Goal: Task Accomplishment & Management: Manage account settings

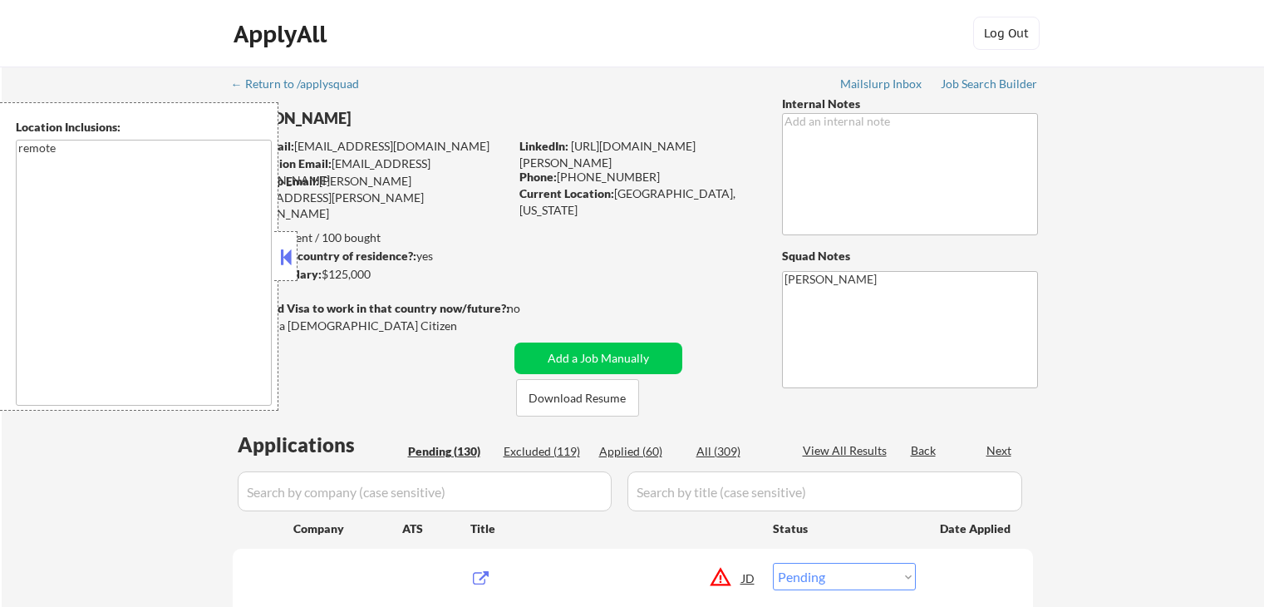
select select ""pending""
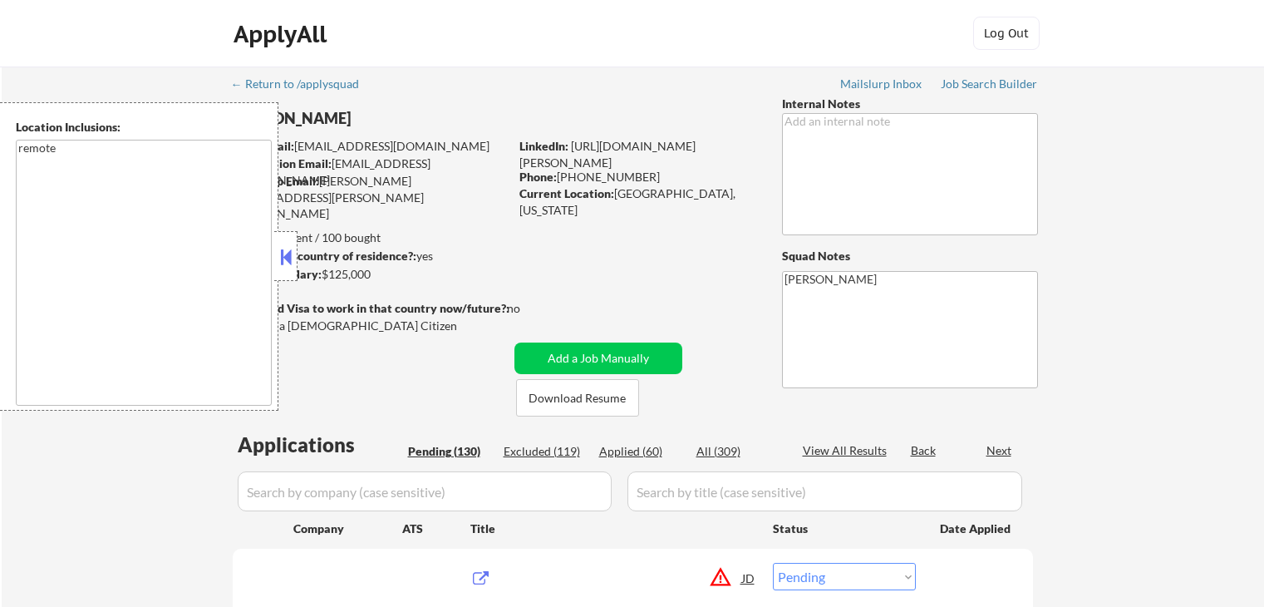
select select ""pending""
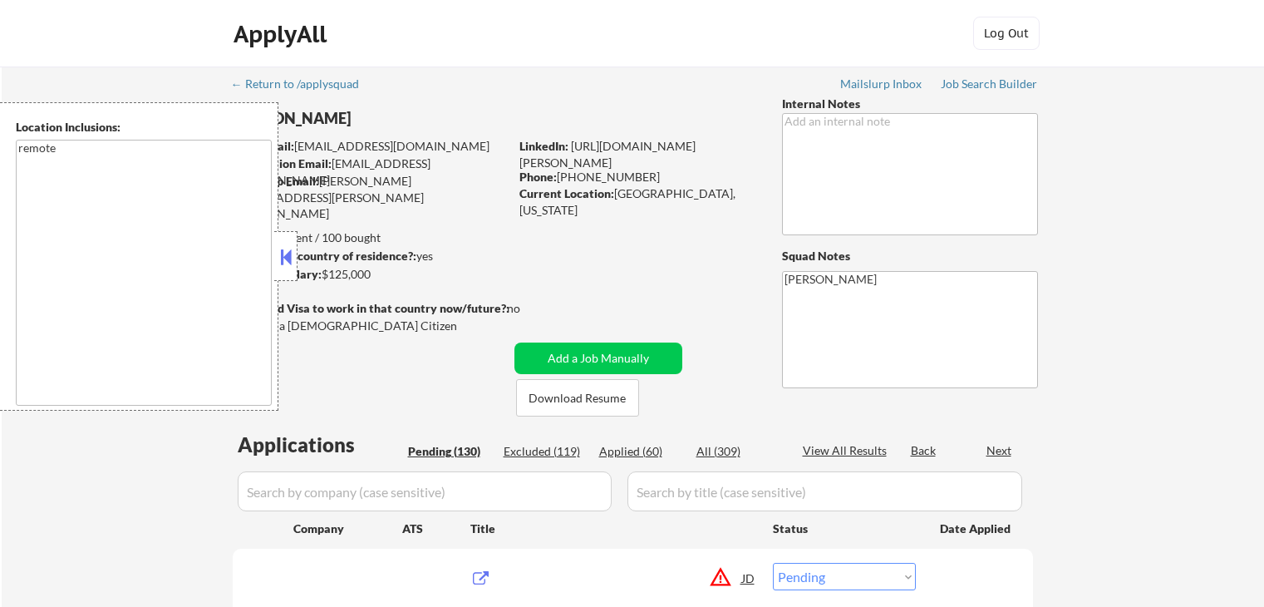
select select ""pending""
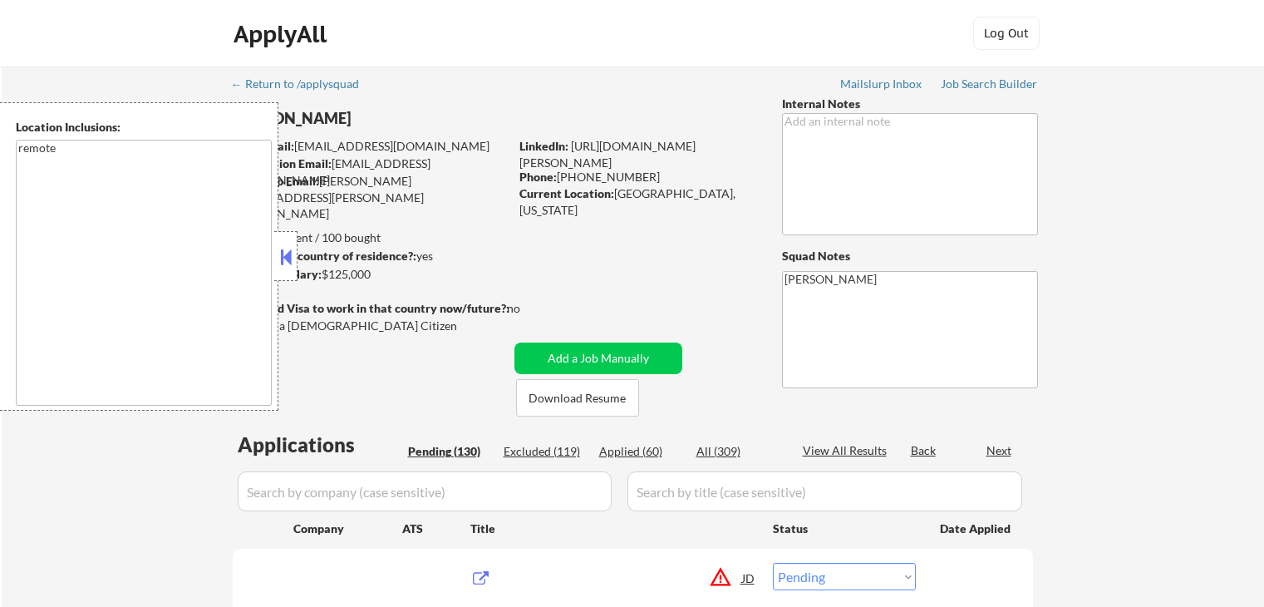
select select ""pending""
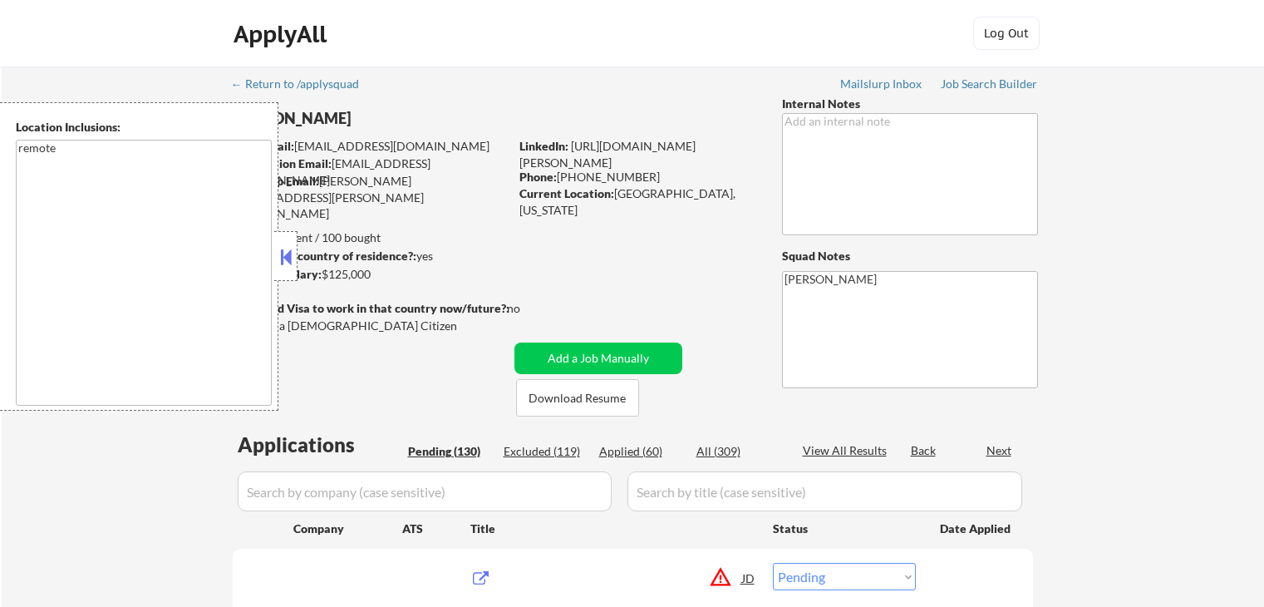
select select ""pending""
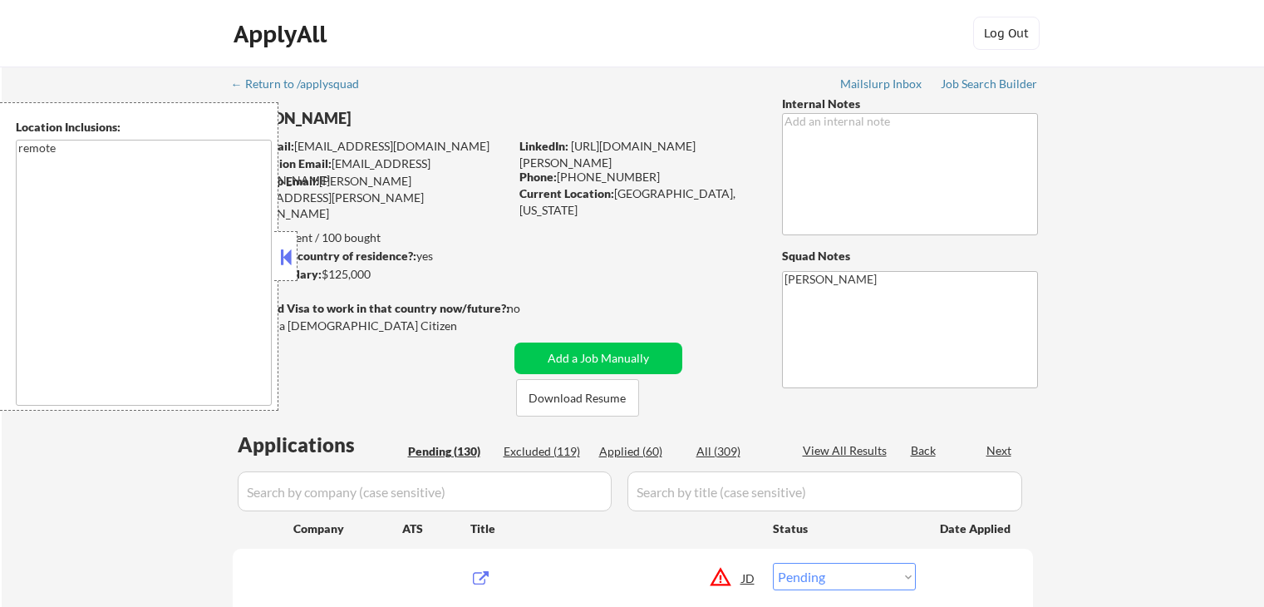
select select ""pending""
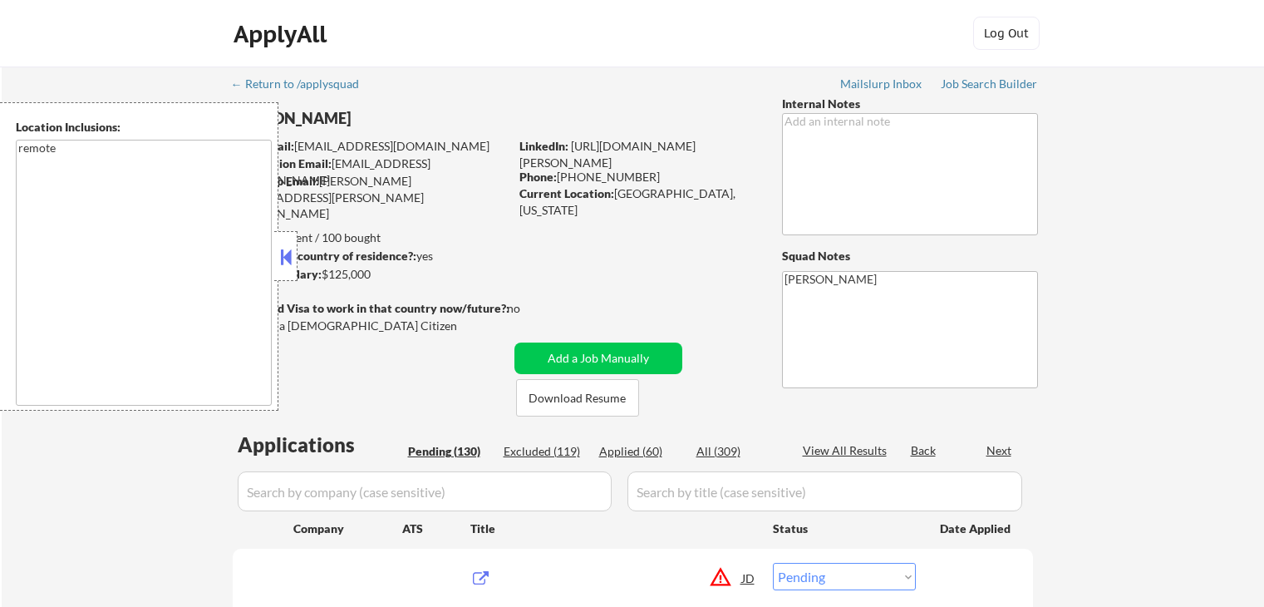
select select ""pending""
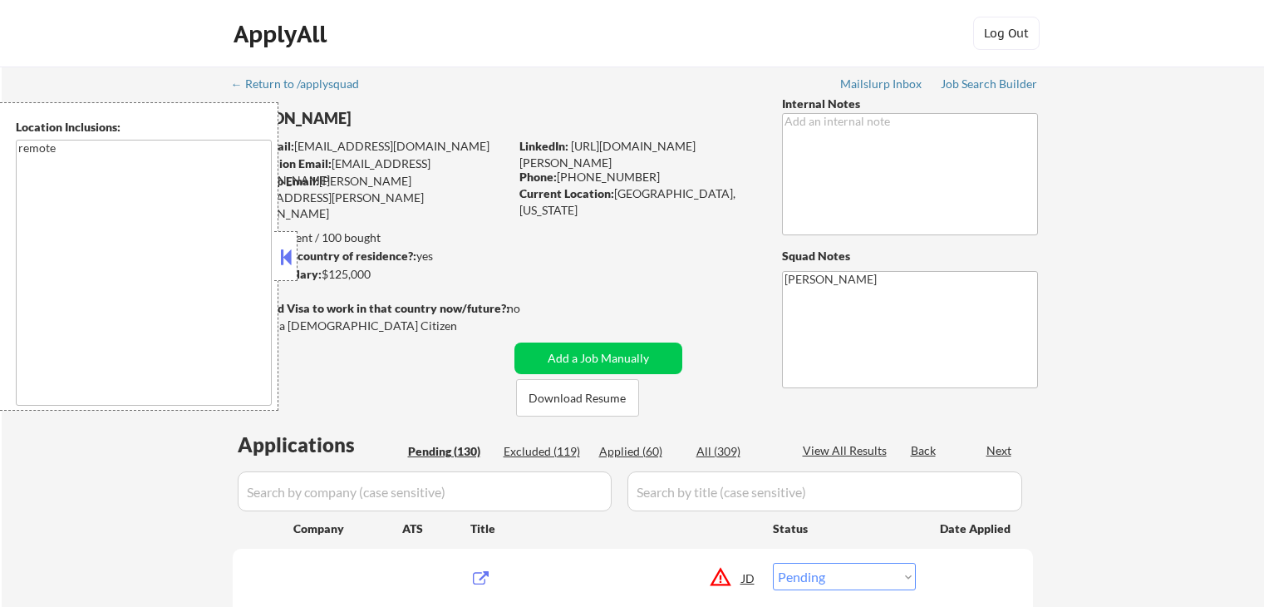
select select ""pending""
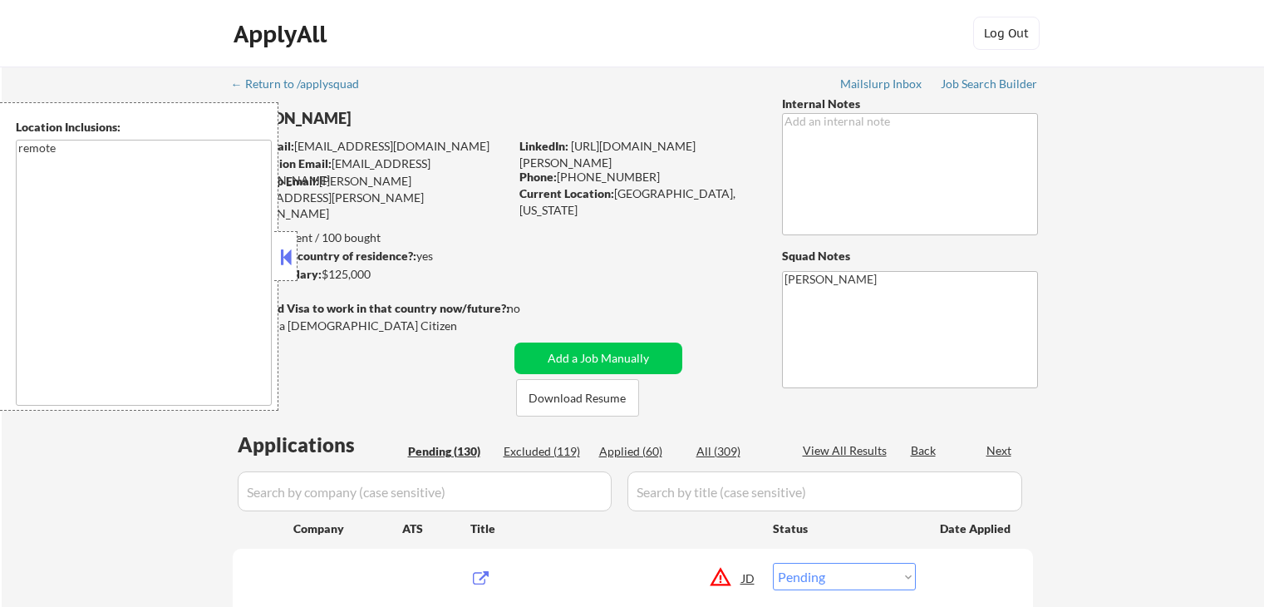
select select ""pending""
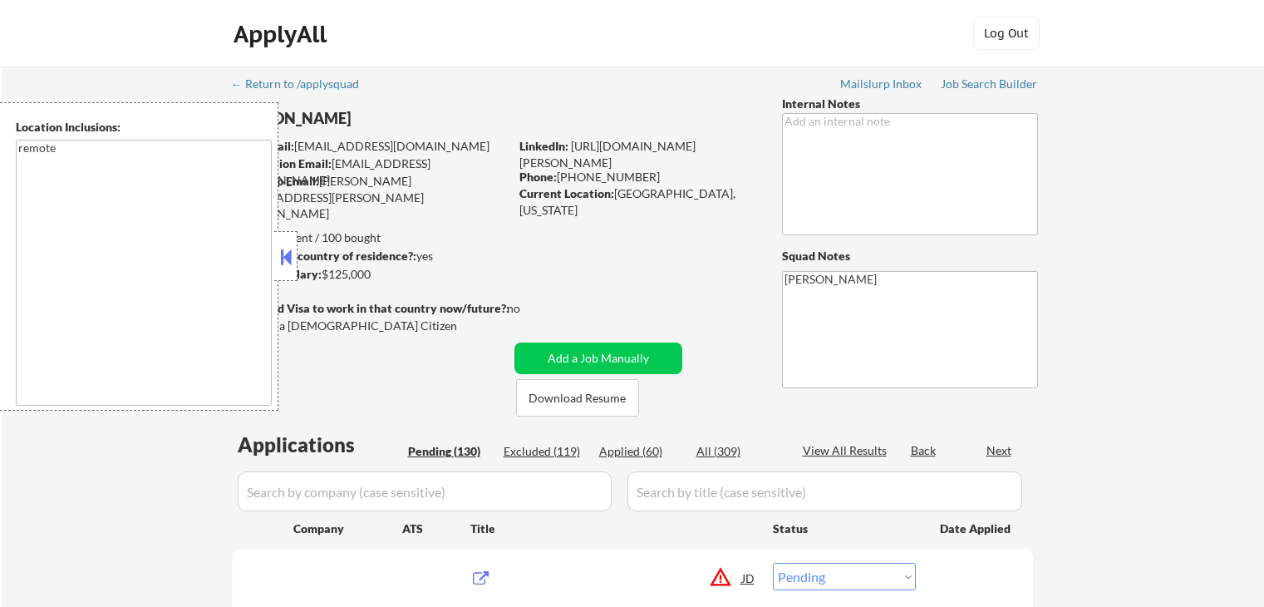
select select ""pending""
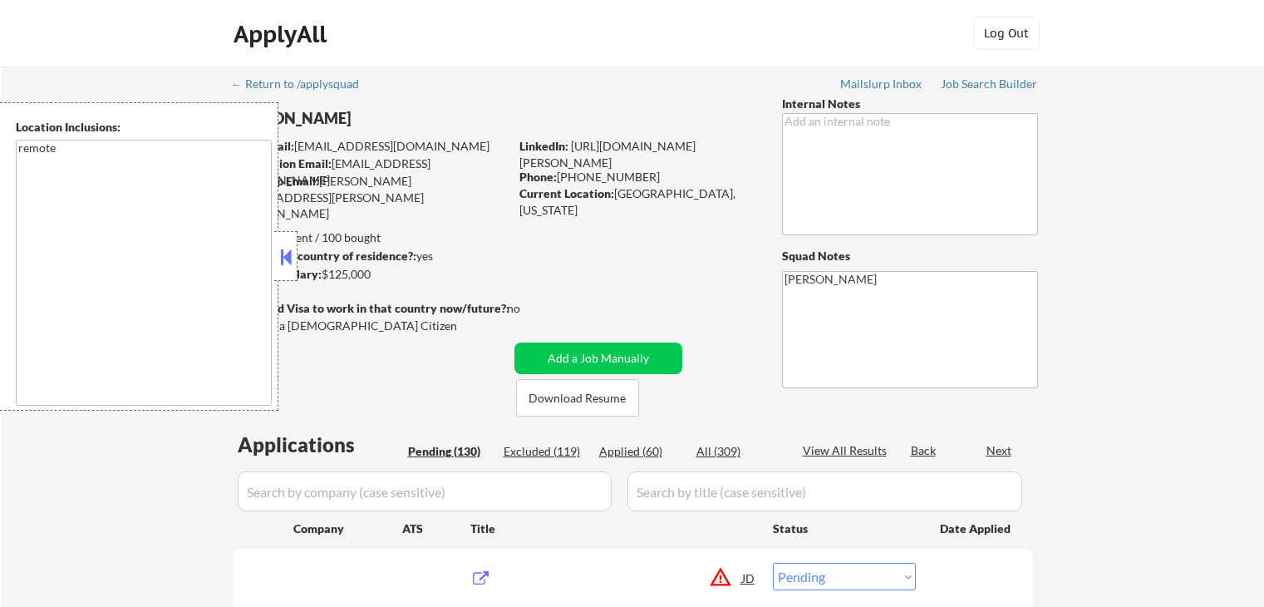
select select ""pending""
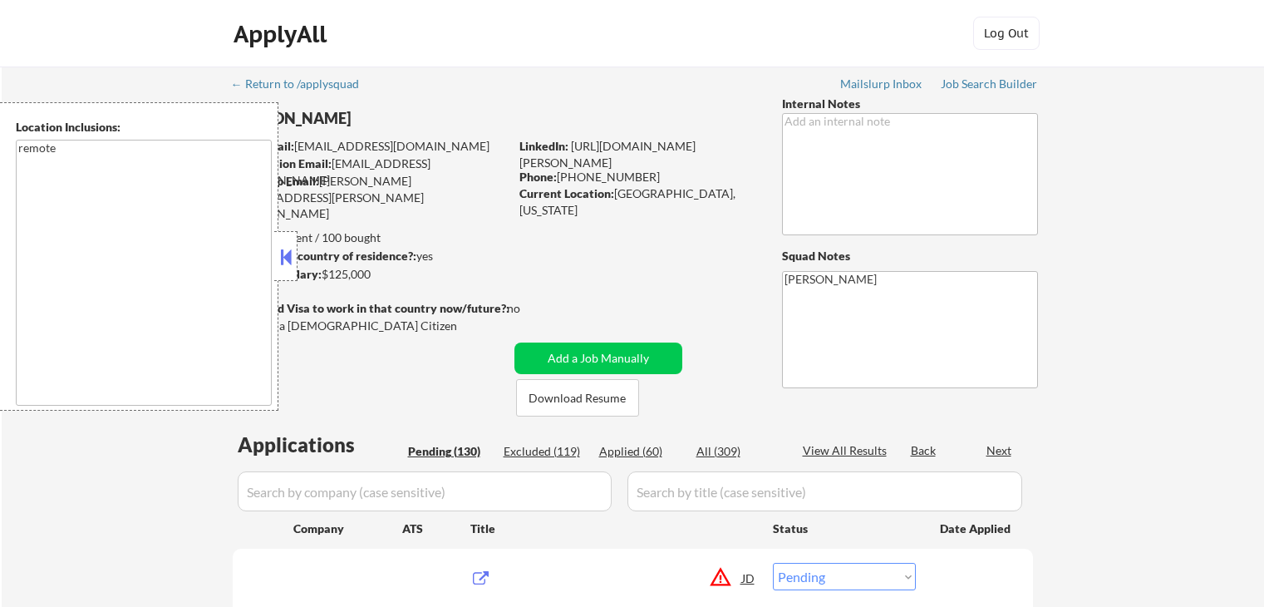
select select ""pending""
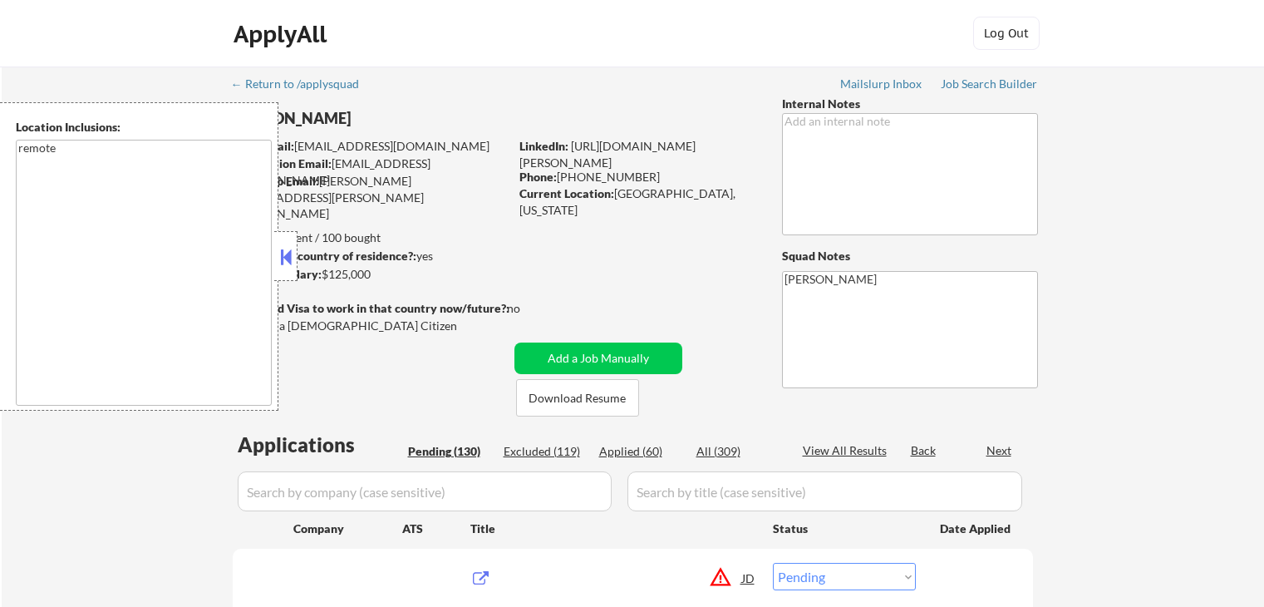
select select ""pending""
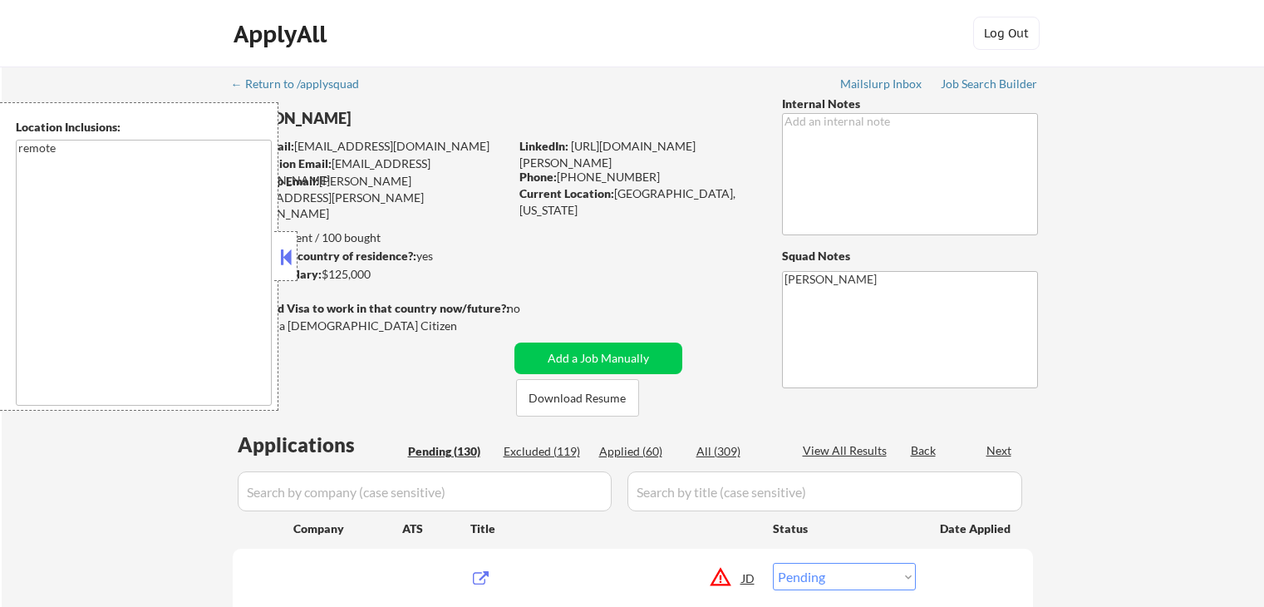
select select ""pending""
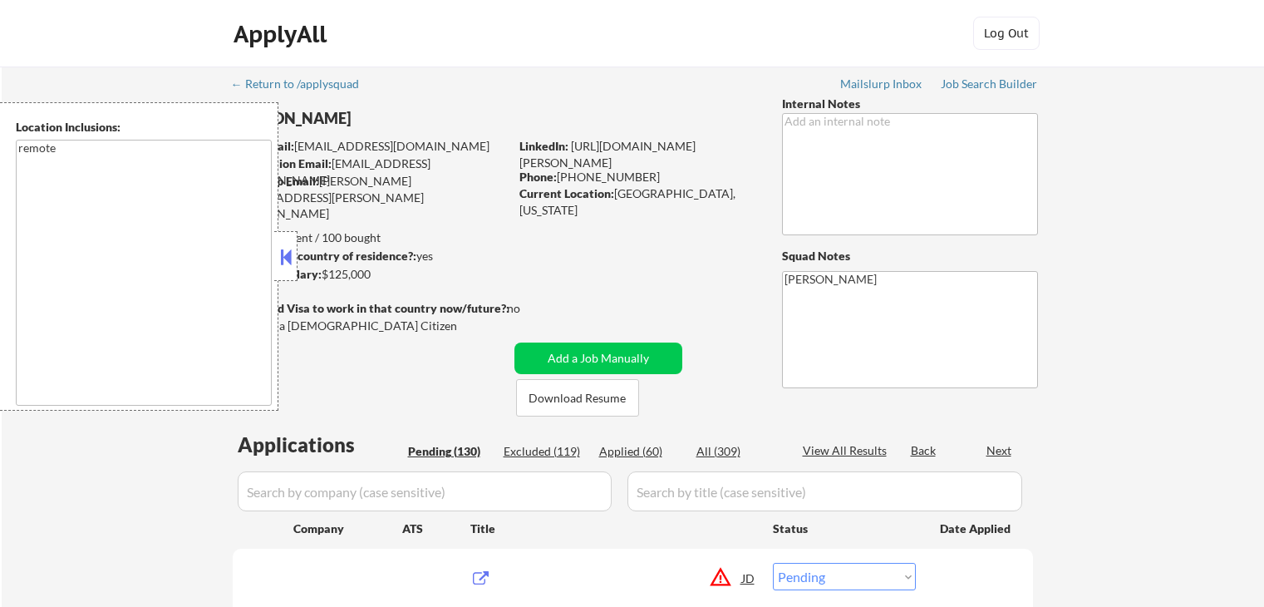
select select ""pending""
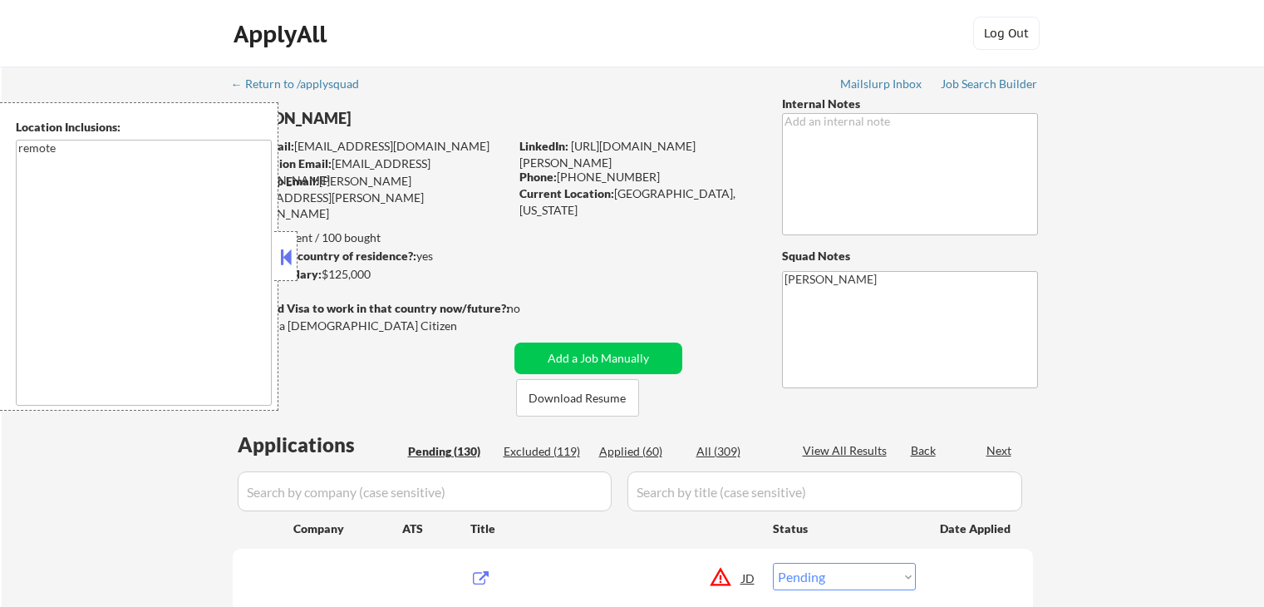
select select ""pending""
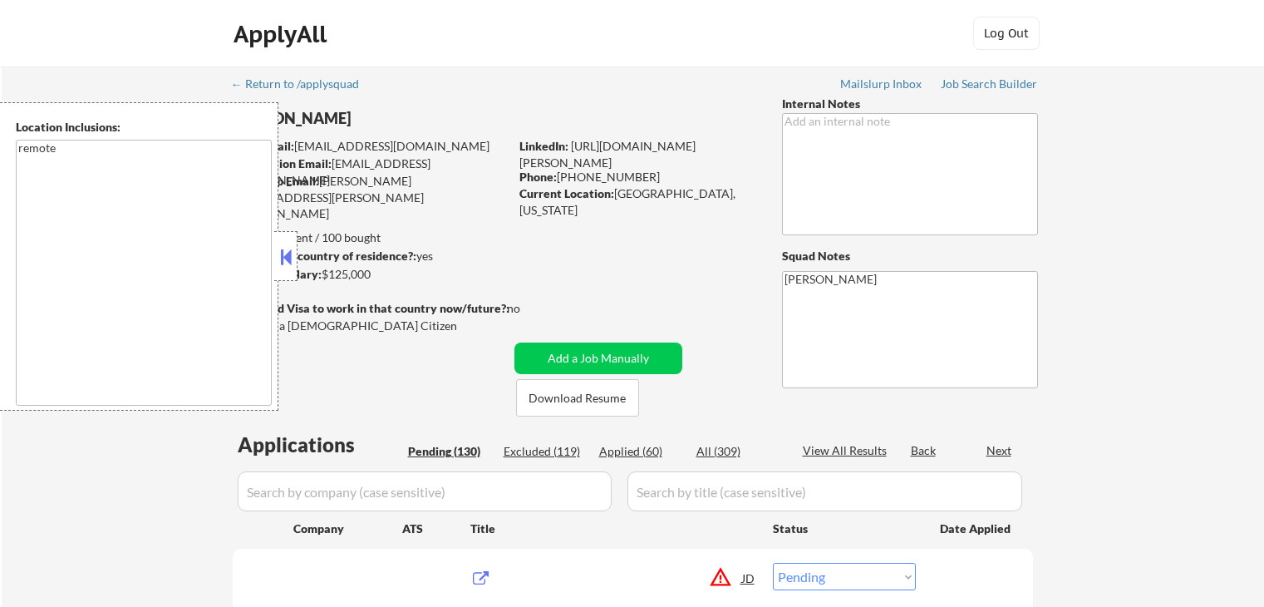
select select ""pending""
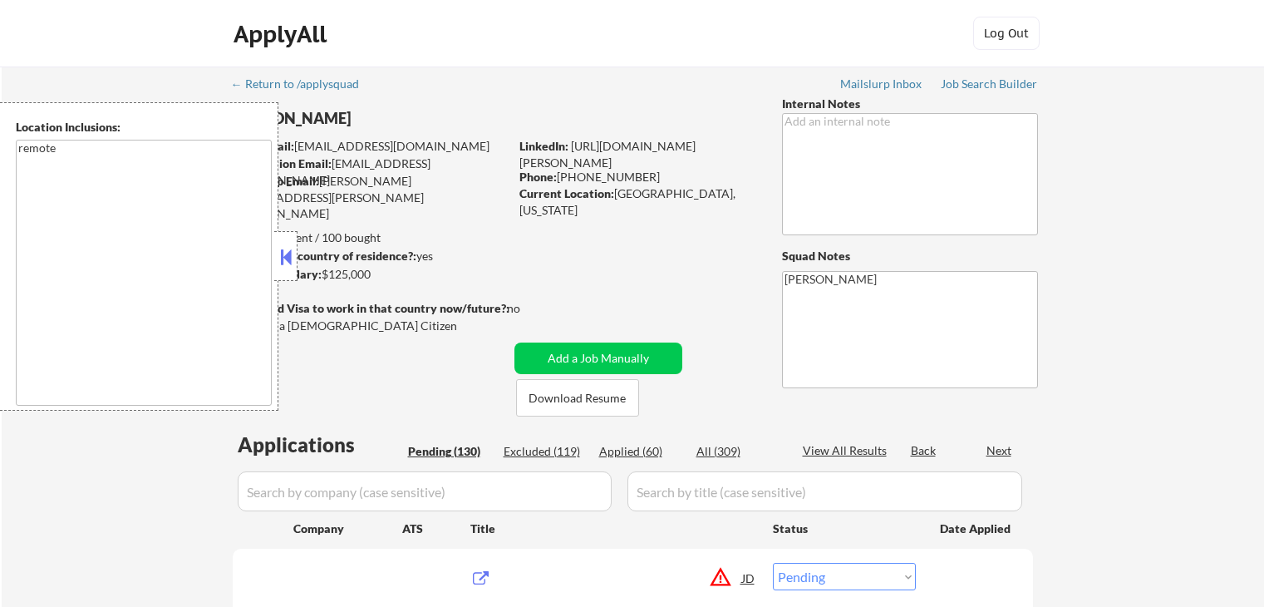
select select ""pending""
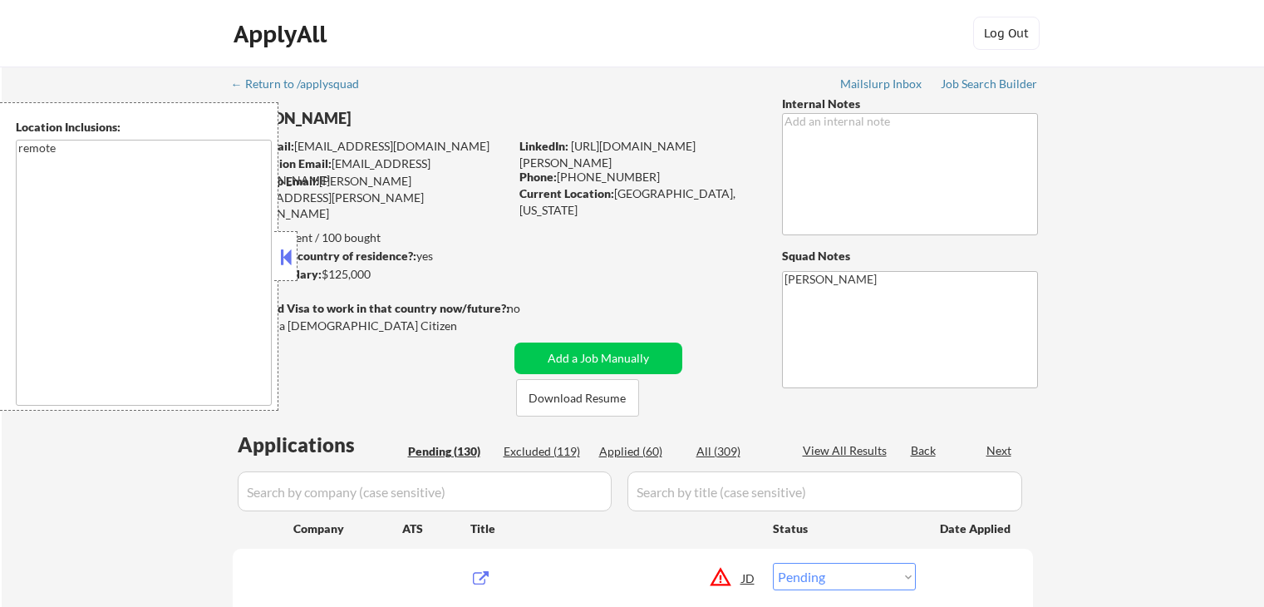
select select ""pending""
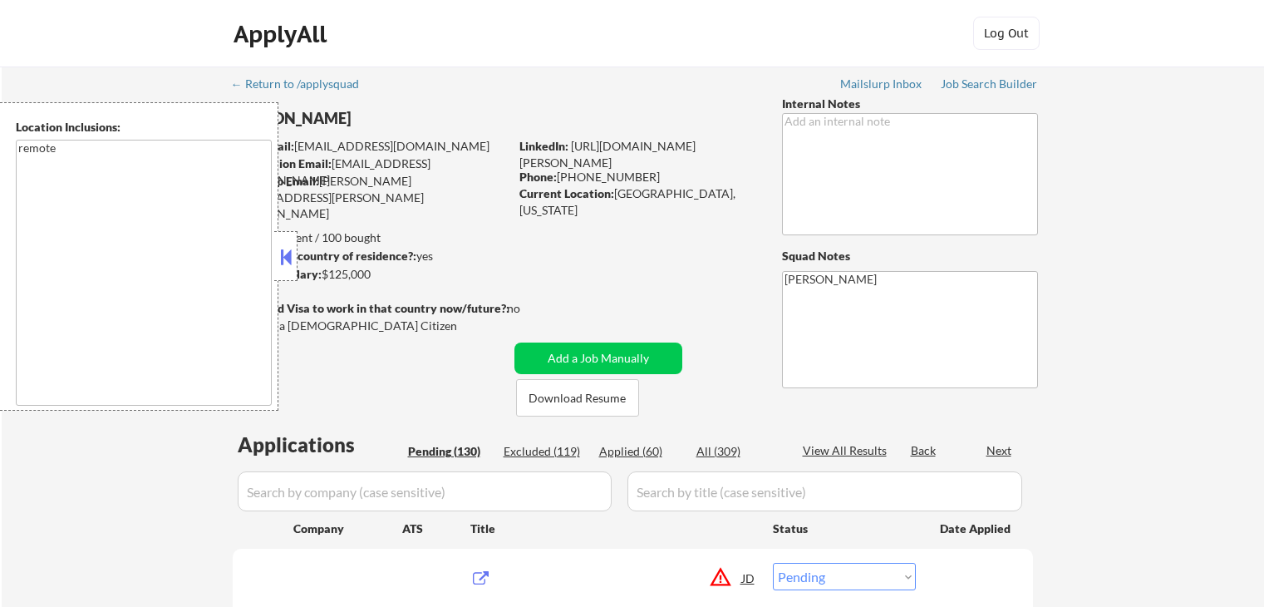
select select ""pending""
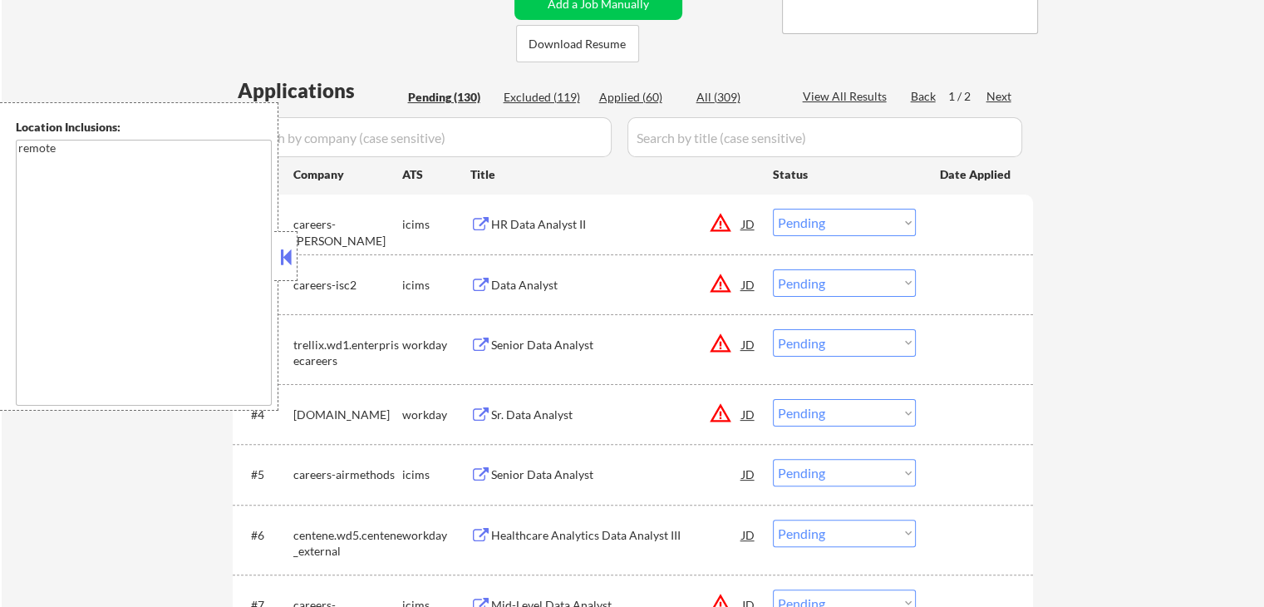
scroll to position [499, 0]
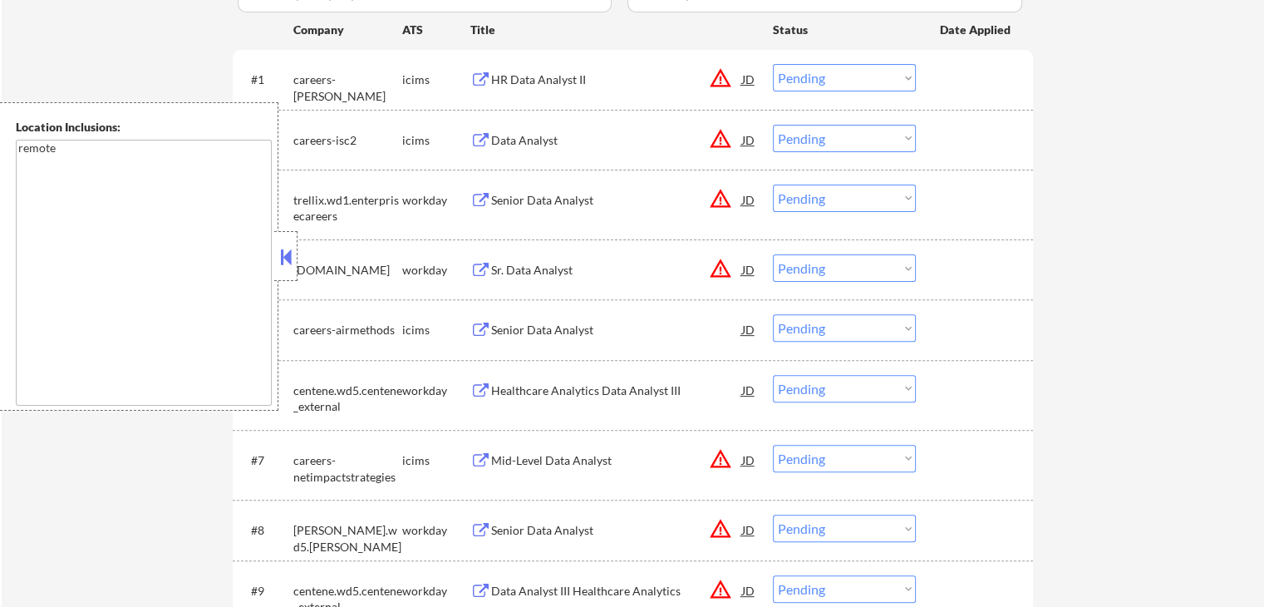
click at [283, 251] on button at bounding box center [286, 256] width 18 height 25
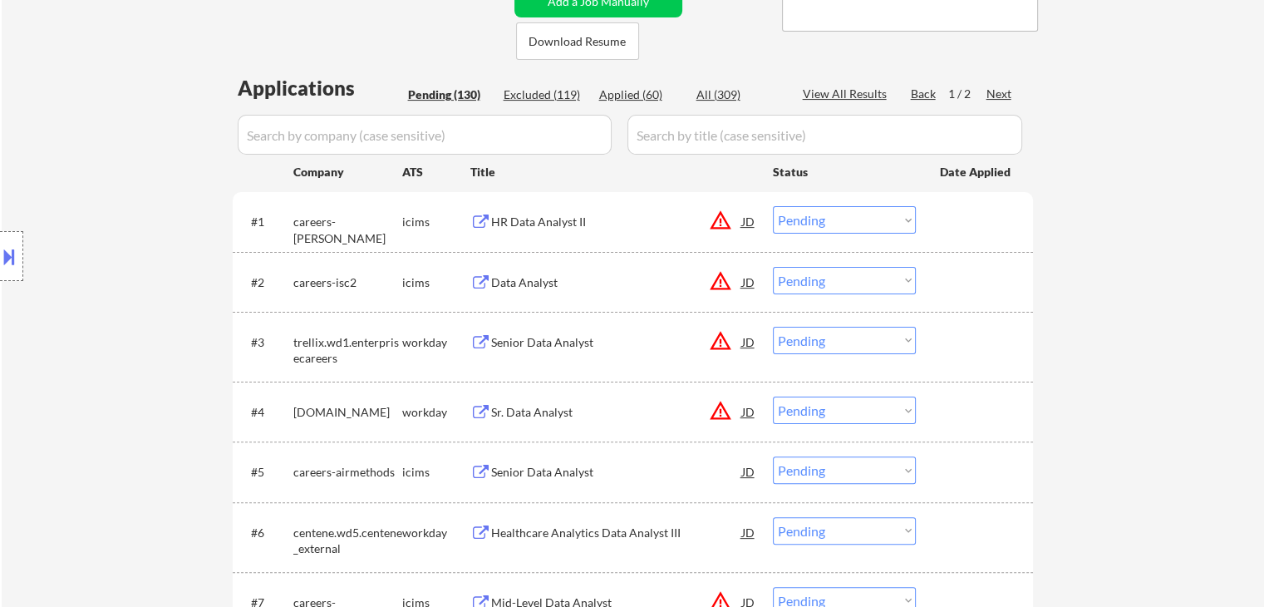
scroll to position [332, 0]
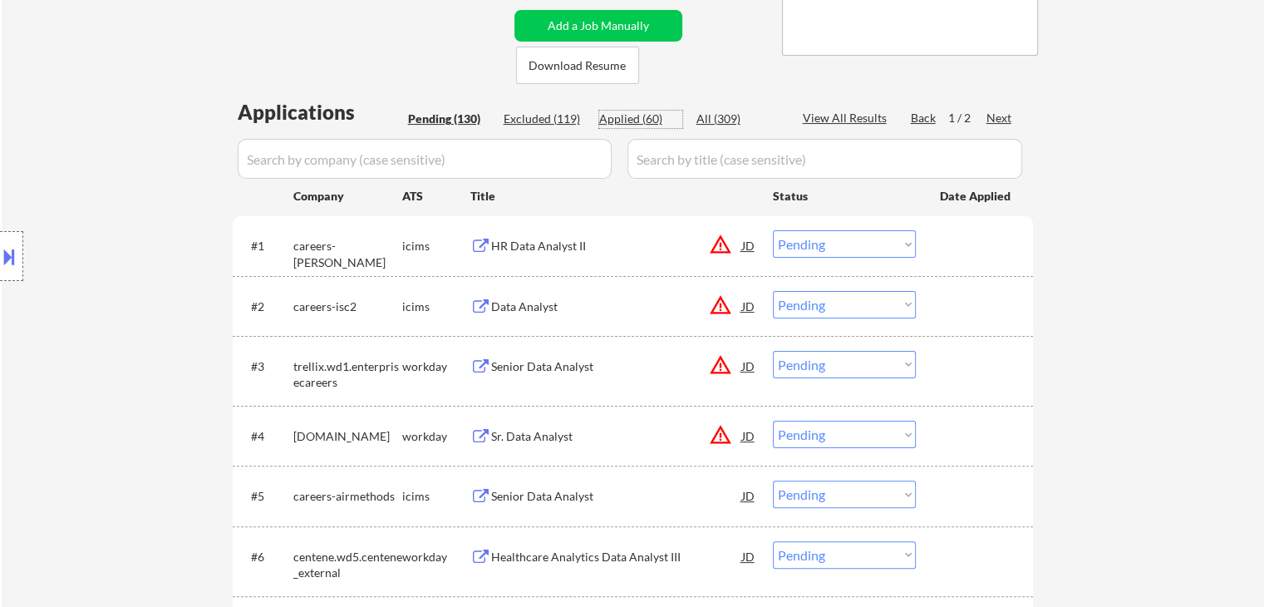
click at [637, 122] on div "Applied (60)" at bounding box center [640, 119] width 83 height 17
select select ""applied""
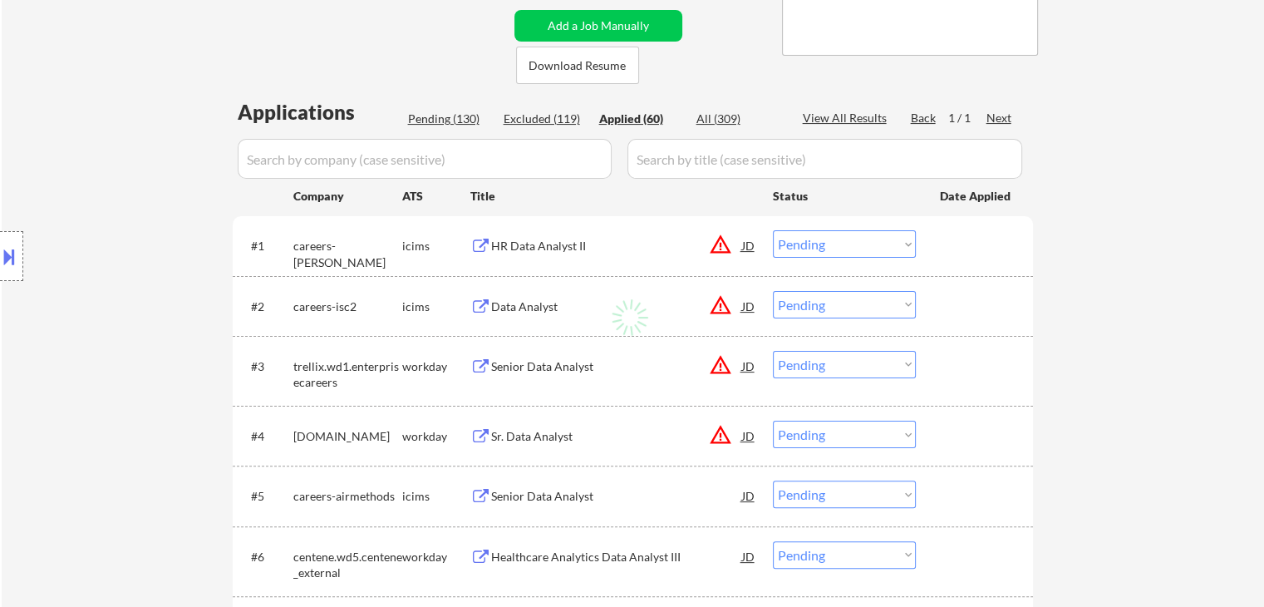
select select ""applied""
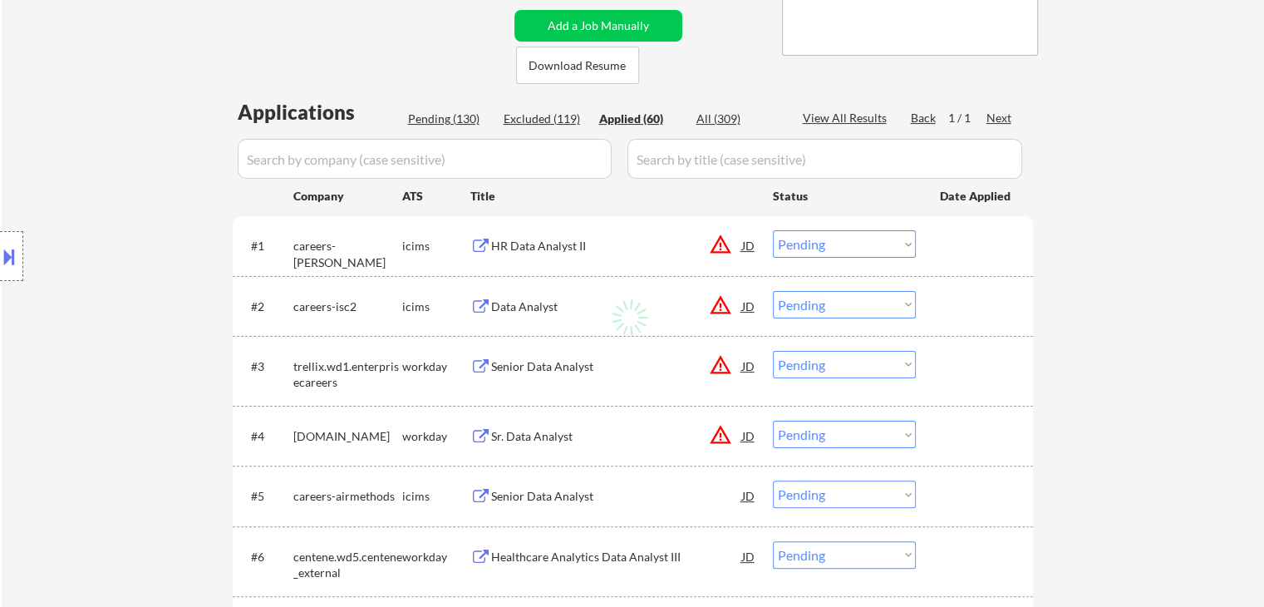
select select ""applied""
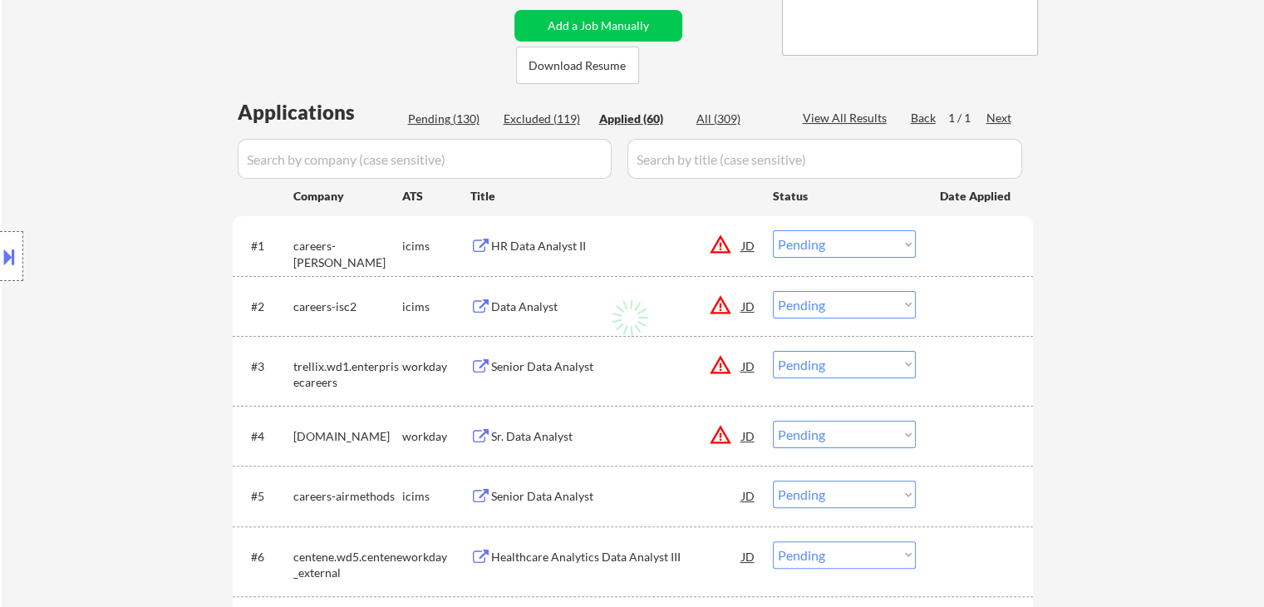
select select ""applied""
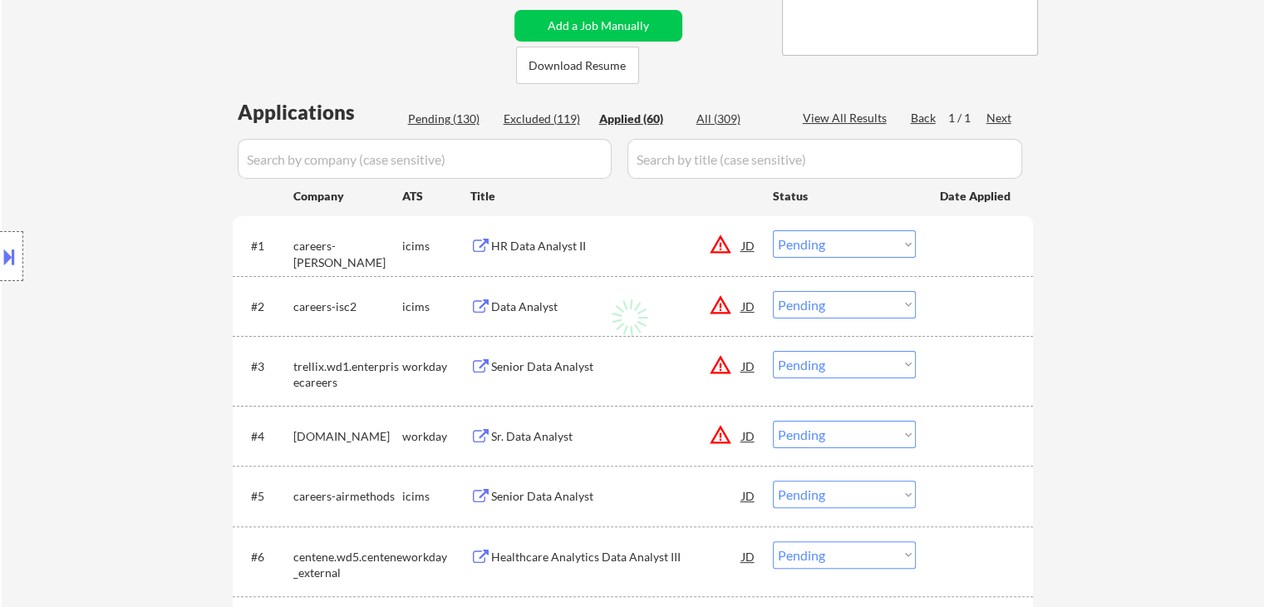
select select ""applied""
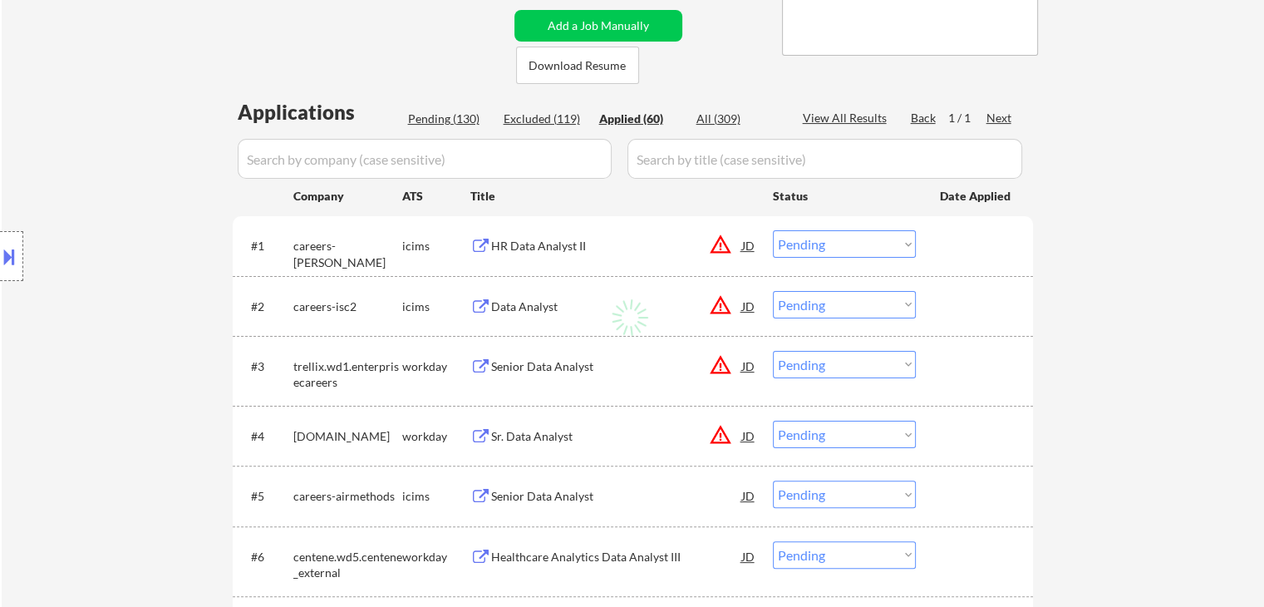
select select ""applied""
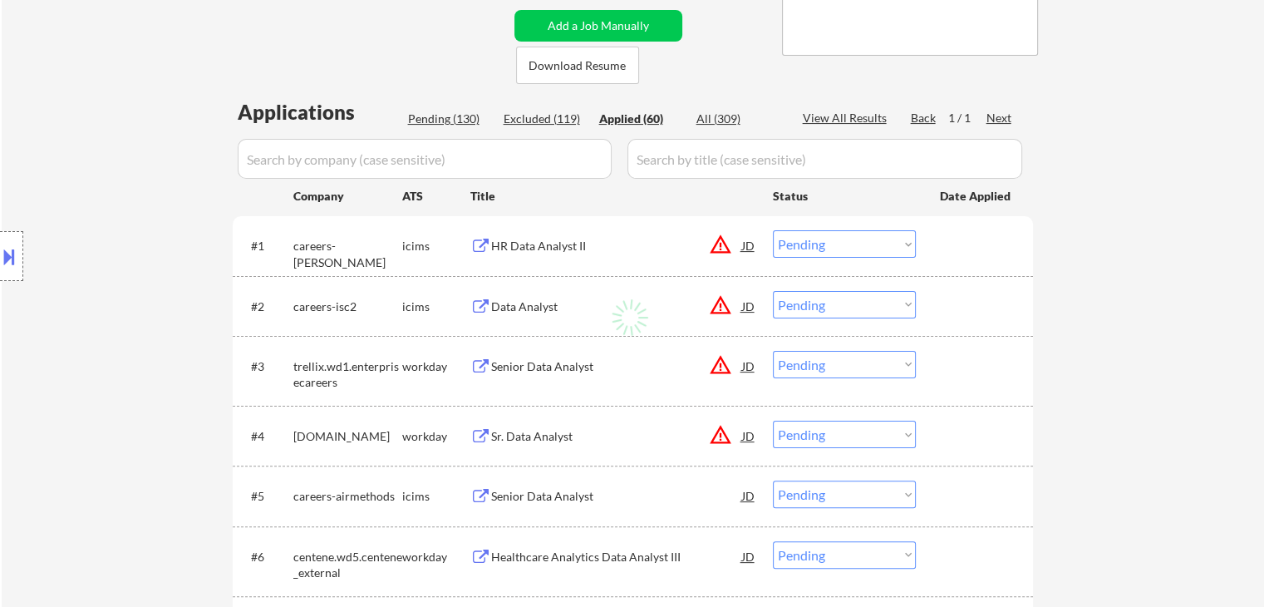
select select ""applied""
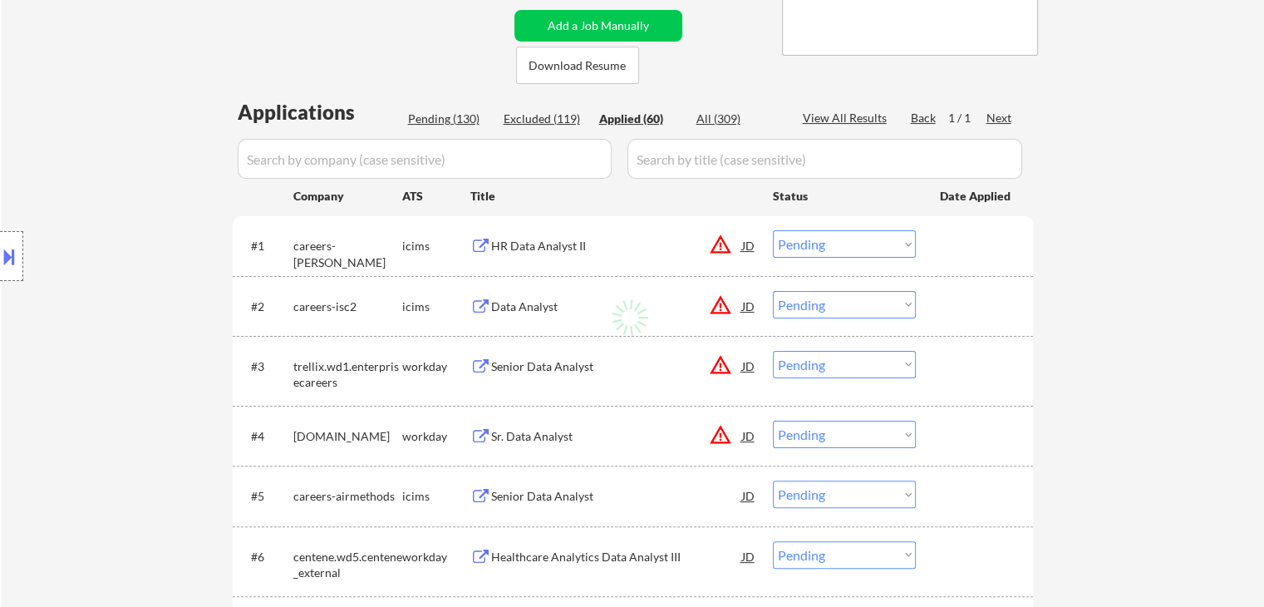
select select ""applied""
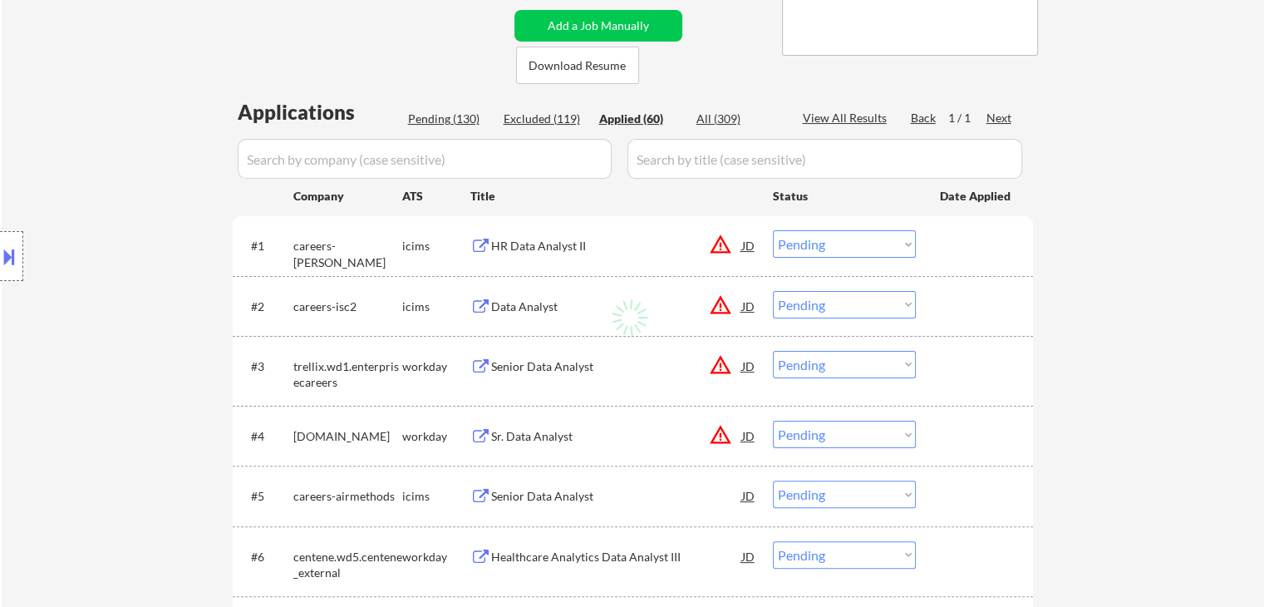
select select ""applied""
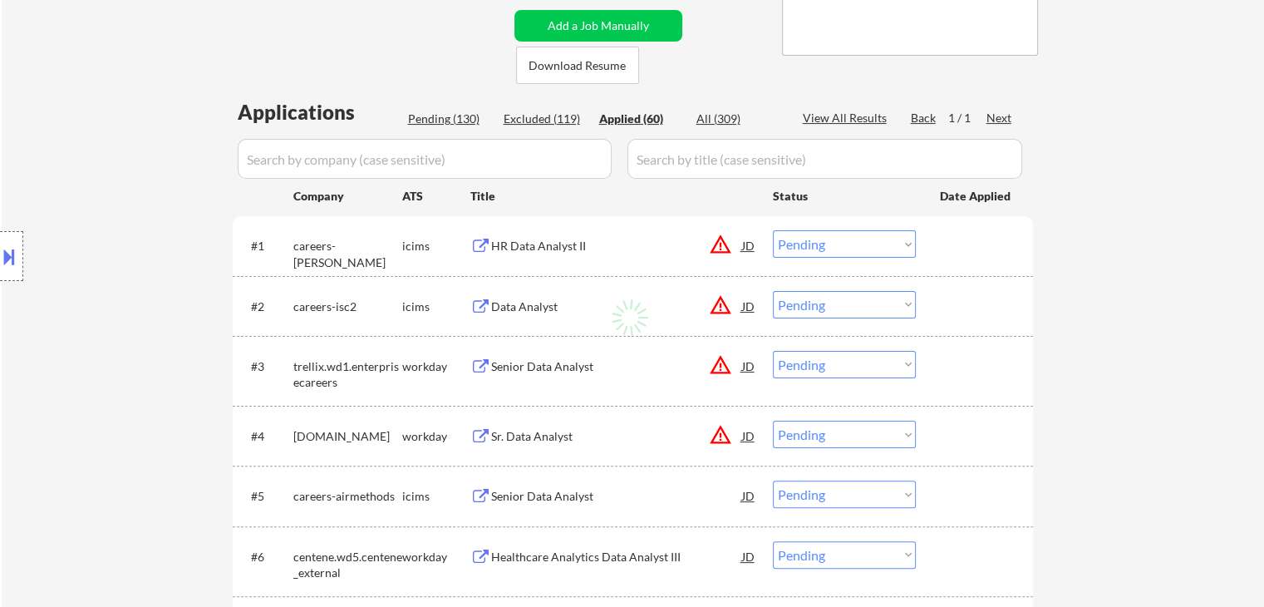
select select ""applied""
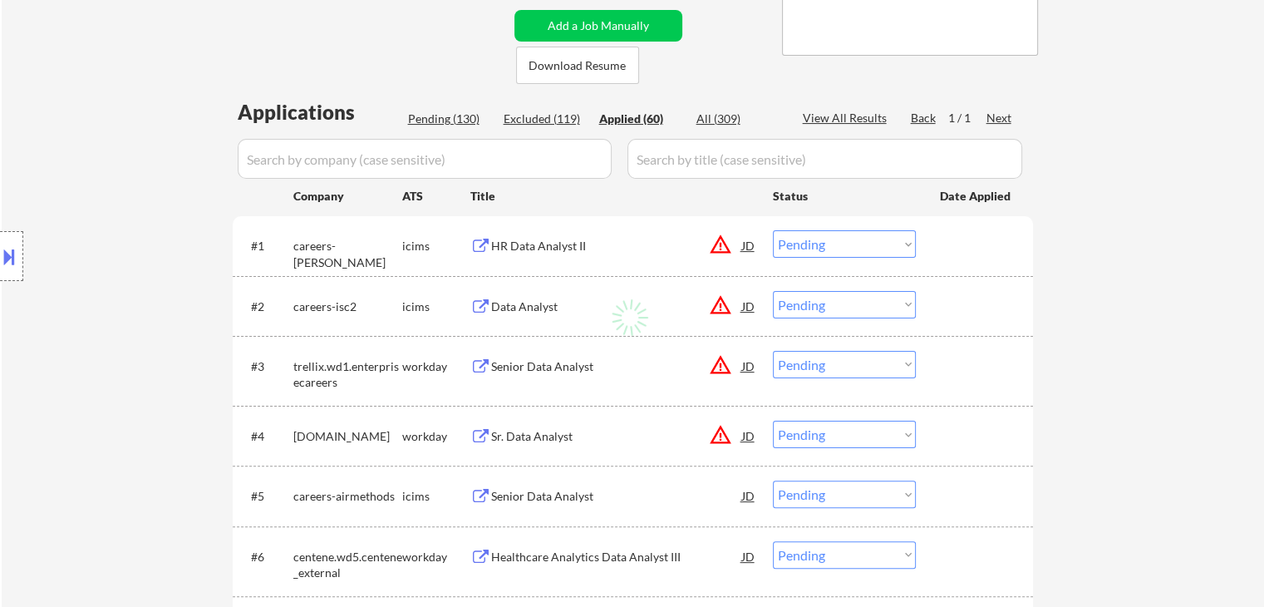
select select ""applied""
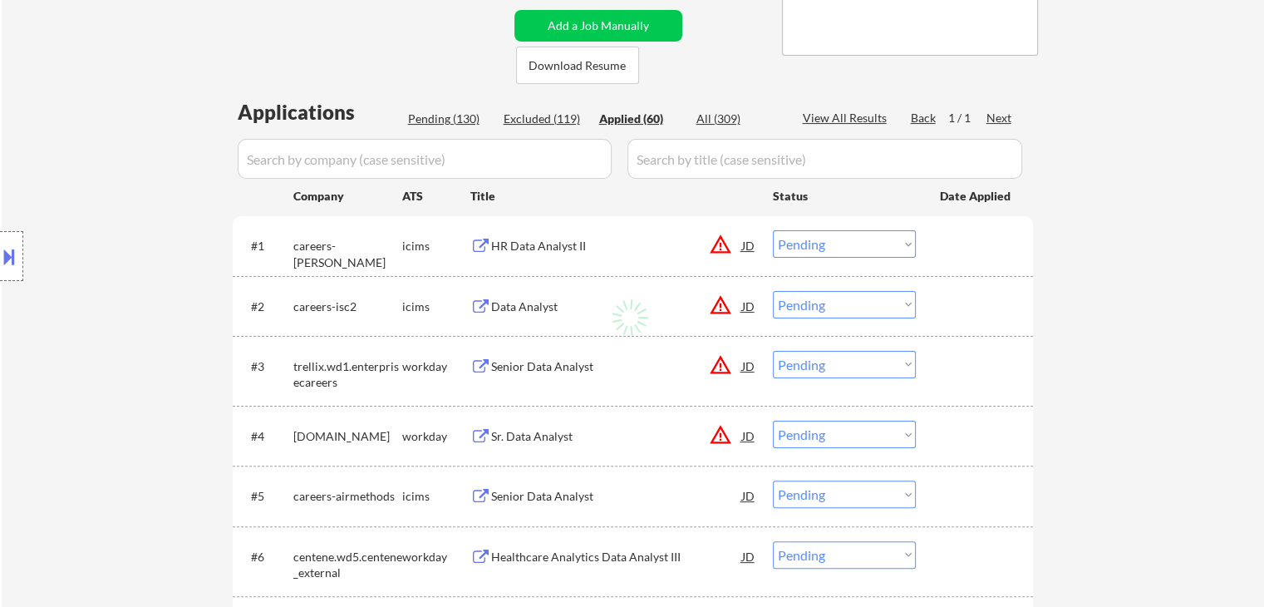
select select ""applied""
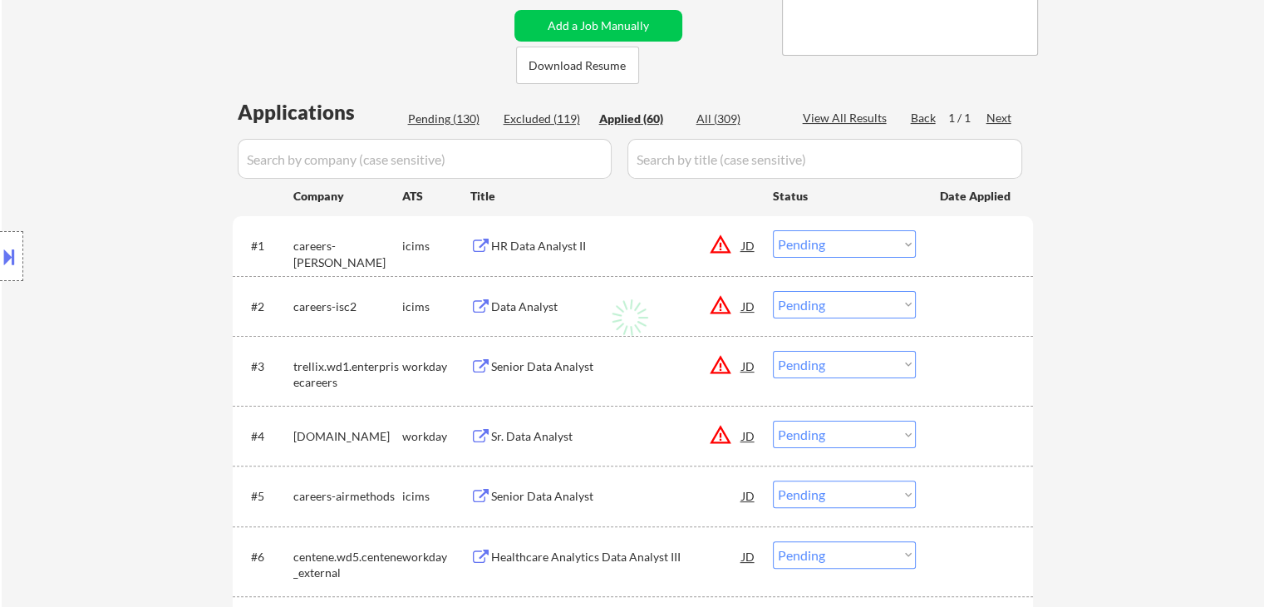
select select ""applied""
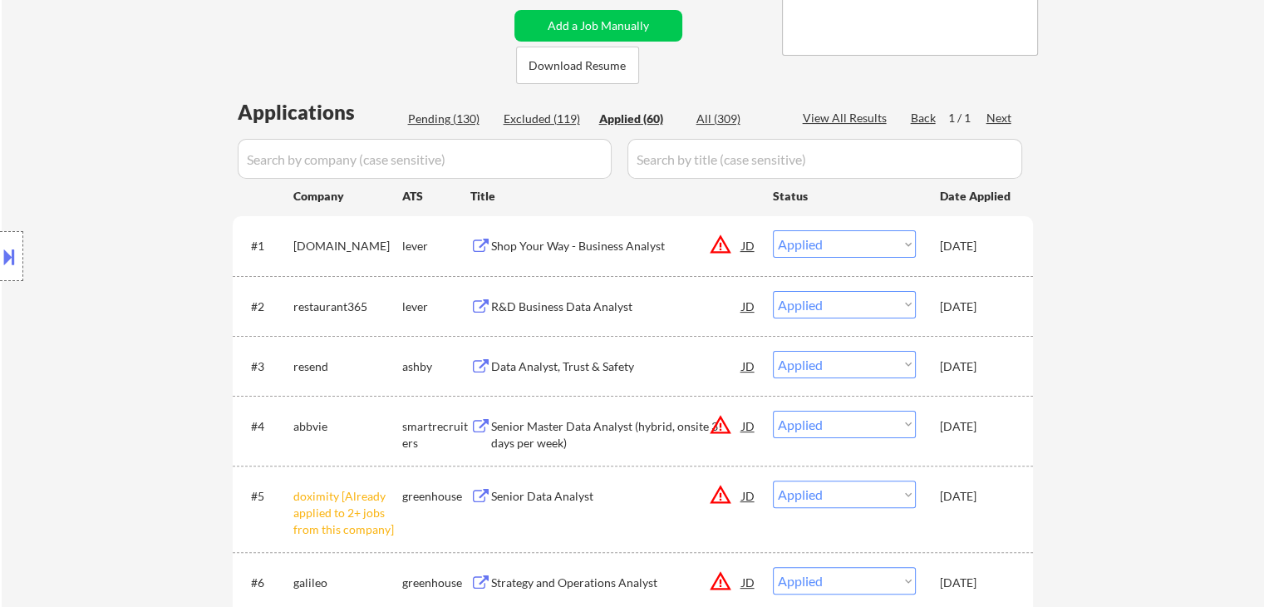
click at [469, 116] on div "Pending (130)" at bounding box center [449, 119] width 83 height 17
select select ""pending""
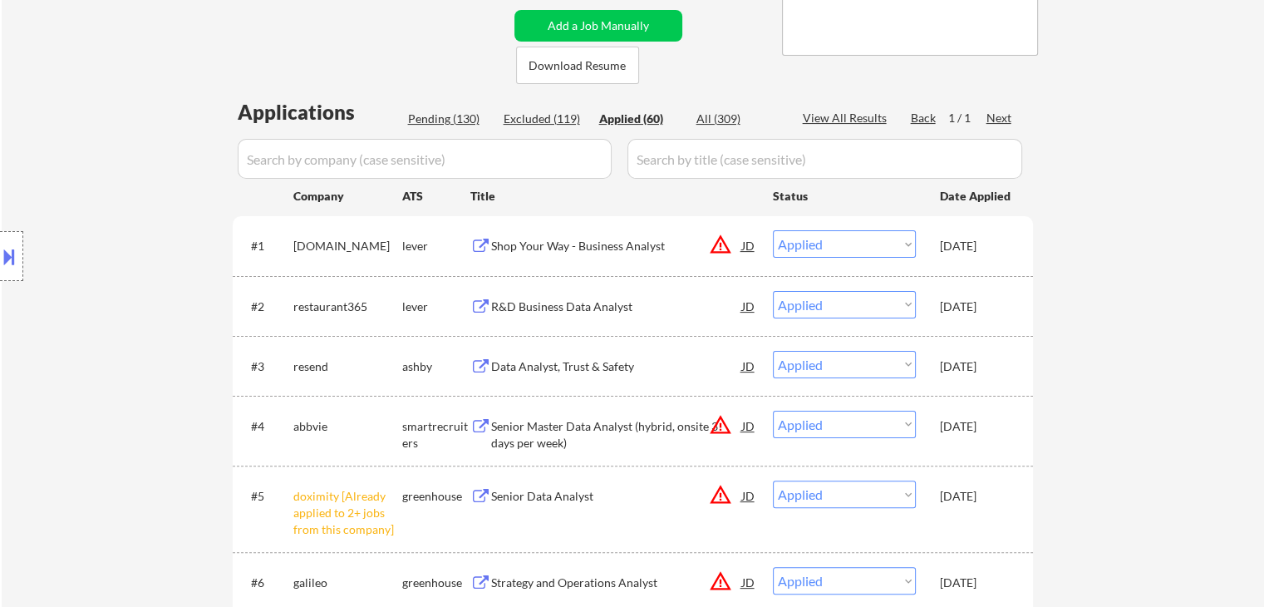
select select ""pending""
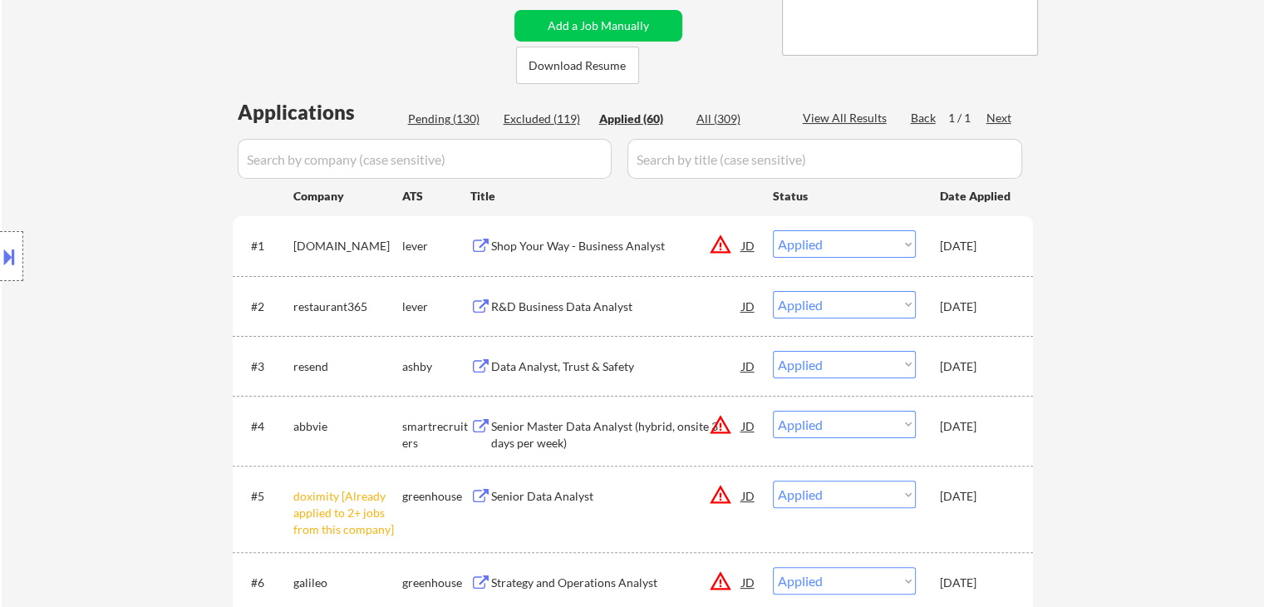
select select ""pending""
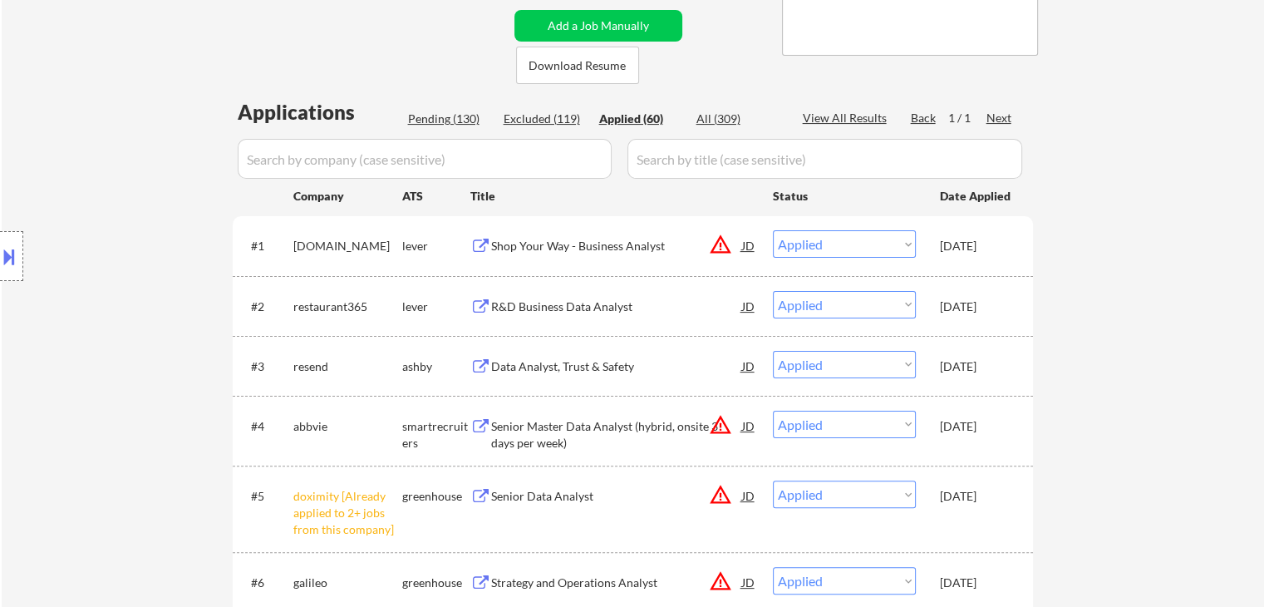
select select ""pending""
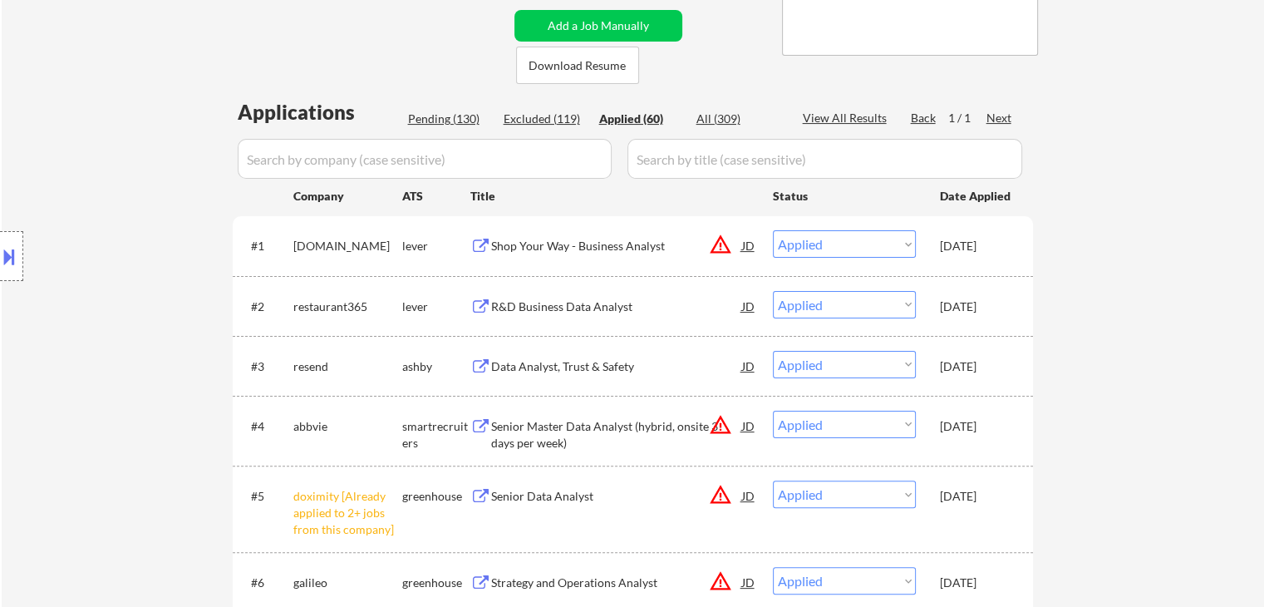
select select ""pending""
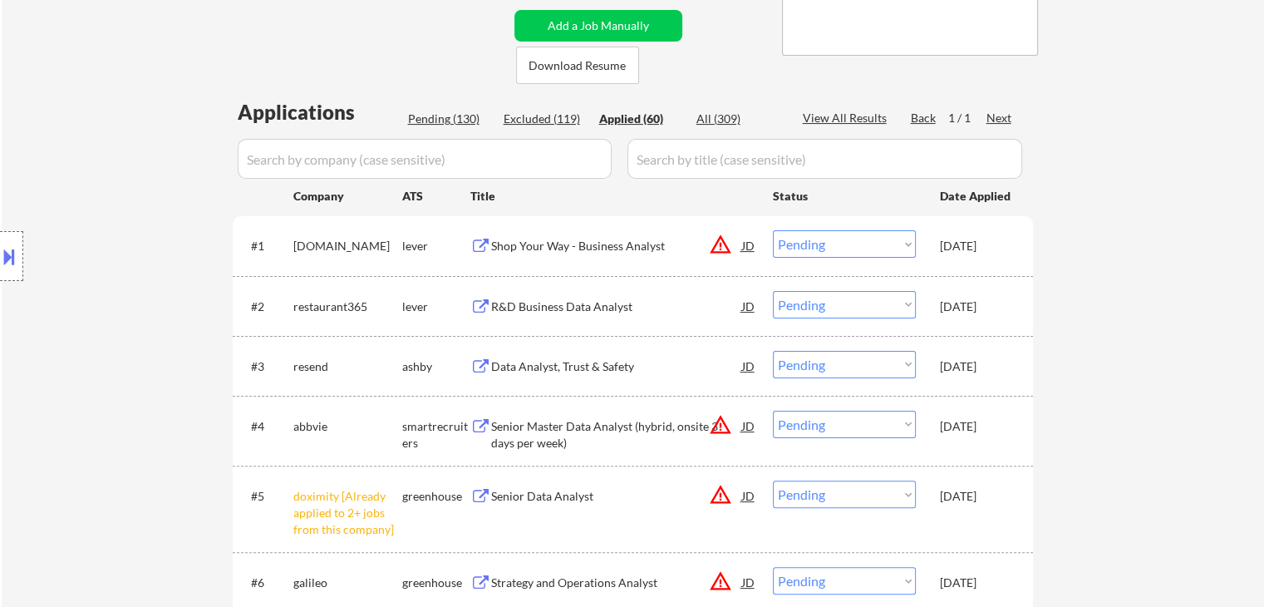
select select ""pending""
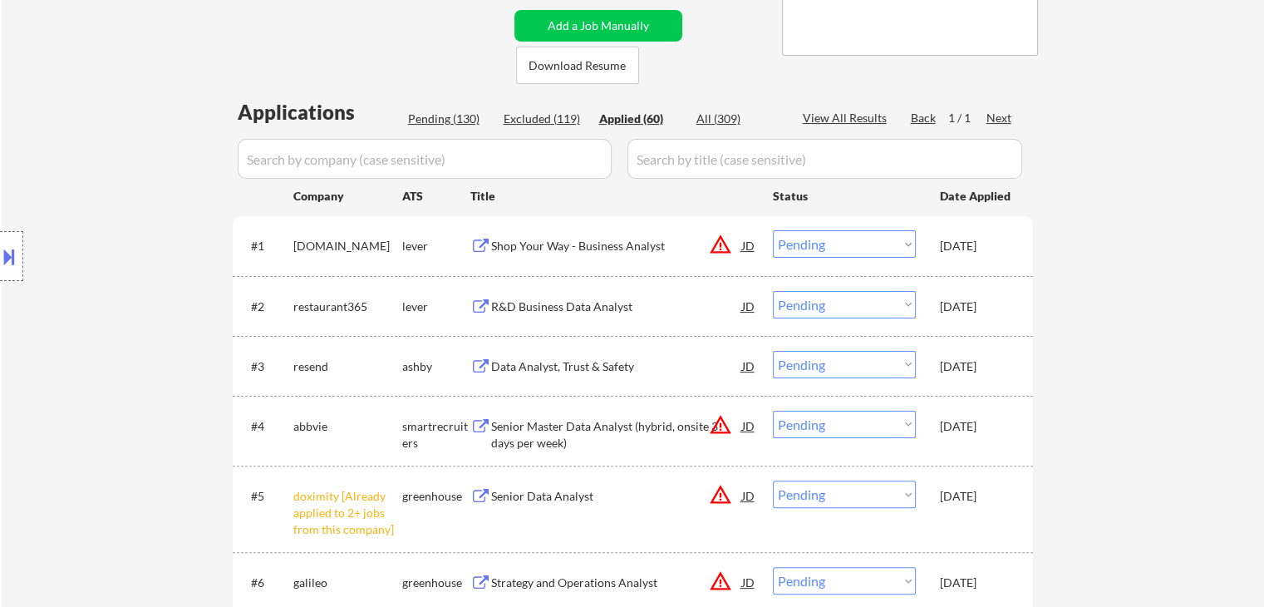
select select ""pending""
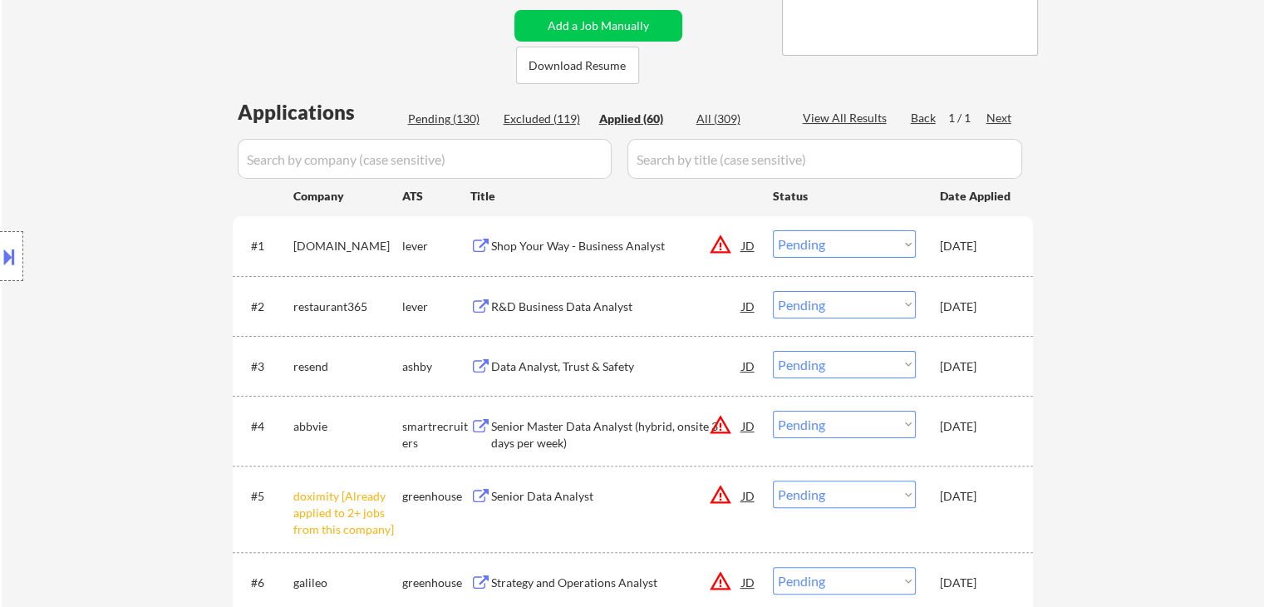
select select ""pending""
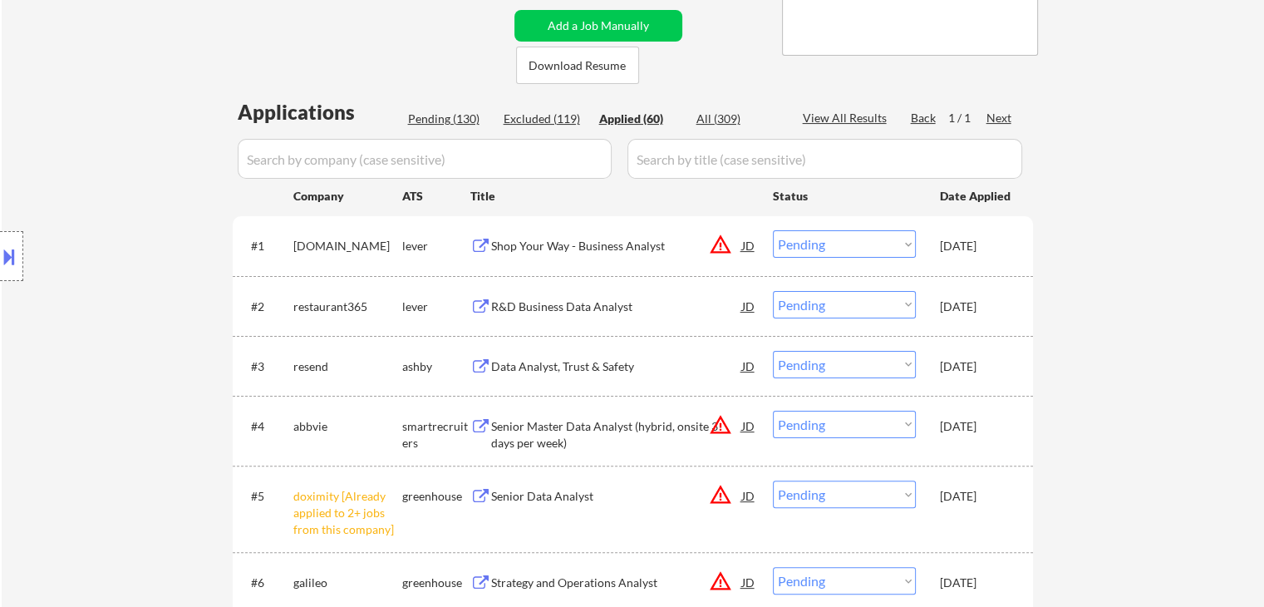
select select ""pending""
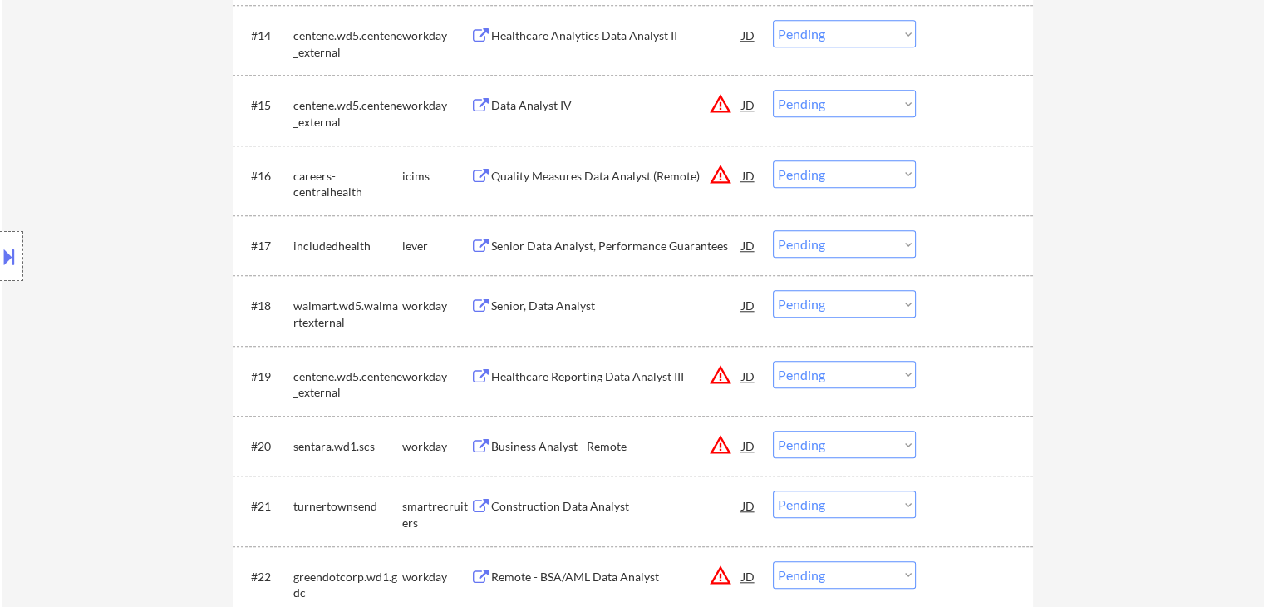
scroll to position [1413, 0]
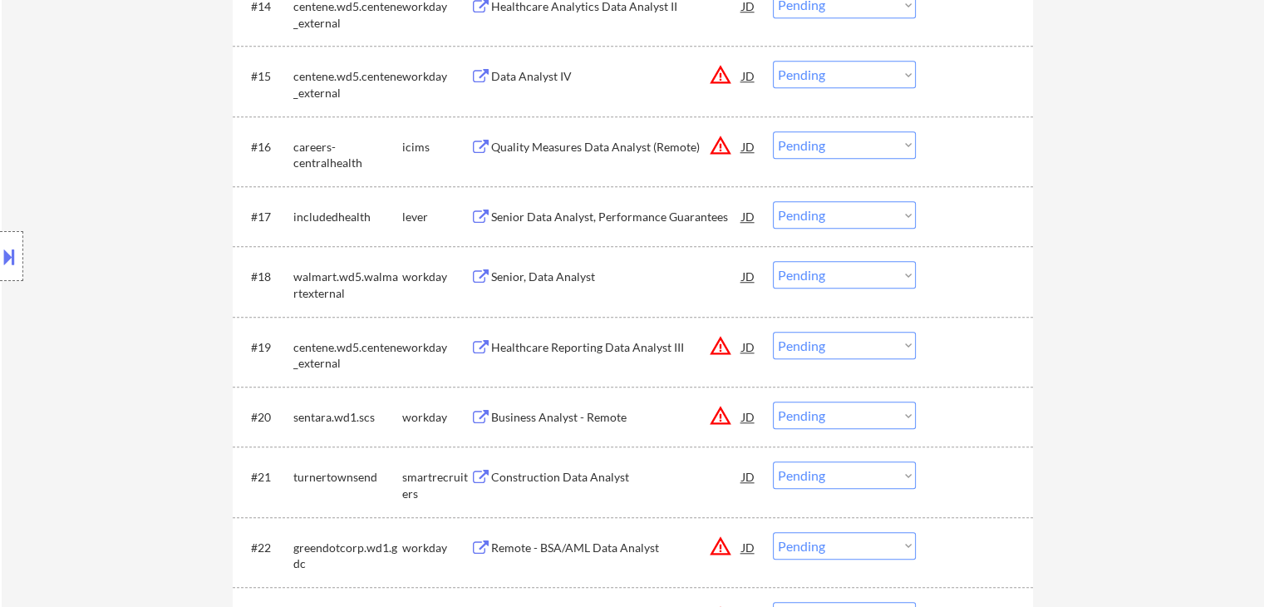
click at [610, 214] on div "Senior Data Analyst, Performance Guarantees" at bounding box center [616, 217] width 251 height 17
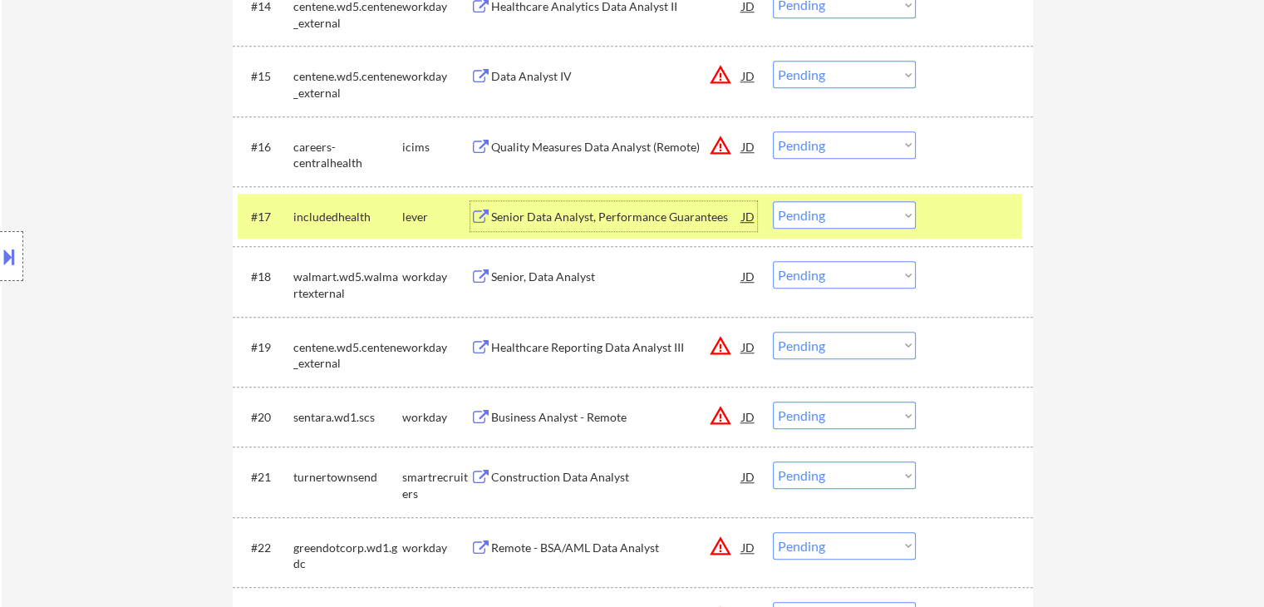
click at [615, 479] on div "Construction Data Analyst" at bounding box center [616, 477] width 251 height 17
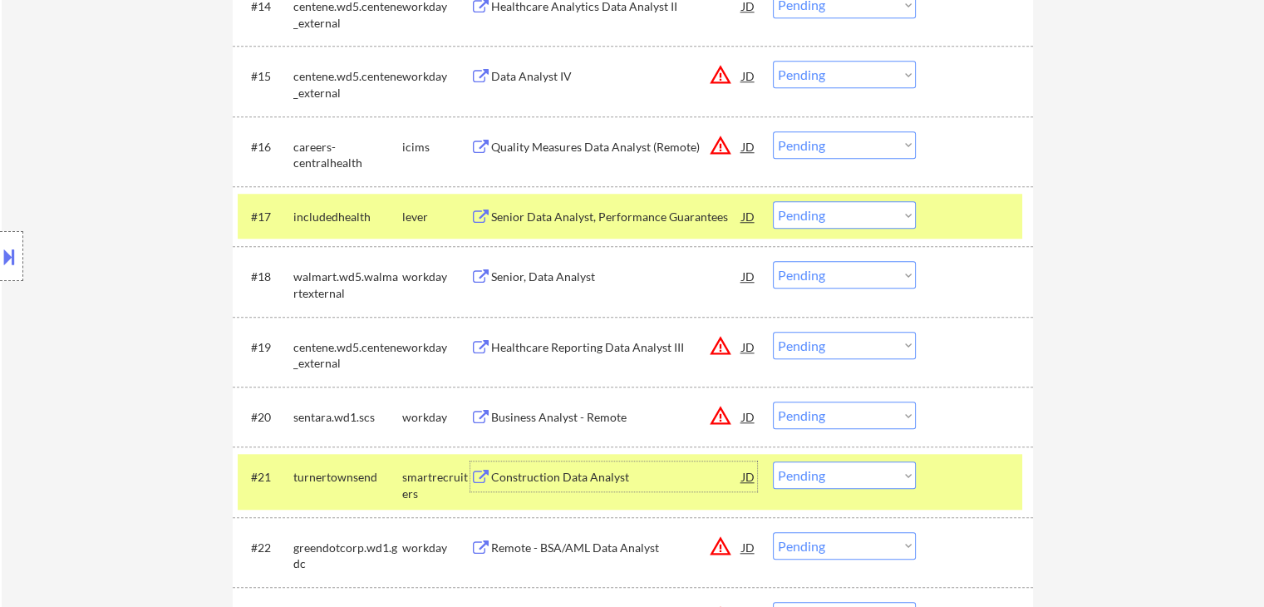
click at [838, 205] on select "Choose an option... Pending Applied Excluded (Questions) Excluded (Expired) Exc…" at bounding box center [844, 214] width 143 height 27
click at [773, 201] on select "Choose an option... Pending Applied Excluded (Questions) Excluded (Expired) Exc…" at bounding box center [844, 214] width 143 height 27
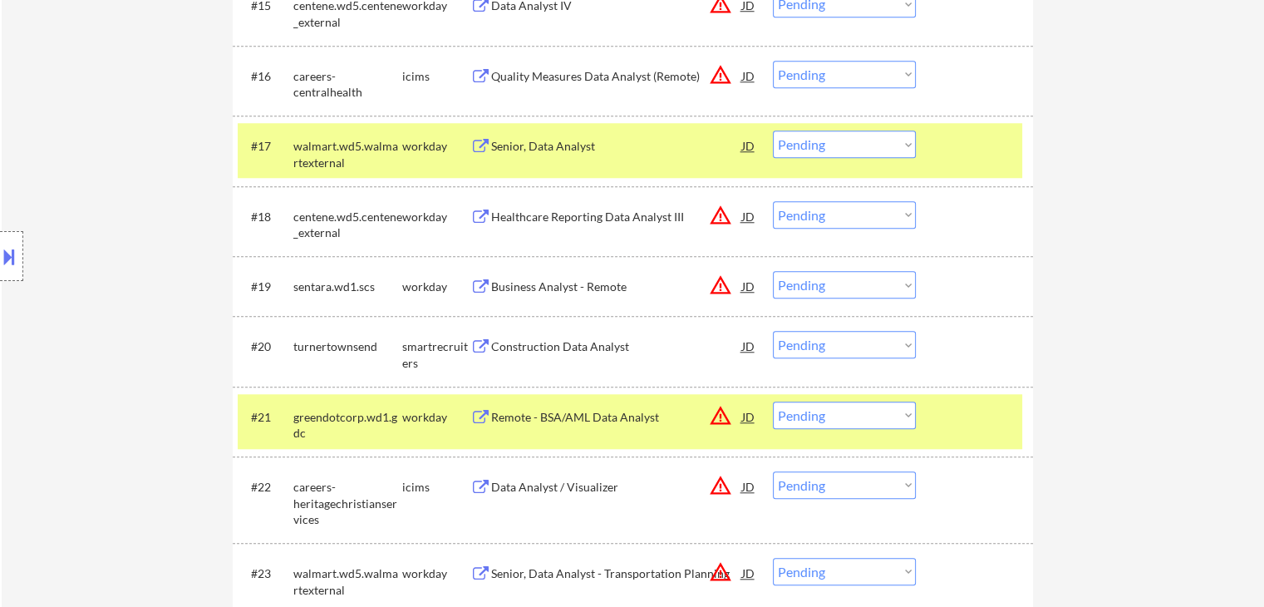
scroll to position [1662, 0]
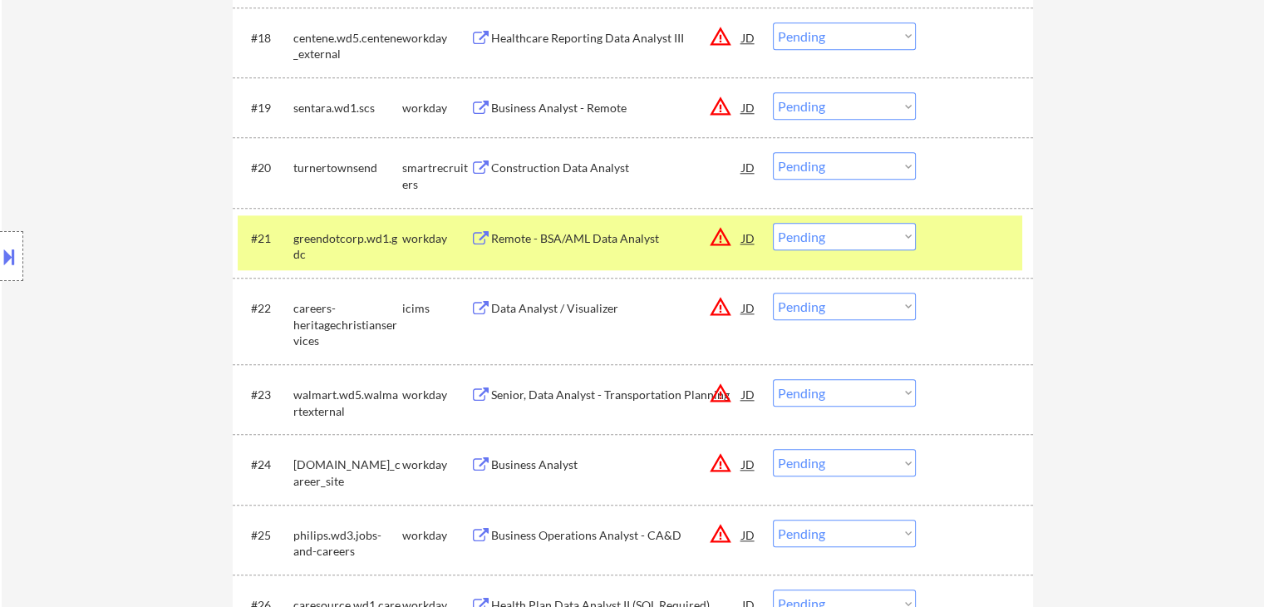
click at [828, 174] on select "Choose an option... Pending Applied Excluded (Questions) Excluded (Expired) Exc…" at bounding box center [844, 165] width 143 height 27
click at [773, 152] on select "Choose an option... Pending Applied Excluded (Questions) Excluded (Expired) Exc…" at bounding box center [844, 165] width 143 height 27
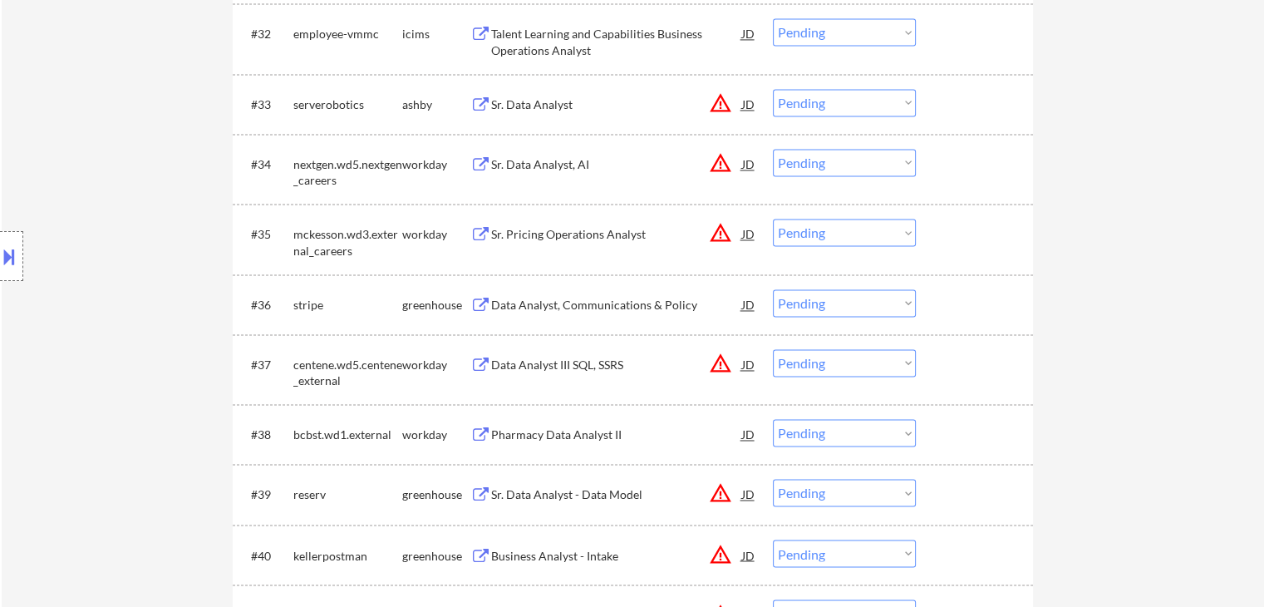
scroll to position [2742, 0]
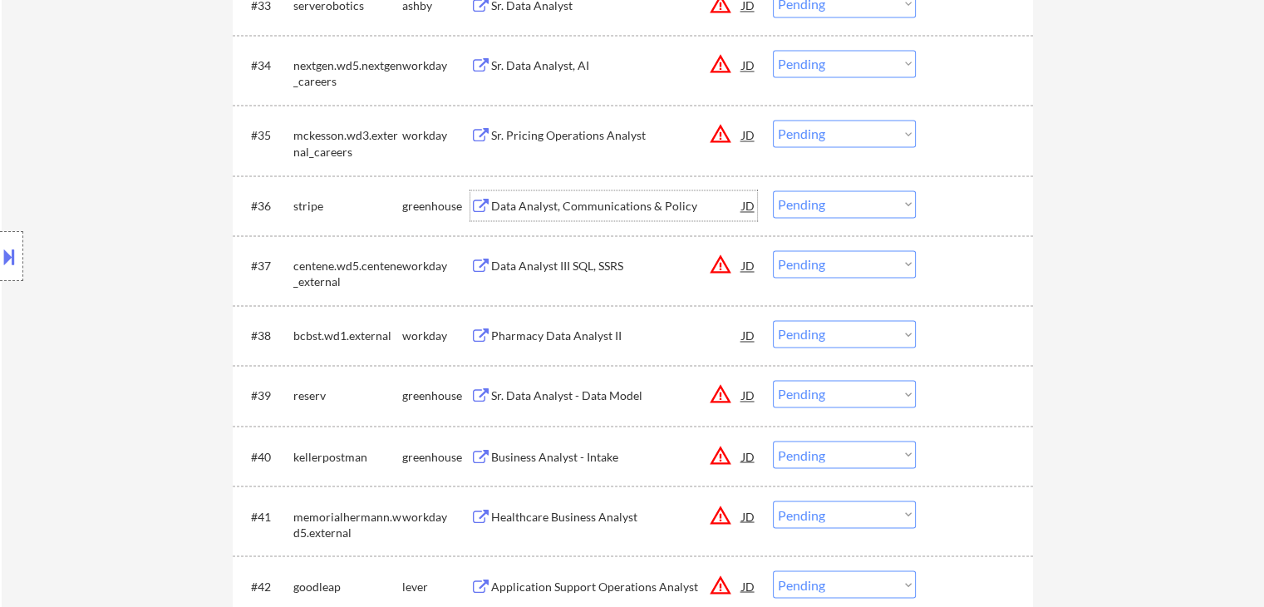
click at [591, 200] on div "Data Analyst, Communications & Policy" at bounding box center [616, 206] width 251 height 17
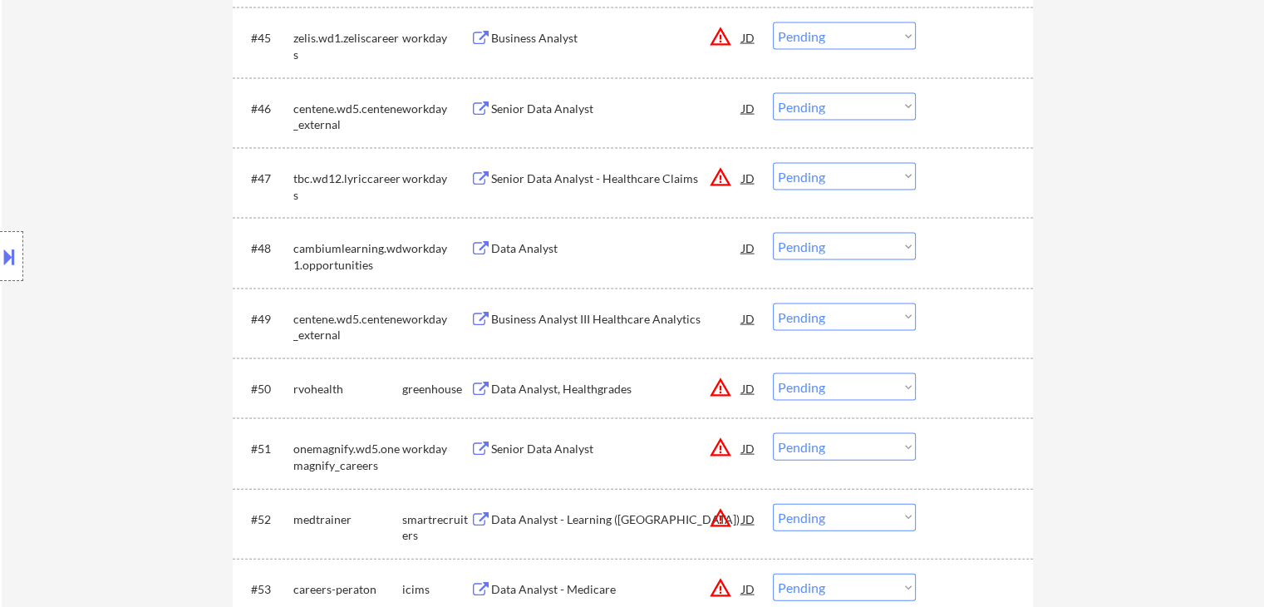
scroll to position [3656, 0]
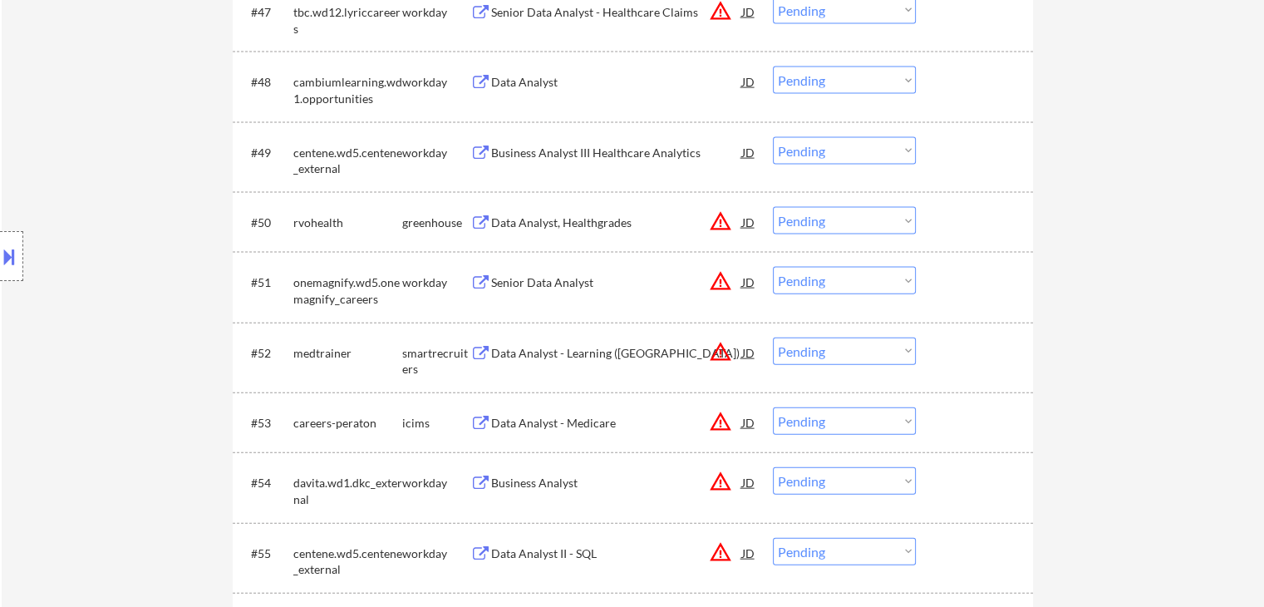
click at [854, 358] on select "Choose an option... Pending Applied Excluded (Questions) Excluded (Expired) Exc…" at bounding box center [844, 350] width 143 height 27
click at [773, 337] on select "Choose an option... Pending Applied Excluded (Questions) Excluded (Expired) Exc…" at bounding box center [844, 350] width 143 height 27
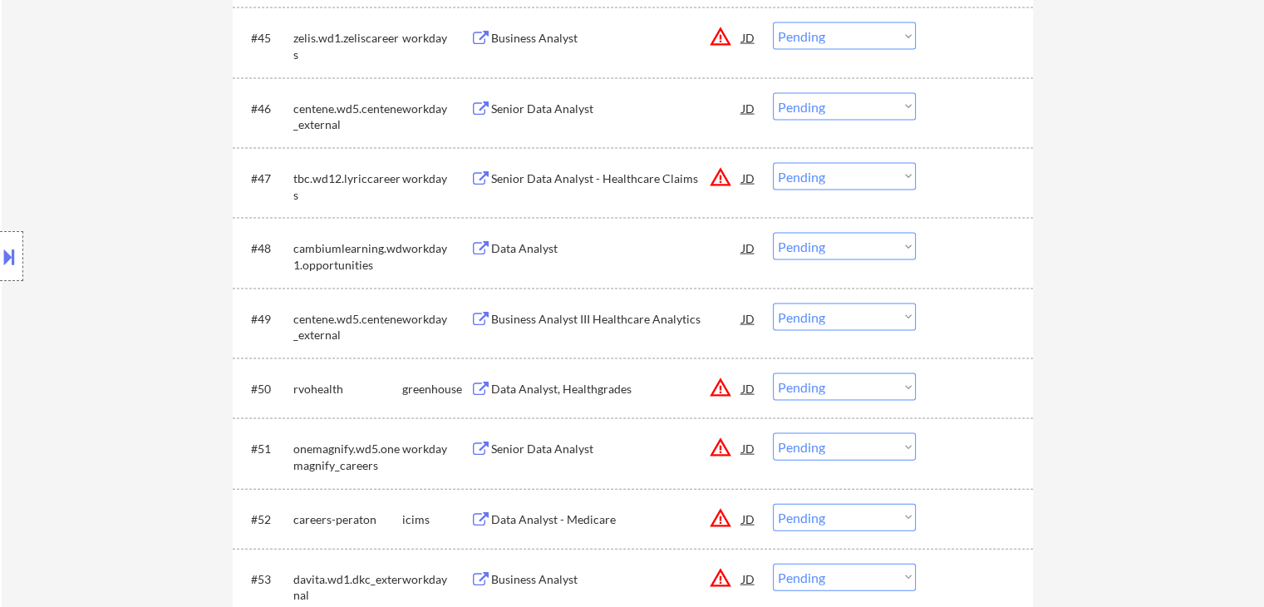
scroll to position [2644, 0]
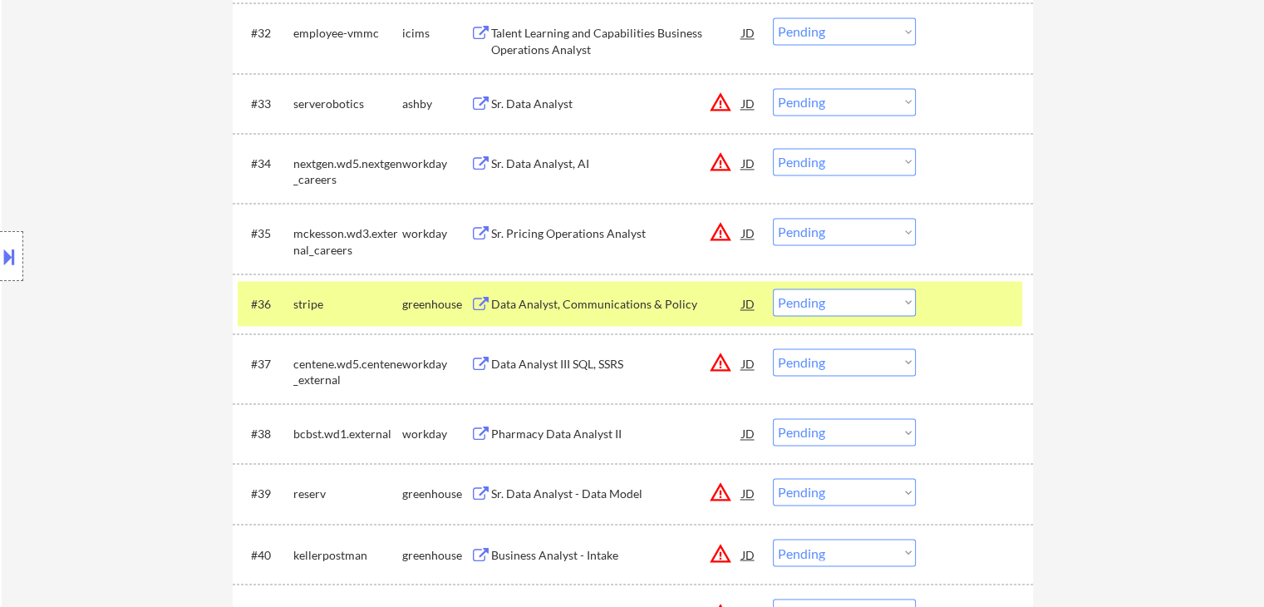
drag, startPoint x: 814, startPoint y: 297, endPoint x: 816, endPoint y: 313, distance: 16.8
click at [814, 297] on select "Choose an option... Pending Applied Excluded (Questions) Excluded (Expired) Exc…" at bounding box center [844, 301] width 143 height 27
click at [773, 288] on select "Choose an option... Pending Applied Excluded (Questions) Excluded (Expired) Exc…" at bounding box center [844, 301] width 143 height 27
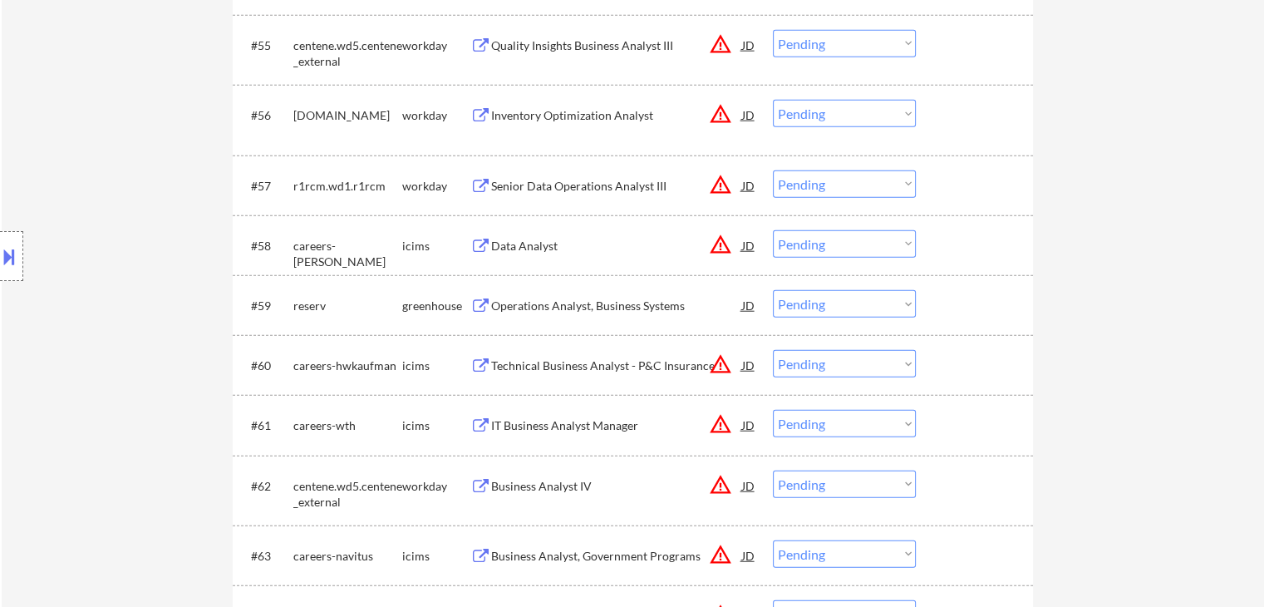
scroll to position [4306, 0]
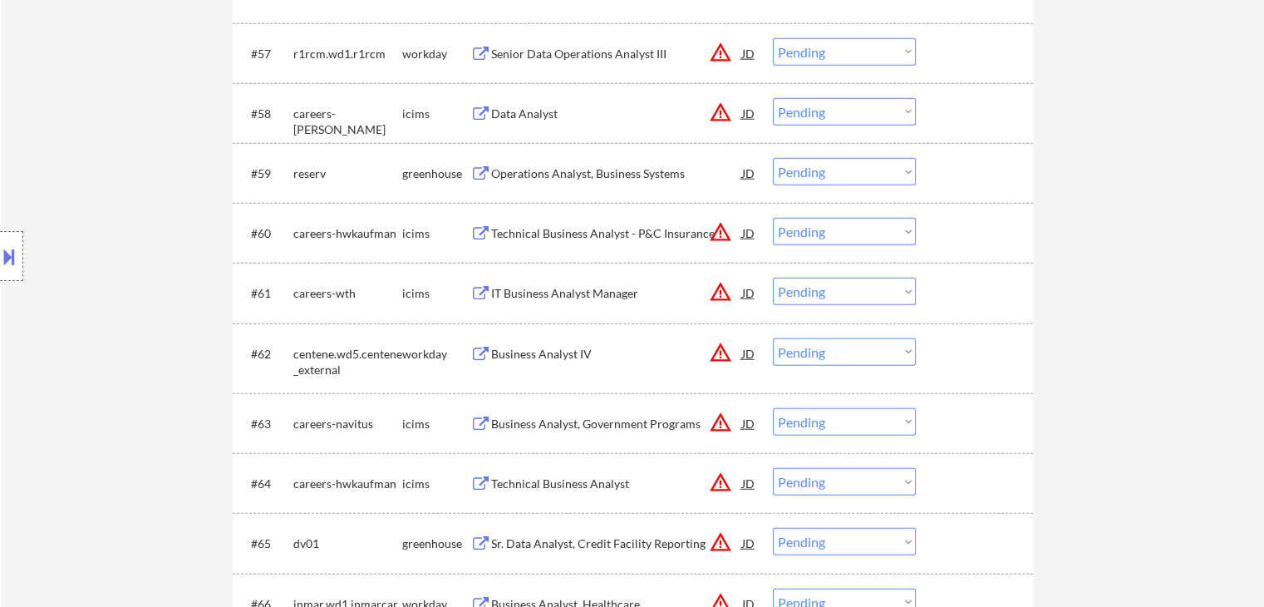
click at [646, 170] on div "Operations Analyst, Business Systems" at bounding box center [616, 173] width 251 height 17
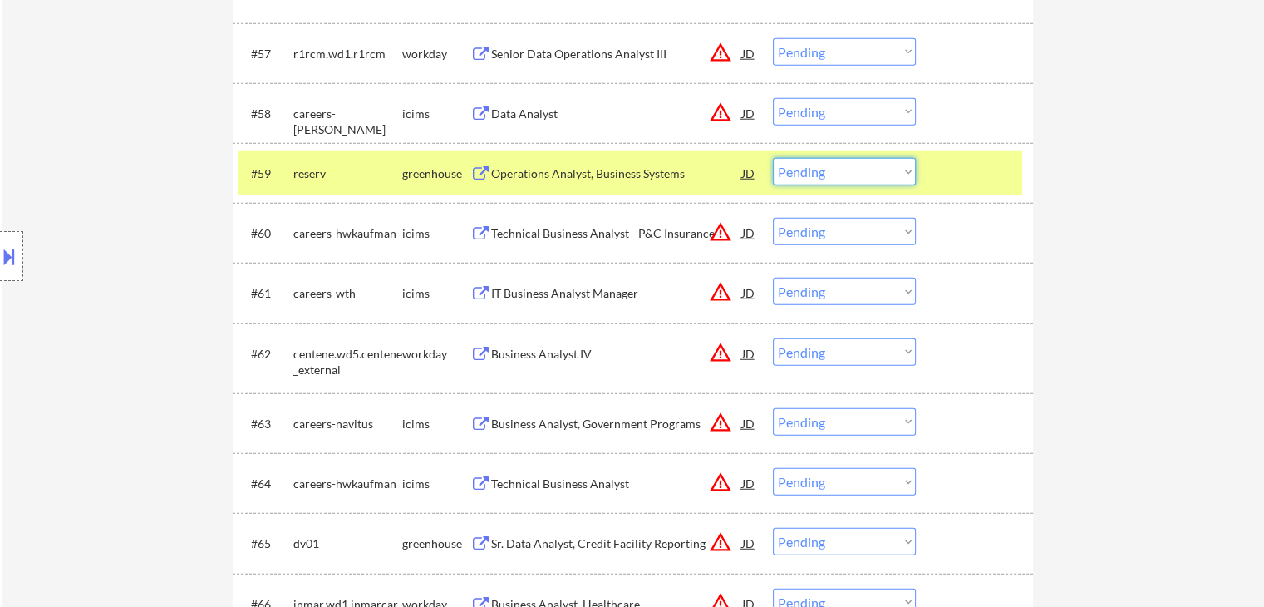
drag, startPoint x: 784, startPoint y: 173, endPoint x: 807, endPoint y: 184, distance: 24.9
click at [784, 173] on select "Choose an option... Pending Applied Excluded (Questions) Excluded (Expired) Exc…" at bounding box center [844, 171] width 143 height 27
click at [773, 158] on select "Choose an option... Pending Applied Excluded (Questions) Excluded (Expired) Exc…" at bounding box center [844, 171] width 143 height 27
click at [1027, 228] on div "#60 careers-hwkaufman icims Technical Business Analyst - P&C Insurance JD warni…" at bounding box center [633, 233] width 800 height 60
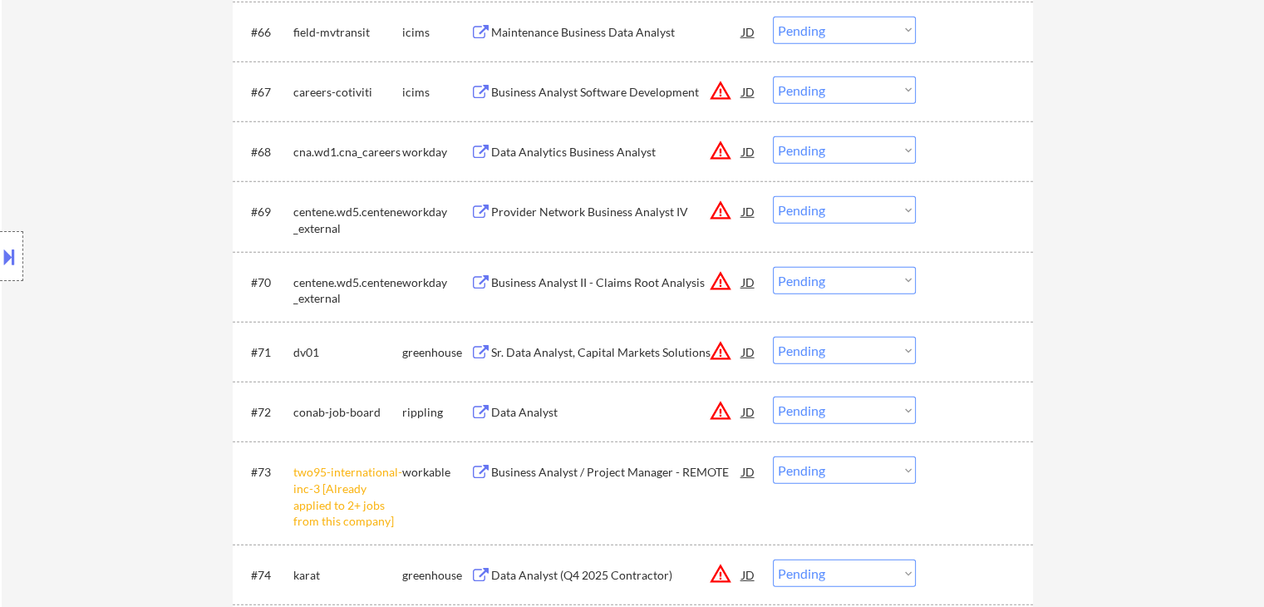
scroll to position [5054, 0]
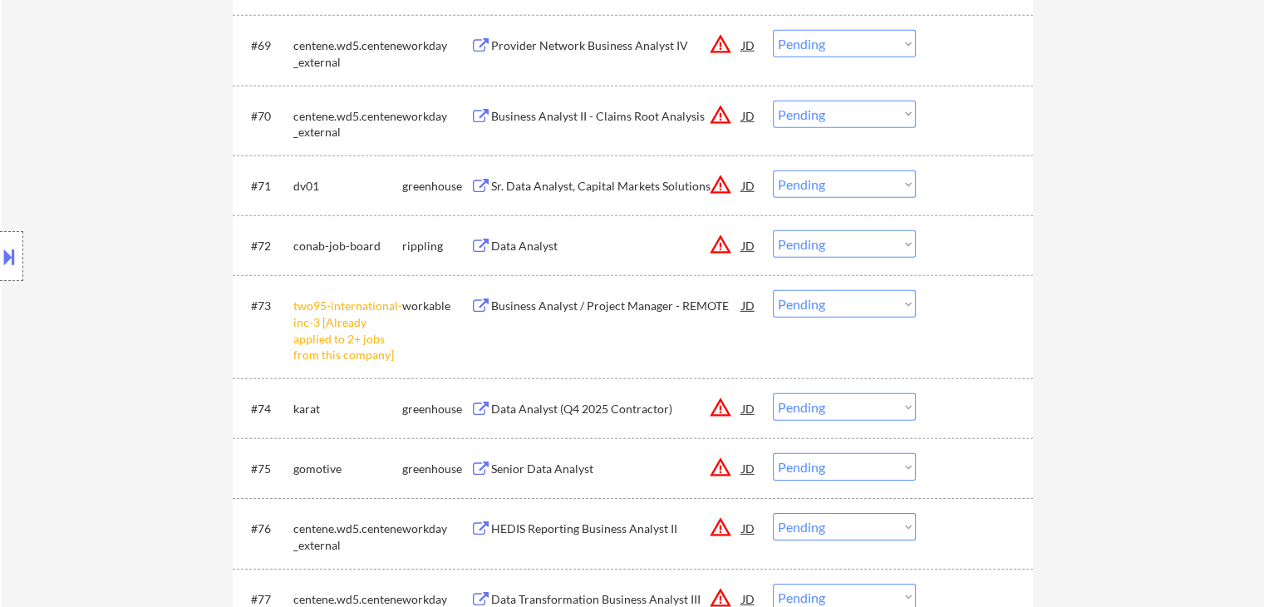
click at [835, 307] on select "Choose an option... Pending Applied Excluded (Questions) Excluded (Expired) Exc…" at bounding box center [844, 303] width 143 height 27
drag, startPoint x: 864, startPoint y: 524, endPoint x: 878, endPoint y: 517, distance: 14.9
click at [868, 523] on select "Choose an option... Pending Applied Excluded (Questions) Excluded (Expired) Exc…" at bounding box center [844, 526] width 143 height 27
click at [773, 513] on select "Choose an option... Pending Applied Excluded (Questions) Excluded (Expired) Exc…" at bounding box center [844, 526] width 143 height 27
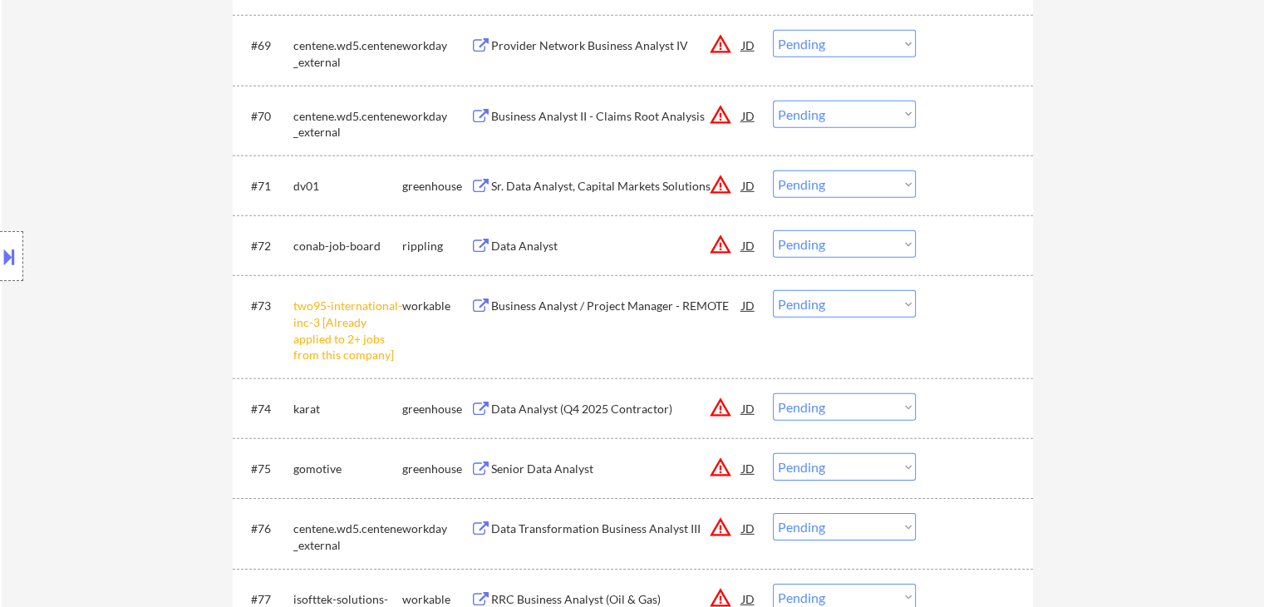
drag, startPoint x: 875, startPoint y: 297, endPoint x: 864, endPoint y: 313, distance: 19.8
click at [875, 297] on select "Choose an option... Pending Applied Excluded (Questions) Excluded (Expired) Exc…" at bounding box center [844, 303] width 143 height 27
click at [773, 290] on select "Choose an option... Pending Applied Excluded (Questions) Excluded (Expired) Exc…" at bounding box center [844, 303] width 143 height 27
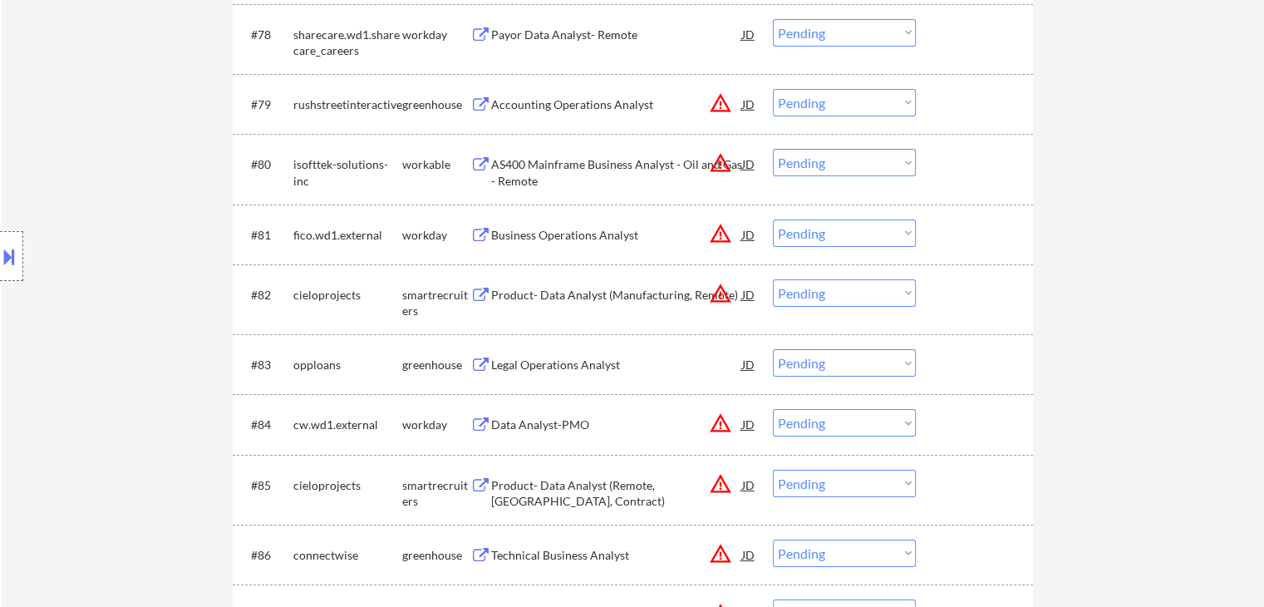
scroll to position [5719, 0]
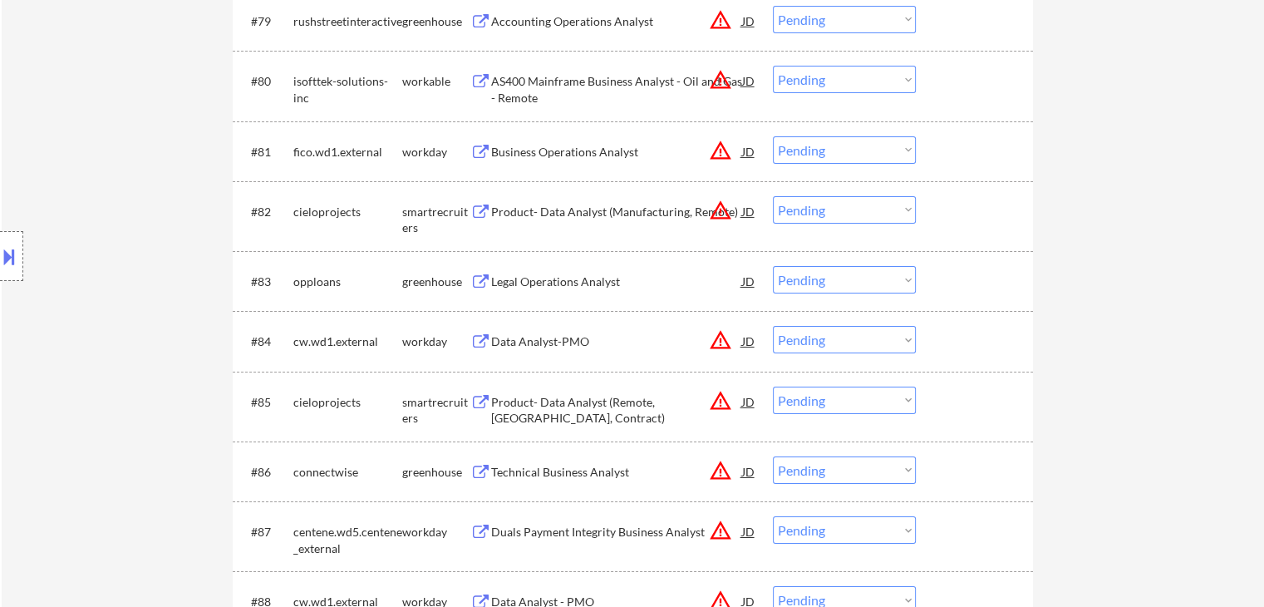
click at [605, 278] on div "Legal Operations Analyst" at bounding box center [616, 281] width 251 height 17
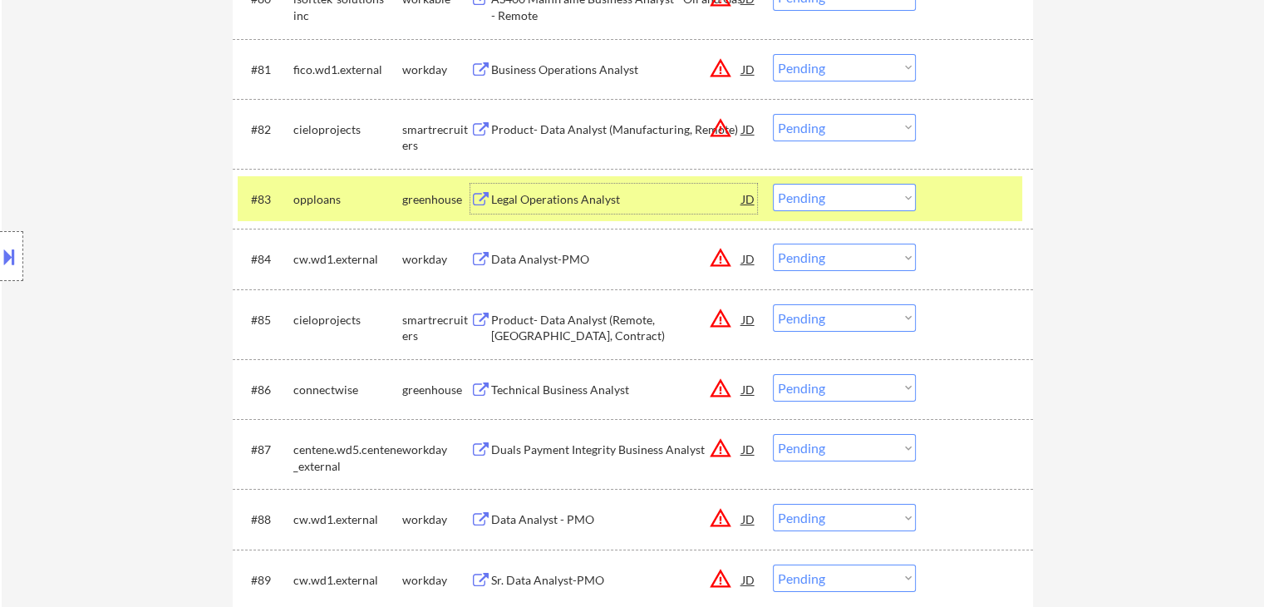
scroll to position [5802, 0]
click at [850, 194] on select "Choose an option... Pending Applied Excluded (Questions) Excluded (Expired) Exc…" at bounding box center [844, 196] width 143 height 27
click at [773, 183] on select "Choose an option... Pending Applied Excluded (Questions) Excluded (Expired) Exc…" at bounding box center [844, 196] width 143 height 27
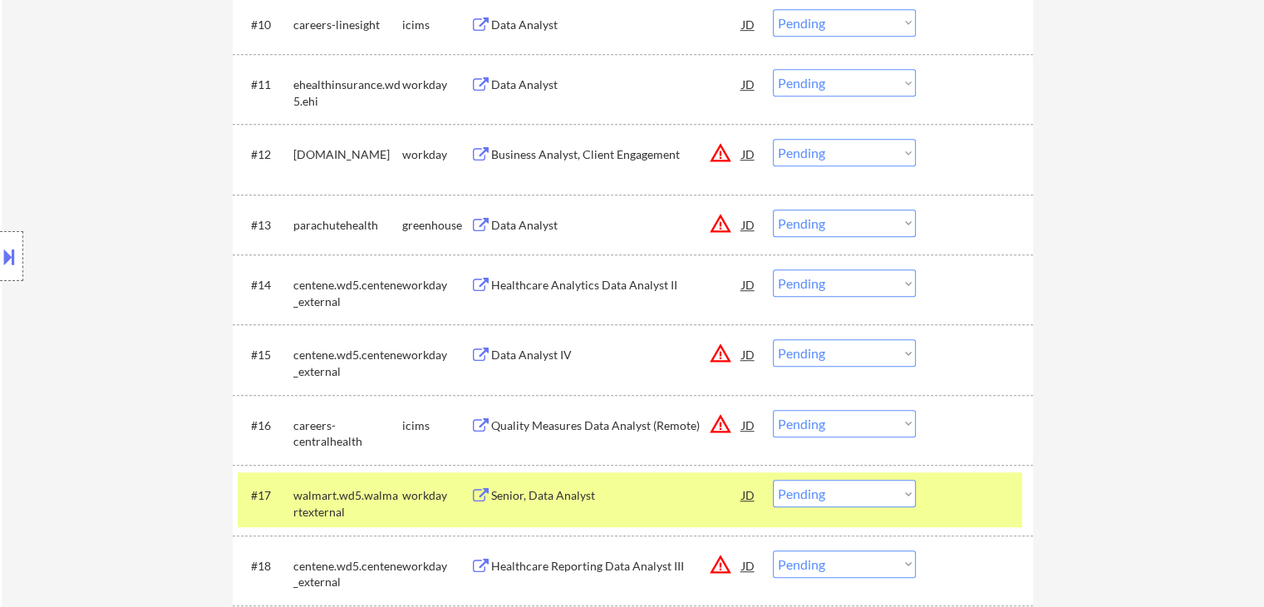
scroll to position [1163, 0]
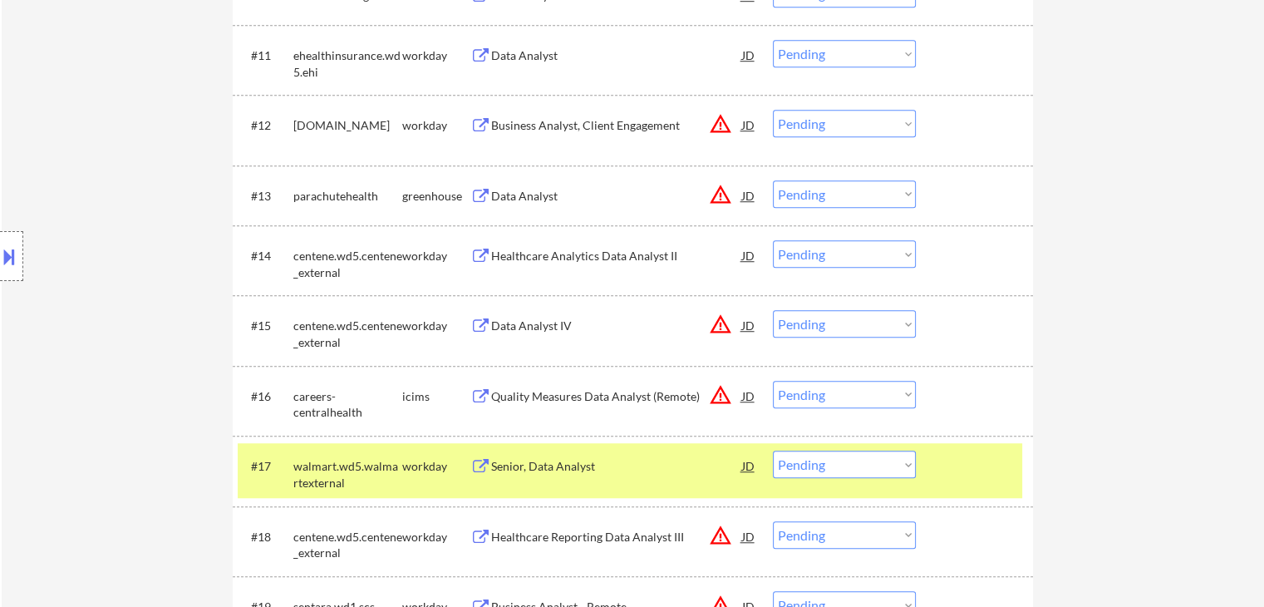
click at [591, 194] on div "Data Analyst" at bounding box center [616, 196] width 251 height 17
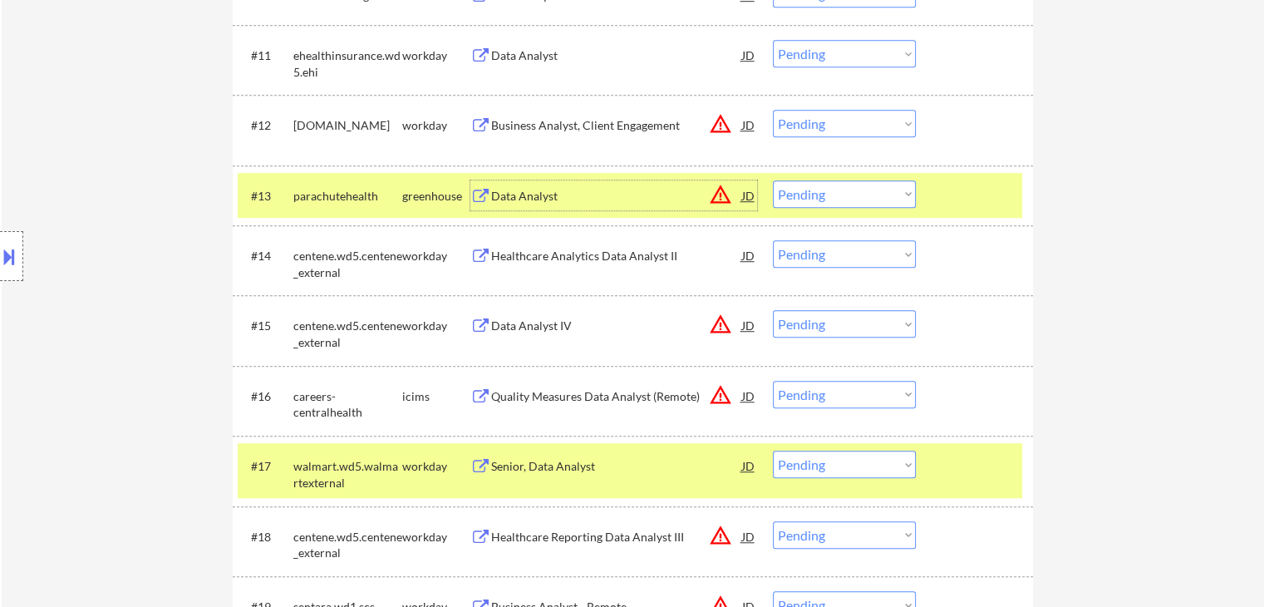
click at [822, 204] on select "Choose an option... Pending Applied Excluded (Questions) Excluded (Expired) Exc…" at bounding box center [844, 193] width 143 height 27
click at [773, 180] on select "Choose an option... Pending Applied Excluded (Questions) Excluded (Expired) Exc…" at bounding box center [844, 193] width 143 height 27
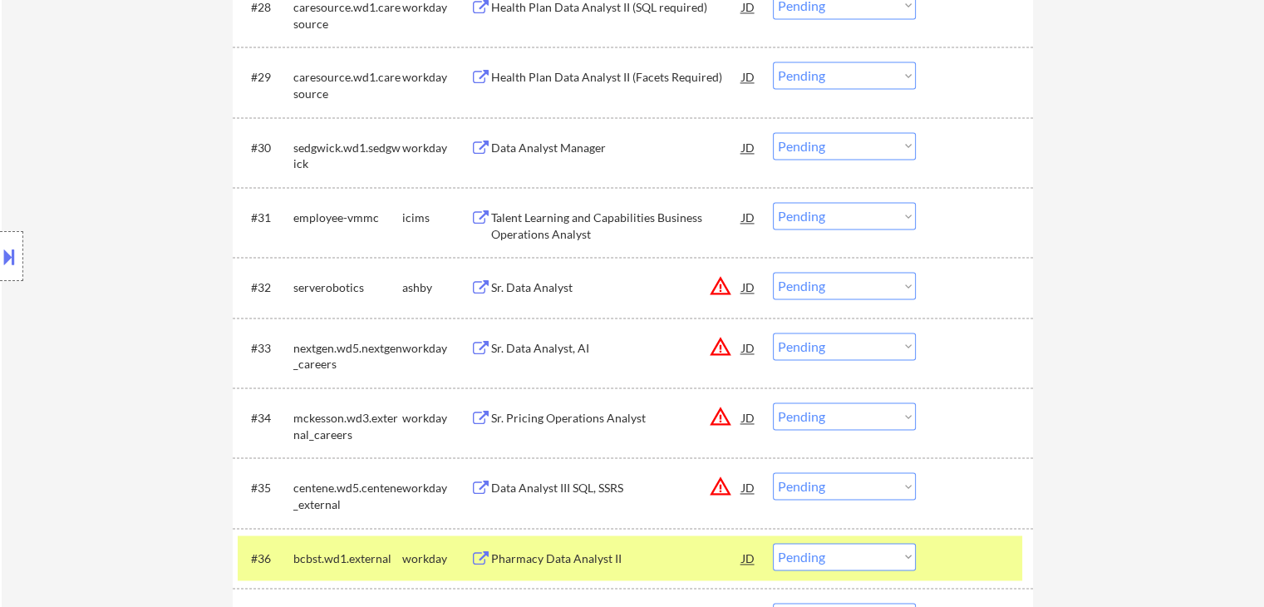
scroll to position [2493, 0]
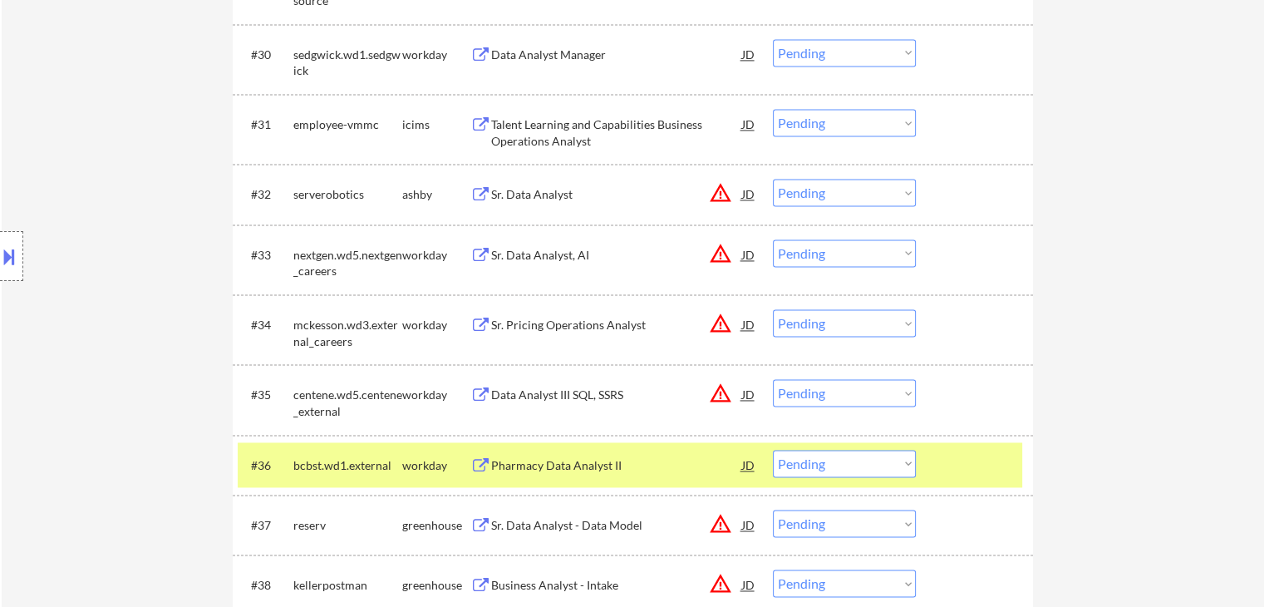
click at [656, 182] on div "Sr. Data Analyst" at bounding box center [616, 194] width 251 height 30
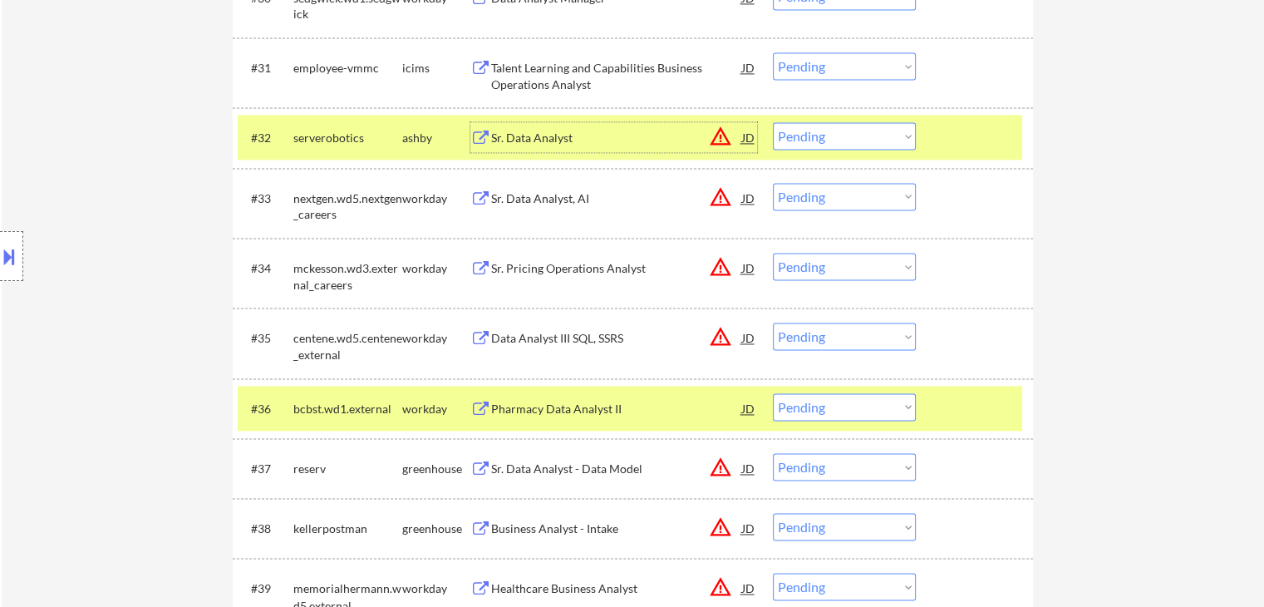
scroll to position [2576, 0]
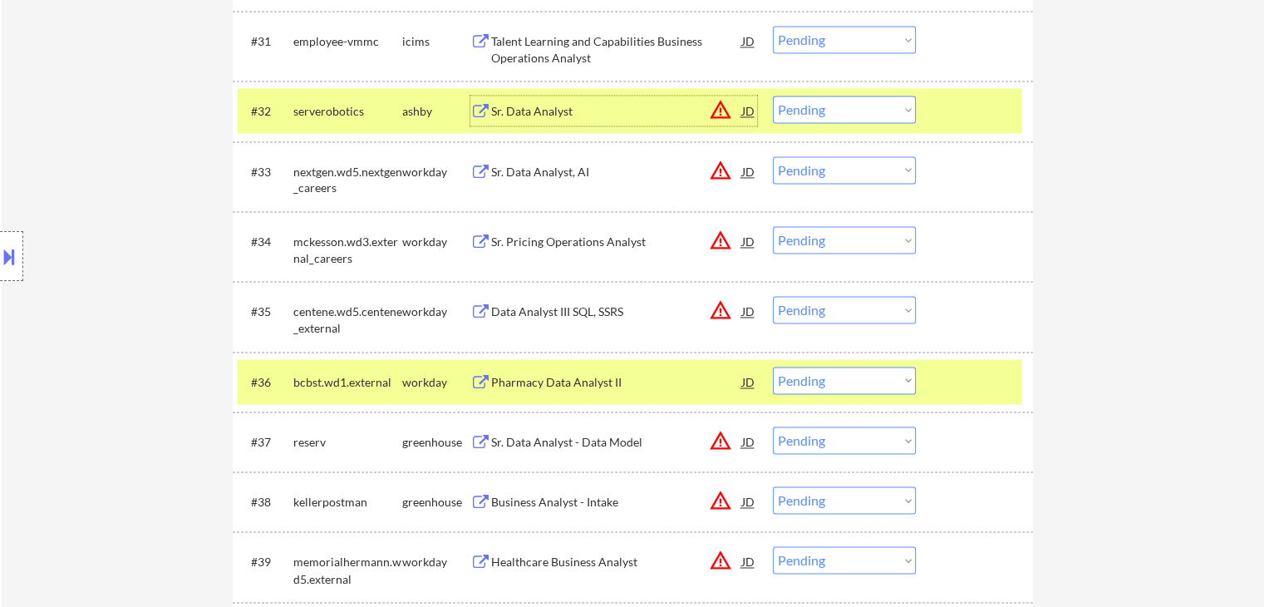
click at [632, 440] on div "Sr. Data Analyst - Data Model" at bounding box center [616, 442] width 251 height 17
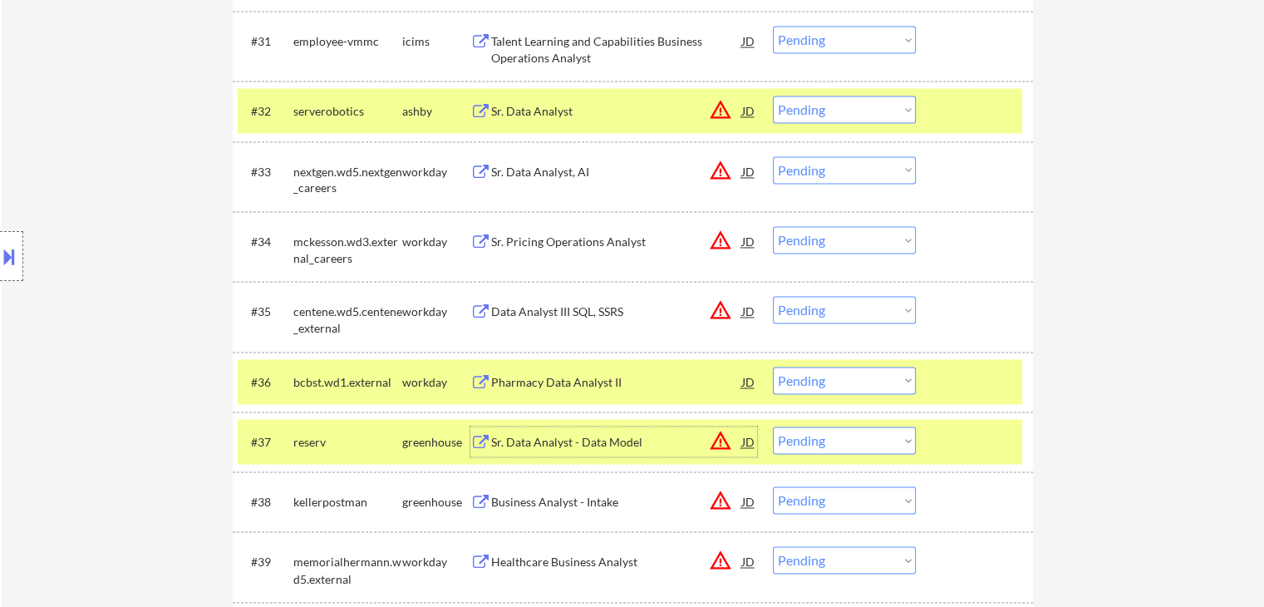
click at [849, 445] on select "Choose an option... Pending Applied Excluded (Questions) Excluded (Expired) Exc…" at bounding box center [844, 439] width 143 height 27
click at [773, 426] on select "Choose an option... Pending Applied Excluded (Questions) Excluded (Expired) Exc…" at bounding box center [844, 439] width 143 height 27
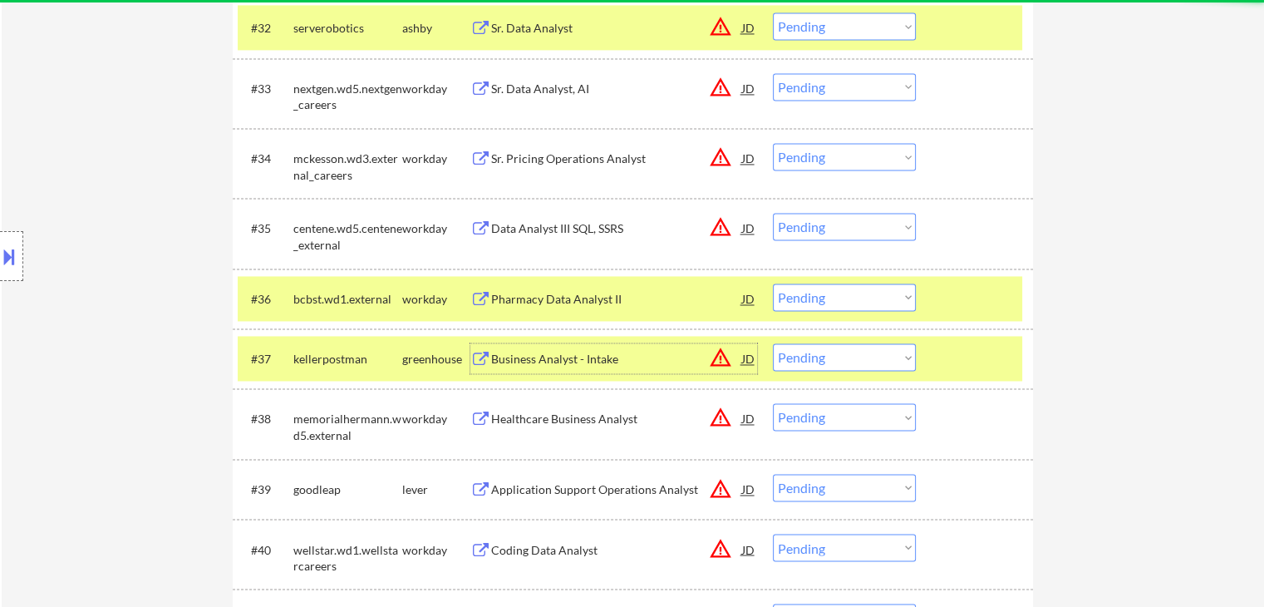
click at [605, 356] on div "Business Analyst - Intake" at bounding box center [616, 359] width 251 height 17
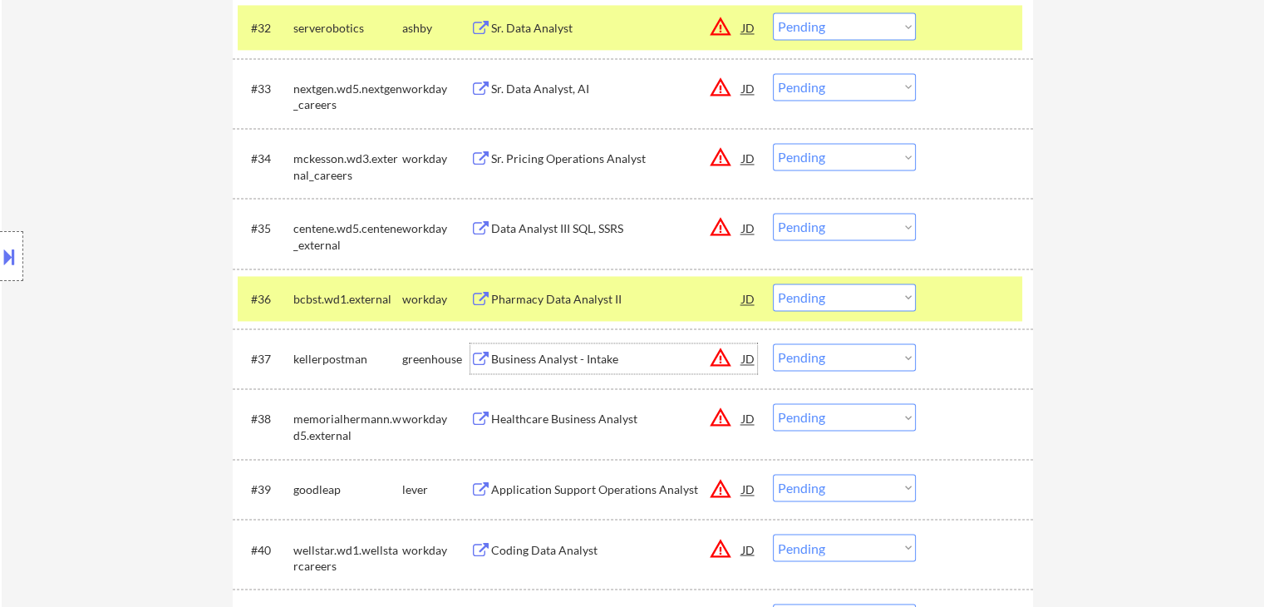
click at [780, 27] on select "Choose an option... Pending Applied Excluded (Questions) Excluded (Expired) Exc…" at bounding box center [844, 25] width 143 height 27
click at [773, 12] on select "Choose an option... Pending Applied Excluded (Questions) Excluded (Expired) Exc…" at bounding box center [844, 25] width 143 height 27
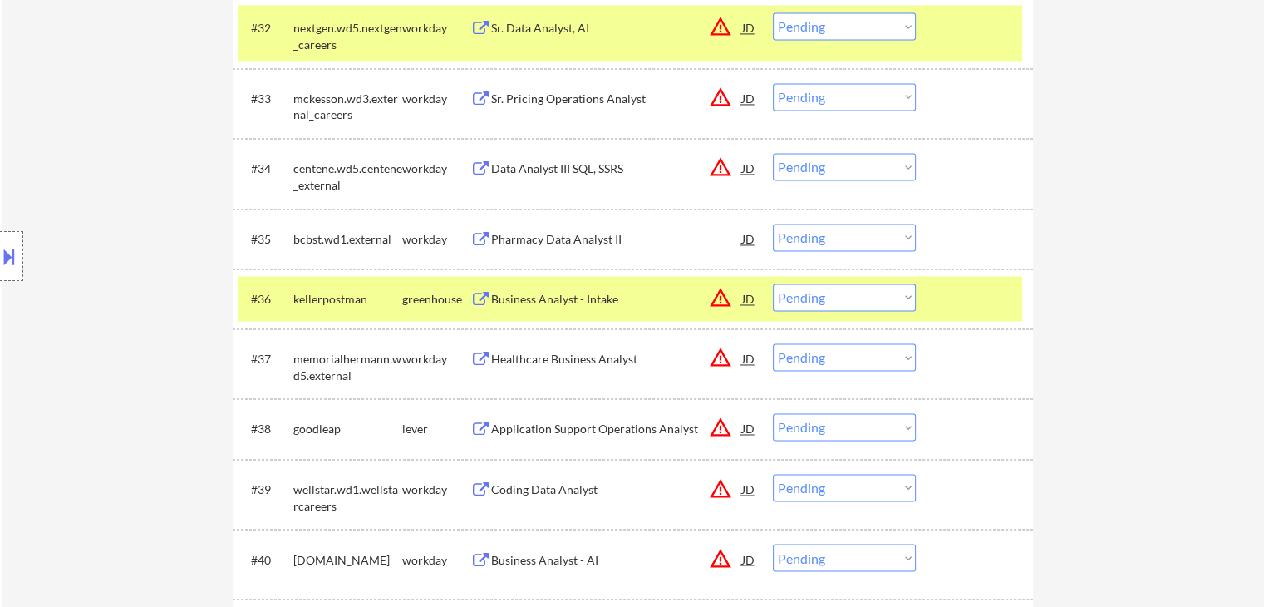
click at [826, 306] on select "Choose an option... Pending Applied Excluded (Questions) Excluded (Expired) Exc…" at bounding box center [844, 296] width 143 height 27
click at [773, 283] on select "Choose an option... Pending Applied Excluded (Questions) Excluded (Expired) Exc…" at bounding box center [844, 296] width 143 height 27
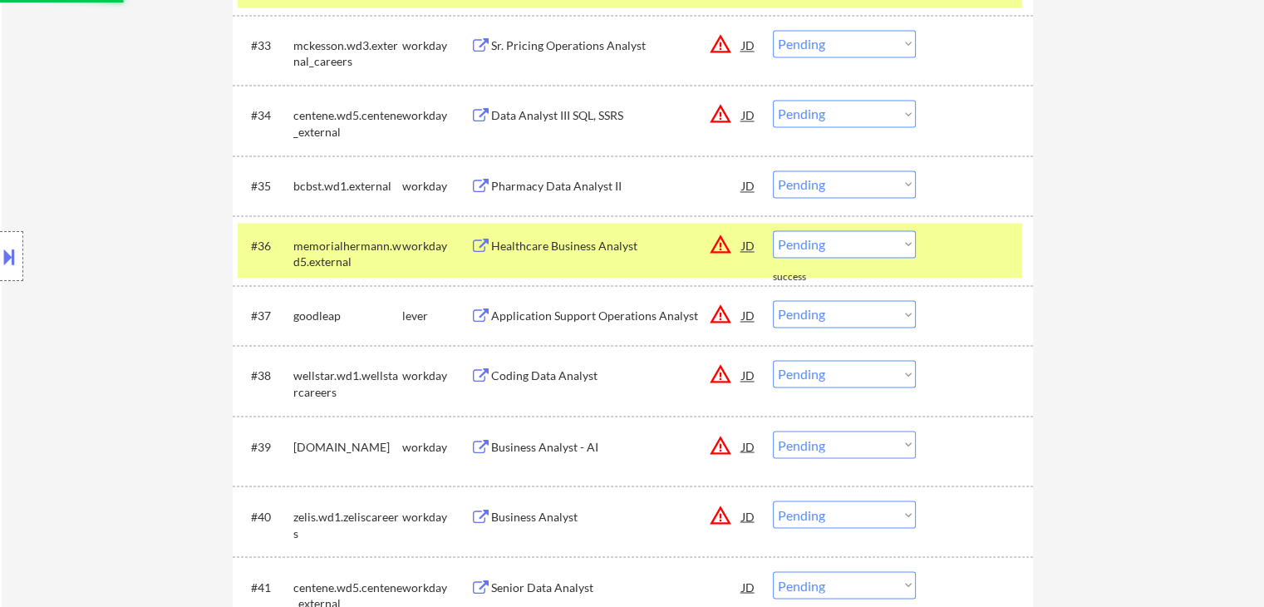
scroll to position [2742, 0]
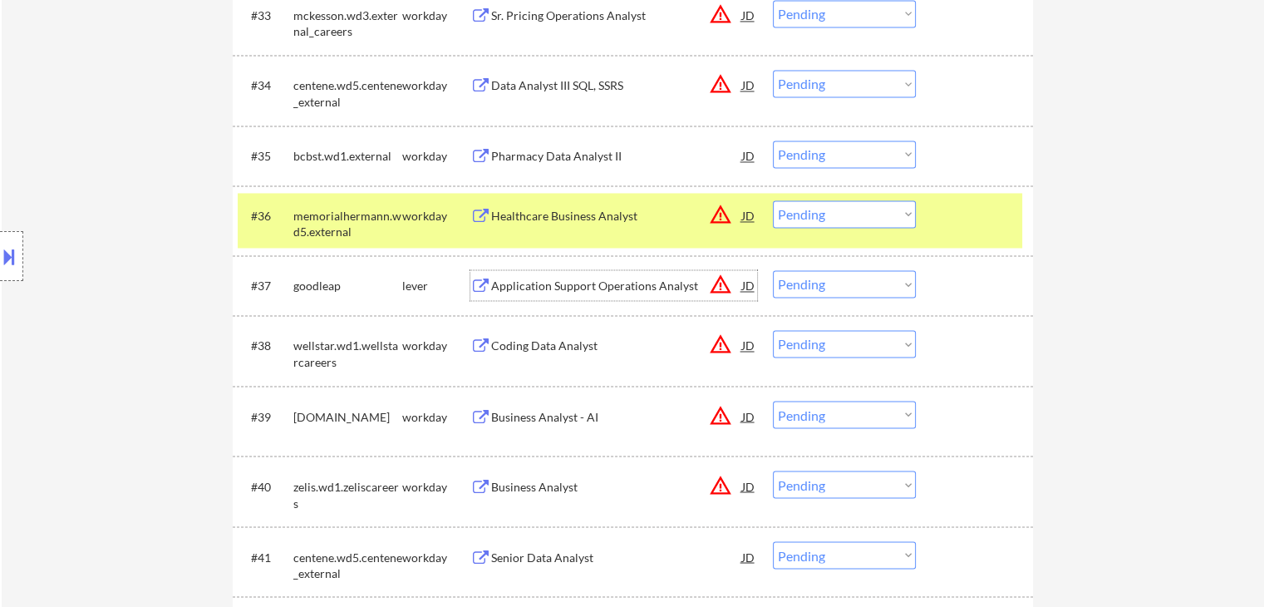
click at [642, 289] on div "Application Support Operations Analyst" at bounding box center [616, 286] width 251 height 17
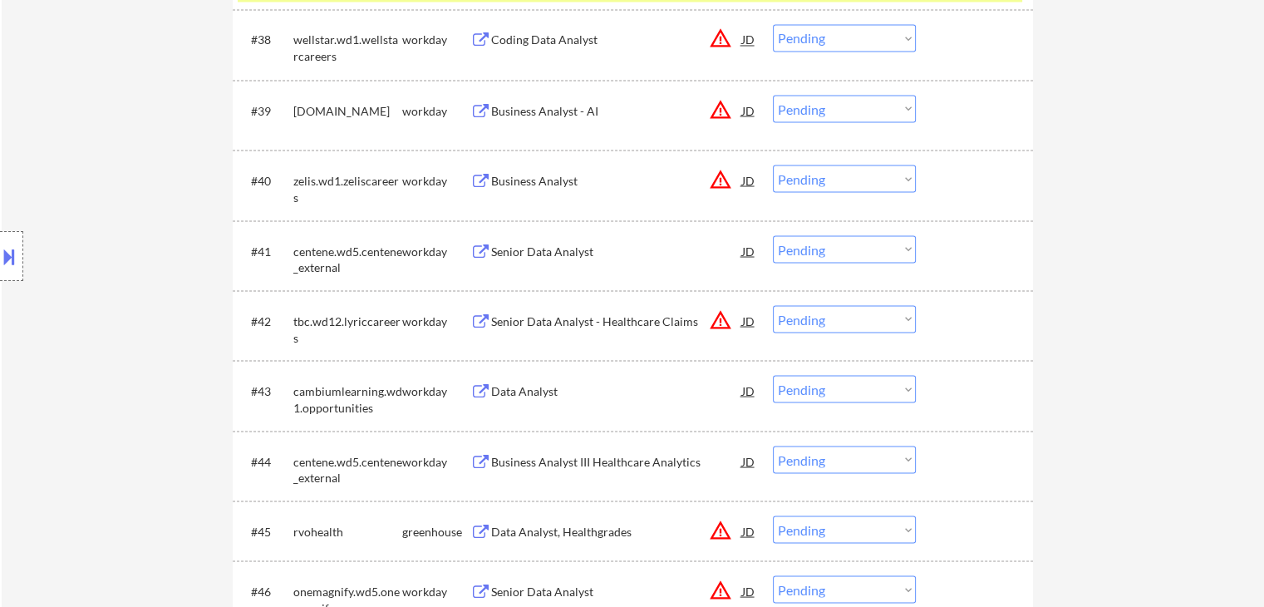
scroll to position [3075, 0]
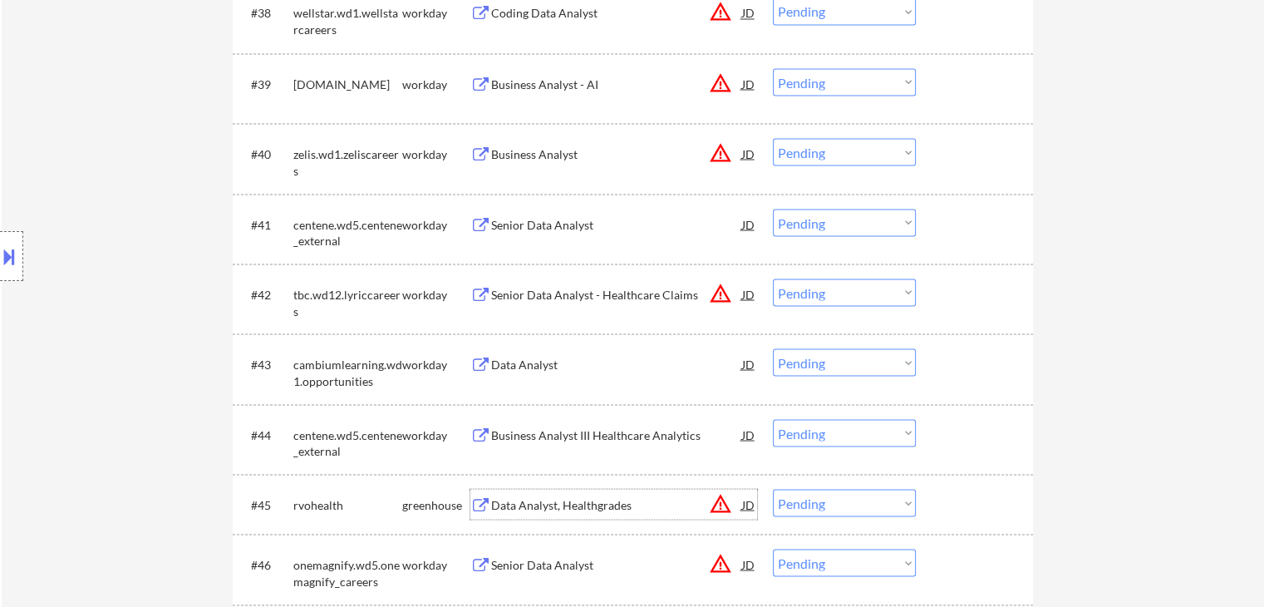
click at [609, 505] on div "Data Analyst, Healthgrades" at bounding box center [616, 504] width 251 height 17
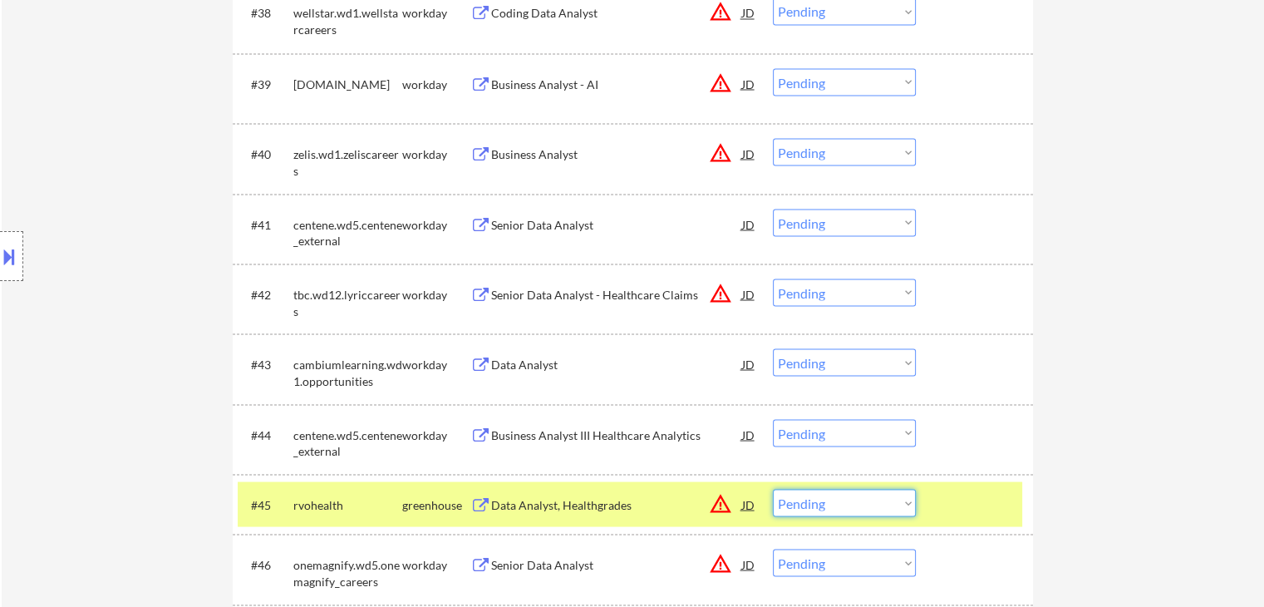
click at [834, 513] on select "Choose an option... Pending Applied Excluded (Questions) Excluded (Expired) Exc…" at bounding box center [844, 502] width 143 height 27
click at [773, 489] on select "Choose an option... Pending Applied Excluded (Questions) Excluded (Expired) Exc…" at bounding box center [844, 502] width 143 height 27
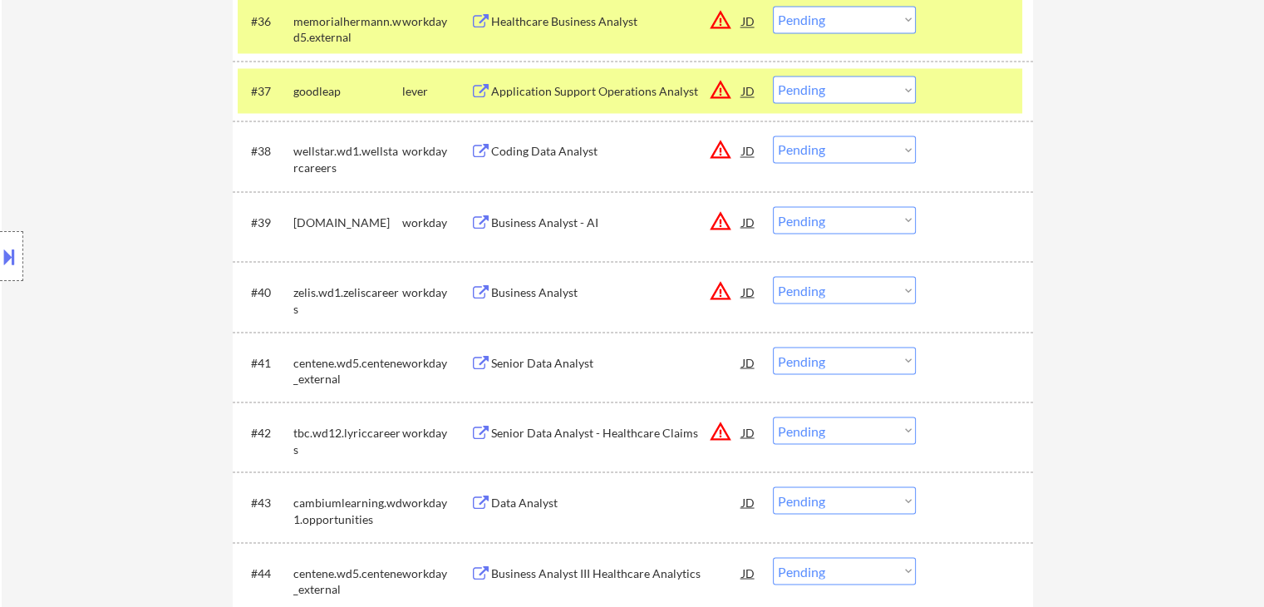
scroll to position [2908, 0]
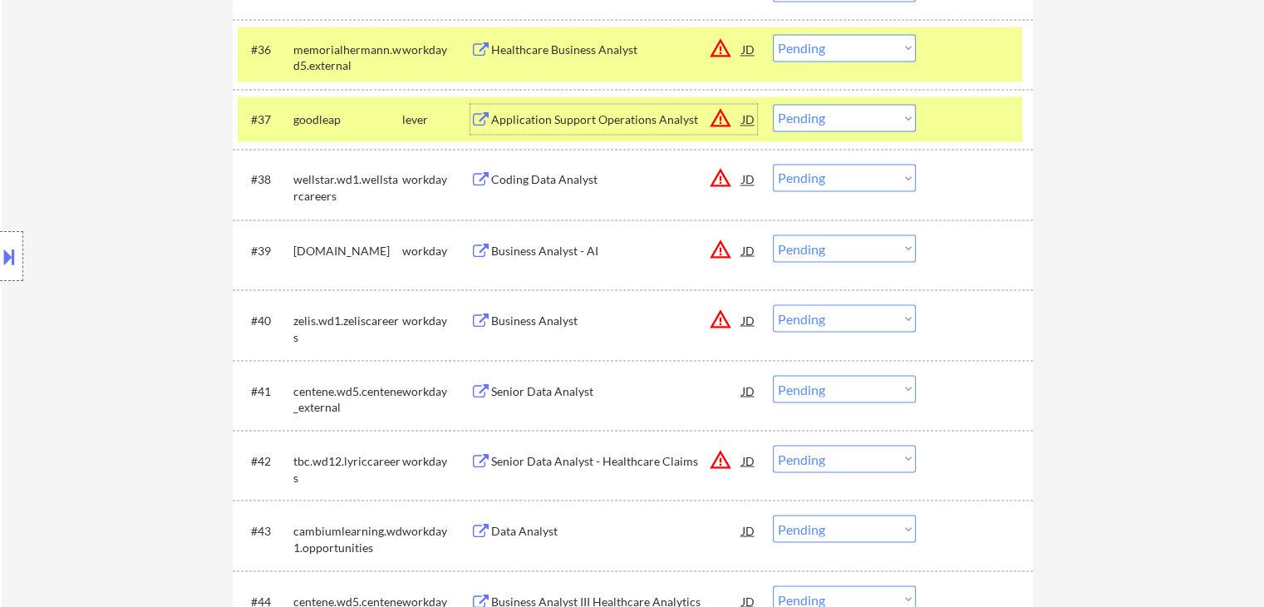
click at [632, 111] on div "Application Support Operations Analyst" at bounding box center [616, 119] width 251 height 17
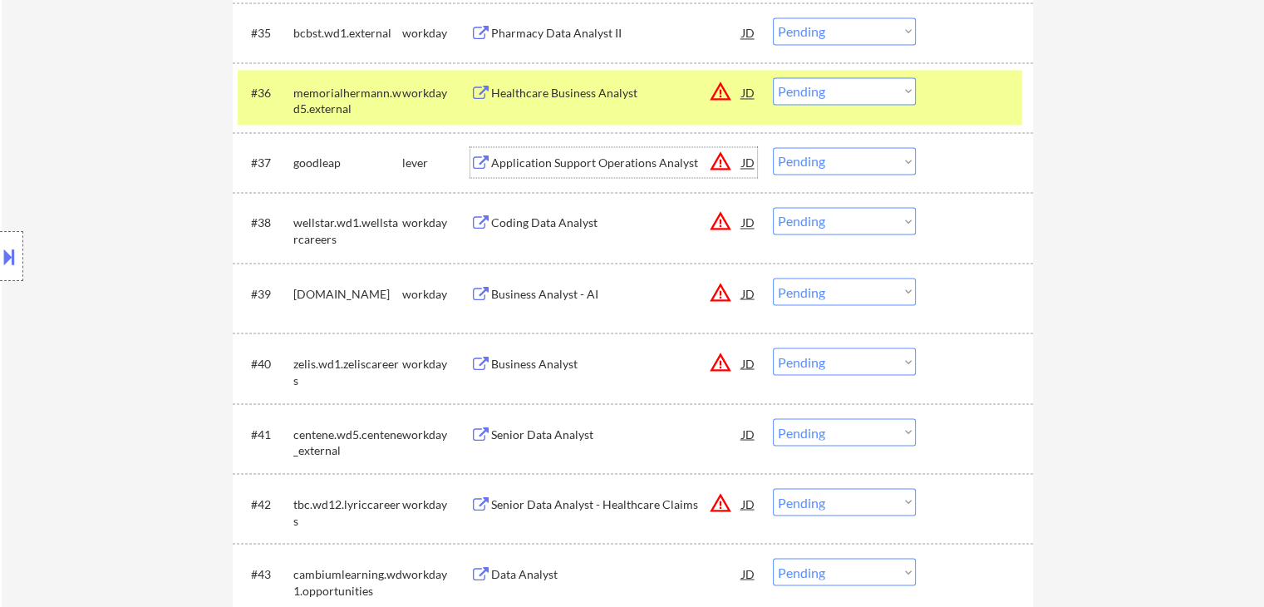
scroll to position [2825, 0]
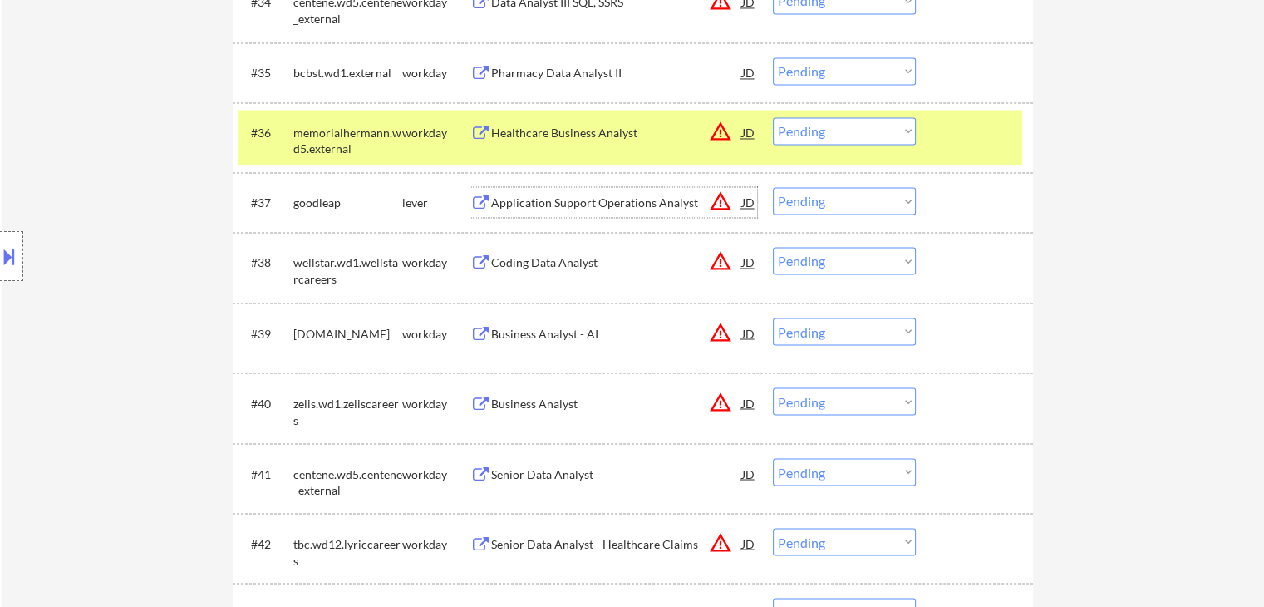
click at [667, 198] on div "Application Support Operations Analyst" at bounding box center [616, 202] width 251 height 17
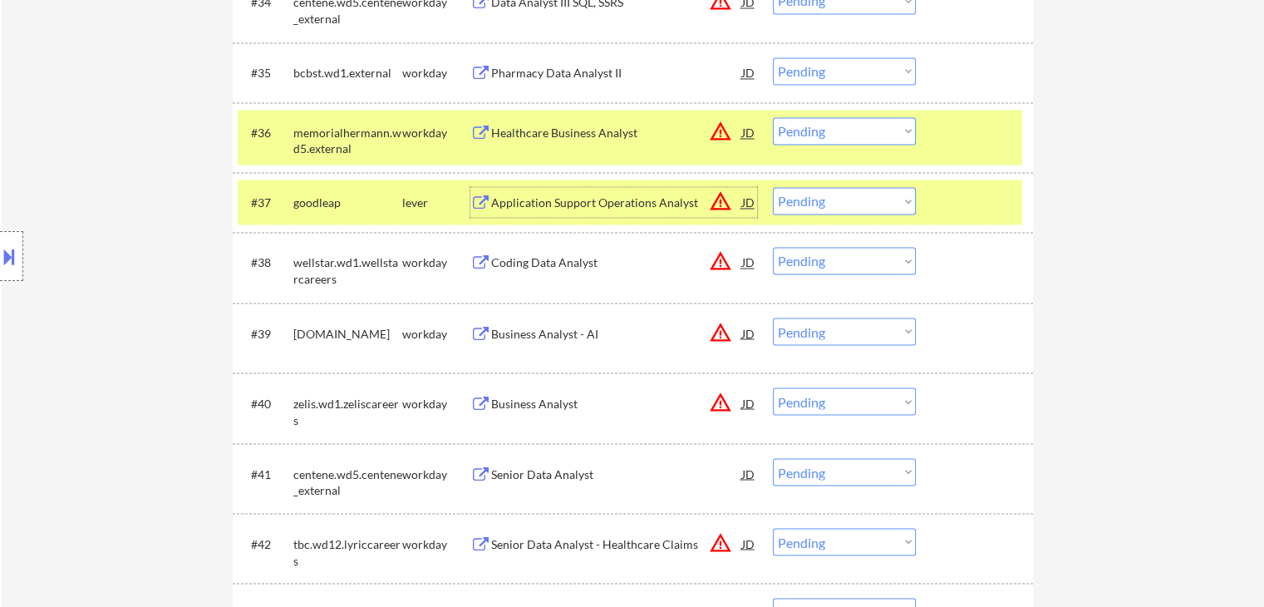
drag, startPoint x: 841, startPoint y: 200, endPoint x: 844, endPoint y: 214, distance: 13.7
click at [841, 200] on select "Choose an option... Pending Applied Excluded (Questions) Excluded (Expired) Exc…" at bounding box center [844, 200] width 143 height 27
click at [773, 187] on select "Choose an option... Pending Applied Excluded (Questions) Excluded (Expired) Exc…" at bounding box center [844, 200] width 143 height 27
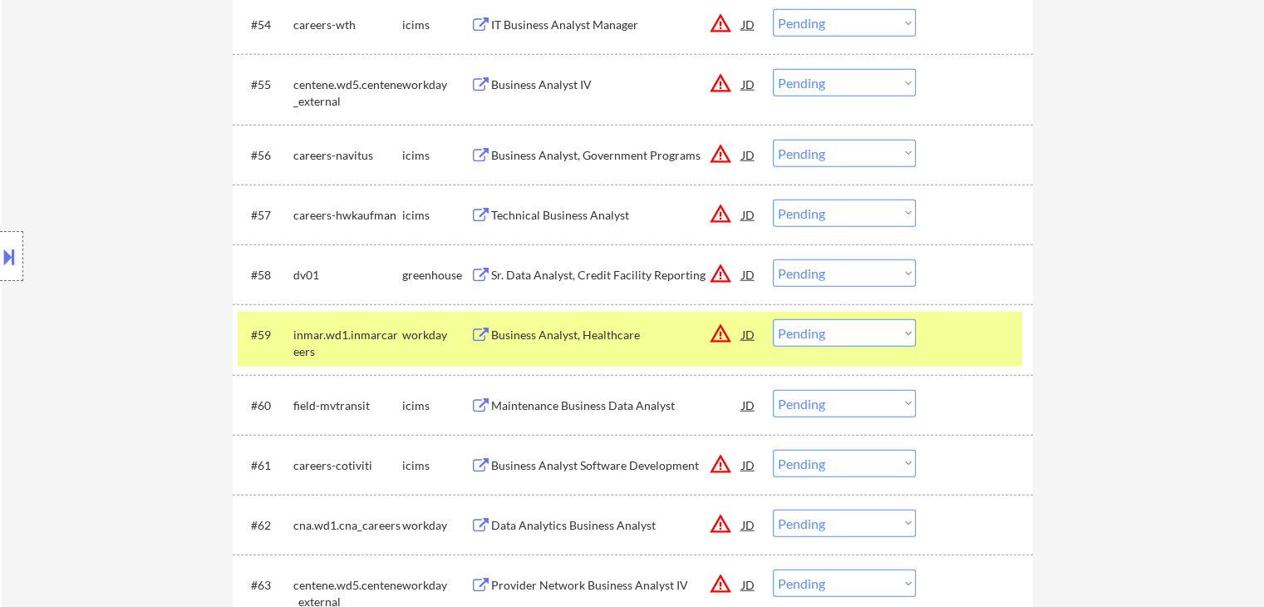
scroll to position [4238, 0]
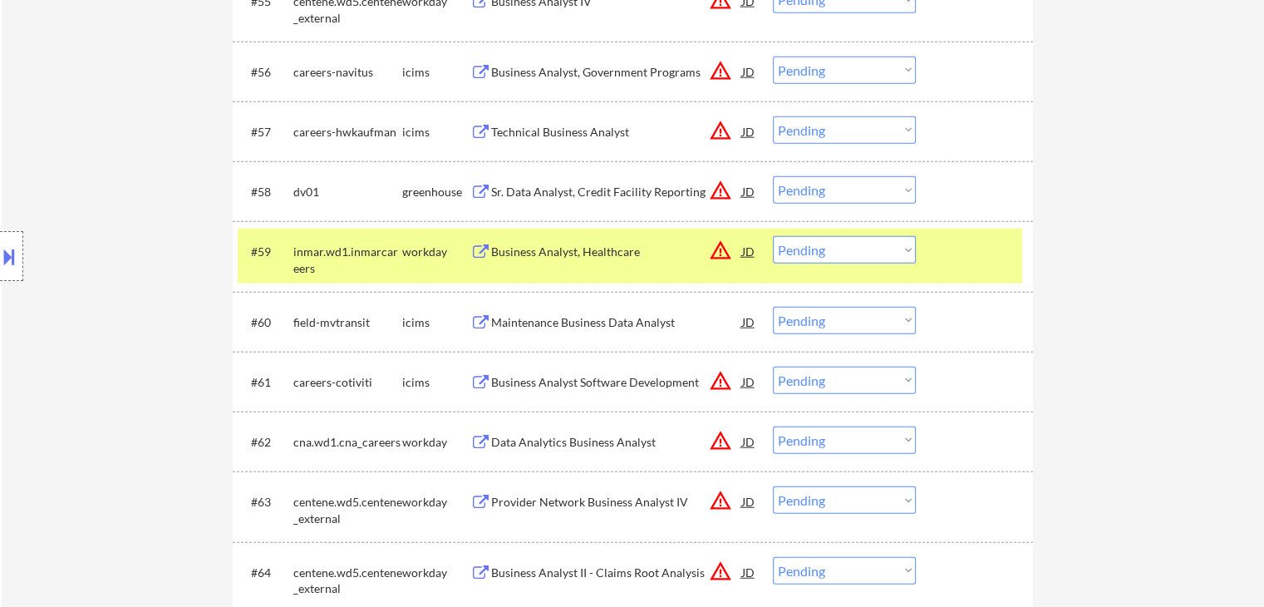
click at [676, 192] on div "Sr. Data Analyst, Credit Facility Reporting" at bounding box center [616, 192] width 251 height 17
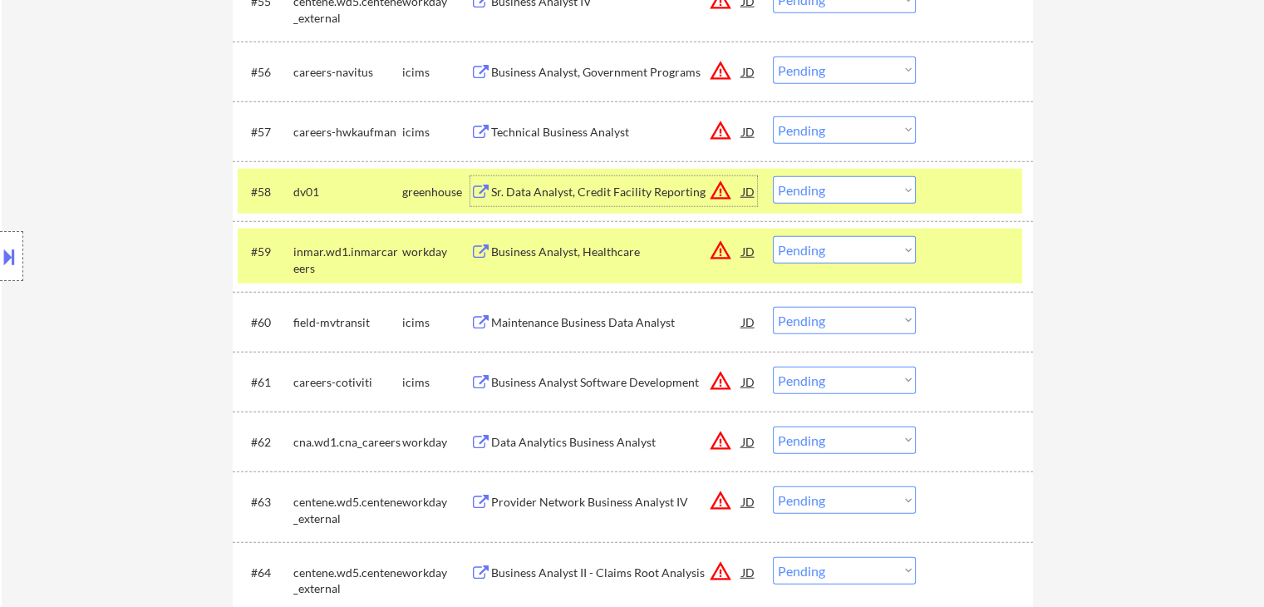
scroll to position [4321, 0]
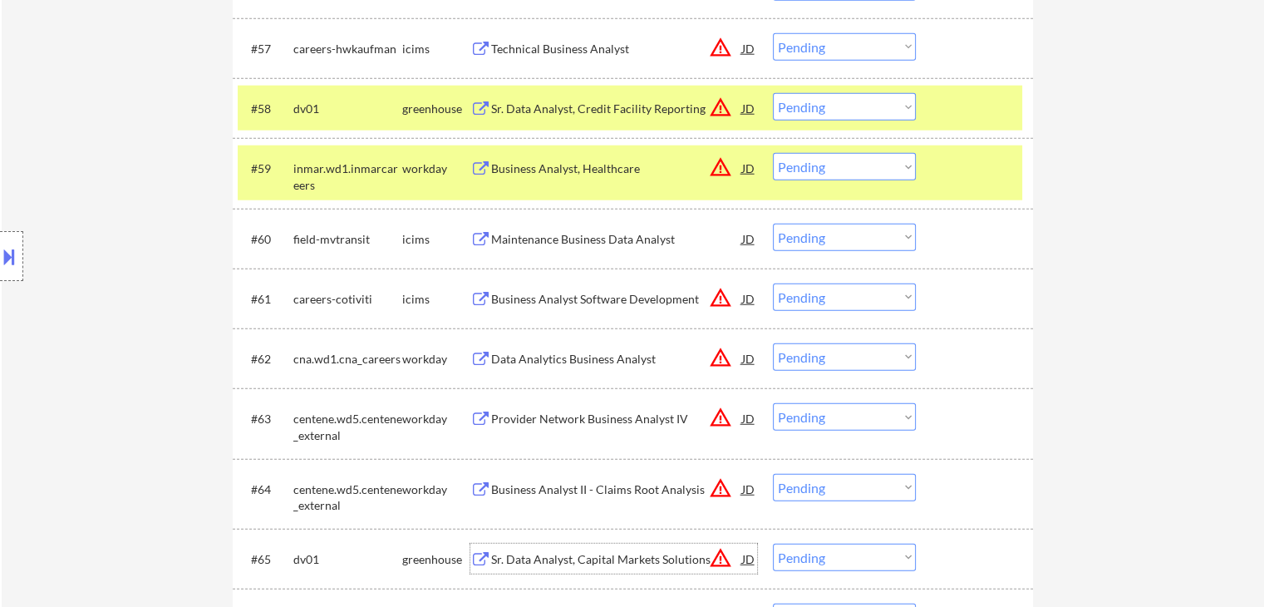
click at [649, 553] on div "Sr. Data Analyst, Capital Markets Solutions" at bounding box center [616, 559] width 251 height 17
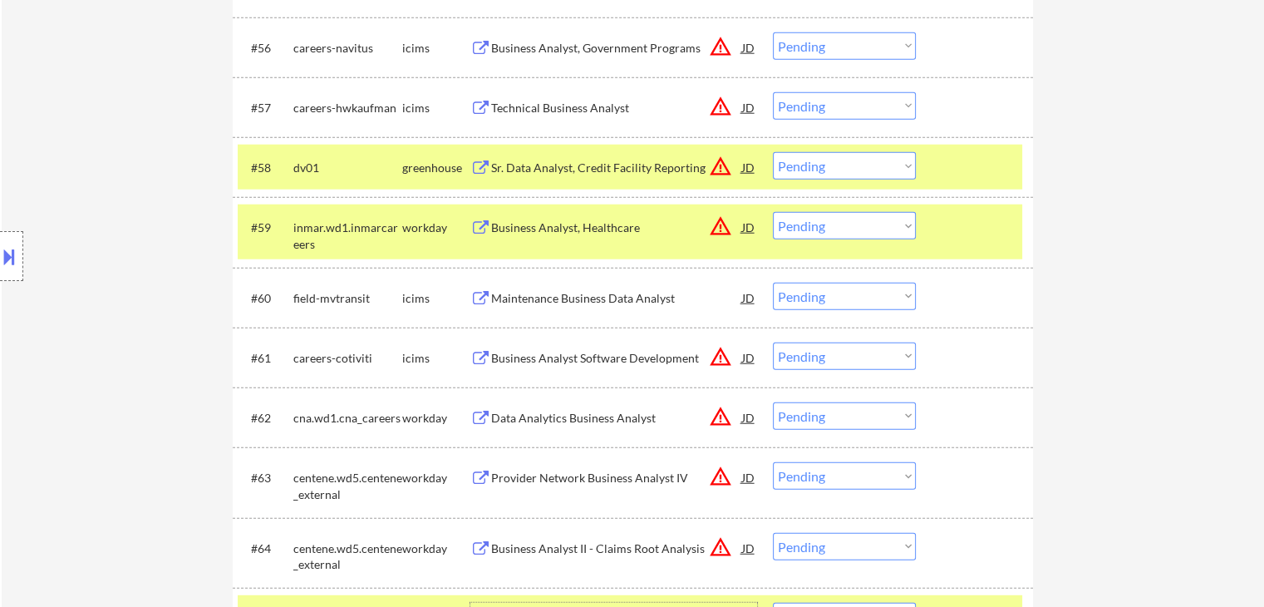
scroll to position [4238, 0]
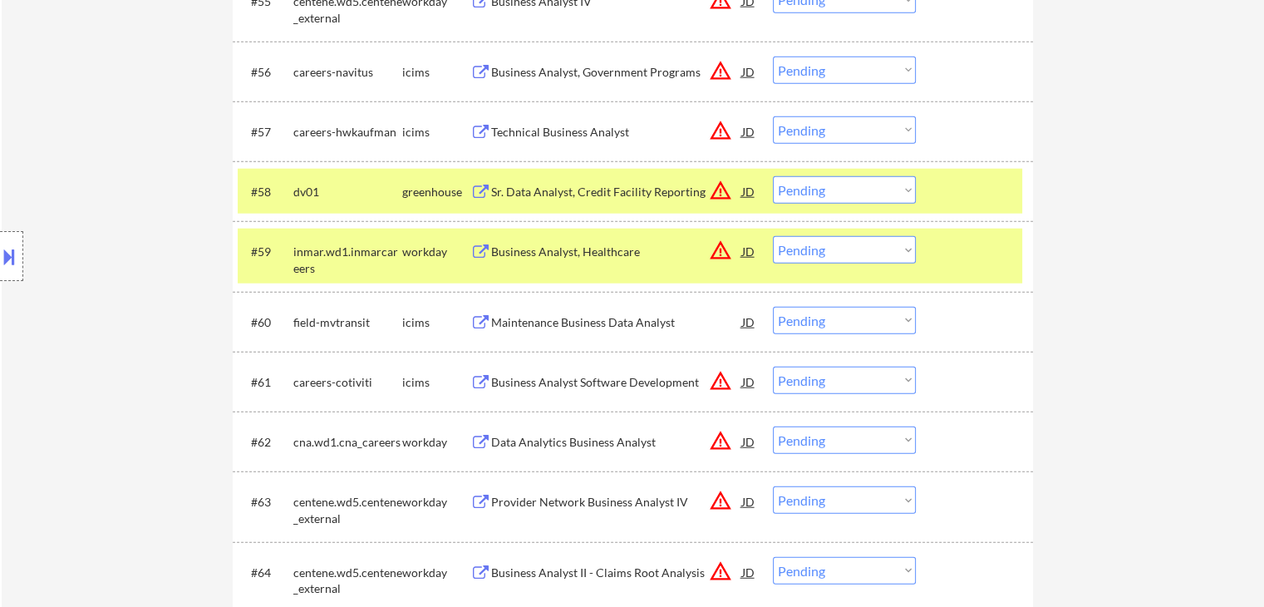
drag, startPoint x: 807, startPoint y: 180, endPoint x: 812, endPoint y: 188, distance: 9.0
click at [807, 180] on select "Choose an option... Pending Applied Excluded (Questions) Excluded (Expired) Exc…" at bounding box center [844, 189] width 143 height 27
click at [773, 176] on select "Choose an option... Pending Applied Excluded (Questions) Excluded (Expired) Exc…" at bounding box center [844, 189] width 143 height 27
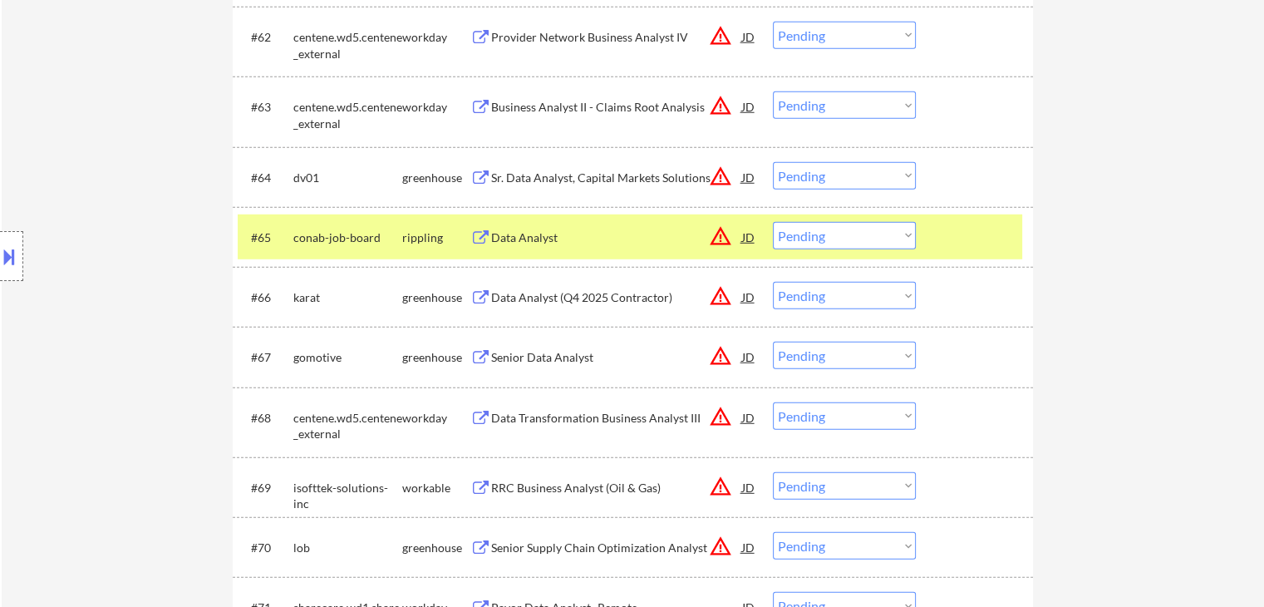
scroll to position [4654, 0]
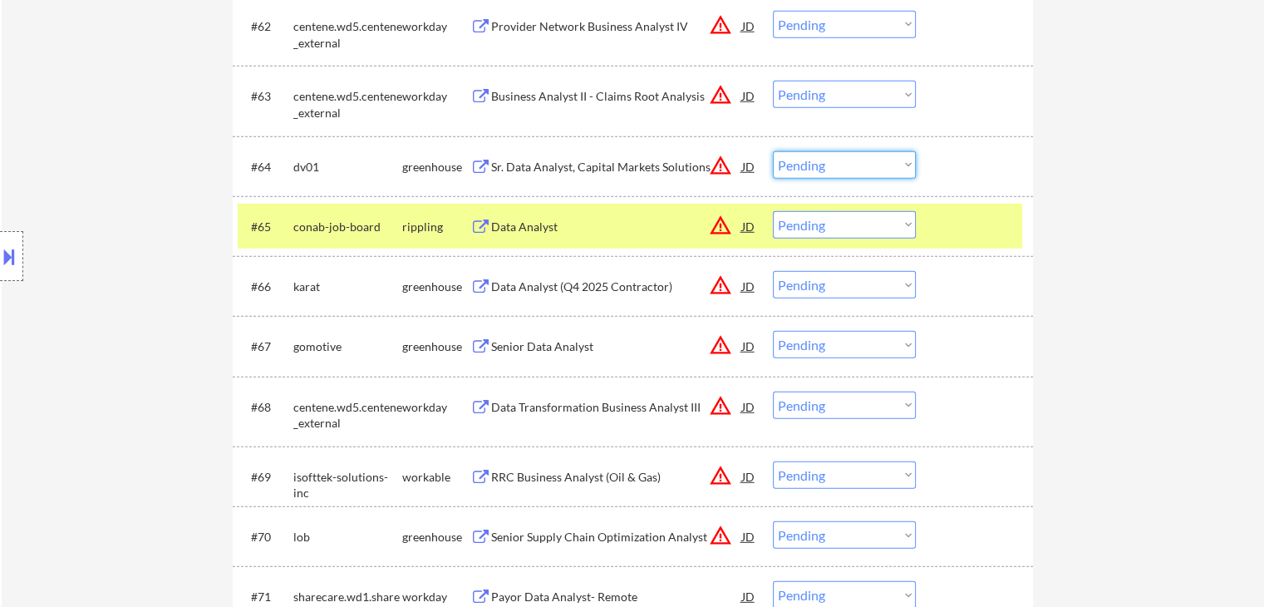
drag, startPoint x: 823, startPoint y: 168, endPoint x: 831, endPoint y: 177, distance: 12.4
click at [823, 168] on select "Choose an option... Pending Applied Excluded (Questions) Excluded (Expired) Exc…" at bounding box center [844, 164] width 143 height 27
click at [773, 151] on select "Choose an option... Pending Applied Excluded (Questions) Excluded (Expired) Exc…" at bounding box center [844, 164] width 143 height 27
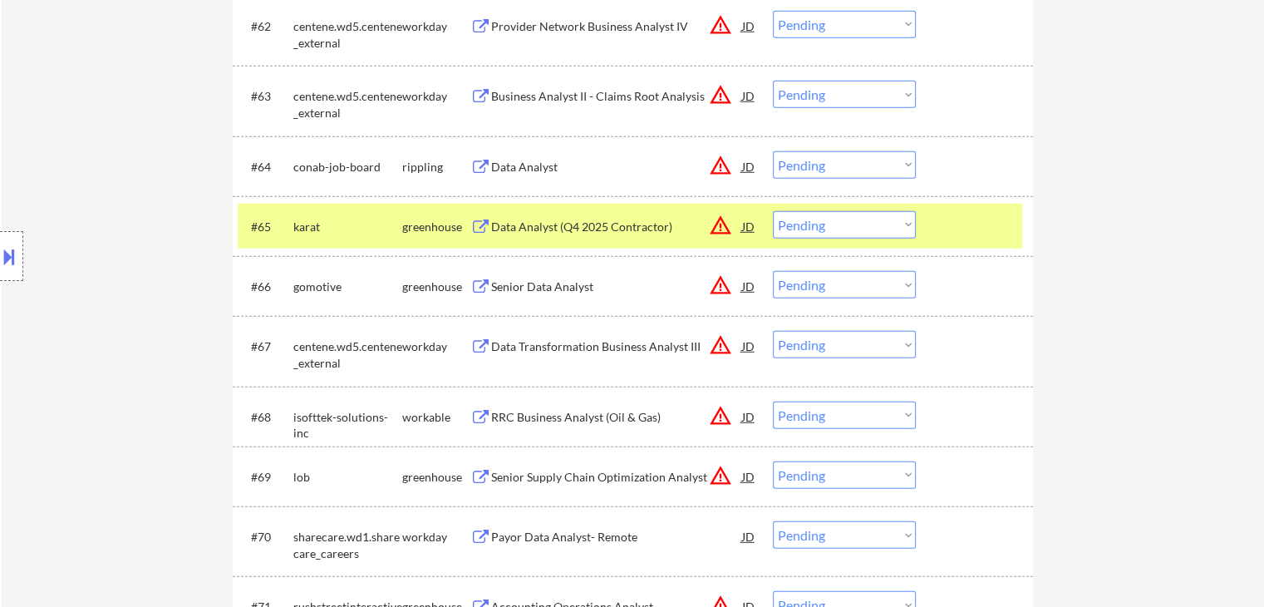
click at [530, 160] on div "Data Analyst" at bounding box center [616, 167] width 251 height 17
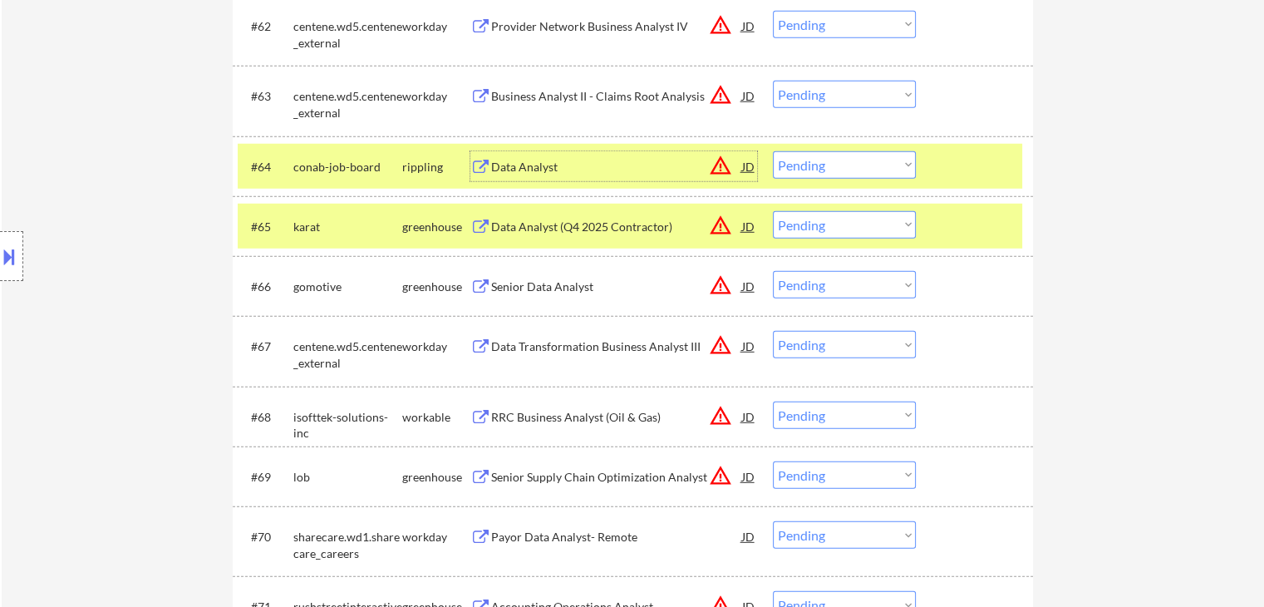
click at [863, 155] on select "Choose an option... Pending Applied Excluded (Questions) Excluded (Expired) Exc…" at bounding box center [844, 164] width 143 height 27
click at [773, 151] on select "Choose an option... Pending Applied Excluded (Questions) Excluded (Expired) Exc…" at bounding box center [844, 164] width 143 height 27
click at [644, 227] on div "Data Analyst (Q4 2025 Contractor)" at bounding box center [616, 227] width 251 height 17
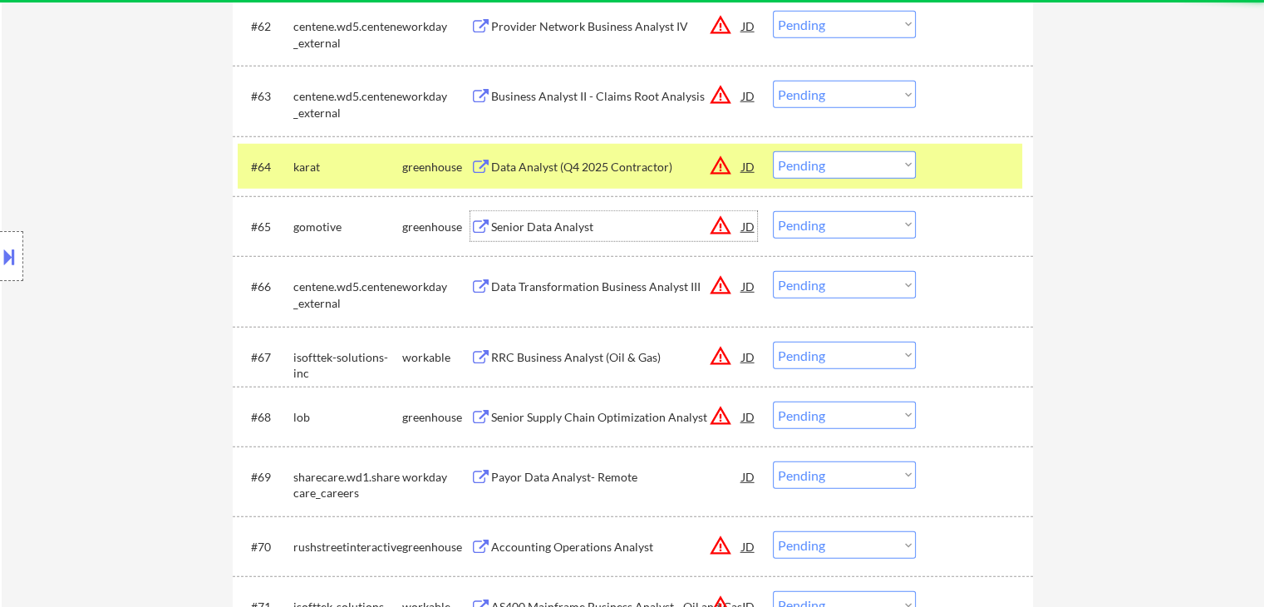
click at [594, 224] on div "Senior Data Analyst" at bounding box center [616, 227] width 251 height 17
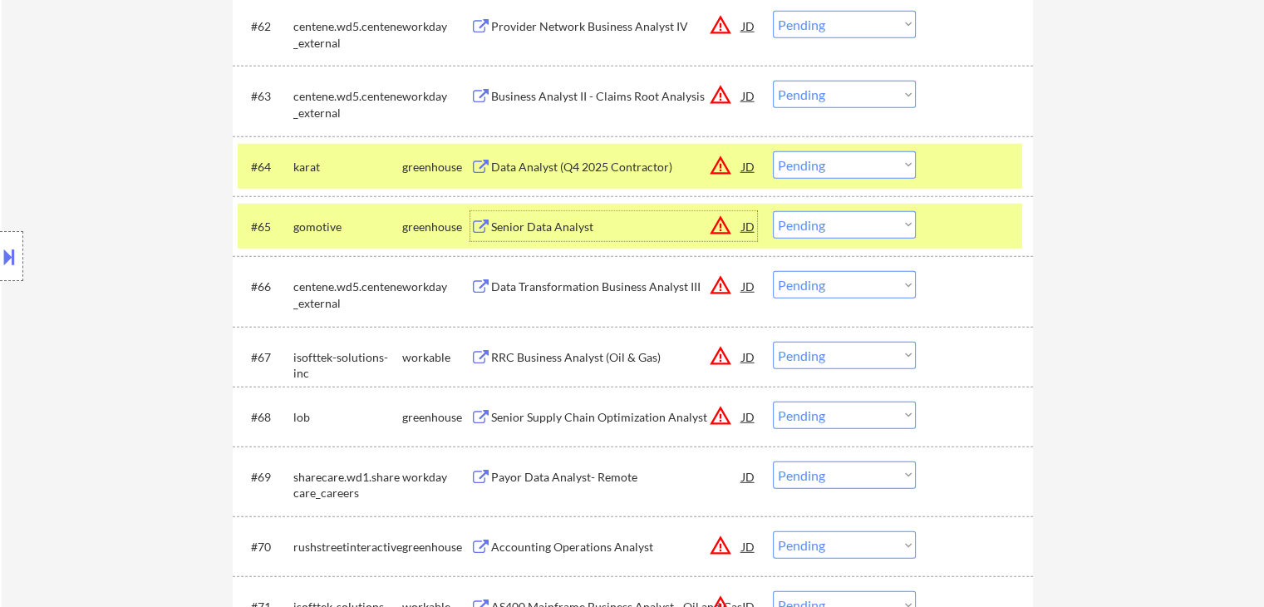
drag, startPoint x: 818, startPoint y: 157, endPoint x: 818, endPoint y: 167, distance: 10.0
click at [818, 158] on select "Choose an option... Pending Applied Excluded (Questions) Excluded (Expired) Exc…" at bounding box center [844, 164] width 143 height 27
click at [773, 151] on select "Choose an option... Pending Applied Excluded (Questions) Excluded (Expired) Exc…" at bounding box center [844, 164] width 143 height 27
click at [813, 223] on select "Choose an option... Pending Applied Excluded (Questions) Excluded (Expired) Exc…" at bounding box center [844, 224] width 143 height 27
click at [773, 211] on select "Choose an option... Pending Applied Excluded (Questions) Excluded (Expired) Exc…" at bounding box center [844, 224] width 143 height 27
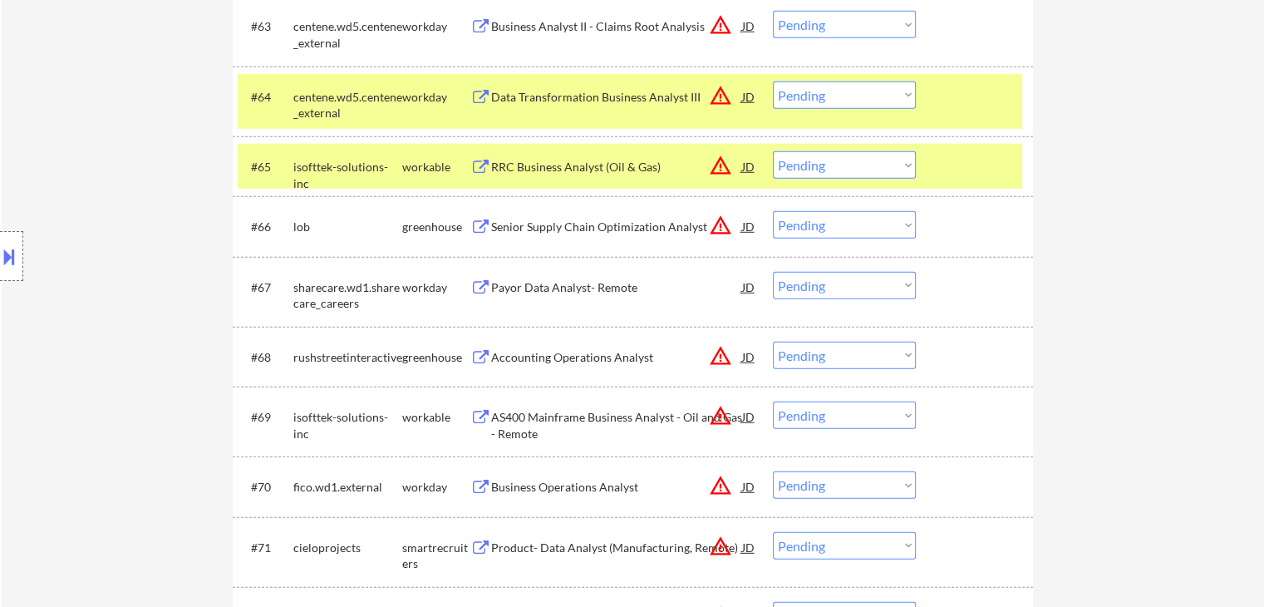
scroll to position [4820, 0]
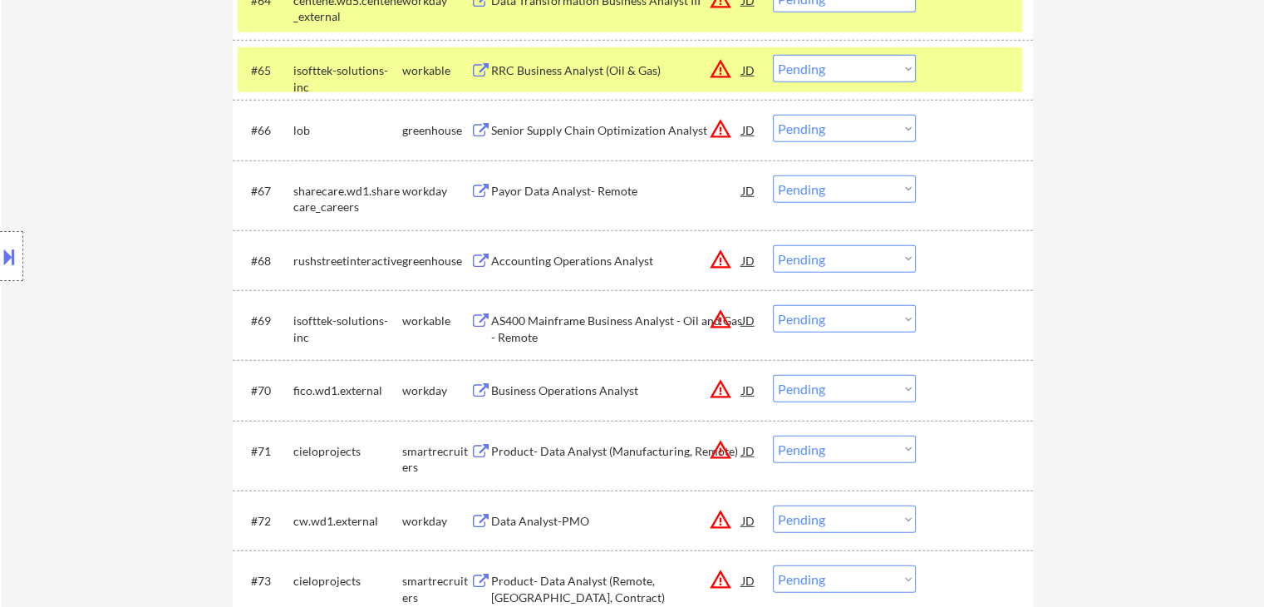
click at [622, 69] on div "RRC Business Analyst (Oil & Gas)" at bounding box center [616, 70] width 251 height 17
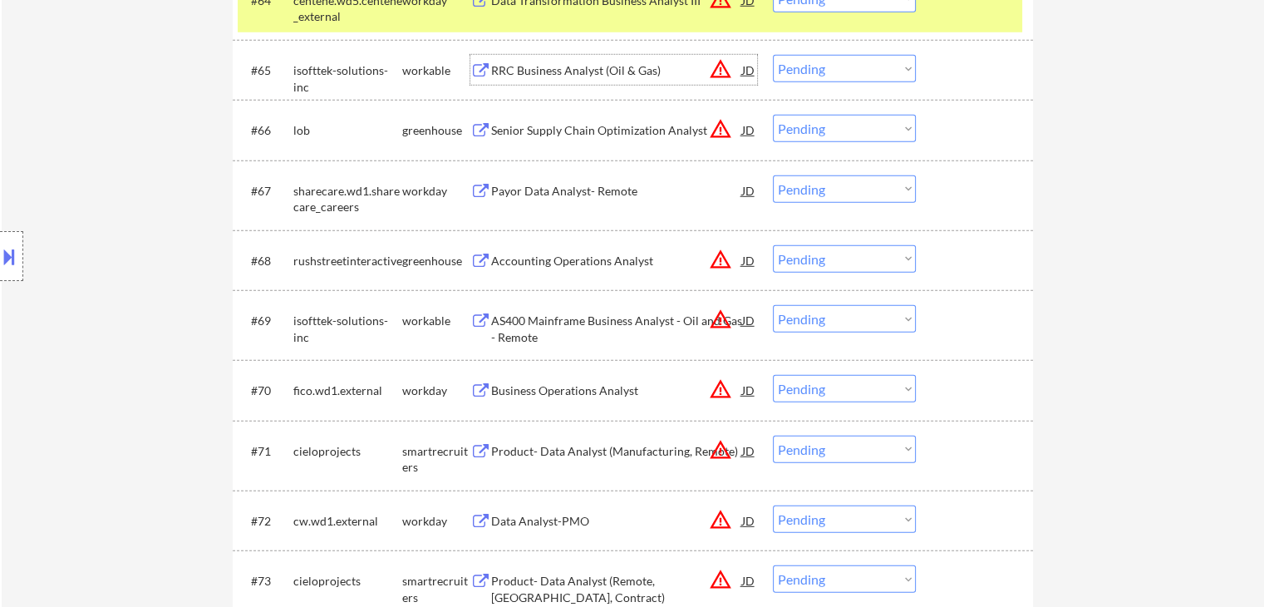
click at [614, 127] on div "Senior Supply Chain Optimization Analyst" at bounding box center [616, 130] width 251 height 17
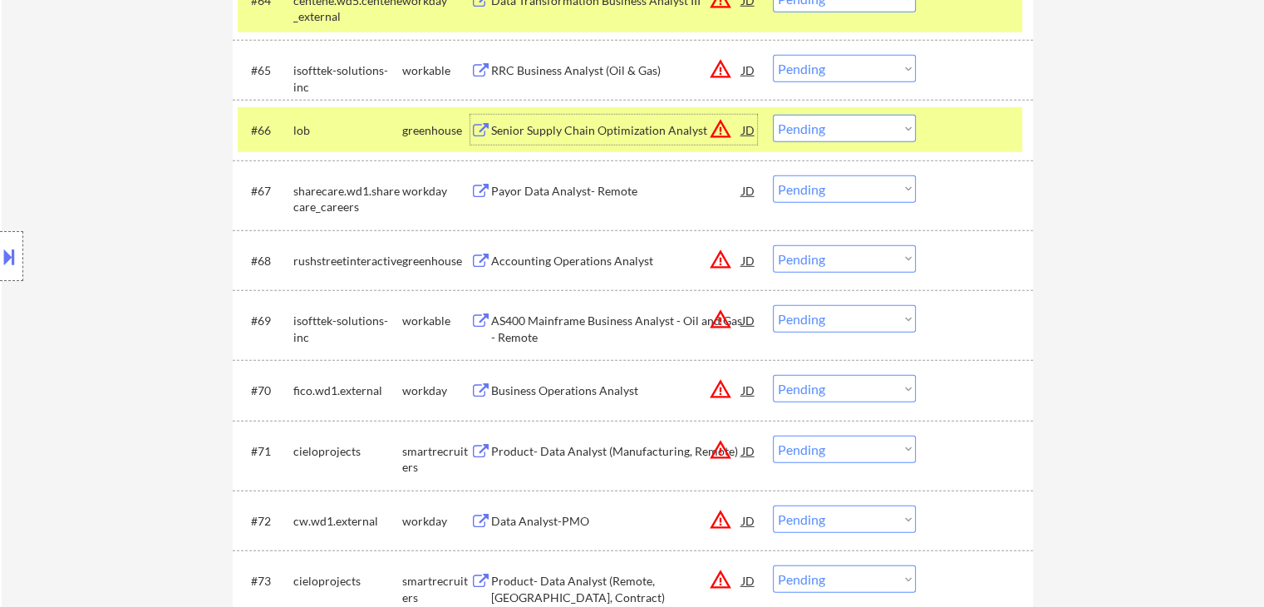
drag, startPoint x: 822, startPoint y: 61, endPoint x: 817, endPoint y: 76, distance: 15.8
click at [822, 61] on select "Choose an option... Pending Applied Excluded (Questions) Excluded (Expired) Exc…" at bounding box center [844, 68] width 143 height 27
click at [773, 55] on select "Choose an option... Pending Applied Excluded (Questions) Excluded (Expired) Exc…" at bounding box center [844, 68] width 143 height 27
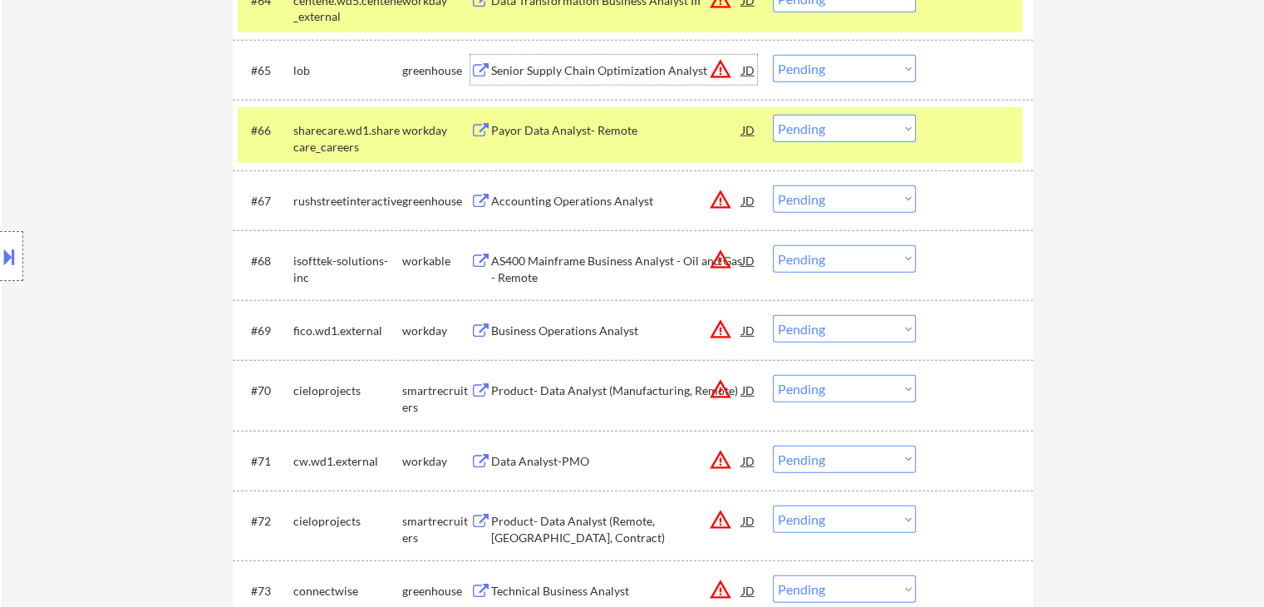
click at [607, 80] on div "Senior Supply Chain Optimization Analyst" at bounding box center [616, 70] width 251 height 30
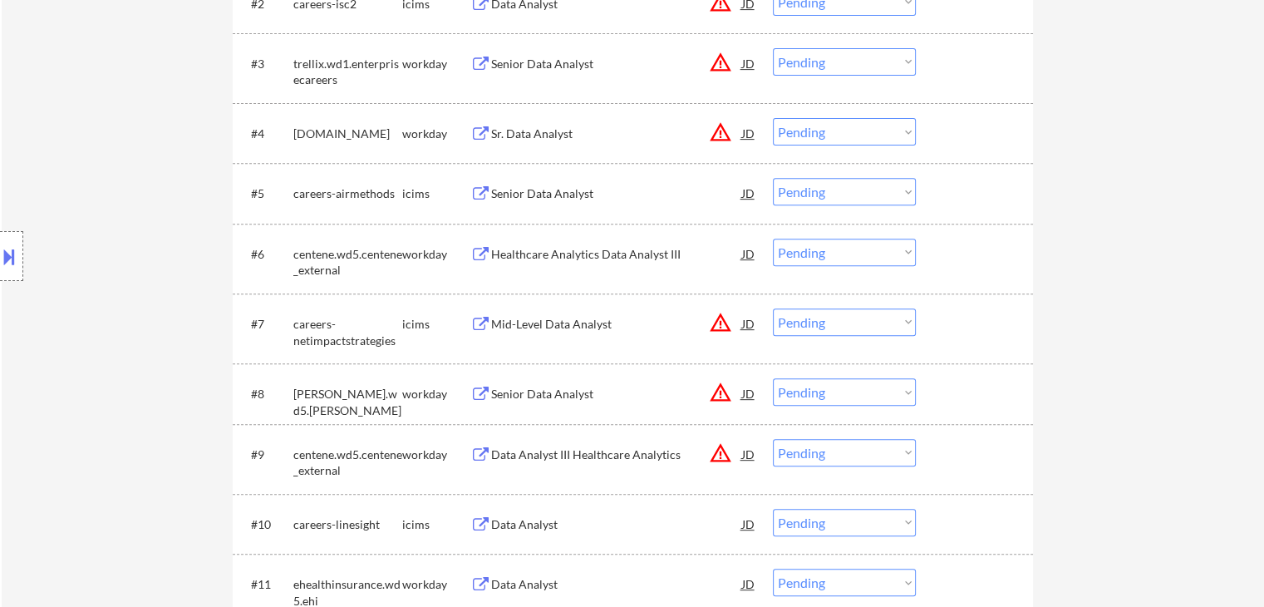
scroll to position [665, 0]
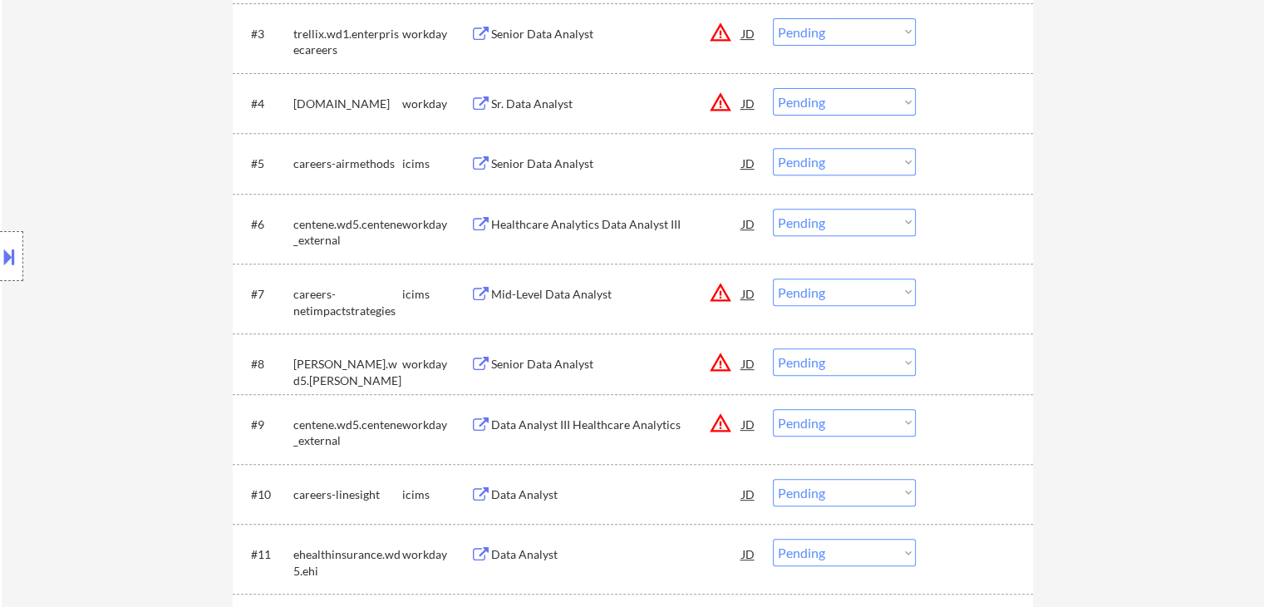
click at [635, 224] on div "Healthcare Analytics Data Analyst III" at bounding box center [616, 224] width 251 height 17
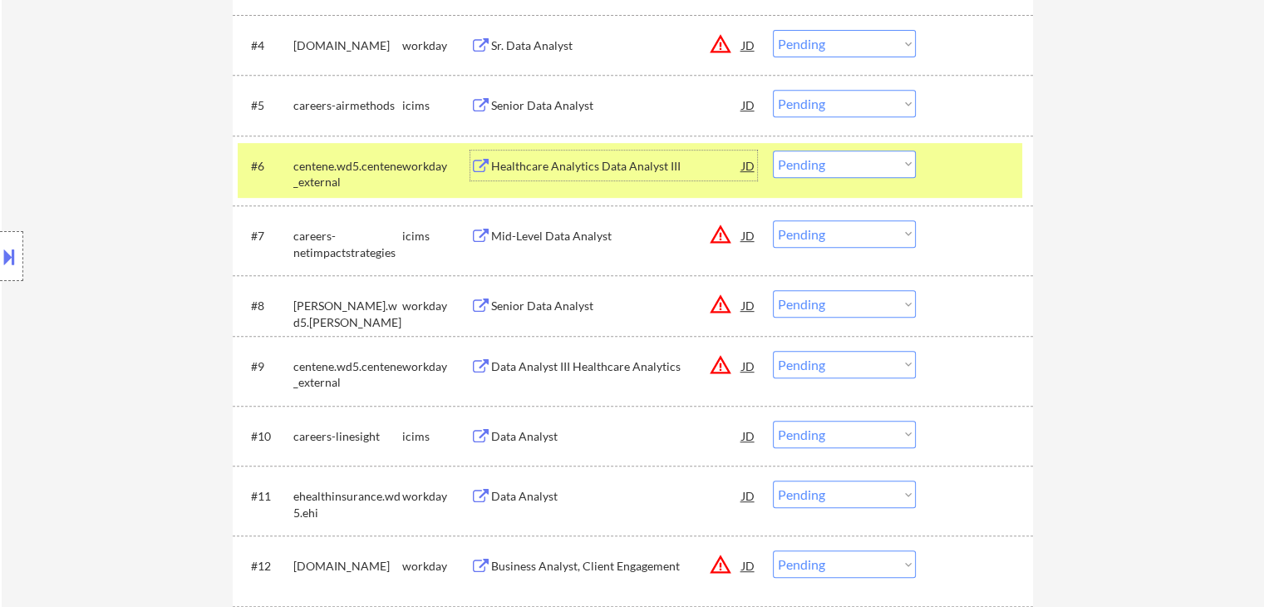
scroll to position [748, 0]
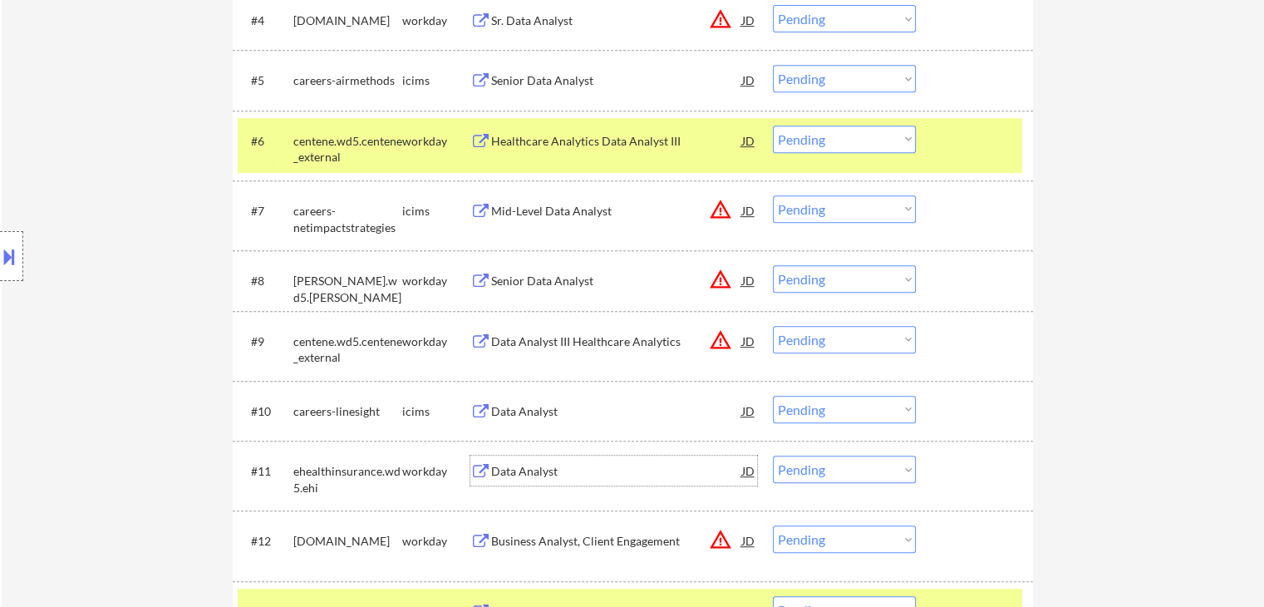
click at [571, 478] on div "Data Analyst" at bounding box center [616, 471] width 251 height 17
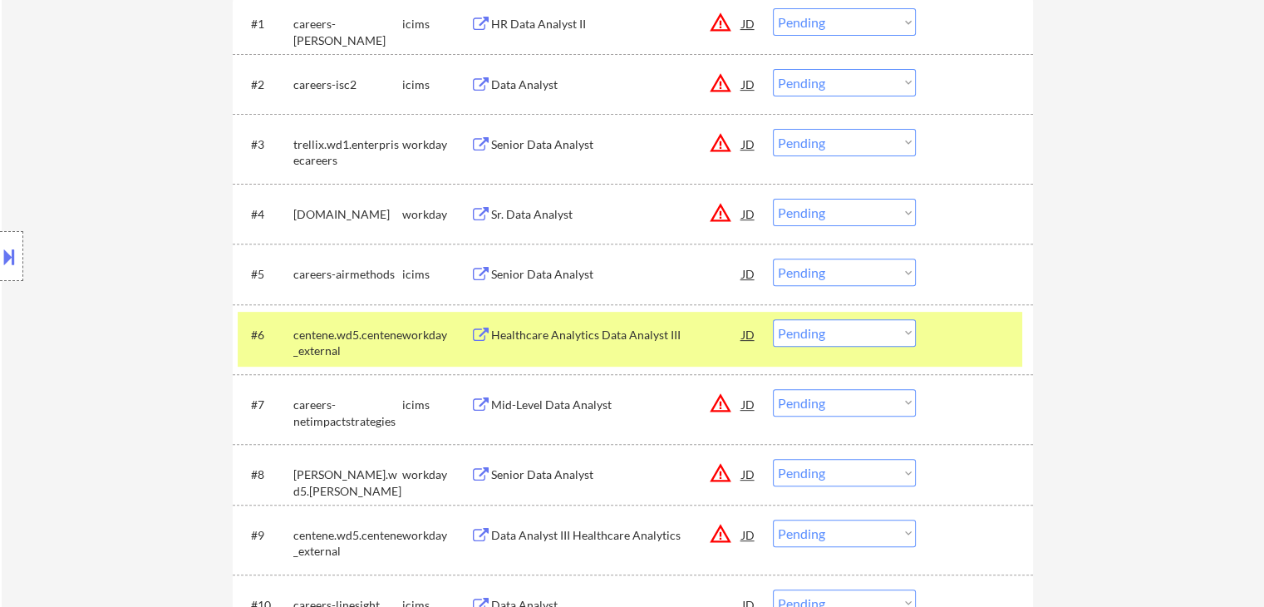
scroll to position [665, 0]
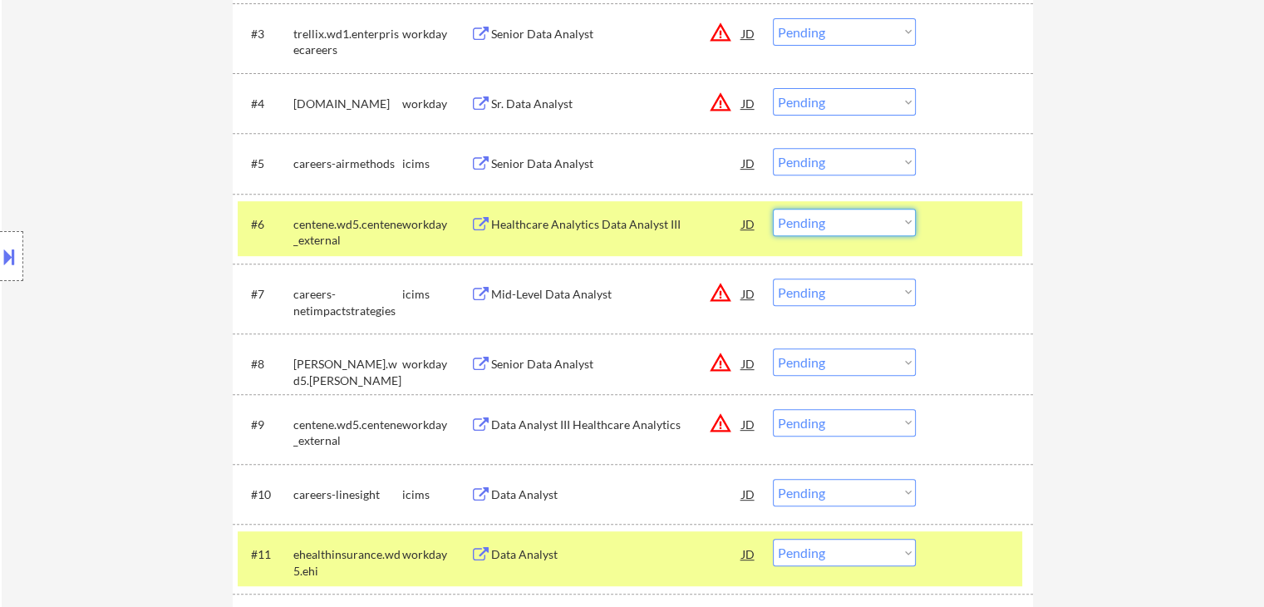
click at [829, 226] on select "Choose an option... Pending Applied Excluded (Questions) Excluded (Expired) Exc…" at bounding box center [844, 222] width 143 height 27
click at [773, 209] on select "Choose an option... Pending Applied Excluded (Questions) Excluded (Expired) Exc…" at bounding box center [844, 222] width 143 height 27
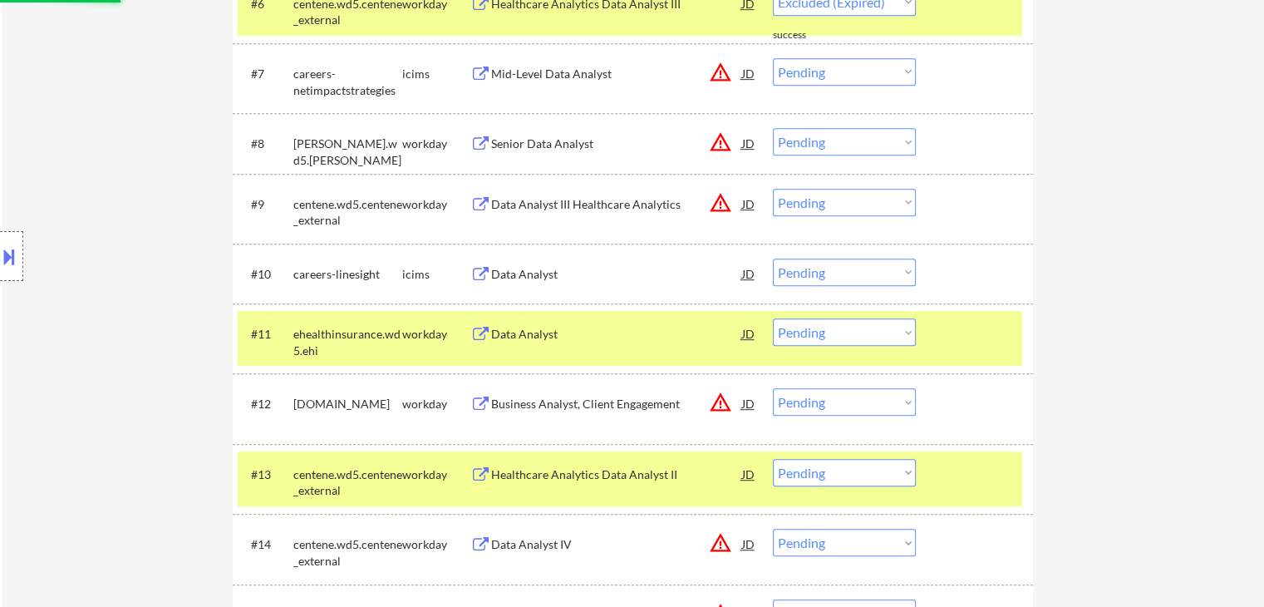
scroll to position [914, 0]
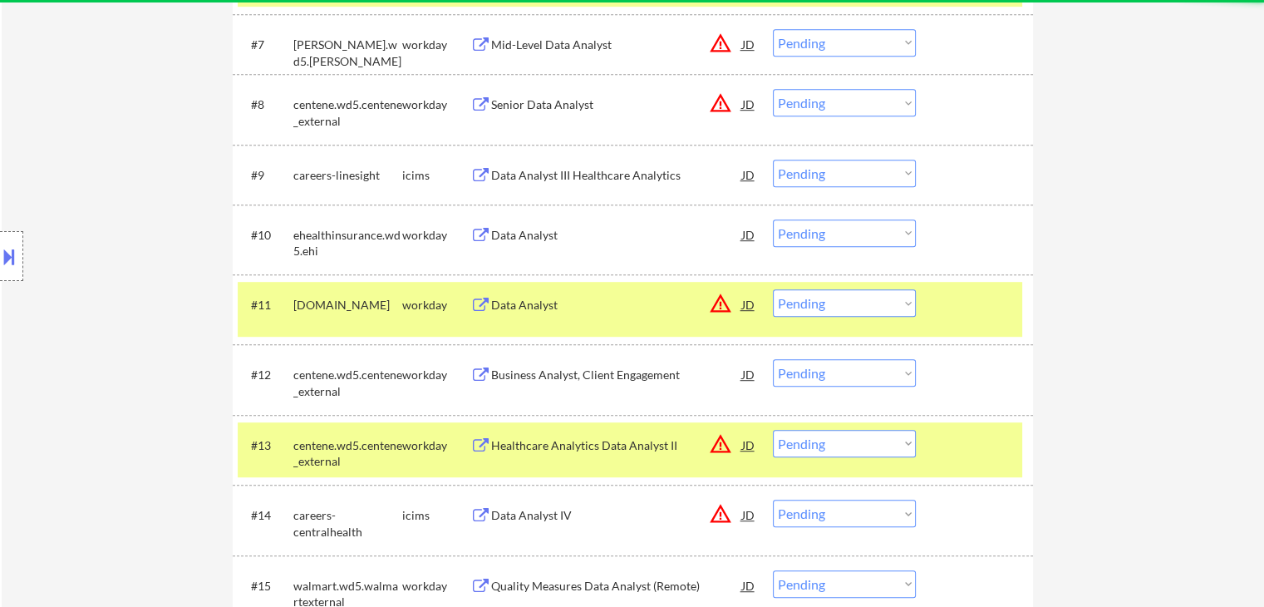
click at [847, 227] on select "Choose an option... Pending Applied Excluded (Questions) Excluded (Expired) Exc…" at bounding box center [844, 232] width 143 height 27
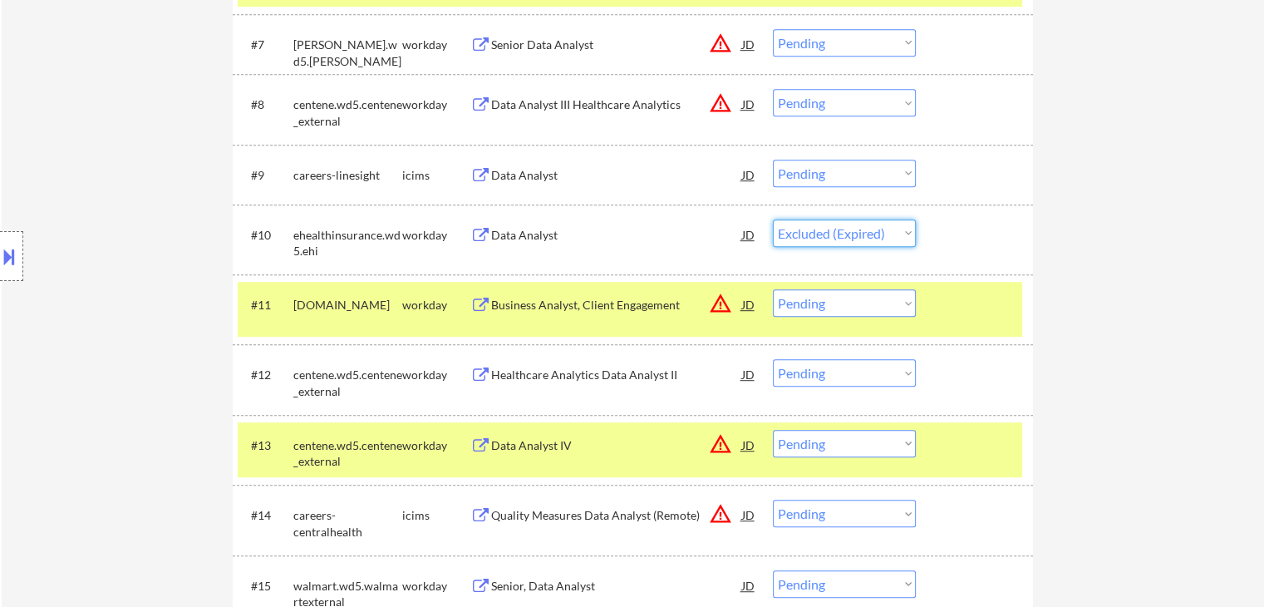
click at [773, 219] on select "Choose an option... Pending Applied Excluded (Questions) Excluded (Expired) Exc…" at bounding box center [844, 232] width 143 height 27
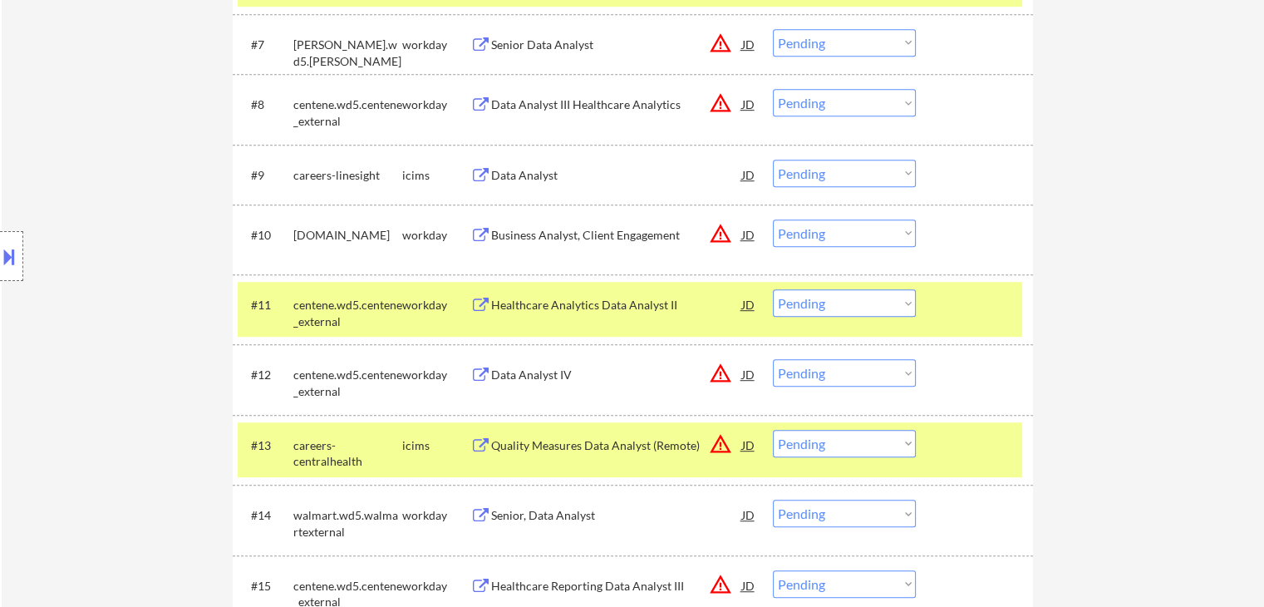
scroll to position [997, 0]
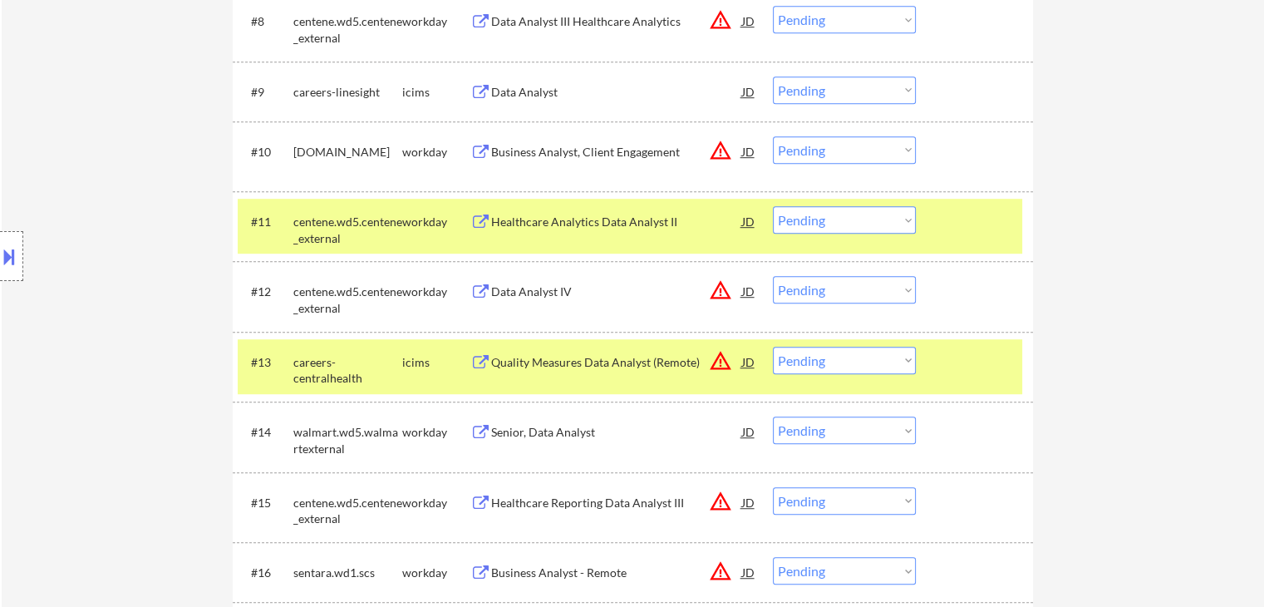
click at [653, 223] on div "Healthcare Analytics Data Analyst II" at bounding box center [616, 222] width 251 height 17
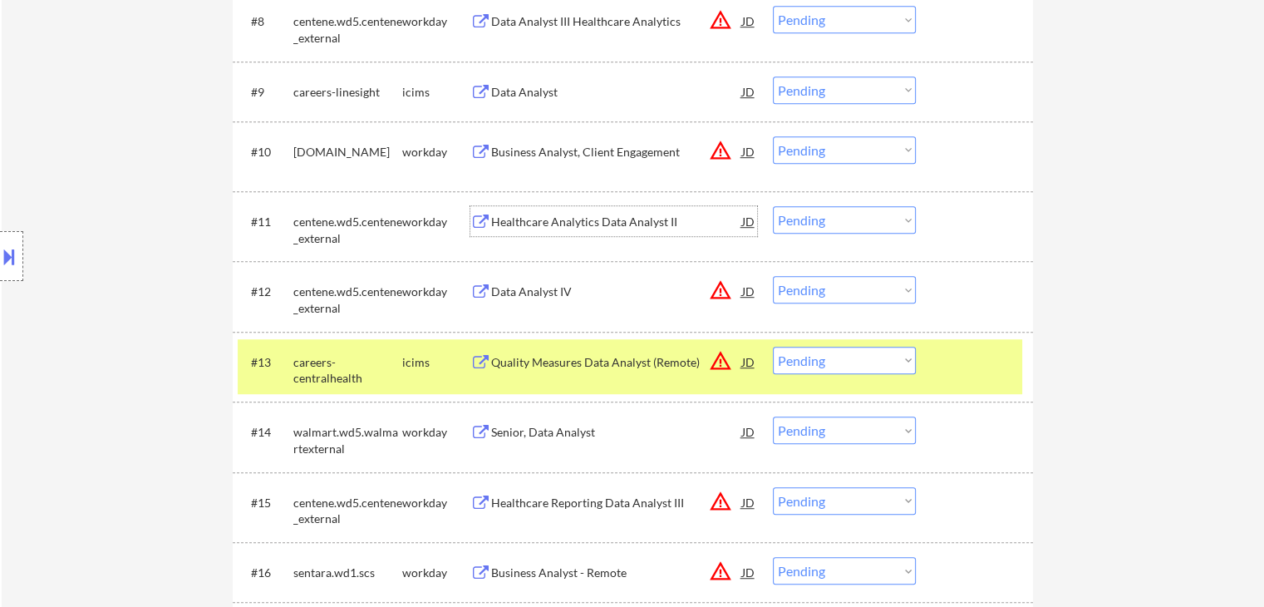
click at [557, 430] on div "Senior, Data Analyst" at bounding box center [616, 432] width 251 height 17
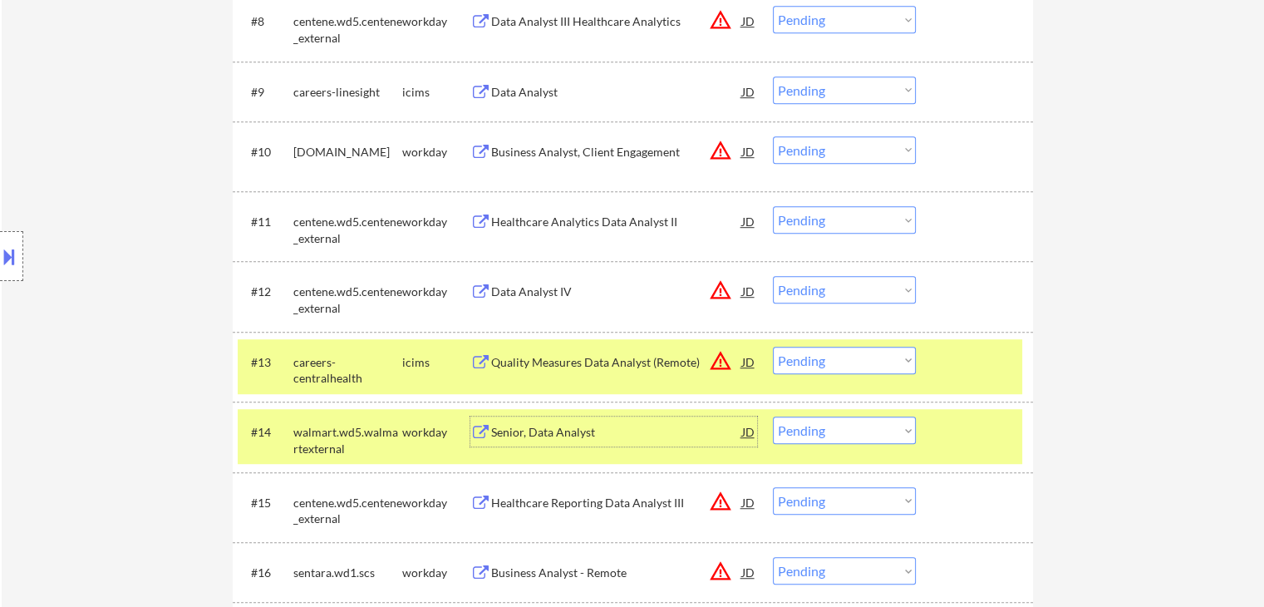
click at [841, 213] on select "Choose an option... Pending Applied Excluded (Questions) Excluded (Expired) Exc…" at bounding box center [844, 219] width 143 height 27
click at [773, 206] on select "Choose an option... Pending Applied Excluded (Questions) Excluded (Expired) Exc…" at bounding box center [844, 219] width 143 height 27
click at [834, 425] on select "Choose an option... Pending Applied Excluded (Questions) Excluded (Expired) Exc…" at bounding box center [844, 429] width 143 height 27
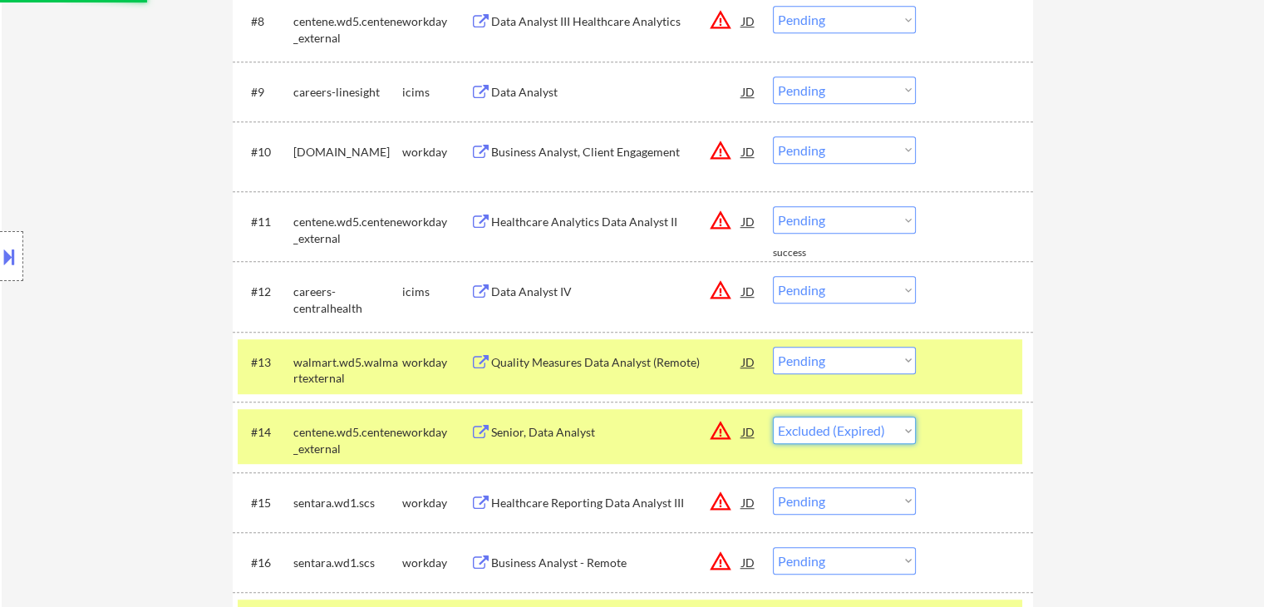
click at [773, 416] on select "Choose an option... Pending Applied Excluded (Questions) Excluded (Expired) Exc…" at bounding box center [844, 429] width 143 height 27
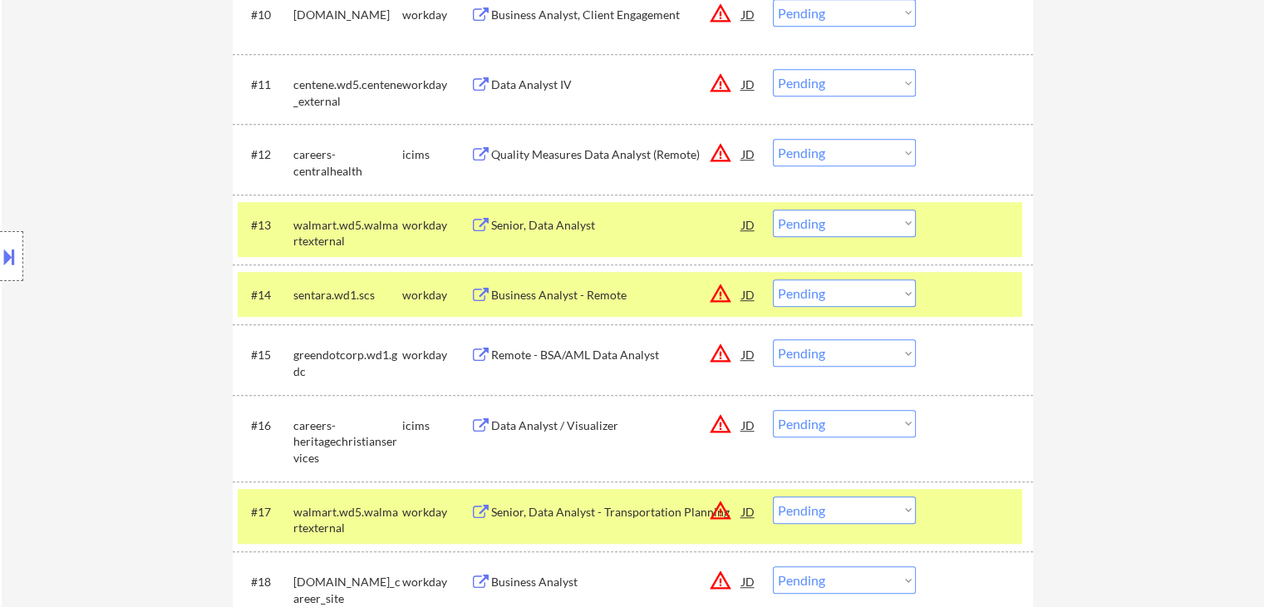
scroll to position [1163, 0]
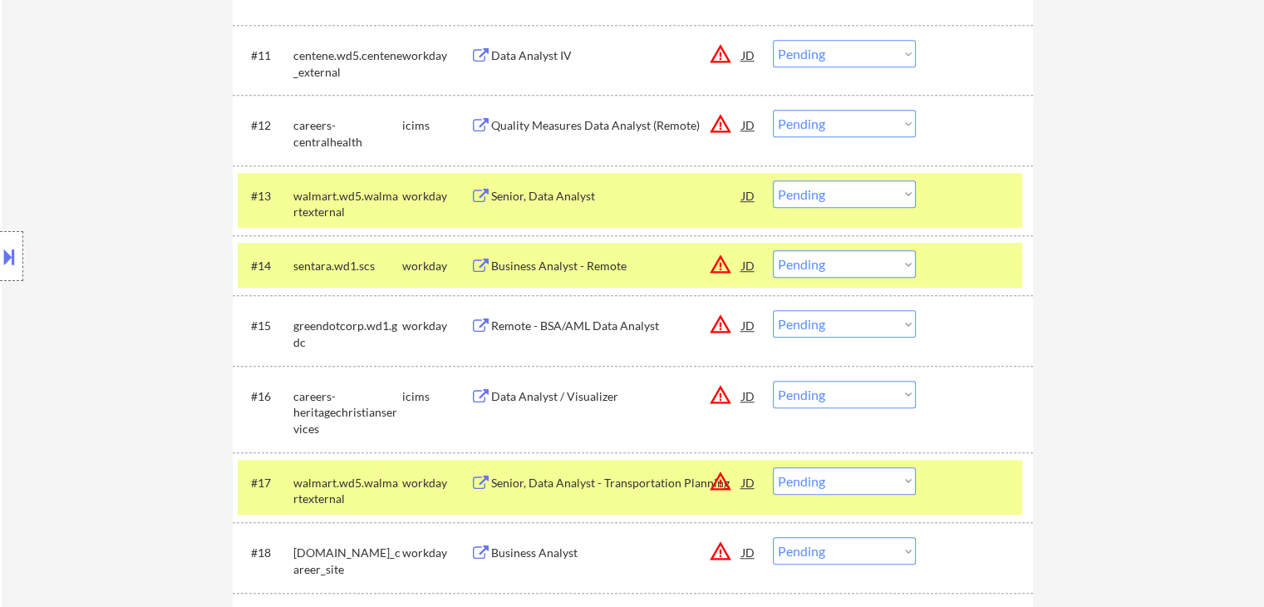
click at [554, 194] on div "Senior, Data Analyst" at bounding box center [616, 196] width 251 height 17
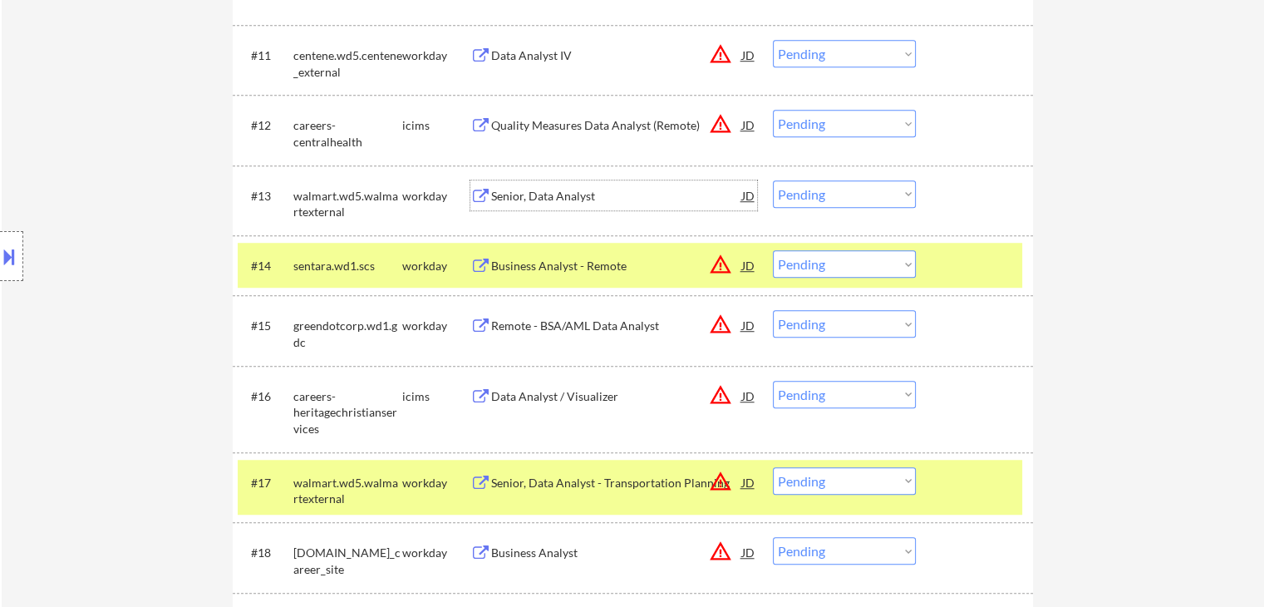
click at [794, 191] on select "Choose an option... Pending Applied Excluded (Questions) Excluded (Expired) Exc…" at bounding box center [844, 193] width 143 height 27
click at [773, 180] on select "Choose an option... Pending Applied Excluded (Questions) Excluded (Expired) Exc…" at bounding box center [844, 193] width 143 height 27
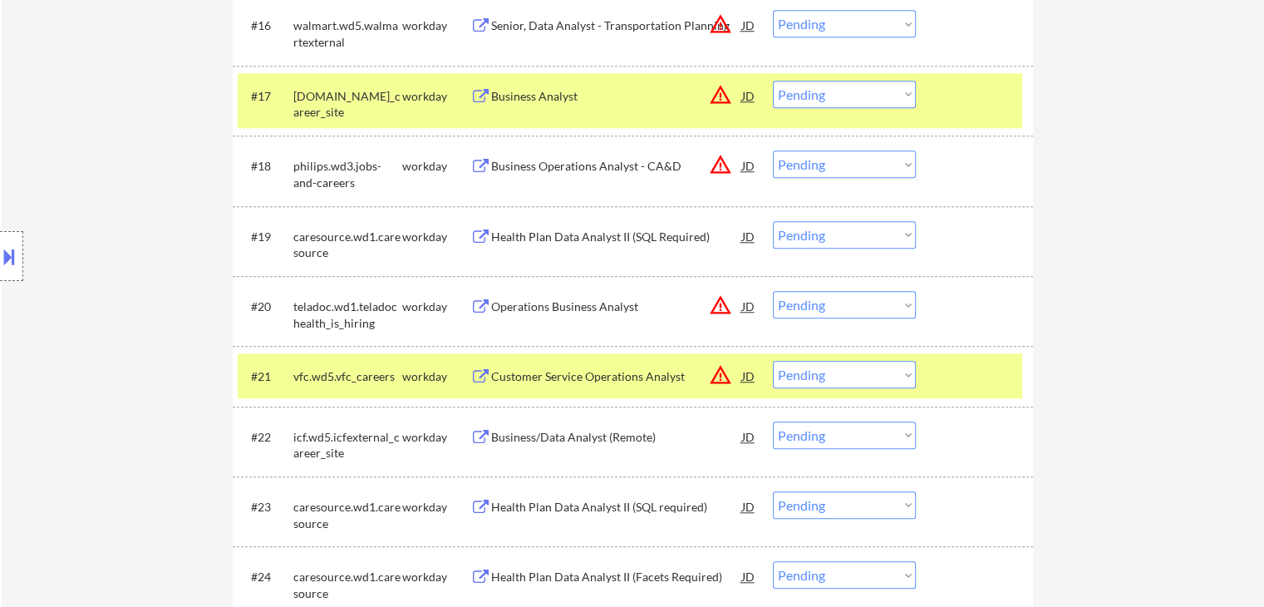
scroll to position [1579, 0]
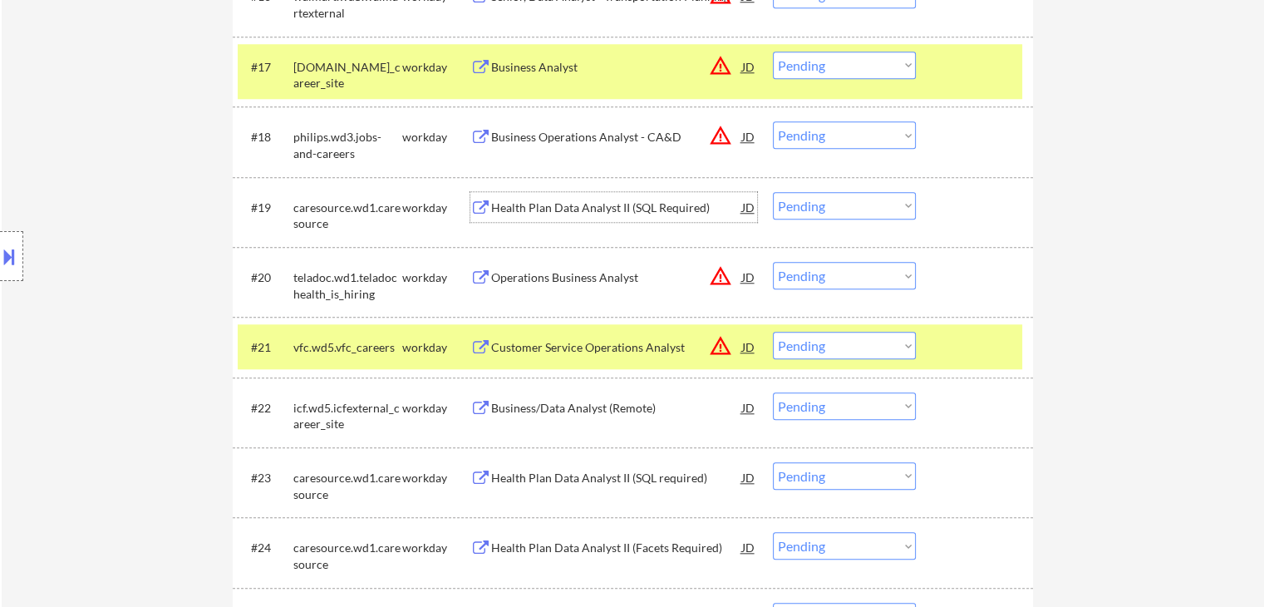
click at [631, 207] on div "Health Plan Data Analyst II (SQL Required)" at bounding box center [616, 207] width 251 height 17
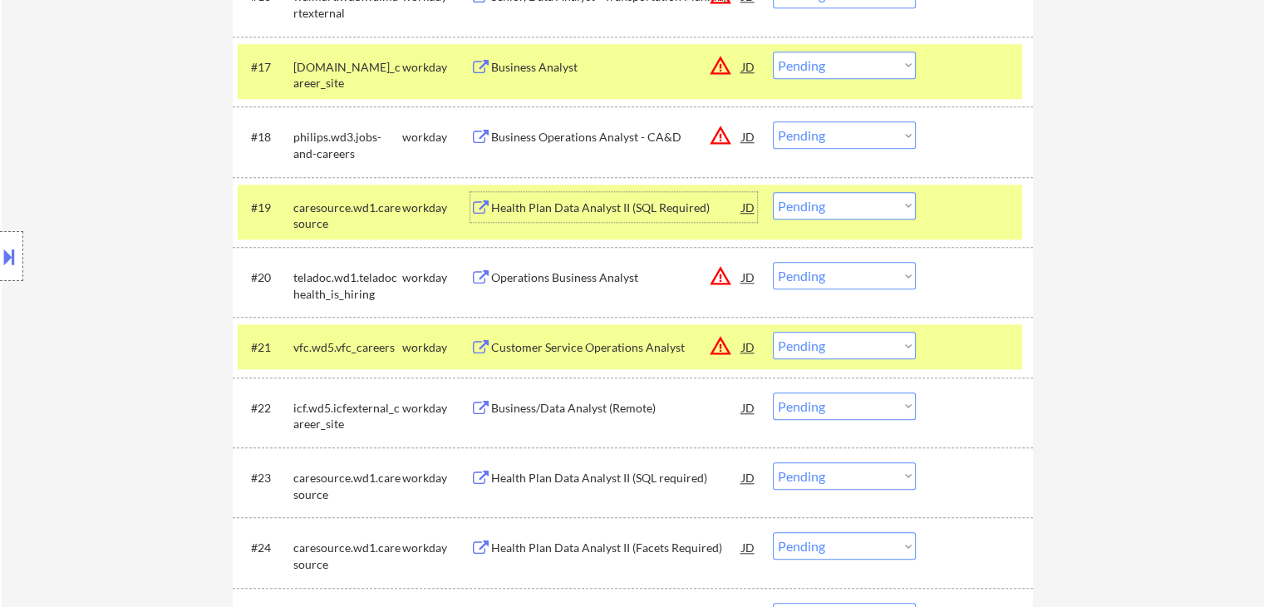
click at [597, 409] on div "Business/Data Analyst (Remote)" at bounding box center [616, 408] width 251 height 17
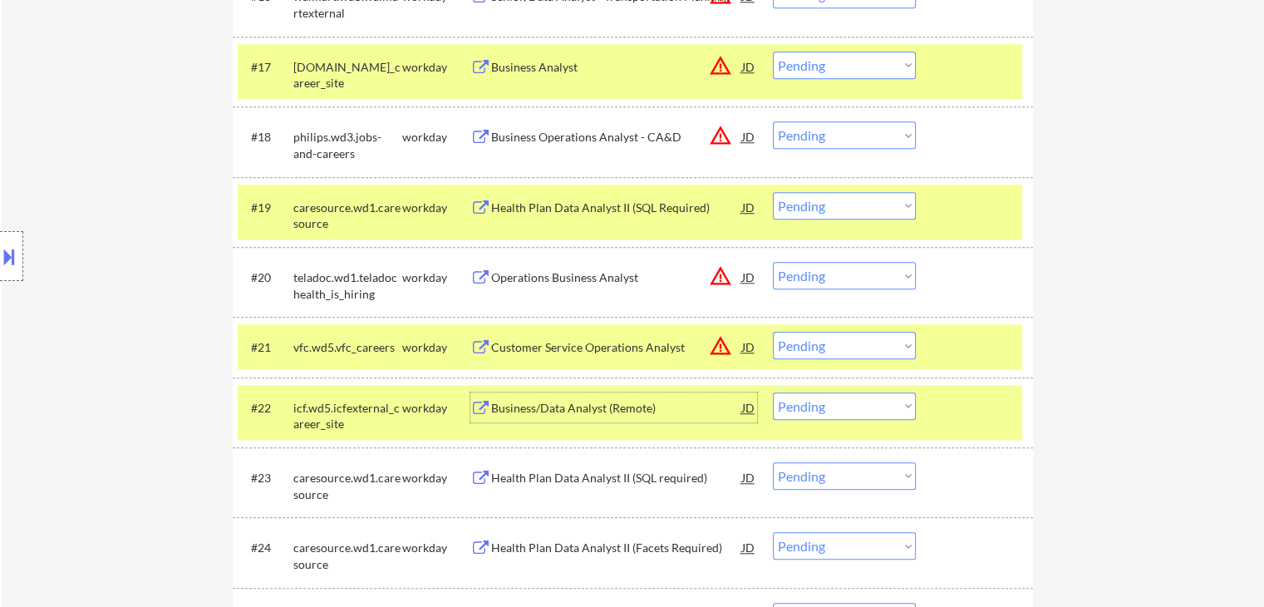
click at [836, 200] on select "Choose an option... Pending Applied Excluded (Questions) Excluded (Expired) Exc…" at bounding box center [844, 205] width 143 height 27
click at [773, 192] on select "Choose an option... Pending Applied Excluded (Questions) Excluded (Expired) Exc…" at bounding box center [844, 205] width 143 height 27
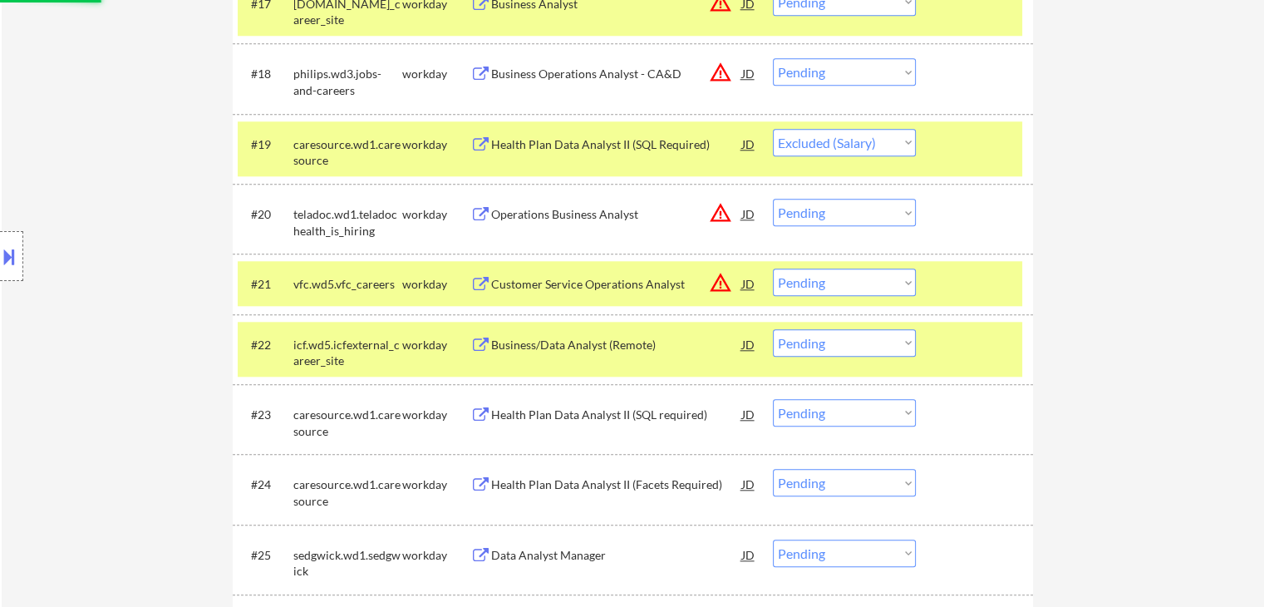
scroll to position [1745, 0]
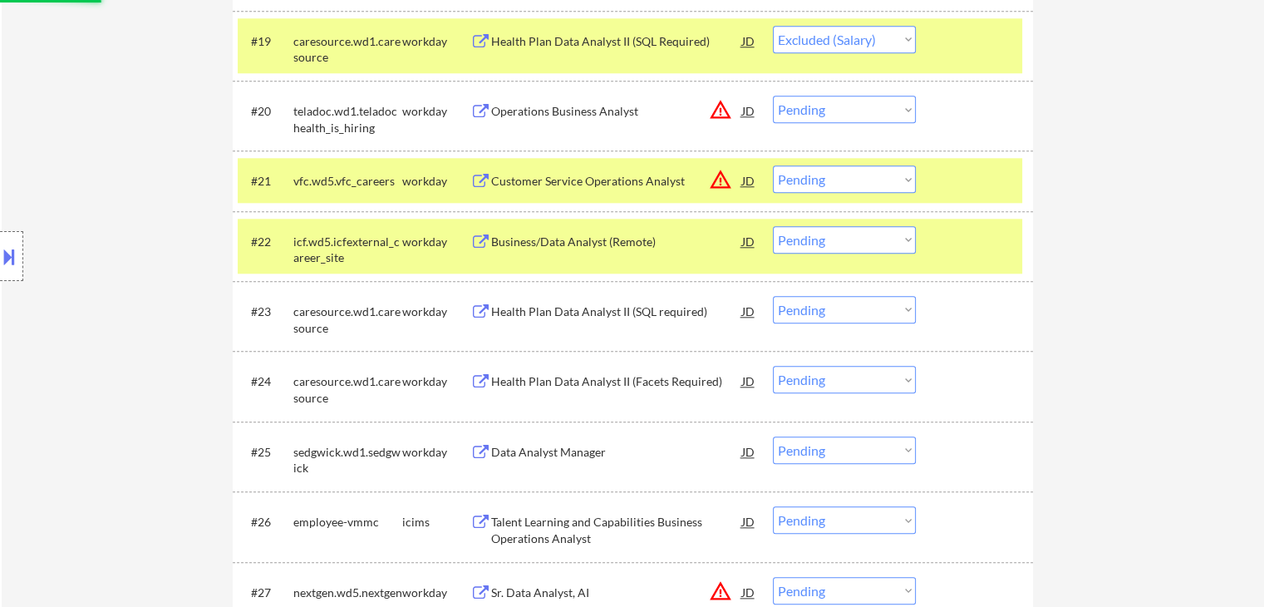
click at [658, 320] on div "Health Plan Data Analyst II (SQL required)" at bounding box center [616, 311] width 251 height 30
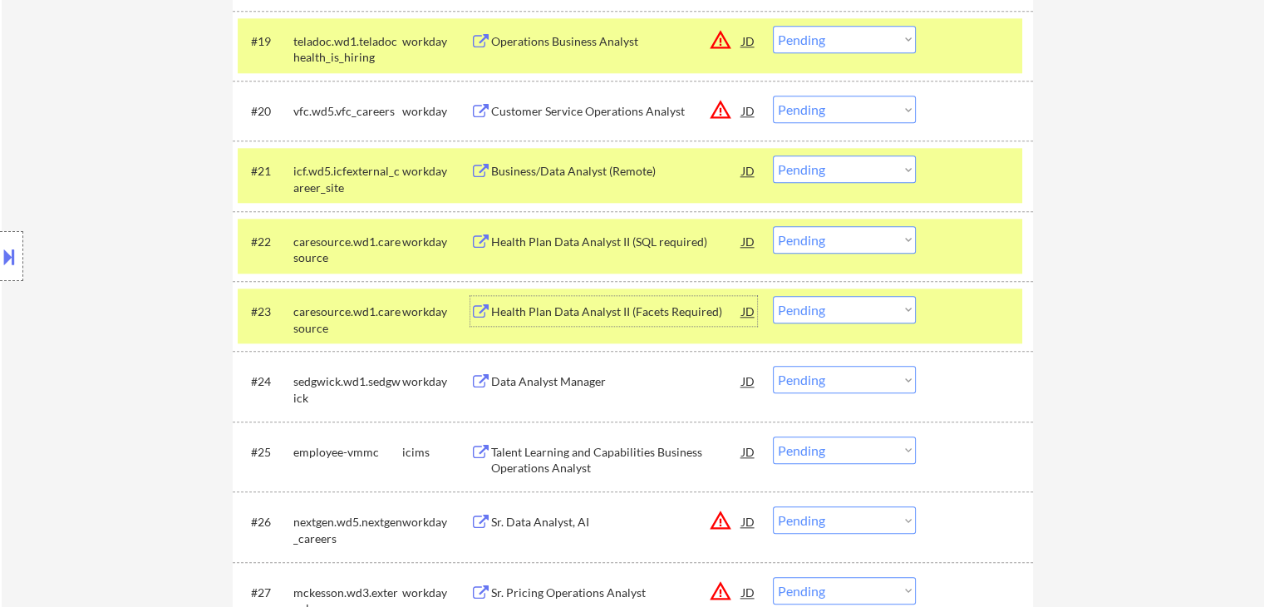
click at [844, 166] on select "Choose an option... Pending Applied Excluded (Questions) Excluded (Expired) Exc…" at bounding box center [844, 168] width 143 height 27
click at [773, 155] on select "Choose an option... Pending Applied Excluded (Questions) Excluded (Expired) Exc…" at bounding box center [844, 168] width 143 height 27
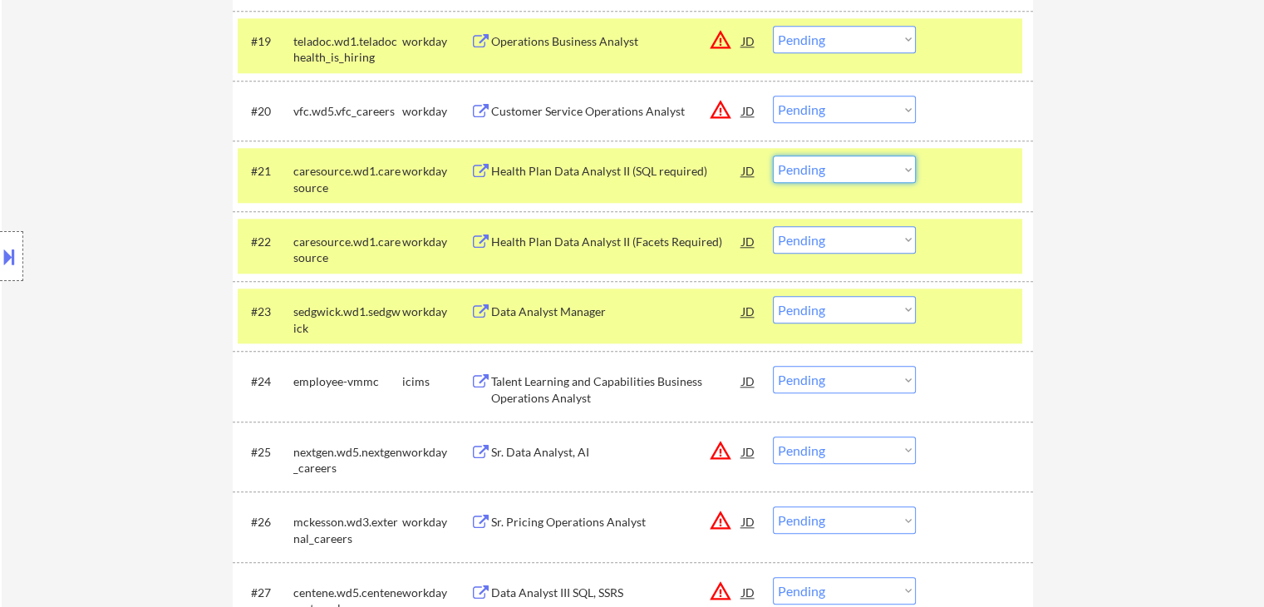
click at [804, 179] on select "Choose an option... Pending Applied Excluded (Questions) Excluded (Expired) Exc…" at bounding box center [844, 168] width 143 height 27
click at [773, 155] on select "Choose an option... Pending Applied Excluded (Questions) Excluded (Expired) Exc…" at bounding box center [844, 168] width 143 height 27
click at [652, 238] on div "Health Plan Data Analyst II (Facets Required)" at bounding box center [616, 242] width 251 height 17
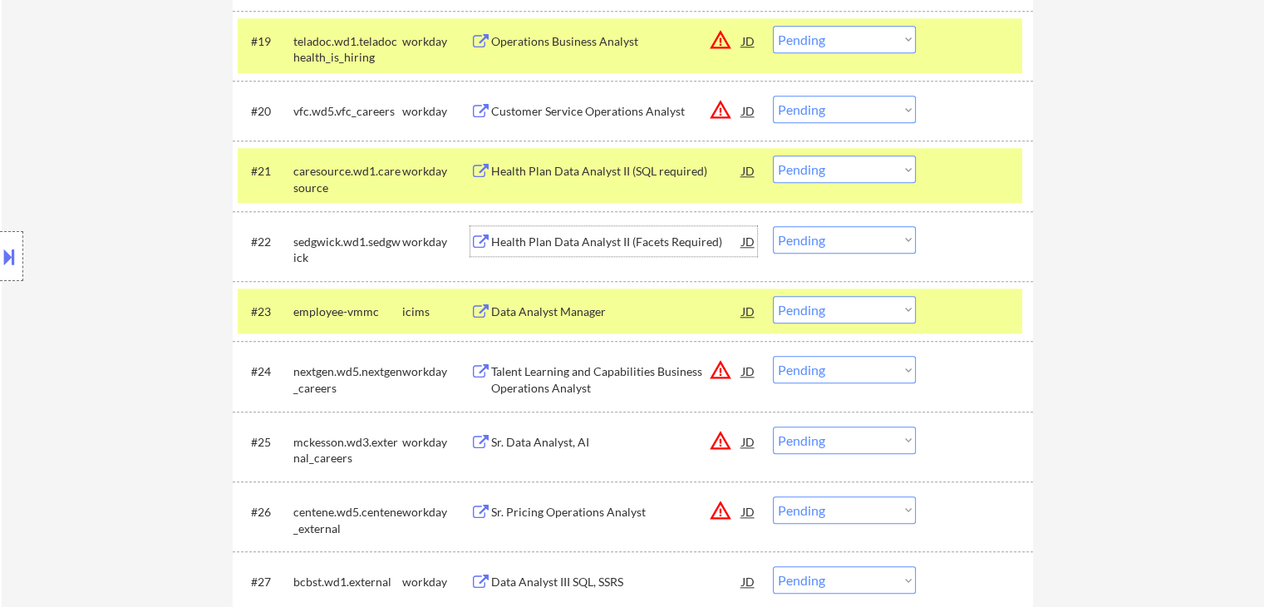
click at [806, 226] on select "Choose an option... Pending Applied Excluded (Questions) Excluded (Expired) Exc…" at bounding box center [844, 239] width 143 height 27
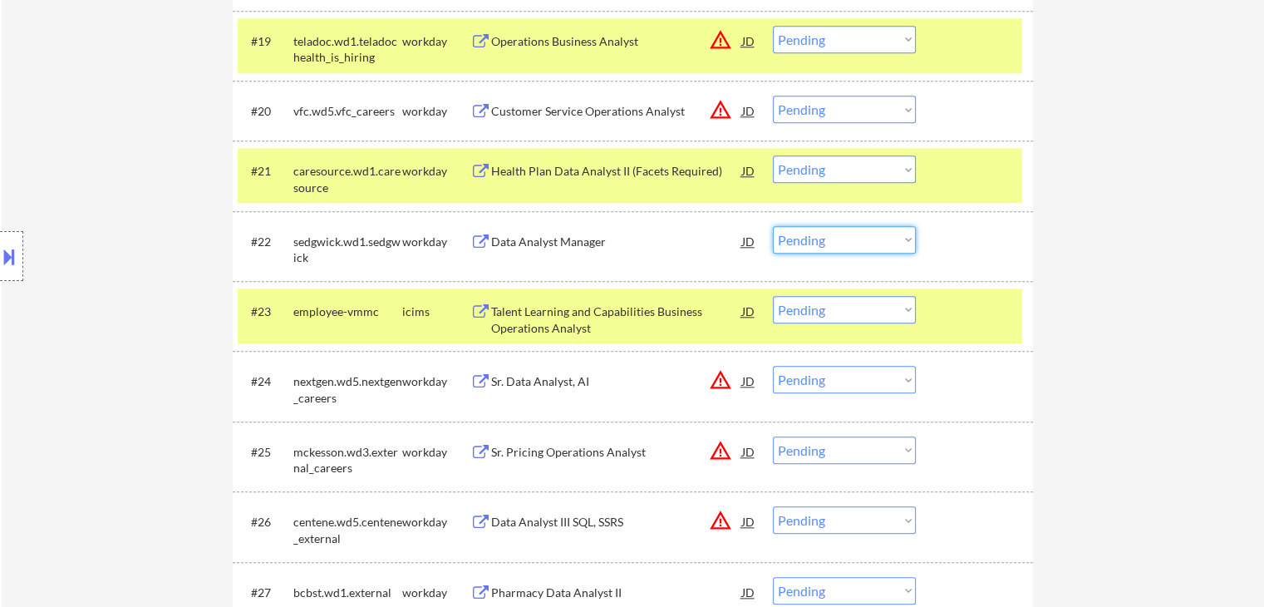
click at [821, 170] on select "Choose an option... Pending Applied Excluded (Questions) Excluded (Expired) Exc…" at bounding box center [844, 168] width 143 height 27
click at [773, 155] on select "Choose an option... Pending Applied Excluded (Questions) Excluded (Expired) Exc…" at bounding box center [844, 168] width 143 height 27
click at [594, 247] on div "Data Analyst Manager" at bounding box center [616, 242] width 251 height 17
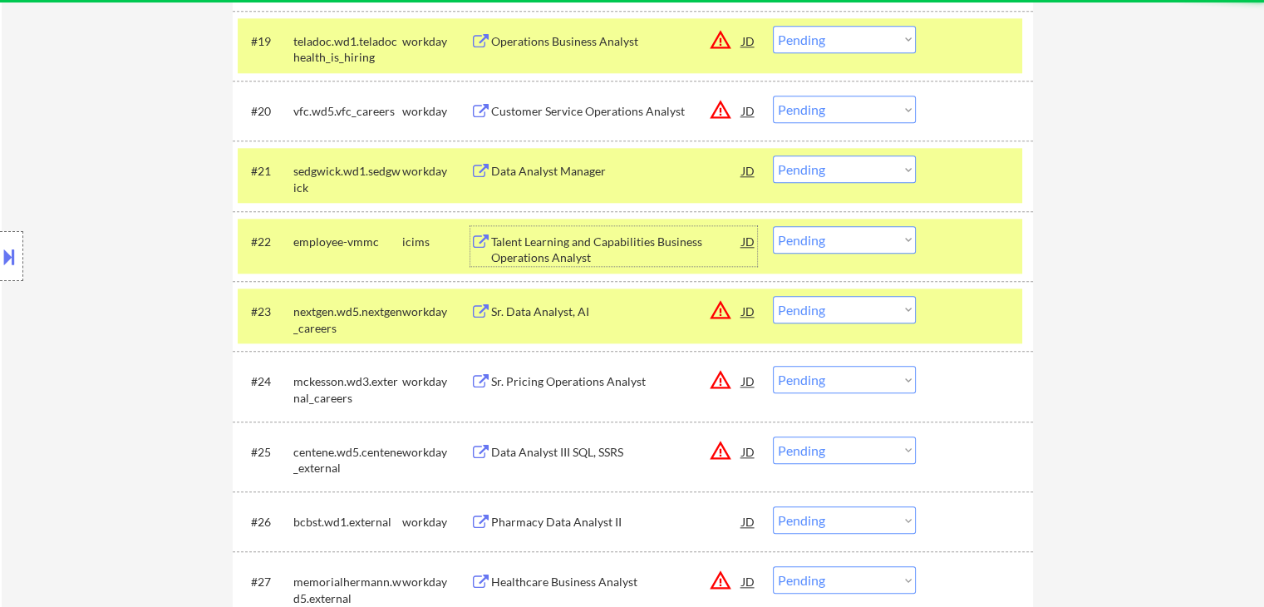
click at [594, 514] on div "Pharmacy Data Analyst II" at bounding box center [616, 522] width 251 height 17
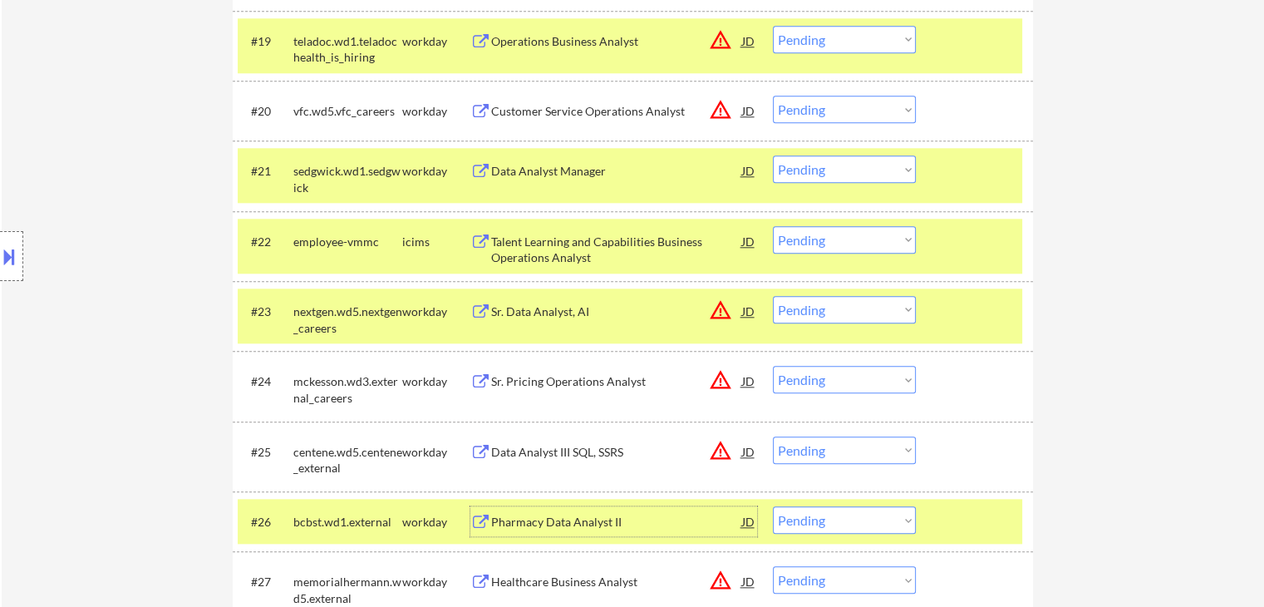
click at [857, 176] on select "Choose an option... Pending Applied Excluded (Questions) Excluded (Expired) Exc…" at bounding box center [844, 168] width 143 height 27
click at [773, 155] on select "Choose an option... Pending Applied Excluded (Questions) Excluded (Expired) Exc…" at bounding box center [844, 168] width 143 height 27
click at [825, 519] on select "Choose an option... Pending Applied Excluded (Questions) Excluded (Expired) Exc…" at bounding box center [844, 519] width 143 height 27
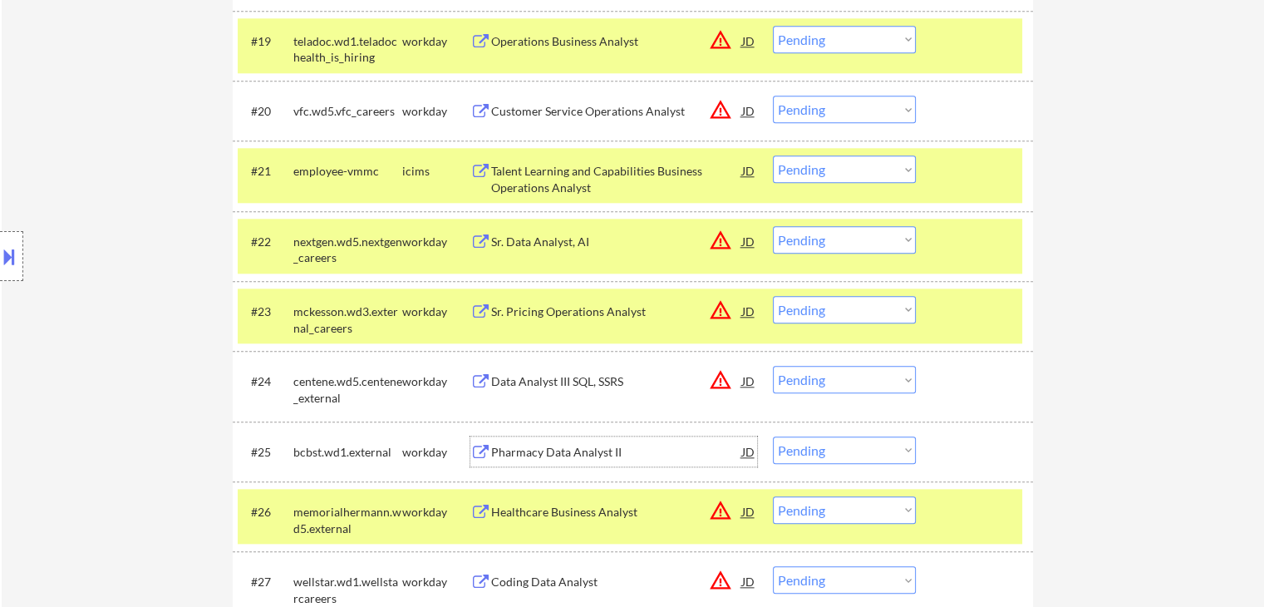
click at [688, 447] on div "Pharmacy Data Analyst II" at bounding box center [616, 452] width 251 height 17
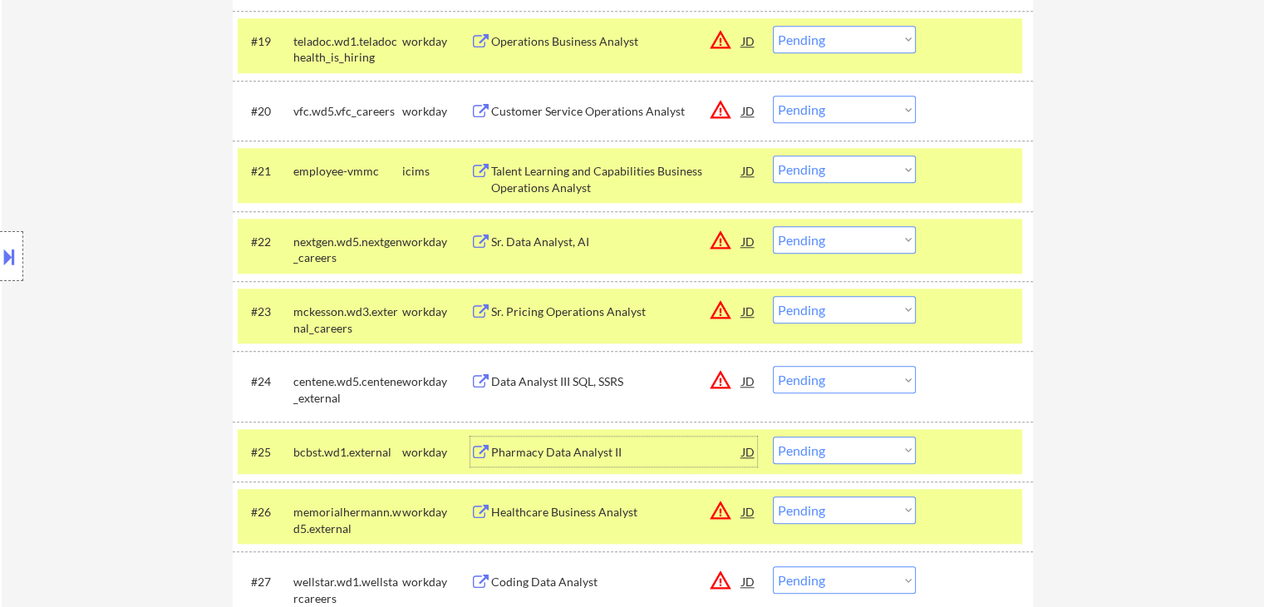
click at [794, 450] on select "Choose an option... Pending Applied Excluded (Questions) Excluded (Expired) Exc…" at bounding box center [844, 449] width 143 height 27
click at [773, 436] on select "Choose an option... Pending Applied Excluded (Questions) Excluded (Expired) Exc…" at bounding box center [844, 449] width 143 height 27
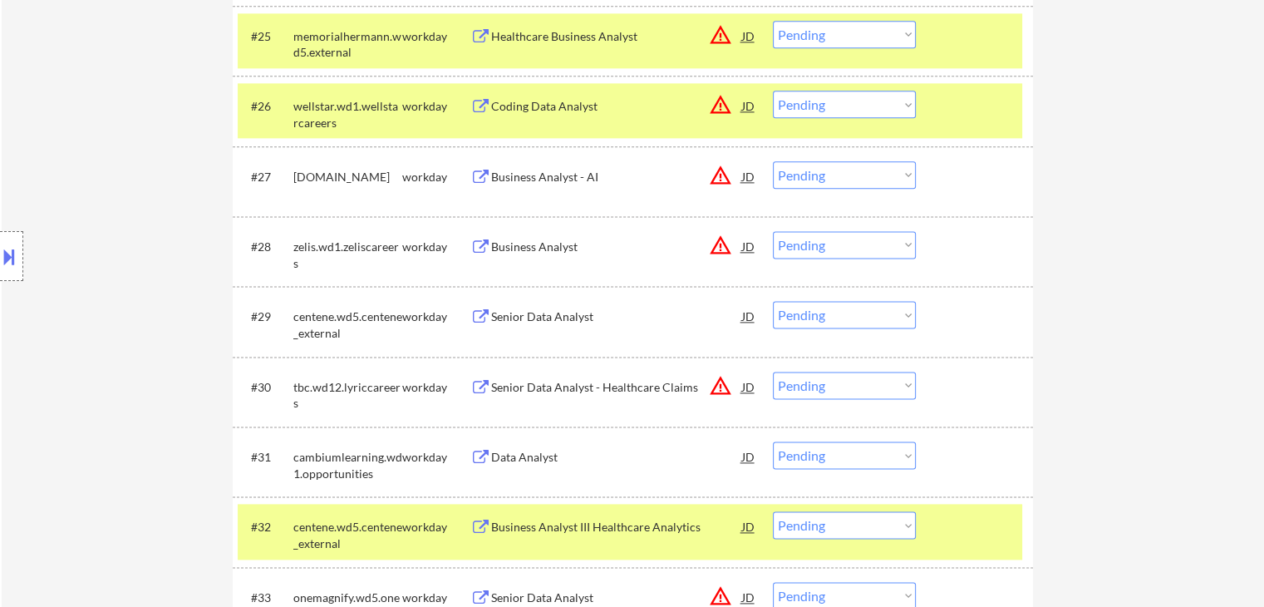
scroll to position [2327, 0]
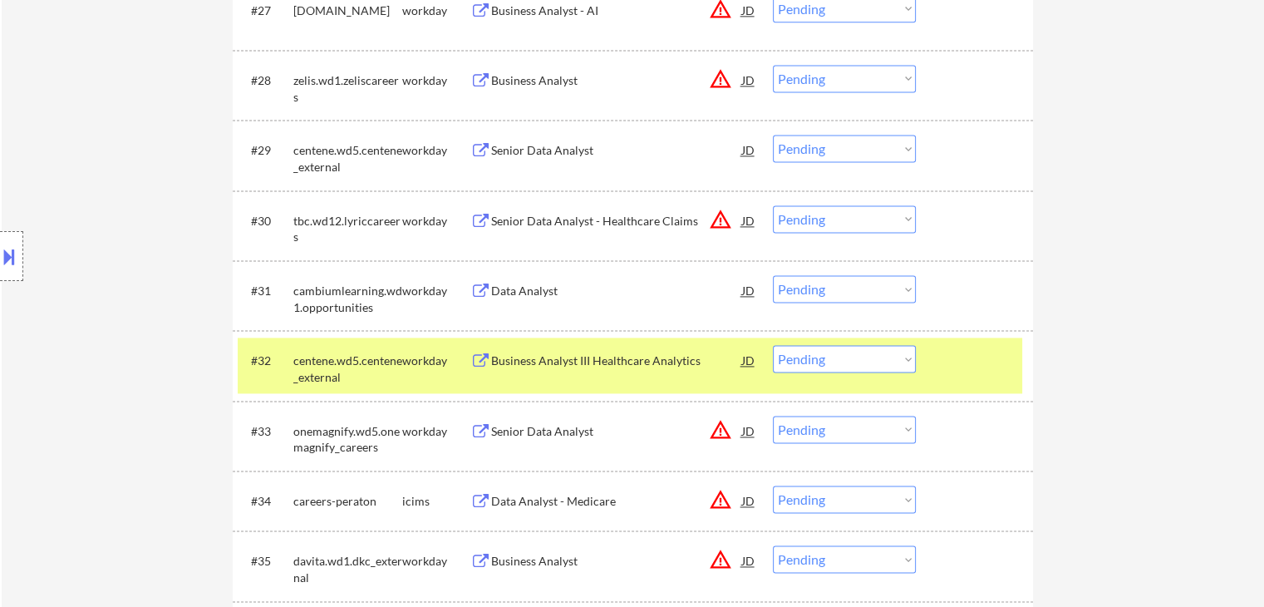
click at [588, 137] on div "Senior Data Analyst" at bounding box center [616, 150] width 251 height 30
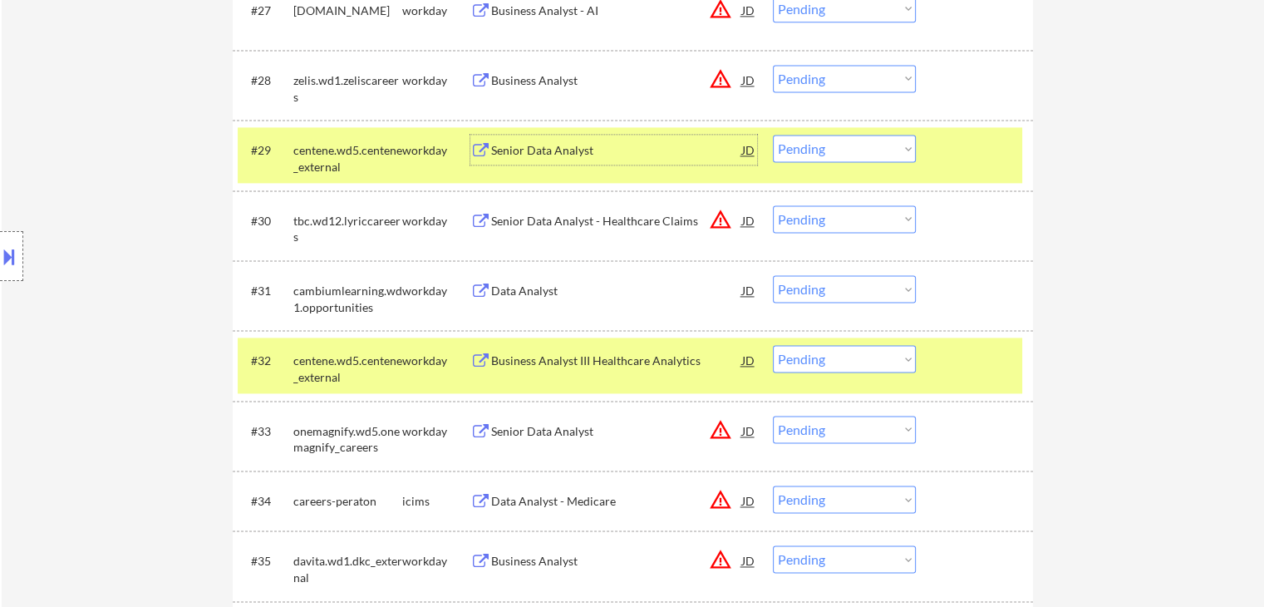
click at [558, 293] on div "Data Analyst" at bounding box center [616, 291] width 251 height 17
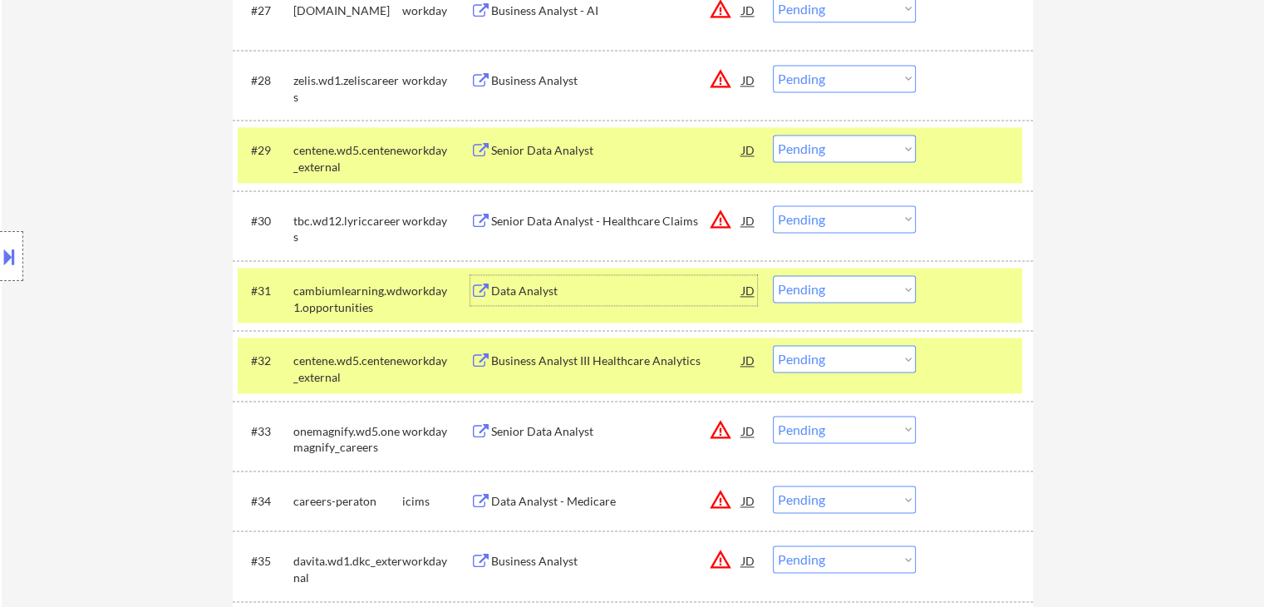
click at [825, 158] on select "Choose an option... Pending Applied Excluded (Questions) Excluded (Expired) Exc…" at bounding box center [844, 148] width 143 height 27
click at [773, 135] on select "Choose an option... Pending Applied Excluded (Questions) Excluded (Expired) Exc…" at bounding box center [844, 148] width 143 height 27
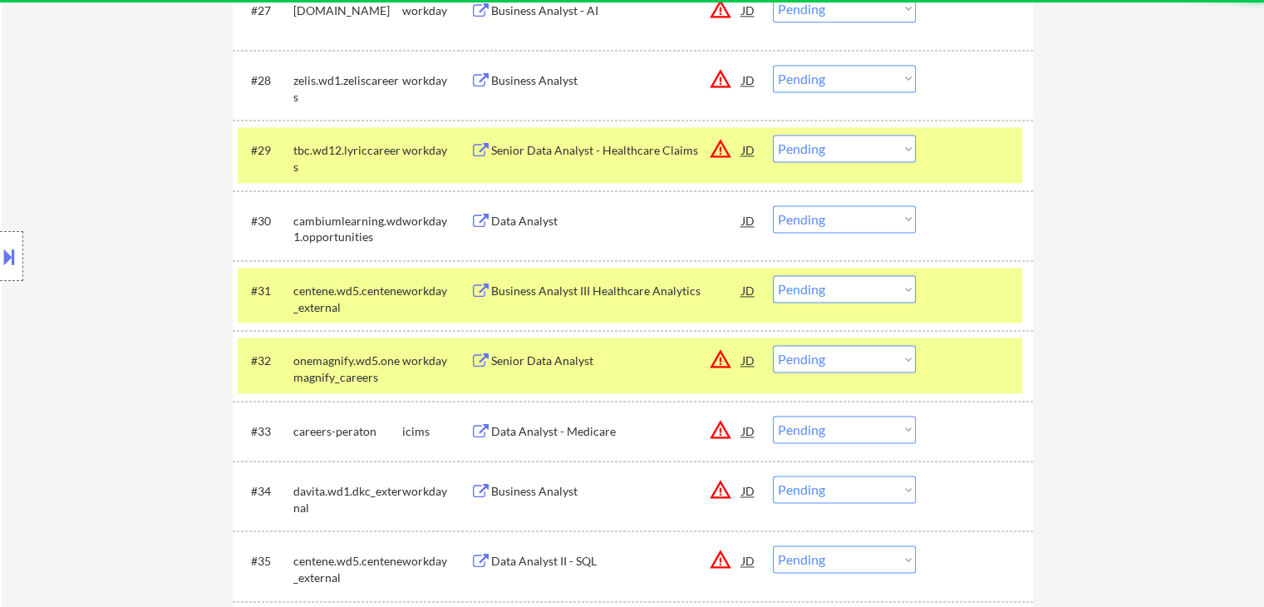
click at [656, 292] on div "Business Analyst III Healthcare Analytics" at bounding box center [616, 291] width 251 height 17
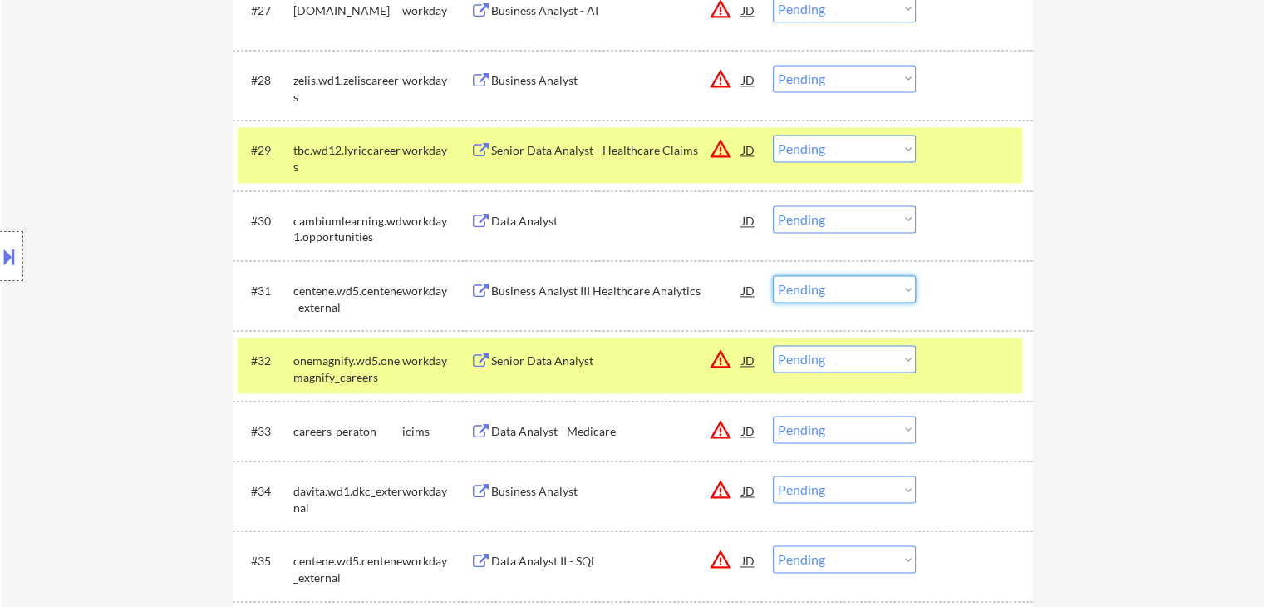
click at [830, 297] on select "Choose an option... Pending Applied Excluded (Questions) Excluded (Expired) Exc…" at bounding box center [844, 288] width 143 height 27
click at [773, 275] on select "Choose an option... Pending Applied Excluded (Questions) Excluded (Expired) Exc…" at bounding box center [844, 288] width 143 height 27
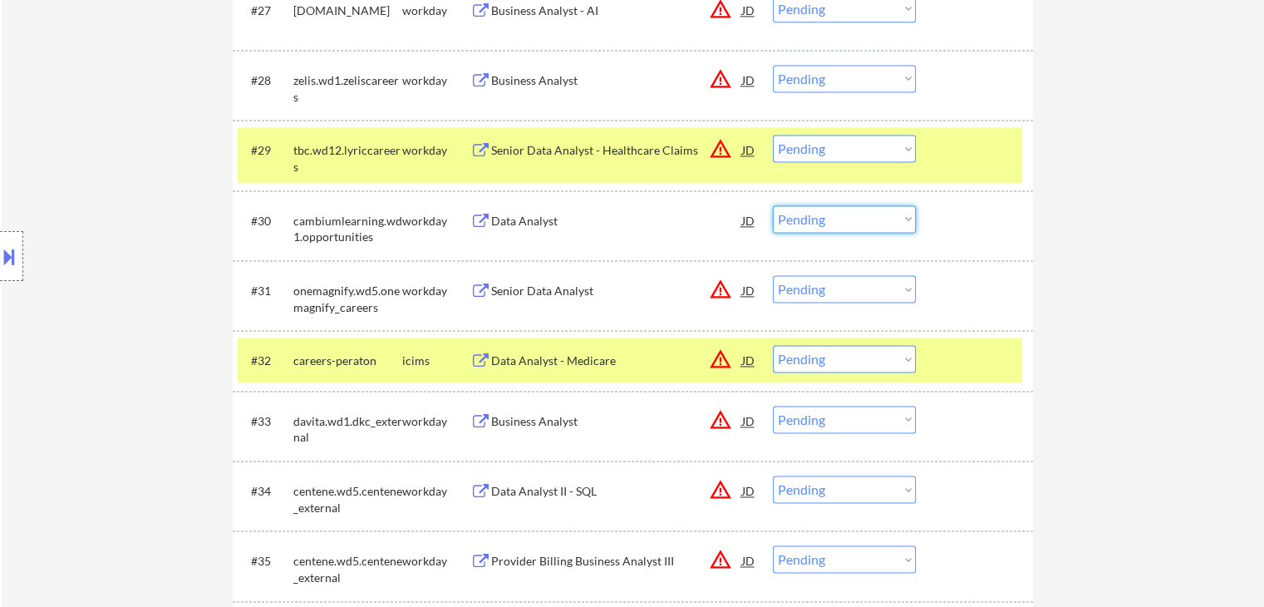
drag, startPoint x: 828, startPoint y: 218, endPoint x: 819, endPoint y: 230, distance: 15.0
click at [828, 218] on select "Choose an option... Pending Applied Excluded (Questions) Excluded (Expired) Exc…" at bounding box center [844, 218] width 143 height 27
click at [773, 205] on select "Choose an option... Pending Applied Excluded (Questions) Excluded (Expired) Exc…" at bounding box center [844, 218] width 143 height 27
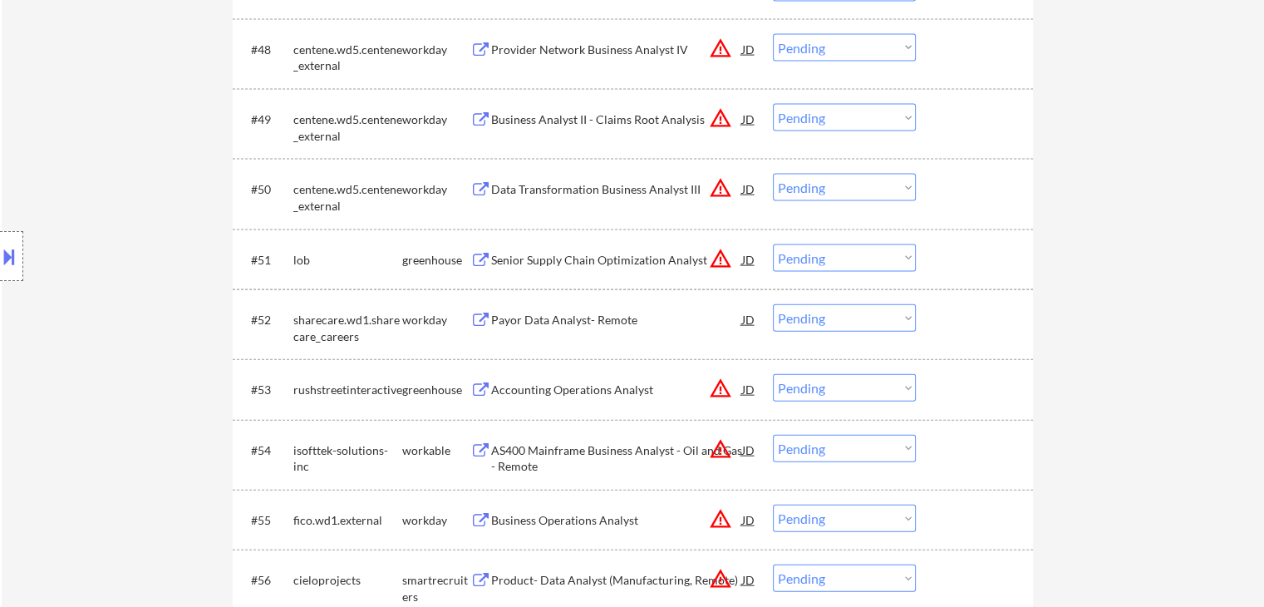
scroll to position [3739, 0]
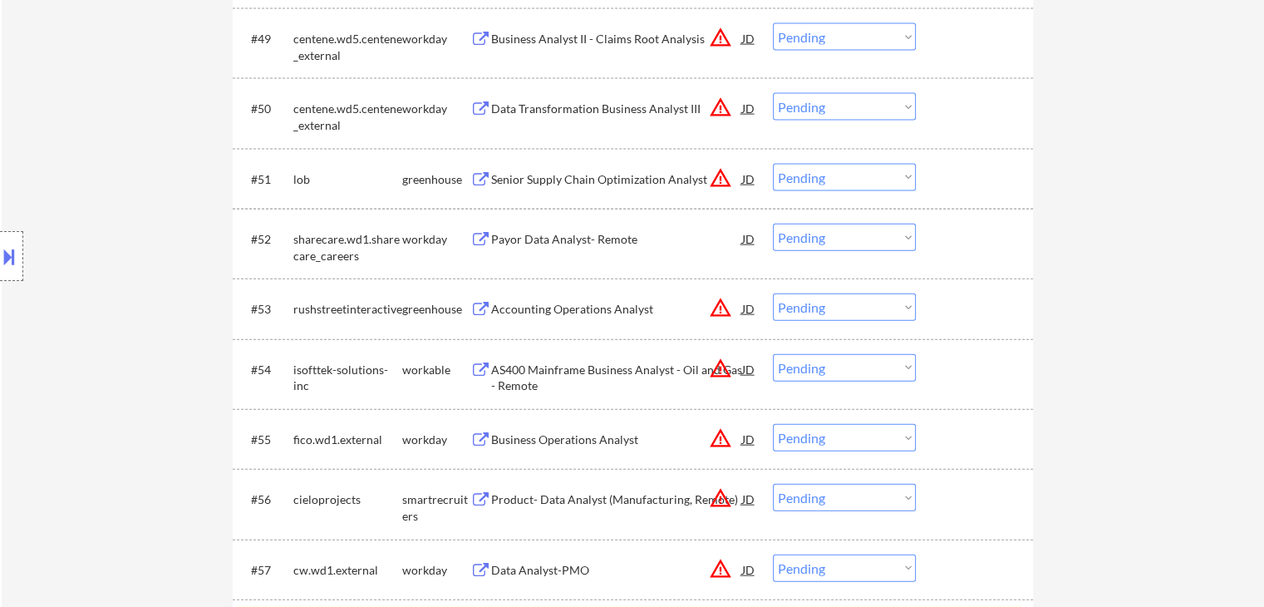
click at [598, 229] on div "Payor Data Analyst- Remote" at bounding box center [616, 239] width 251 height 30
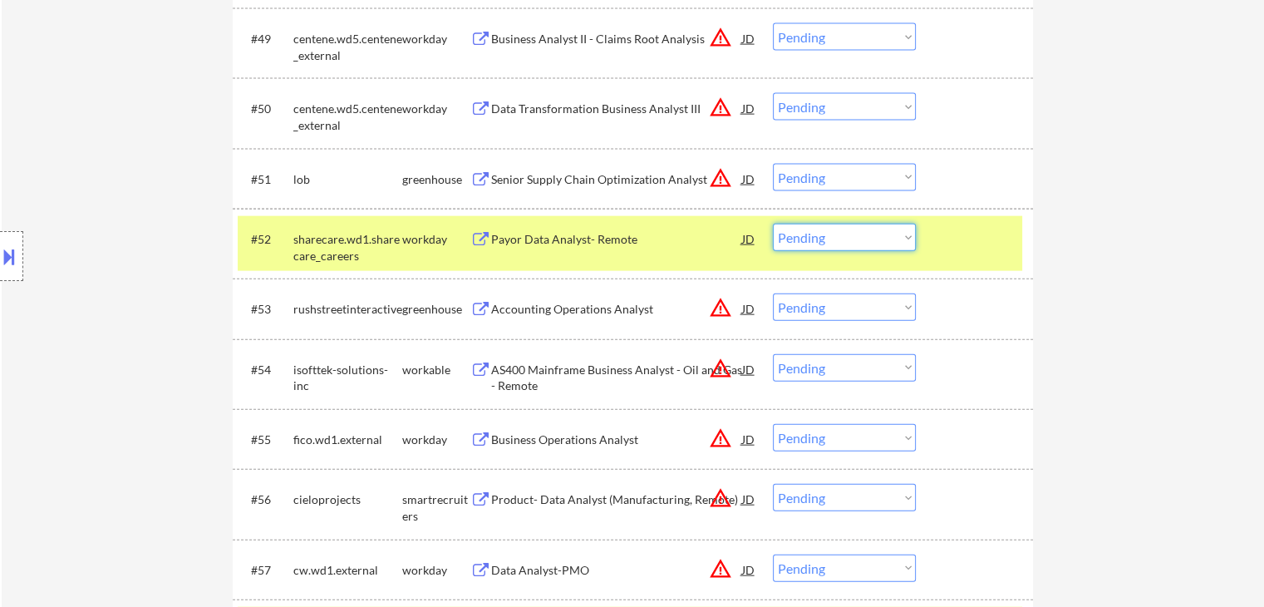
drag, startPoint x: 843, startPoint y: 235, endPoint x: 833, endPoint y: 248, distance: 16.0
click at [843, 235] on select "Choose an option... Pending Applied Excluded (Questions) Excluded (Expired) Exc…" at bounding box center [844, 237] width 143 height 27
click at [773, 224] on select "Choose an option... Pending Applied Excluded (Questions) Excluded (Expired) Exc…" at bounding box center [844, 237] width 143 height 27
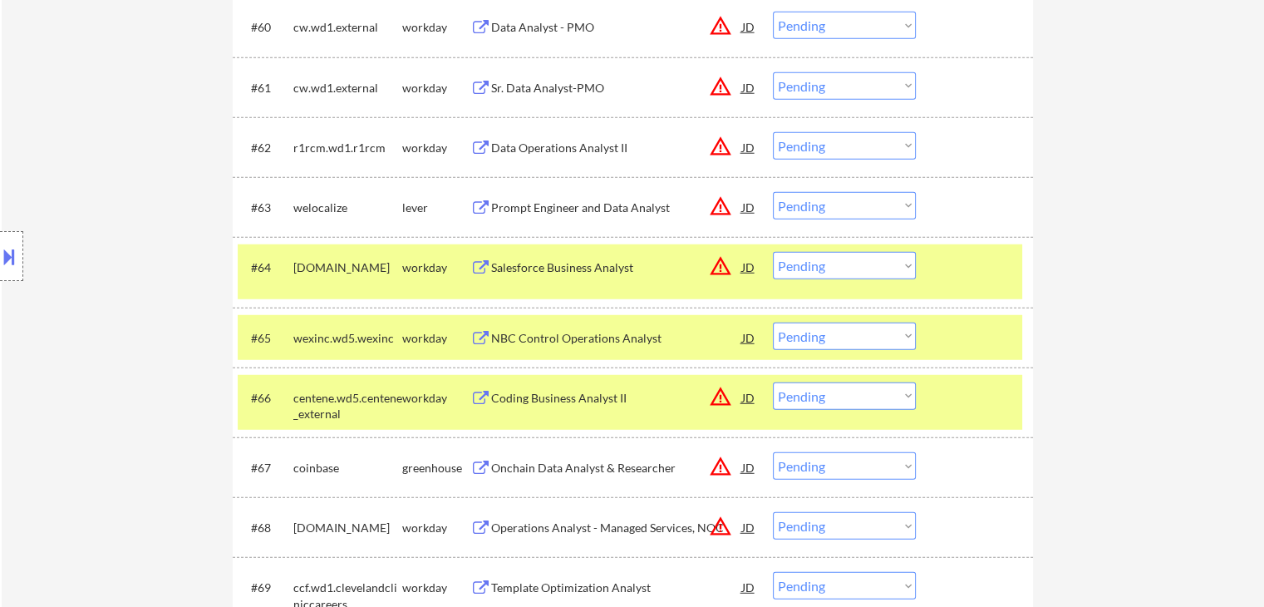
scroll to position [4570, 0]
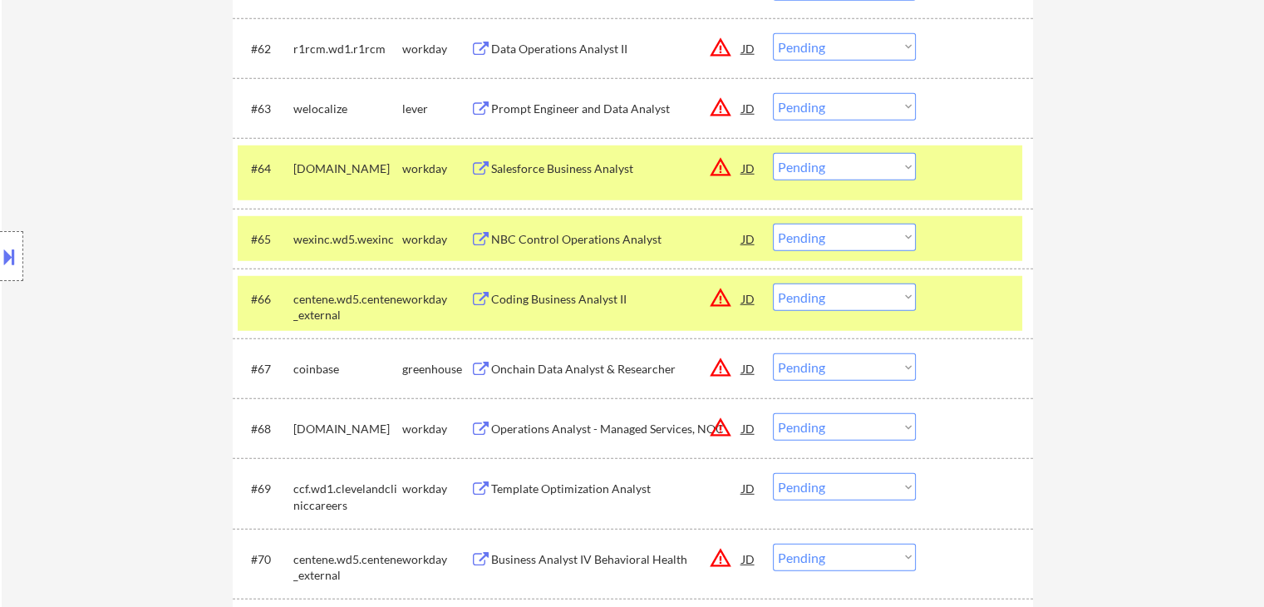
click at [622, 239] on div "NBC Control Operations Analyst" at bounding box center [616, 239] width 251 height 17
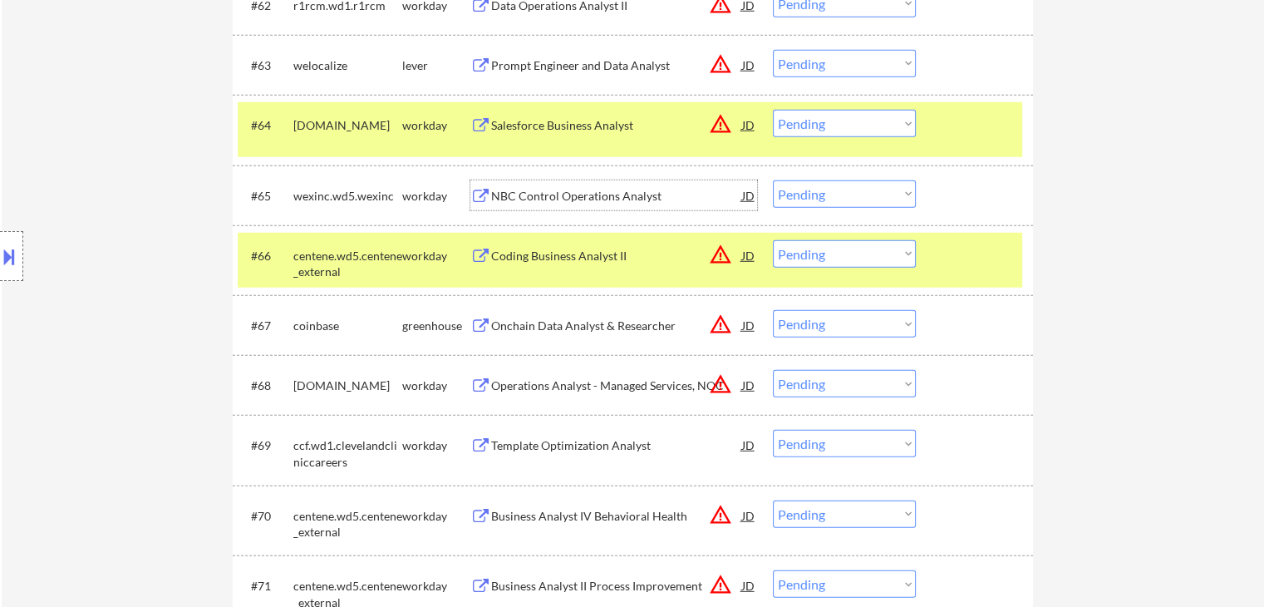
scroll to position [4654, 0]
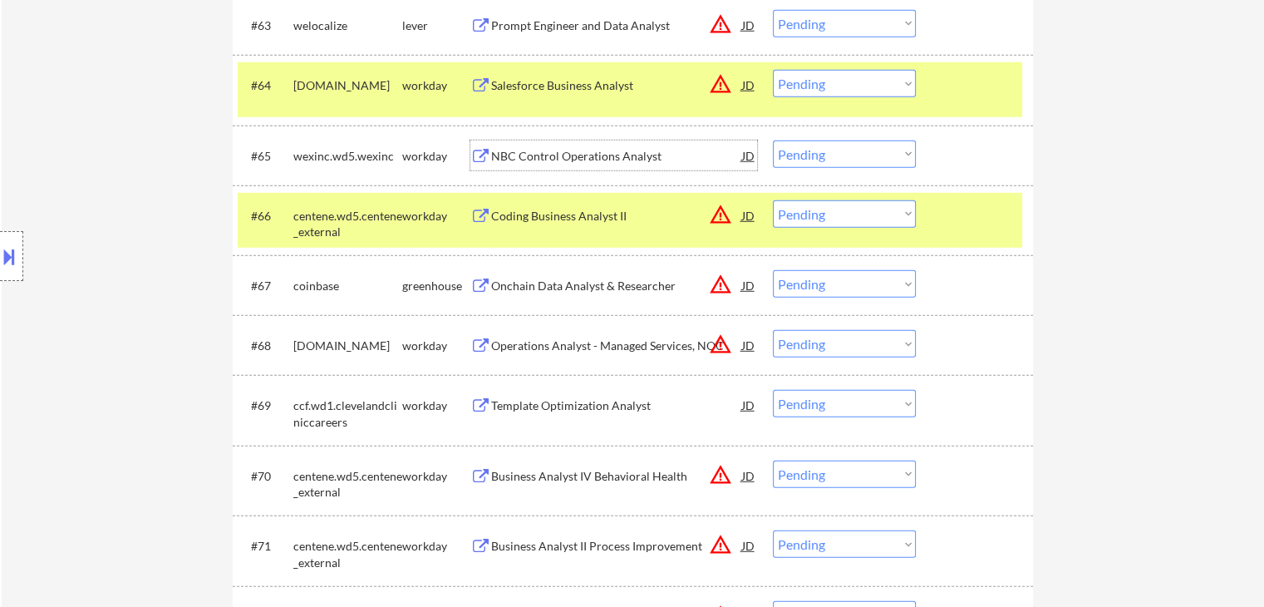
click at [610, 403] on div "Template Optimization Analyst" at bounding box center [616, 405] width 251 height 17
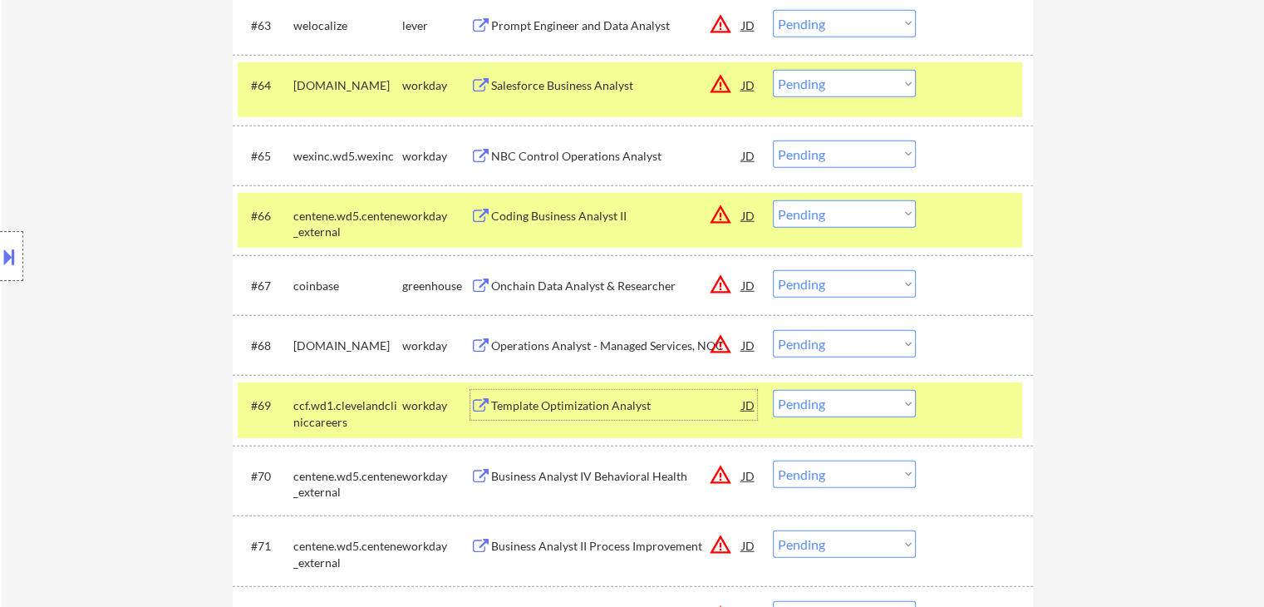
drag, startPoint x: 824, startPoint y: 156, endPoint x: 823, endPoint y: 165, distance: 8.4
click at [824, 156] on select "Choose an option... Pending Applied Excluded (Questions) Excluded (Expired) Exc…" at bounding box center [844, 153] width 143 height 27
click at [773, 140] on select "Choose an option... Pending Applied Excluded (Questions) Excluded (Expired) Exc…" at bounding box center [844, 153] width 143 height 27
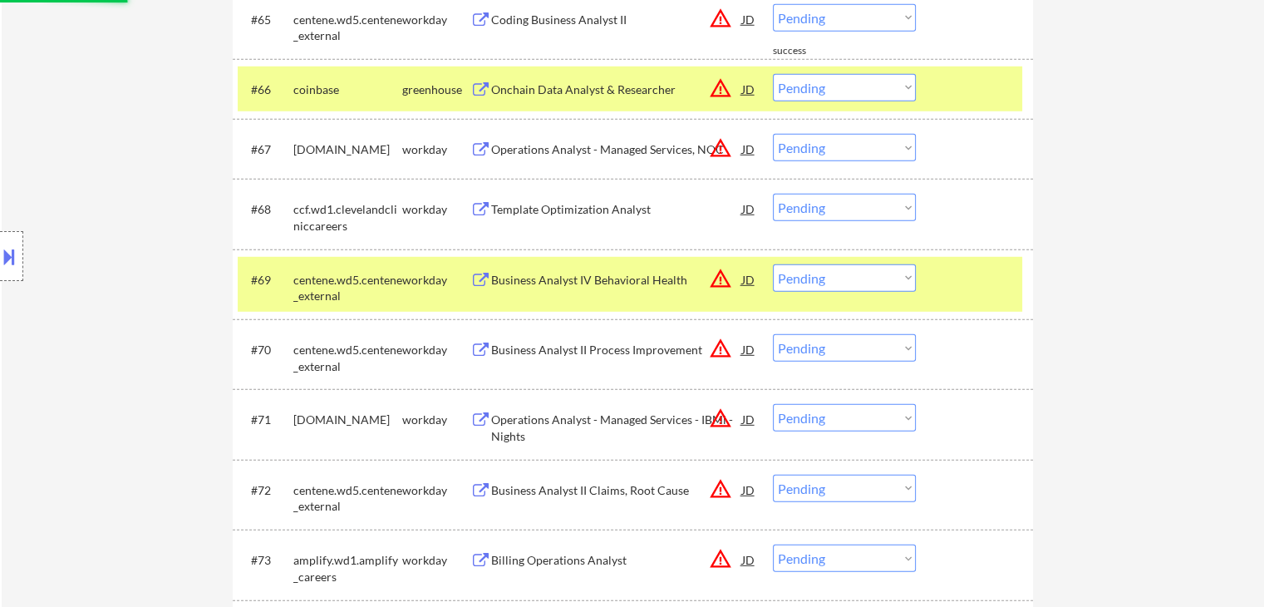
scroll to position [4820, 0]
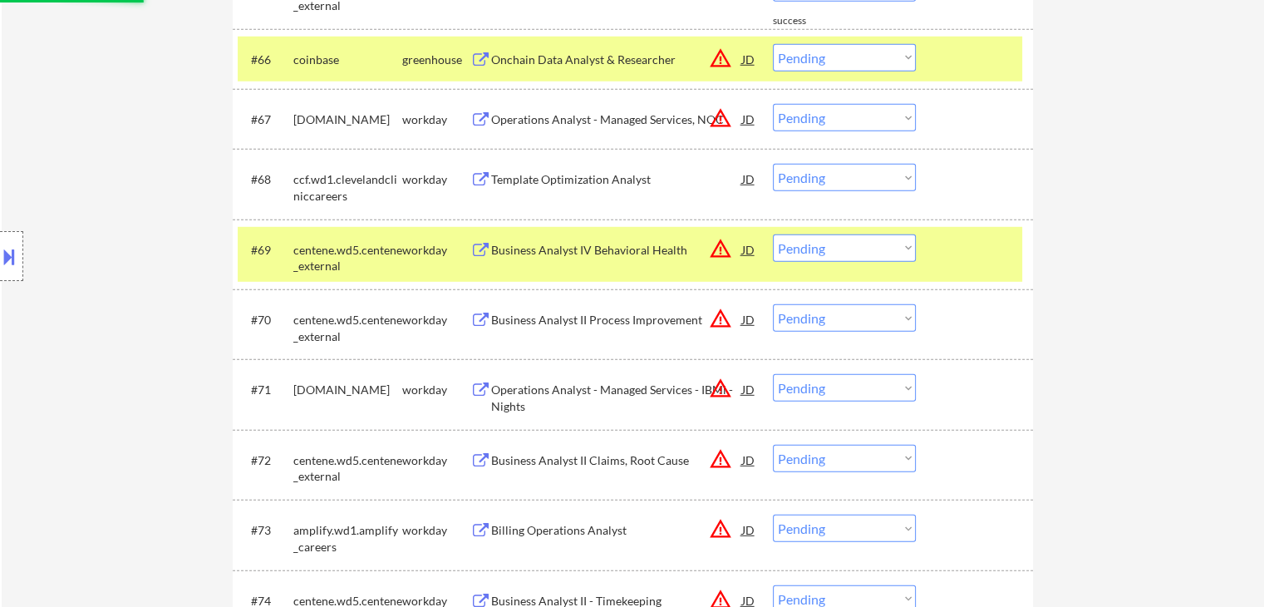
click at [826, 184] on select "Choose an option... Pending Applied Excluded (Questions) Excluded (Expired) Exc…" at bounding box center [844, 177] width 143 height 27
click at [773, 164] on select "Choose an option... Pending Applied Excluded (Questions) Excluded (Expired) Exc…" at bounding box center [844, 177] width 143 height 27
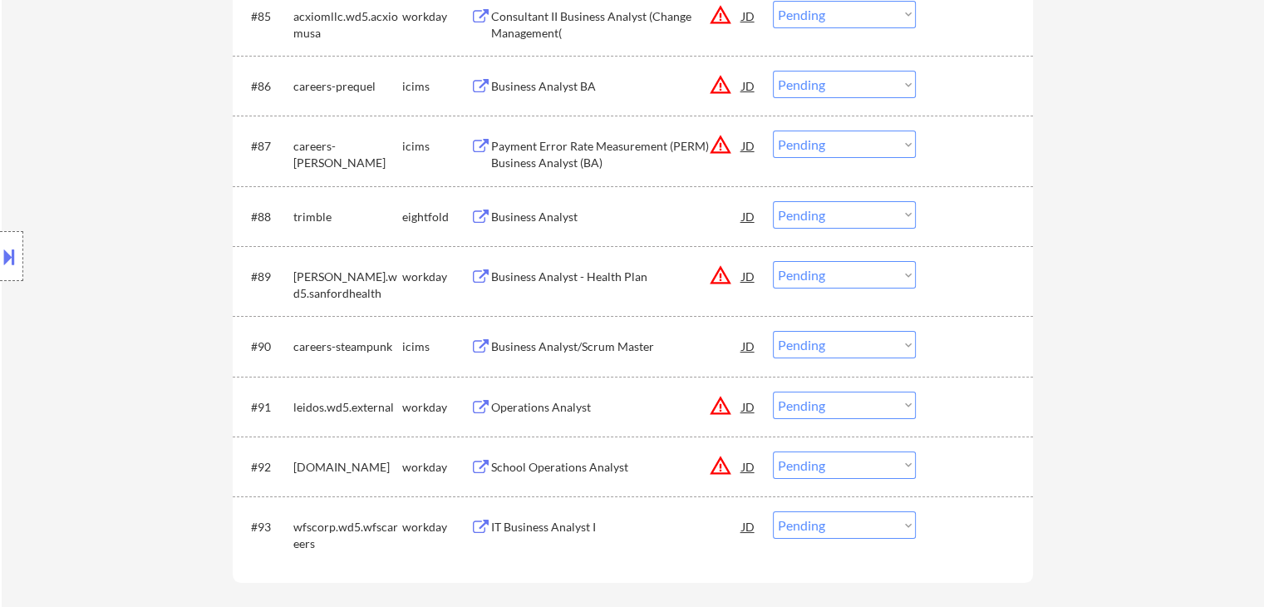
scroll to position [6149, 0]
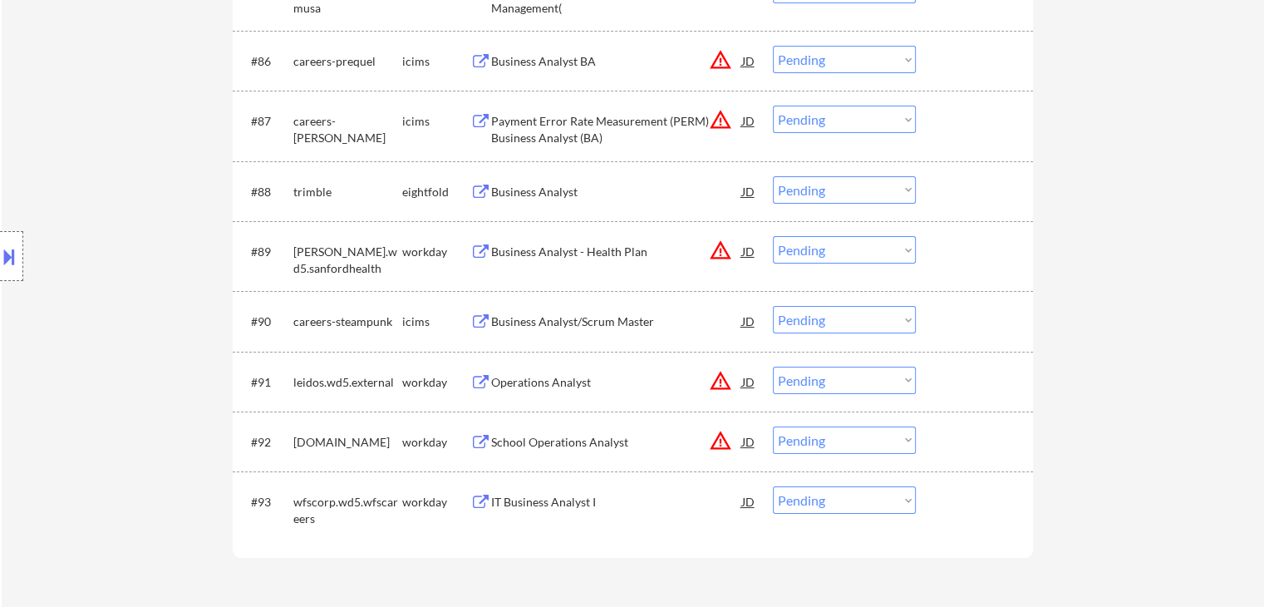
click at [558, 192] on div "Business Analyst" at bounding box center [616, 192] width 251 height 17
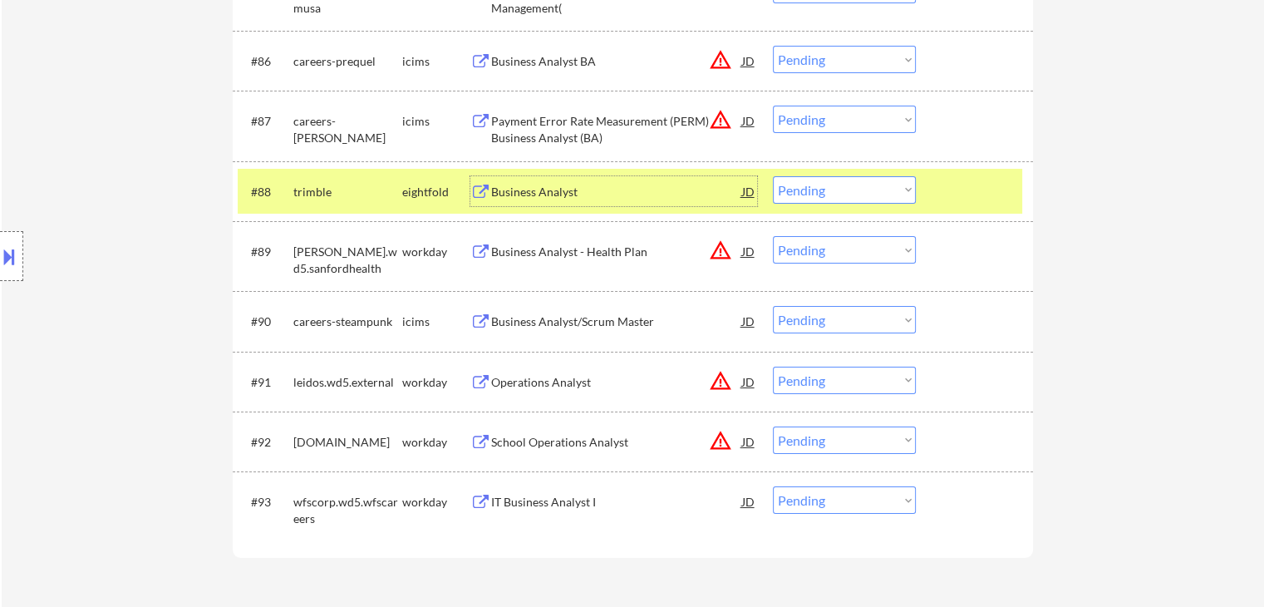
click at [592, 497] on div "IT Business Analyst I" at bounding box center [616, 502] width 251 height 17
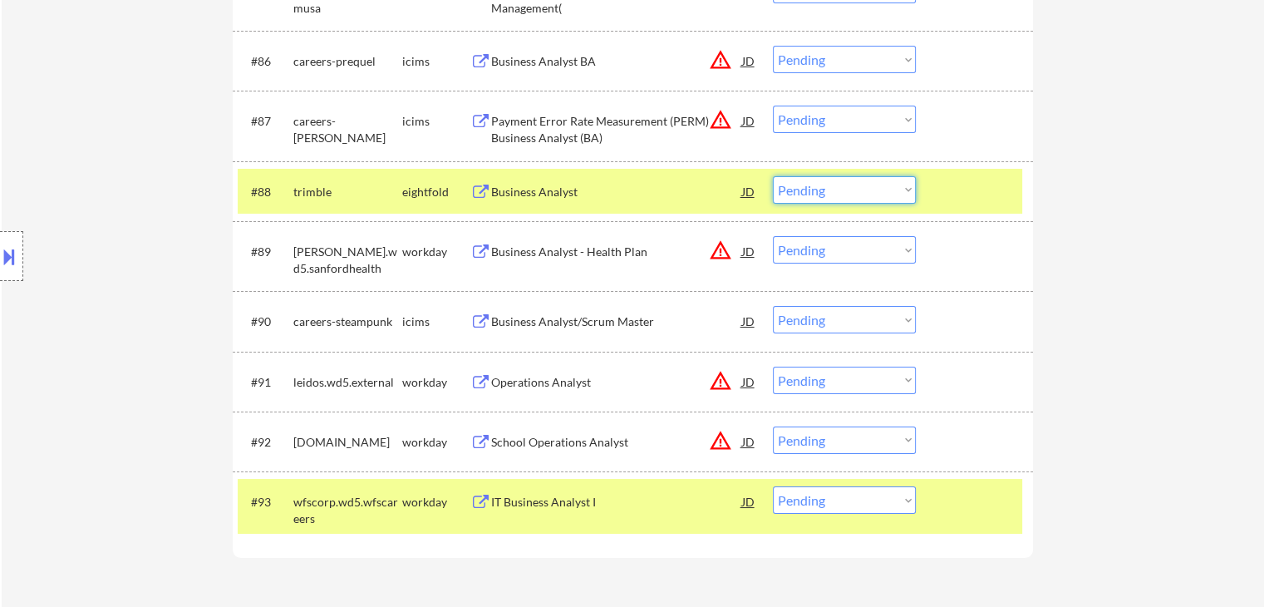
click at [810, 197] on select "Choose an option... Pending Applied Excluded (Questions) Excluded (Expired) Exc…" at bounding box center [844, 189] width 143 height 27
click at [773, 176] on select "Choose an option... Pending Applied Excluded (Questions) Excluded (Expired) Exc…" at bounding box center [844, 189] width 143 height 27
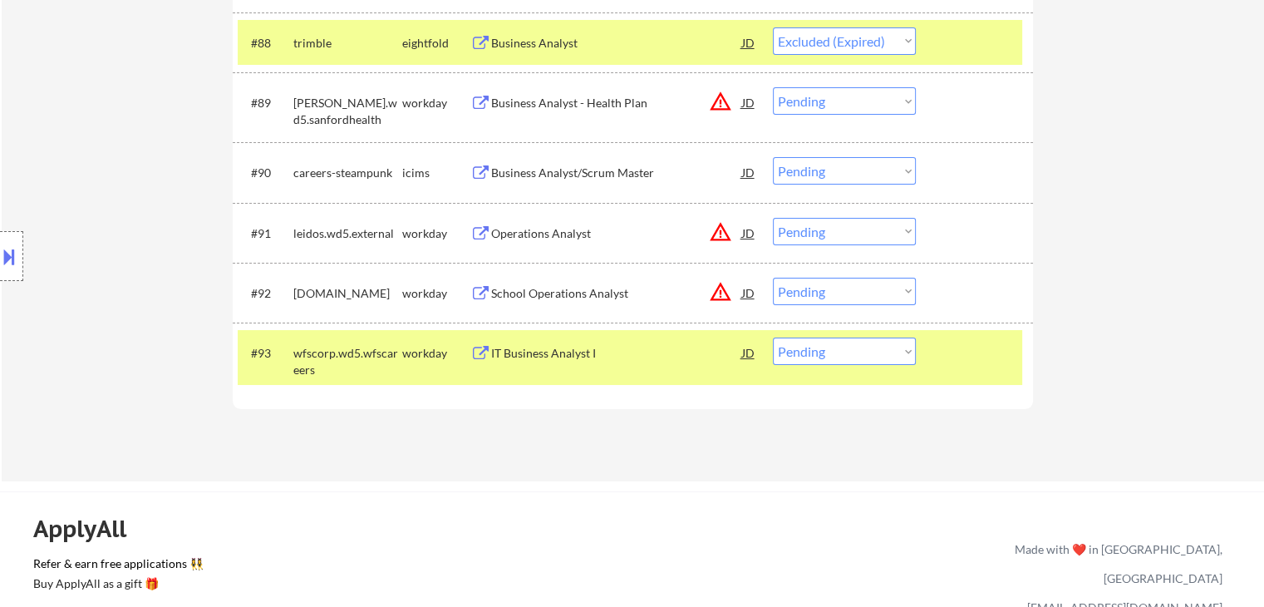
scroll to position [6399, 0]
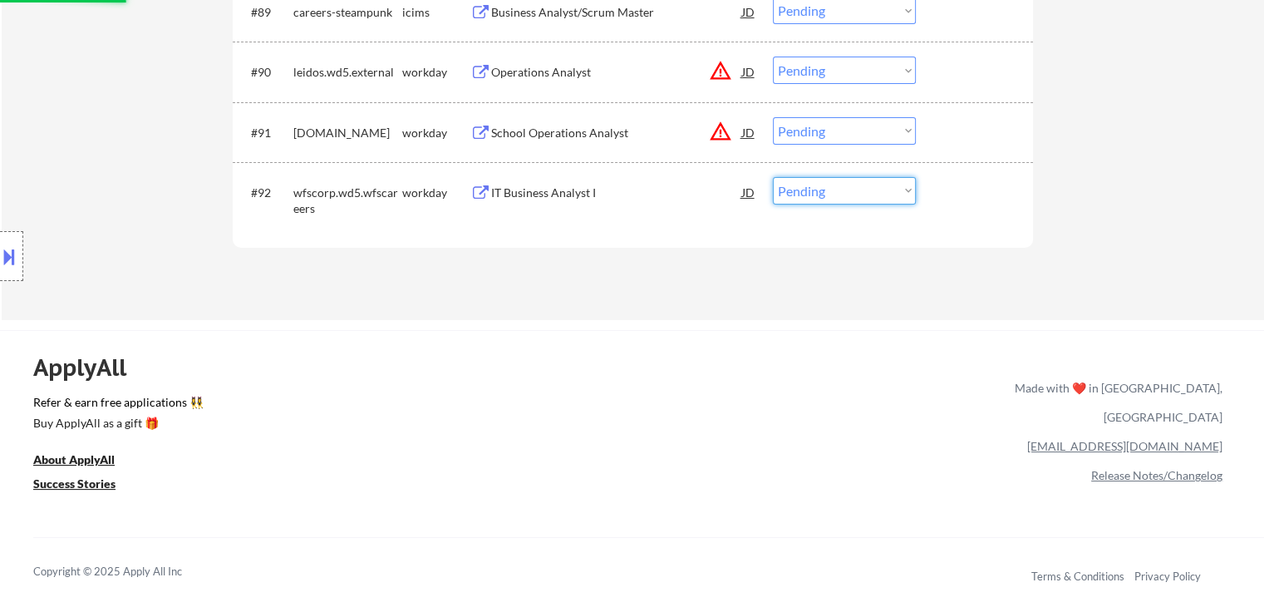
click at [803, 190] on select "Choose an option... Pending Applied Excluded (Questions) Excluded (Expired) Exc…" at bounding box center [844, 190] width 143 height 27
click at [773, 177] on select "Choose an option... Pending Applied Excluded (Questions) Excluded (Expired) Exc…" at bounding box center [844, 190] width 143 height 27
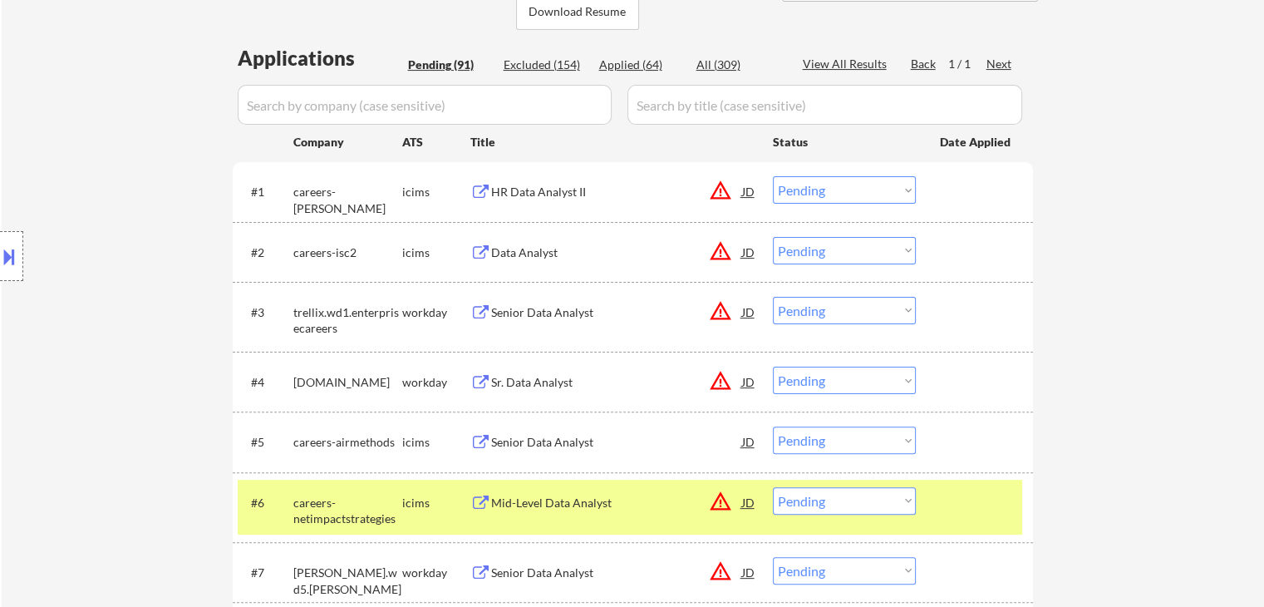
scroll to position [415, 0]
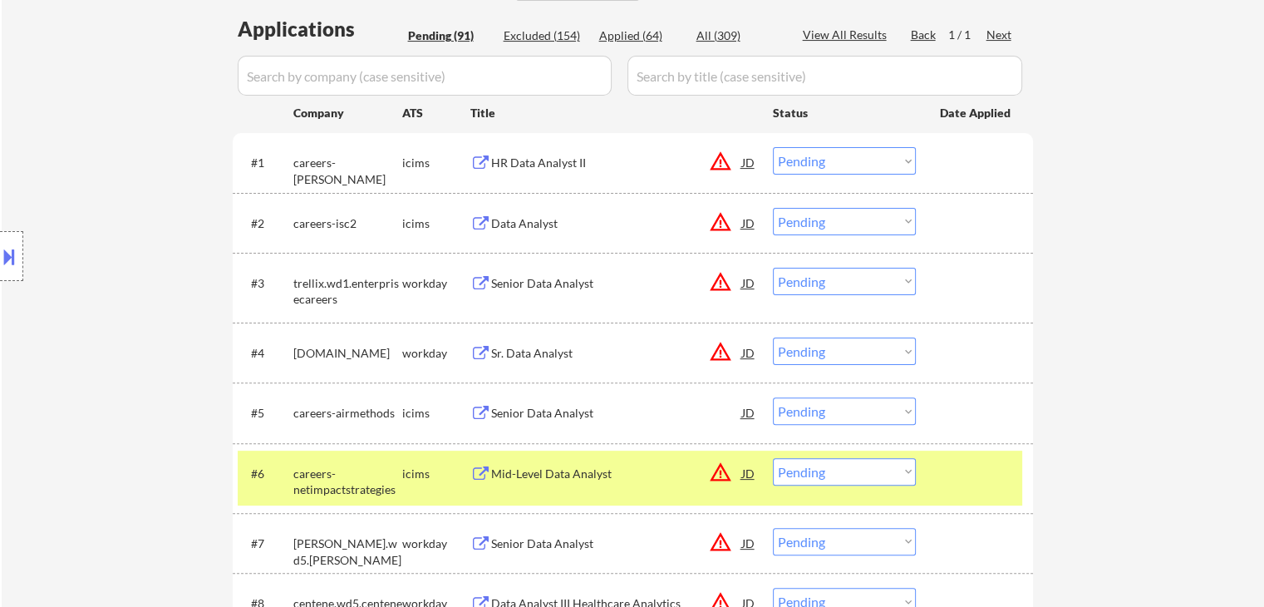
click at [591, 278] on div "Senior Data Analyst" at bounding box center [616, 283] width 251 height 17
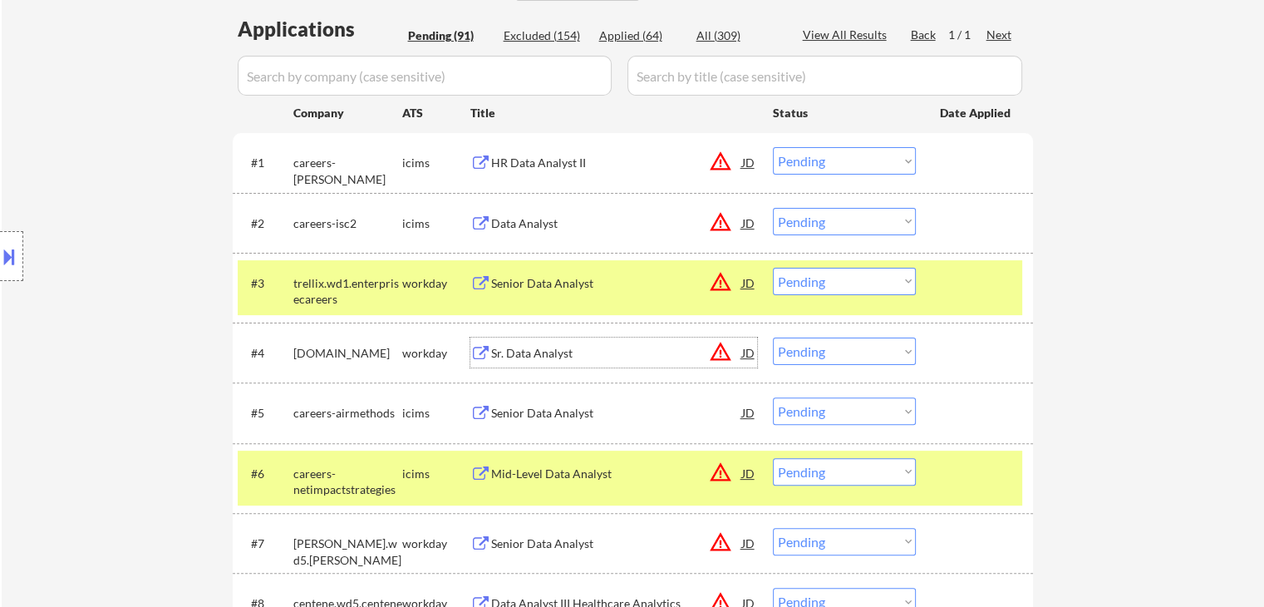
click at [588, 347] on div "Sr. Data Analyst" at bounding box center [616, 353] width 251 height 17
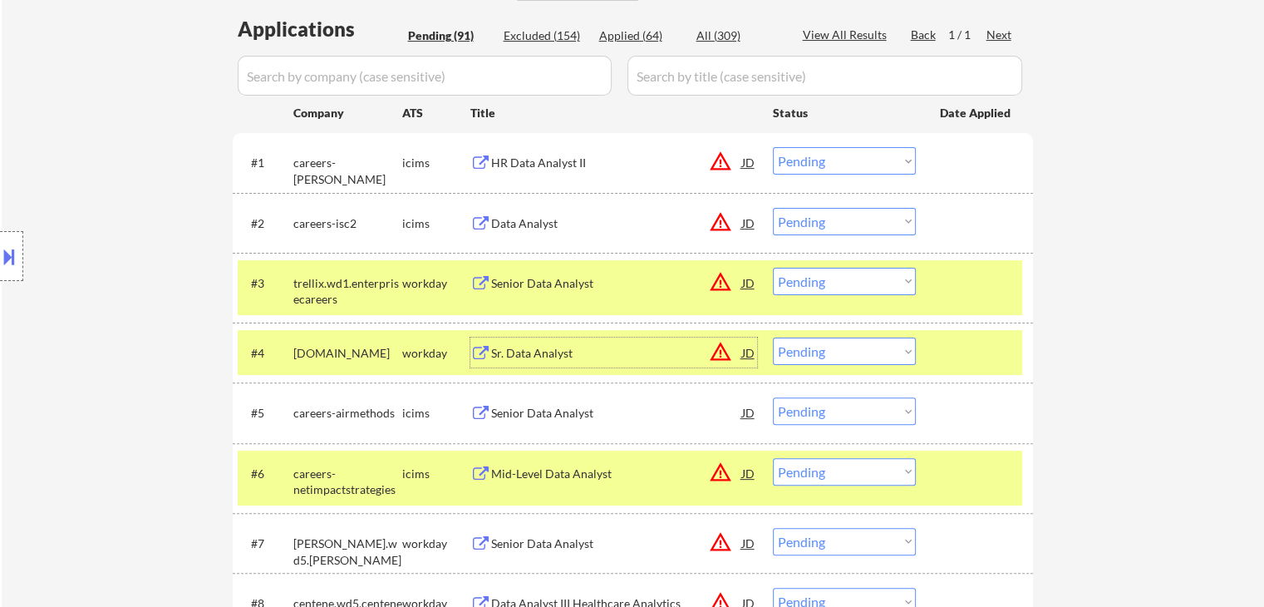
click at [817, 283] on select "Choose an option... Pending Applied Excluded (Questions) Excluded (Expired) Exc…" at bounding box center [844, 281] width 143 height 27
click at [773, 268] on select "Choose an option... Pending Applied Excluded (Questions) Excluded (Expired) Exc…" at bounding box center [844, 281] width 143 height 27
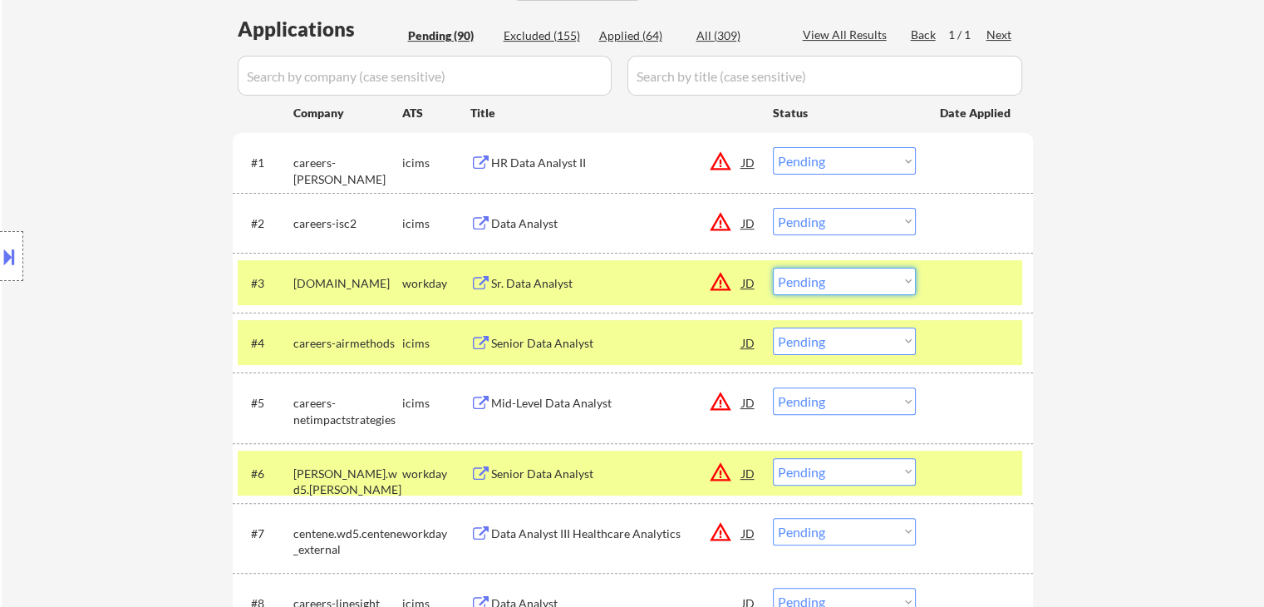
drag, startPoint x: 814, startPoint y: 283, endPoint x: 813, endPoint y: 293, distance: 10.8
click at [814, 283] on select "Choose an option... Pending Applied Excluded (Questions) Excluded (Expired) Exc…" at bounding box center [844, 281] width 143 height 27
click at [773, 268] on select "Choose an option... Pending Applied Excluded (Questions) Excluded (Expired) Exc…" at bounding box center [844, 281] width 143 height 27
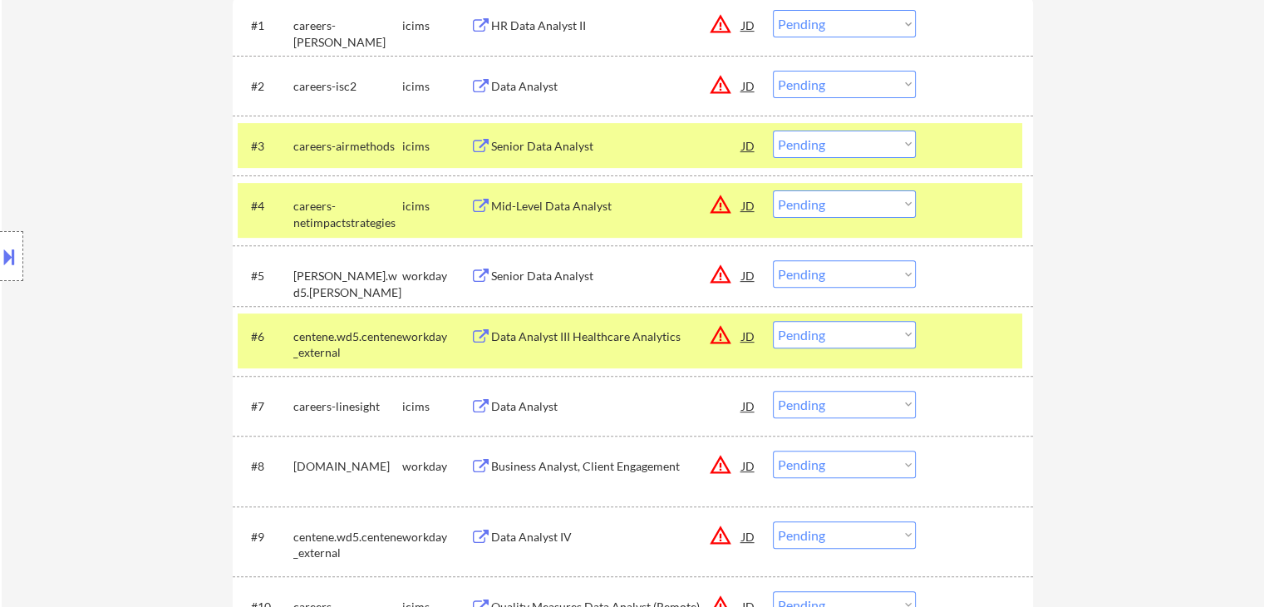
scroll to position [582, 0]
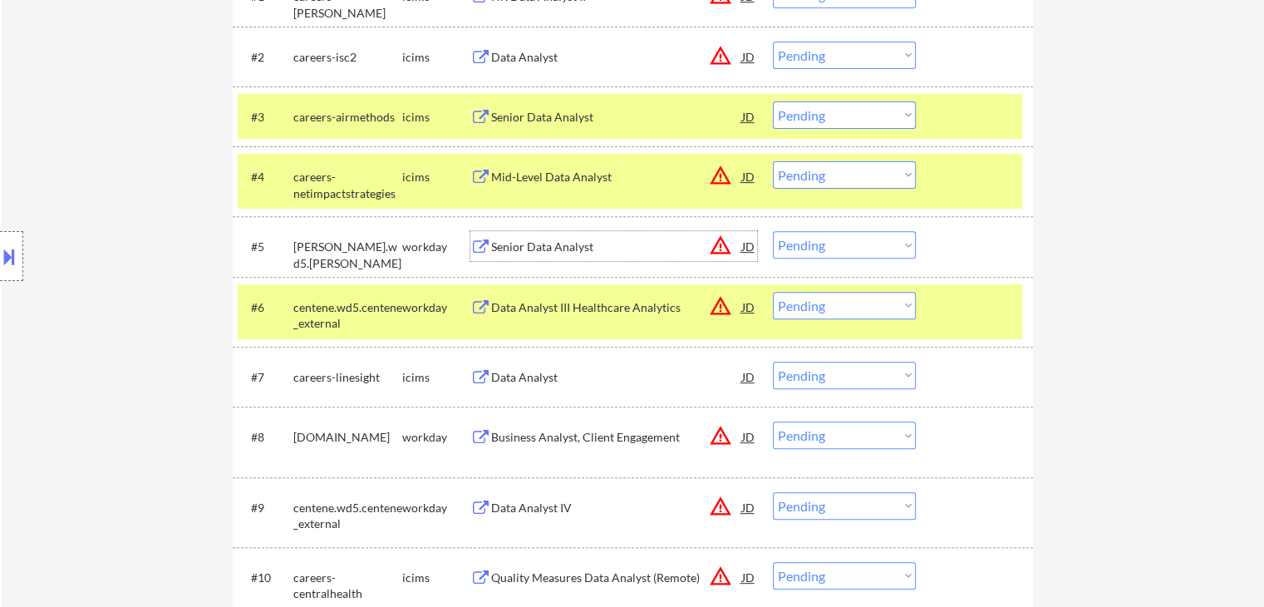
click at [596, 243] on div "Senior Data Analyst" at bounding box center [616, 246] width 251 height 17
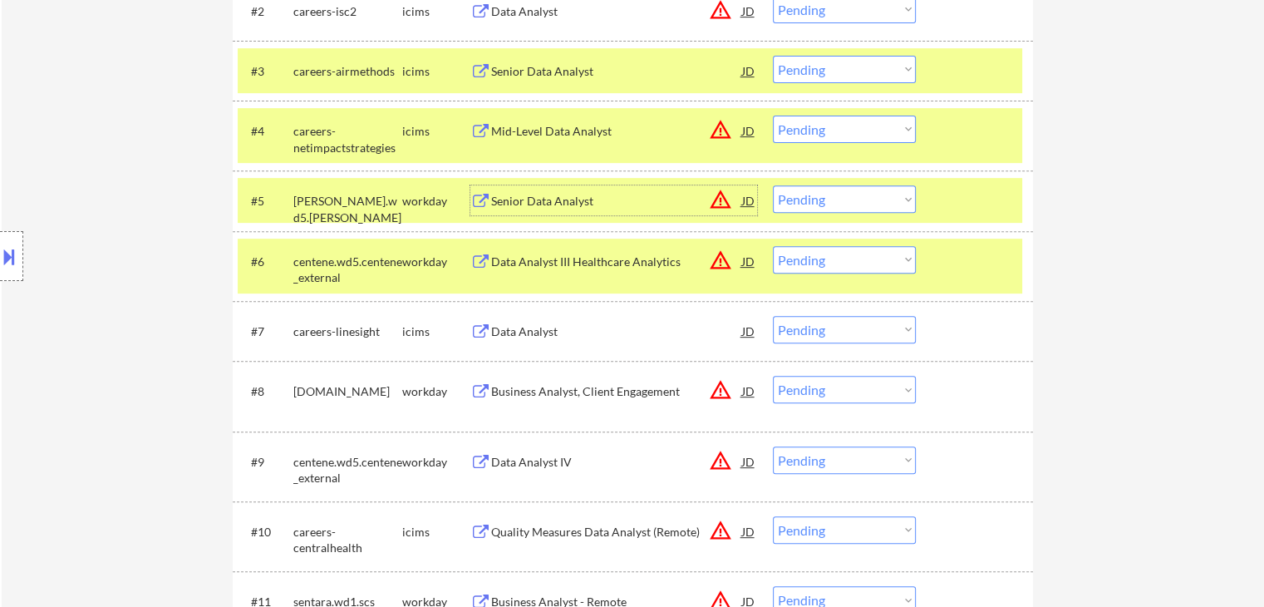
scroll to position [665, 0]
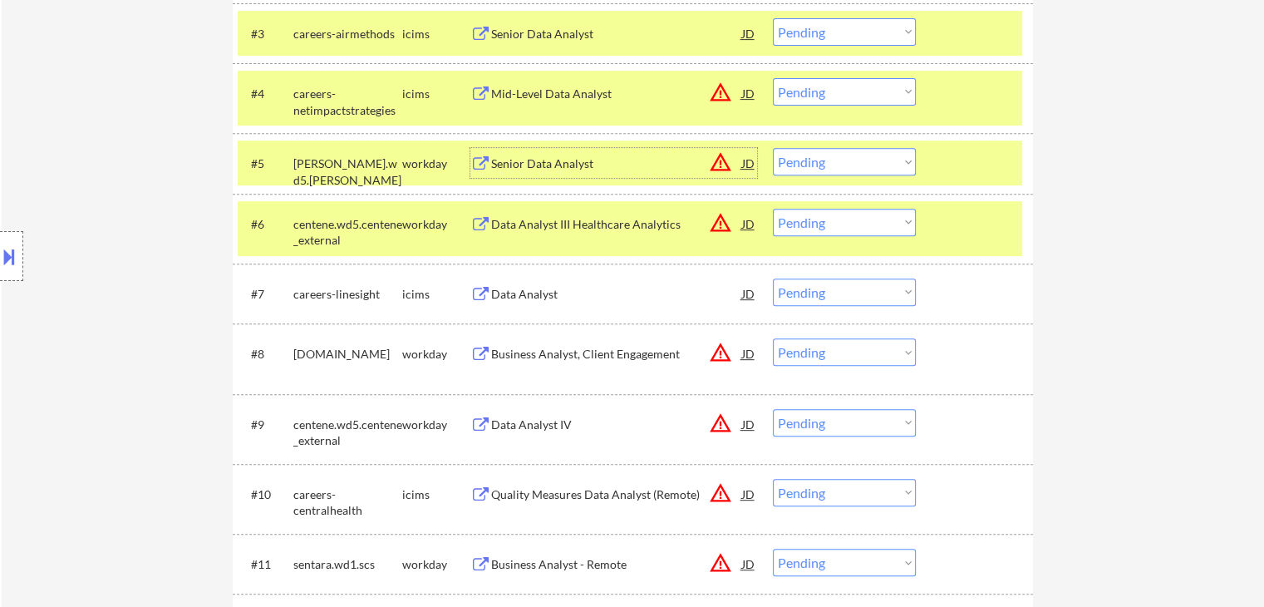
click at [610, 229] on div "Data Analyst III Healthcare Analytics" at bounding box center [616, 224] width 251 height 17
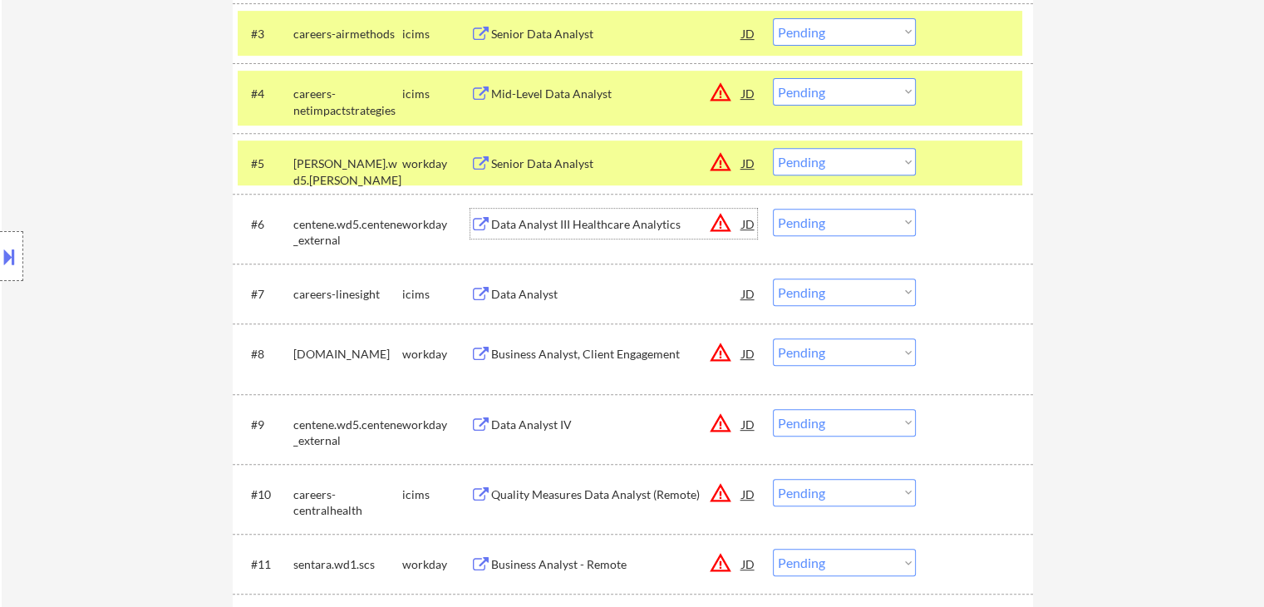
click at [833, 224] on select "Choose an option... Pending Applied Excluded (Questions) Excluded (Expired) Exc…" at bounding box center [844, 222] width 143 height 27
click at [773, 209] on select "Choose an option... Pending Applied Excluded (Questions) Excluded (Expired) Exc…" at bounding box center [844, 222] width 143 height 27
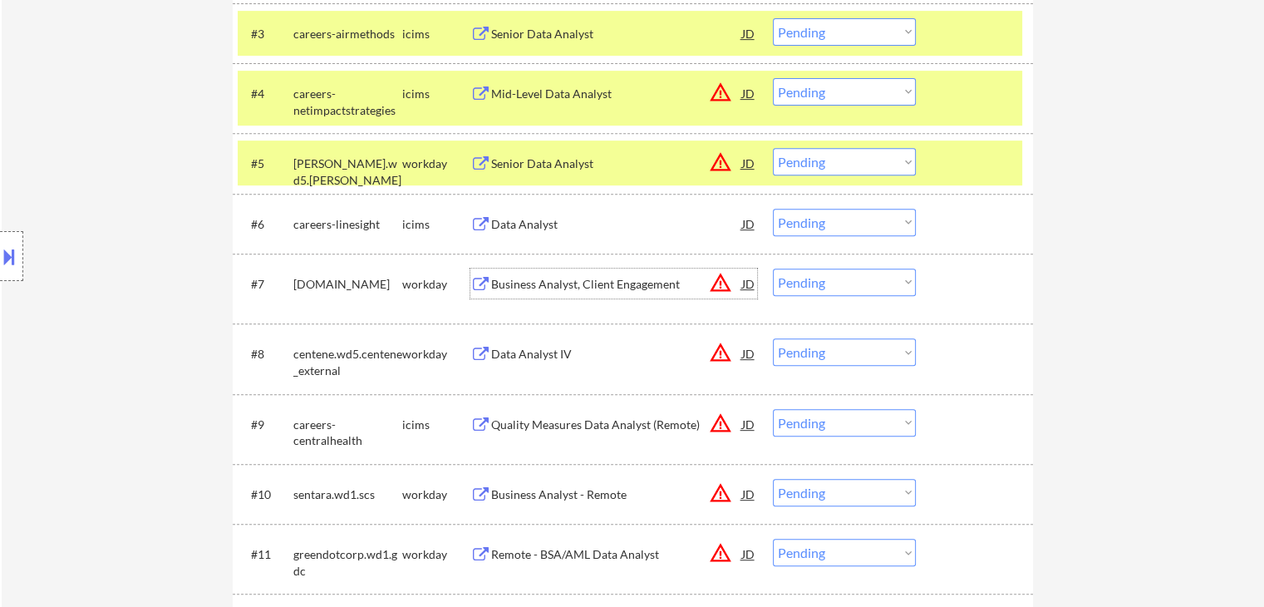
click at [612, 283] on div "Business Analyst, Client Engagement" at bounding box center [616, 284] width 251 height 17
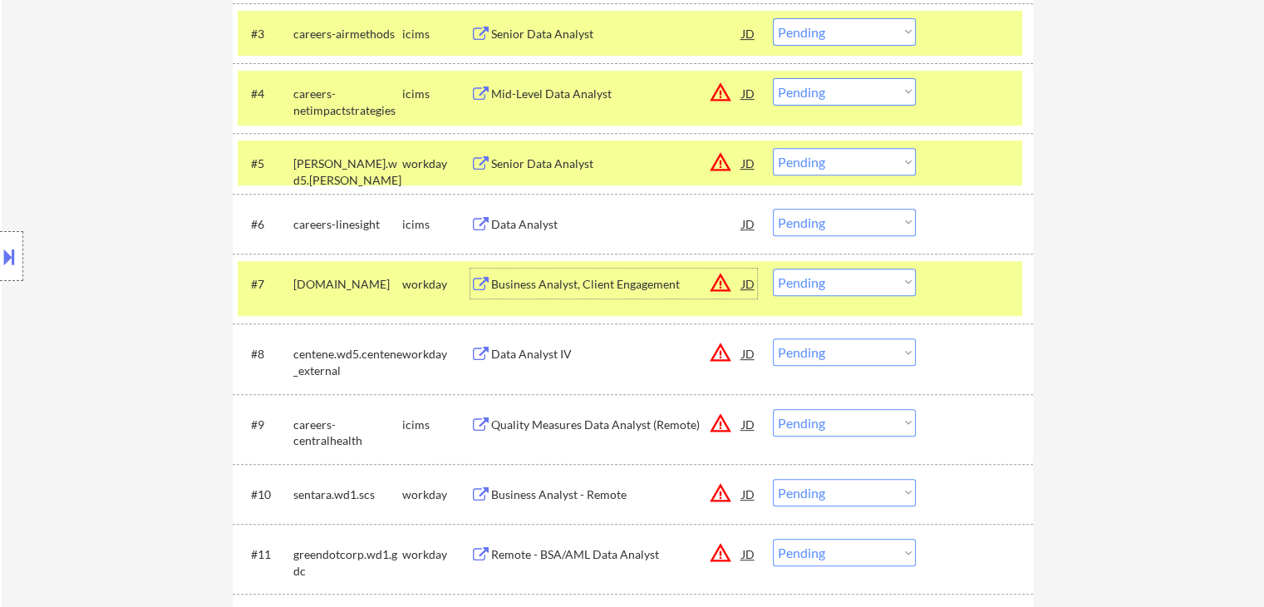
click at [812, 168] on select "Choose an option... Pending Applied Excluded (Questions) Excluded (Expired) Exc…" at bounding box center [844, 161] width 143 height 27
click at [773, 148] on select "Choose an option... Pending Applied Excluded (Questions) Excluded (Expired) Exc…" at bounding box center [844, 161] width 143 height 27
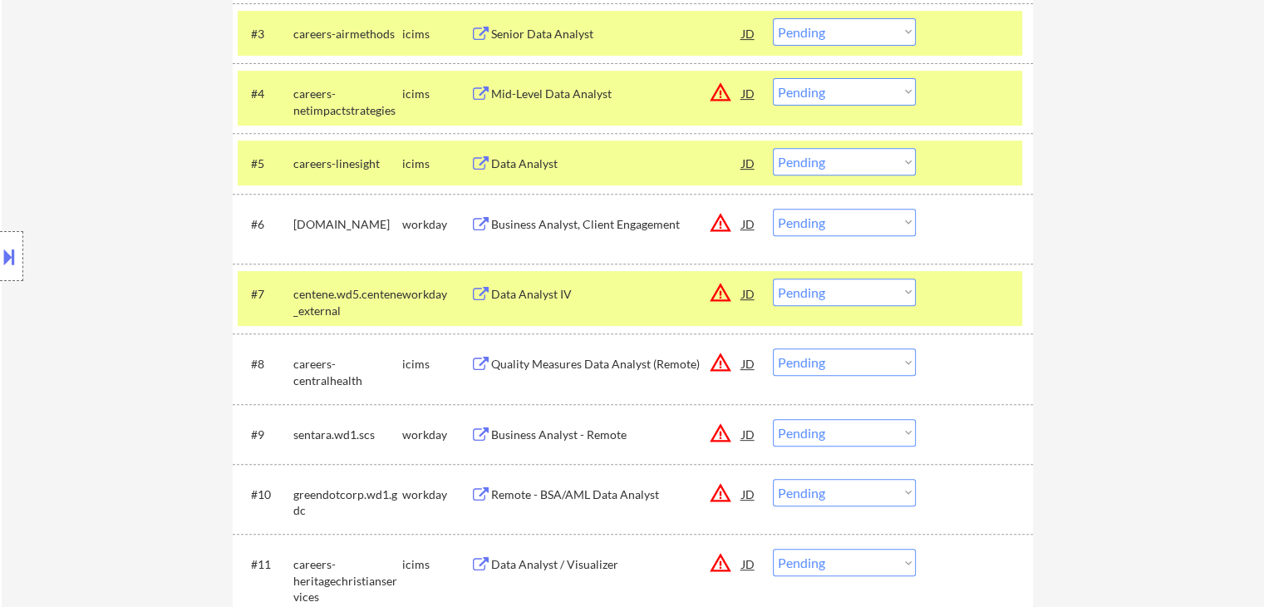
click at [610, 298] on div "Data Analyst IV" at bounding box center [616, 294] width 251 height 17
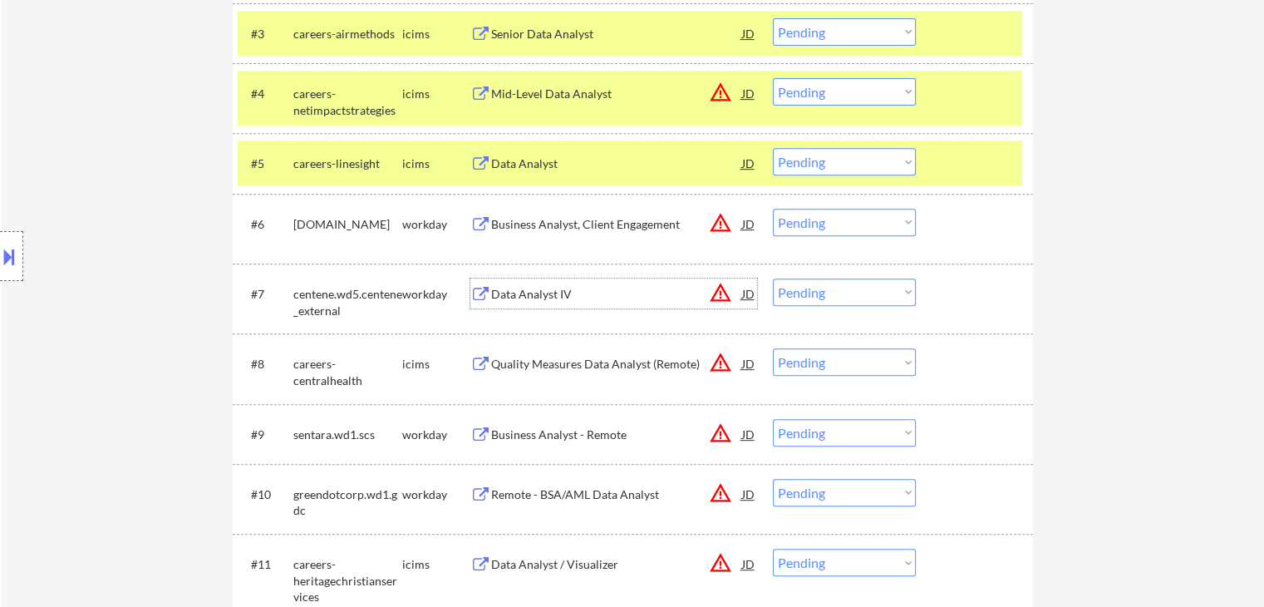
drag, startPoint x: 827, startPoint y: 220, endPoint x: 826, endPoint y: 230, distance: 10.0
click at [827, 220] on select "Choose an option... Pending Applied Excluded (Questions) Excluded (Expired) Exc…" at bounding box center [844, 222] width 143 height 27
click at [773, 209] on select "Choose an option... Pending Applied Excluded (Questions) Excluded (Expired) Exc…" at bounding box center [844, 222] width 143 height 27
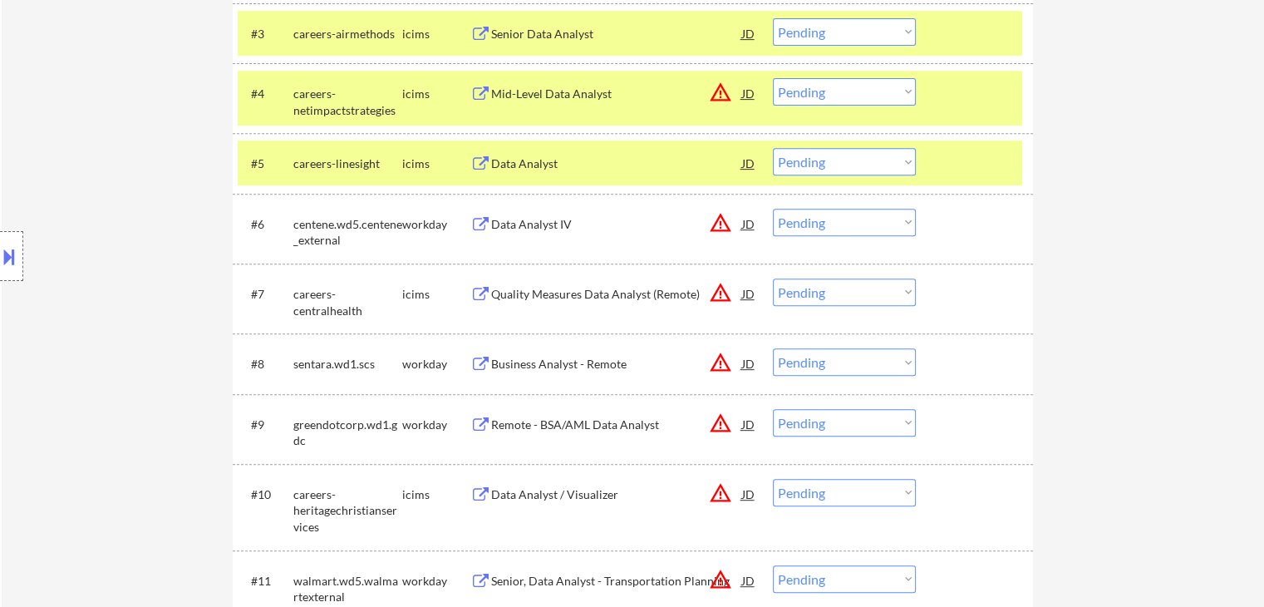
click at [815, 216] on select "Choose an option... Pending Applied Excluded (Questions) Excluded (Expired) Exc…" at bounding box center [844, 222] width 143 height 27
click at [773, 209] on select "Choose an option... Pending Applied Excluded (Questions) Excluded (Expired) Exc…" at bounding box center [844, 222] width 143 height 27
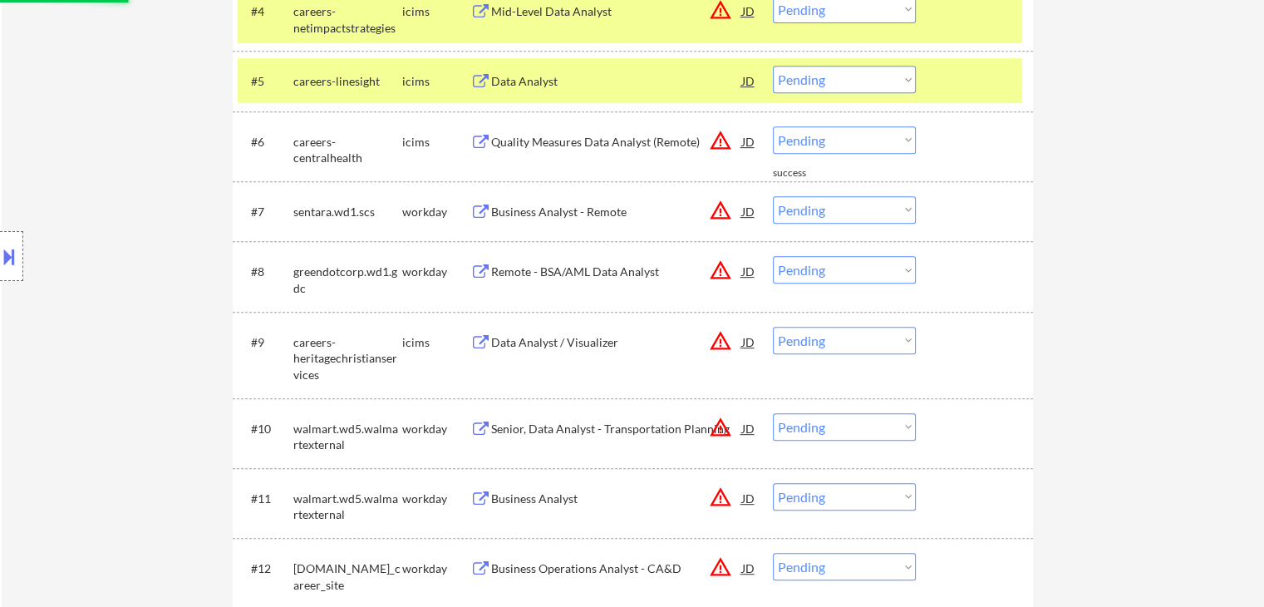
scroll to position [748, 0]
click at [627, 207] on div "Business Analyst - Remote" at bounding box center [616, 211] width 251 height 17
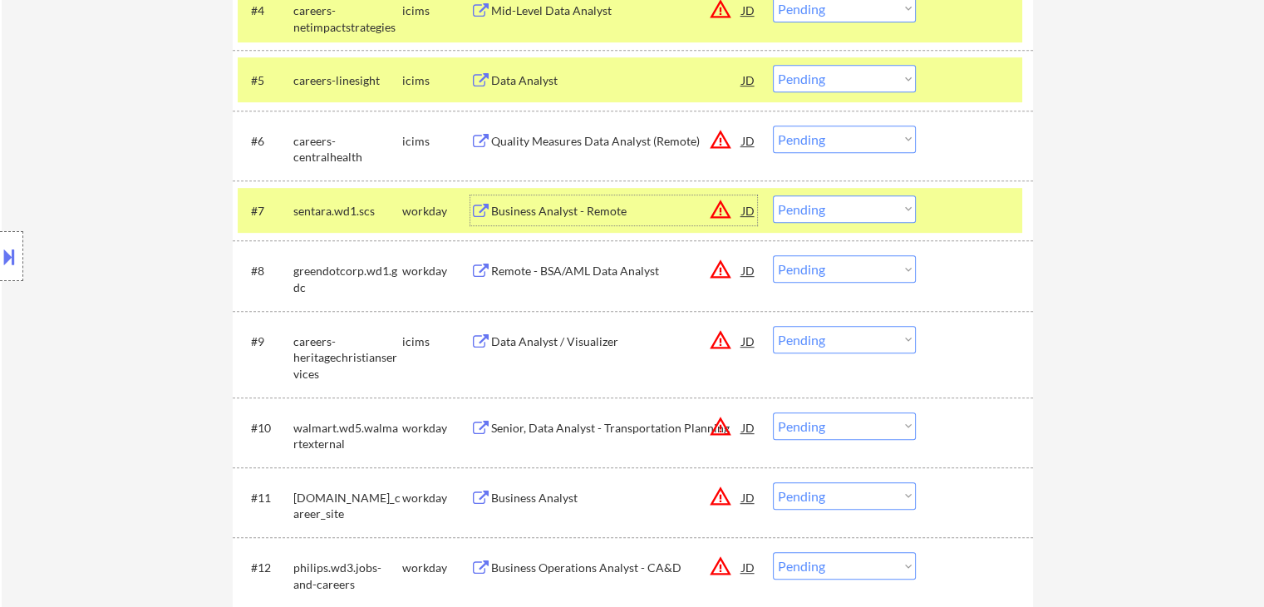
click at [625, 264] on div "Remote - BSA/AML Data Analyst" at bounding box center [616, 271] width 251 height 17
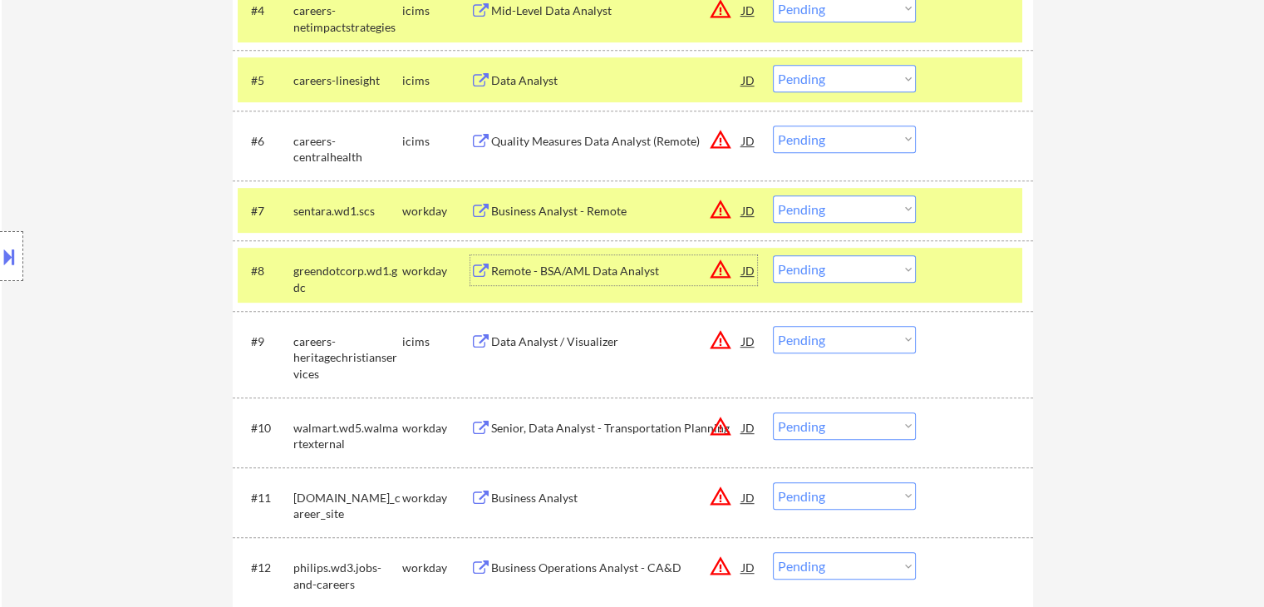
click at [827, 205] on select "Choose an option... Pending Applied Excluded (Questions) Excluded (Expired) Exc…" at bounding box center [844, 208] width 143 height 27
click at [773, 195] on select "Choose an option... Pending Applied Excluded (Questions) Excluded (Expired) Exc…" at bounding box center [844, 208] width 143 height 27
drag, startPoint x: 824, startPoint y: 267, endPoint x: 831, endPoint y: 277, distance: 12.0
click at [824, 267] on select "Choose an option... Pending Applied Excluded (Questions) Excluded (Expired) Exc…" at bounding box center [844, 268] width 143 height 27
click at [773, 255] on select "Choose an option... Pending Applied Excluded (Questions) Excluded (Expired) Exc…" at bounding box center [844, 268] width 143 height 27
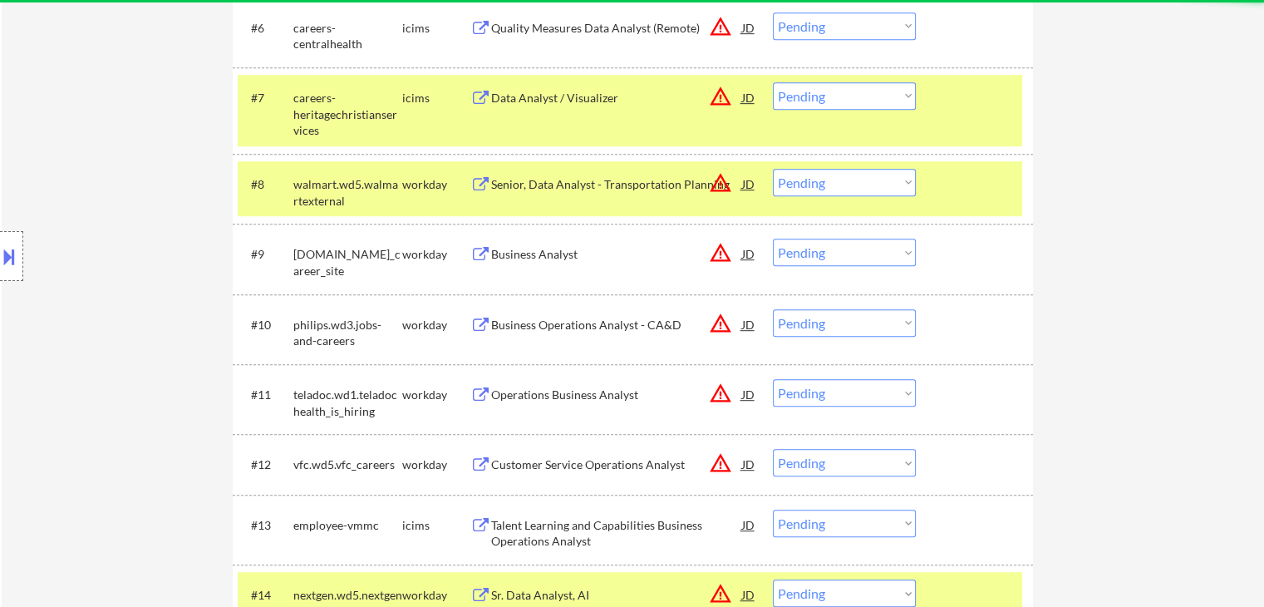
scroll to position [914, 0]
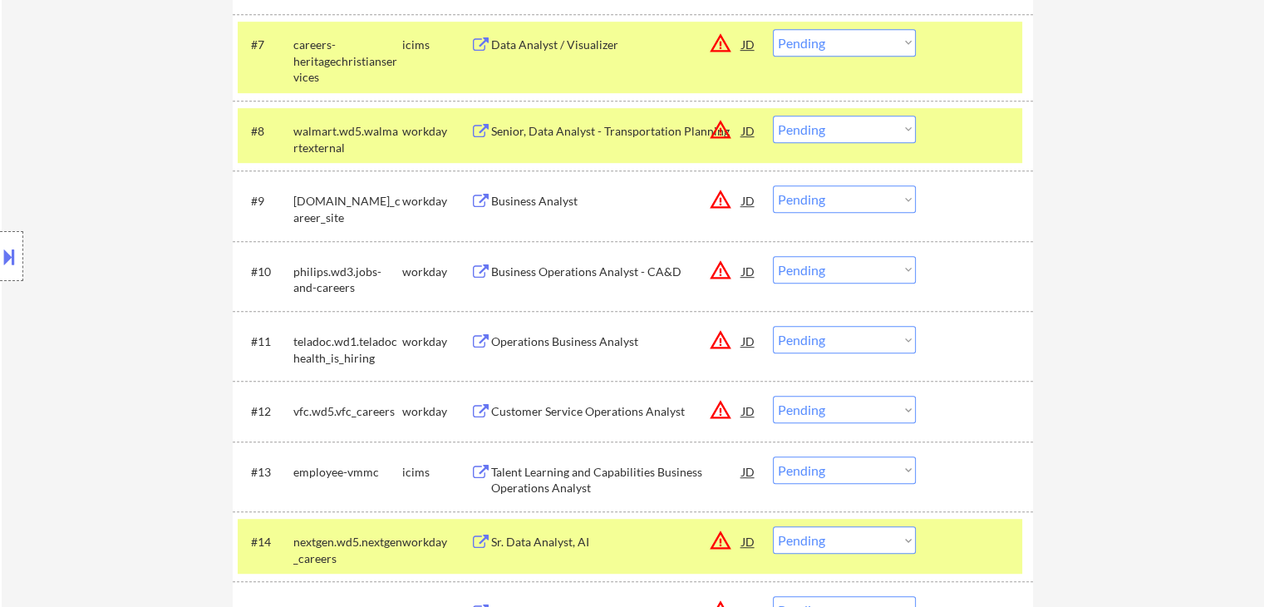
click at [672, 131] on div "Senior, Data Analyst - Transportation Planning" at bounding box center [616, 131] width 251 height 17
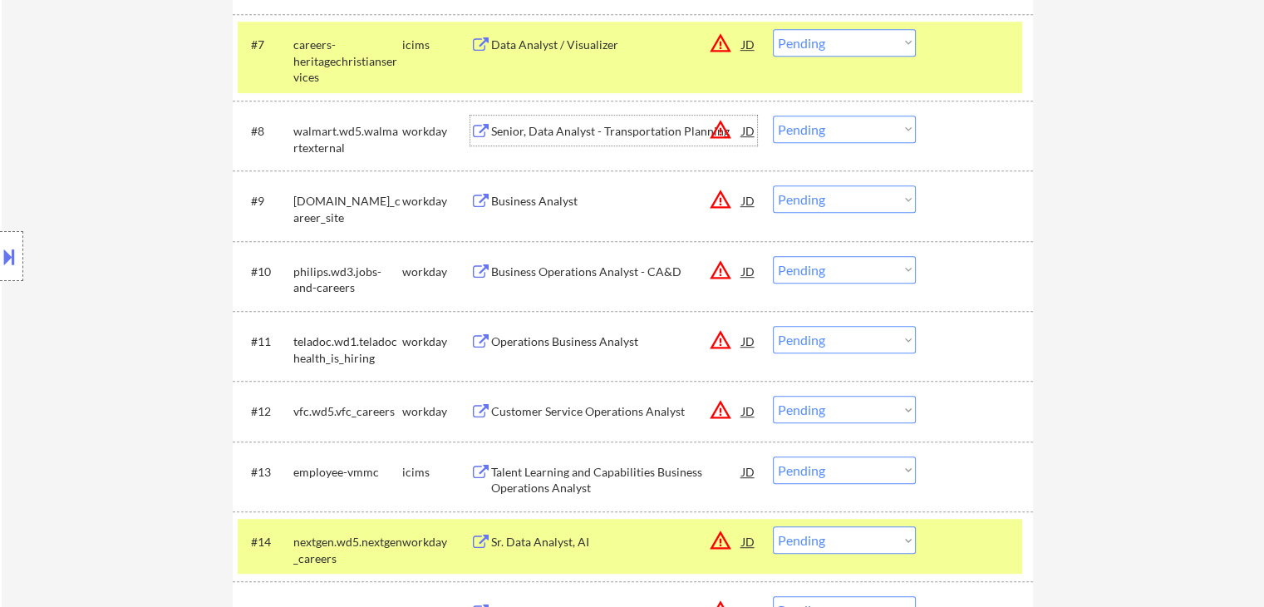
click at [611, 201] on div "Business Analyst" at bounding box center [616, 201] width 251 height 17
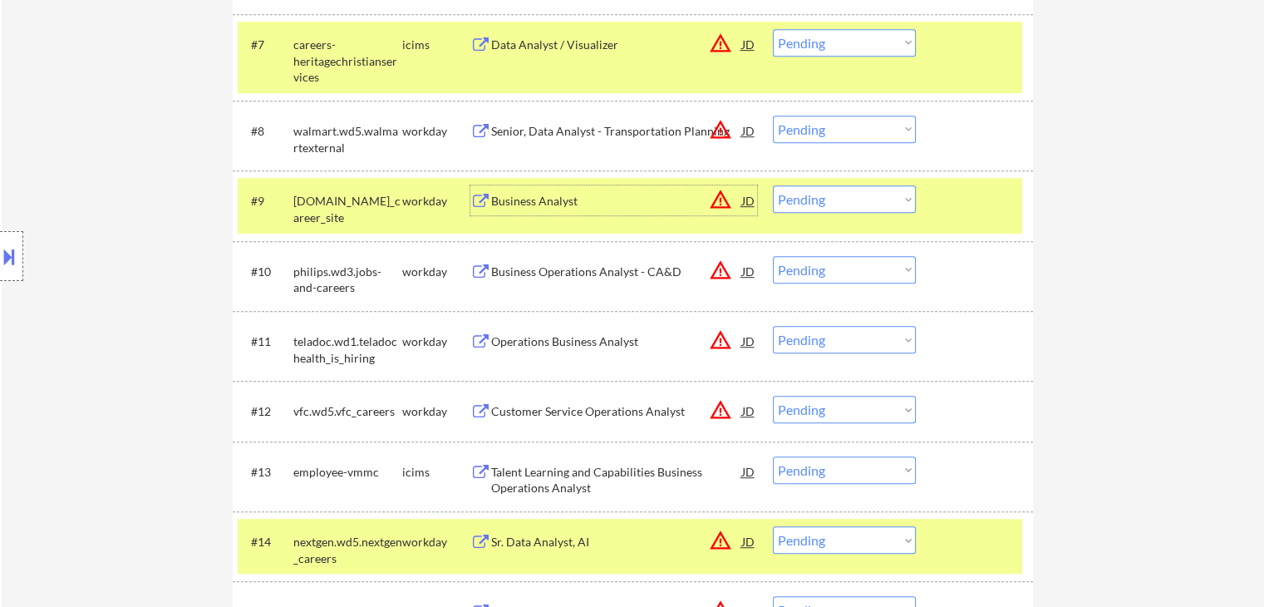
click at [819, 132] on select "Choose an option... Pending Applied Excluded (Questions) Excluded (Expired) Exc…" at bounding box center [844, 129] width 143 height 27
click at [773, 116] on select "Choose an option... Pending Applied Excluded (Questions) Excluded (Expired) Exc…" at bounding box center [844, 129] width 143 height 27
click at [657, 266] on div "Business Operations Analyst - CA&D" at bounding box center [616, 271] width 251 height 17
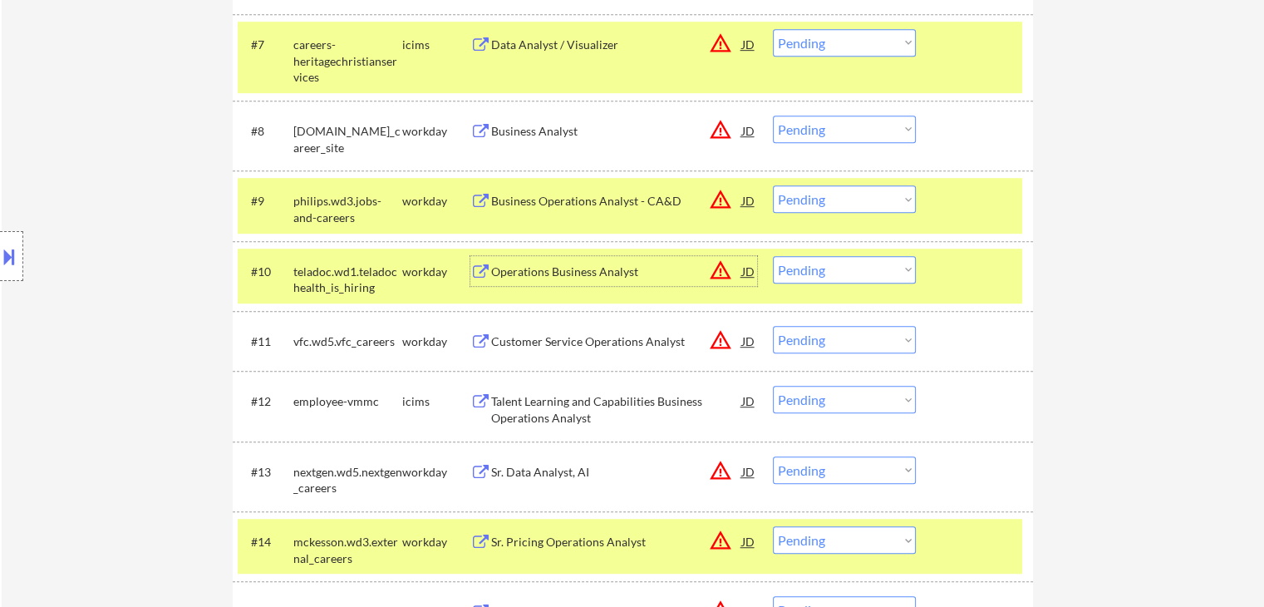
click at [818, 200] on select "Choose an option... Pending Applied Excluded (Questions) Excluded (Expired) Exc…" at bounding box center [844, 198] width 143 height 27
click at [808, 130] on select "Choose an option... Pending Applied Excluded (Questions) Excluded (Expired) Exc…" at bounding box center [844, 129] width 143 height 27
click at [773, 116] on select "Choose an option... Pending Applied Excluded (Questions) Excluded (Expired) Exc…" at bounding box center [844, 129] width 143 height 27
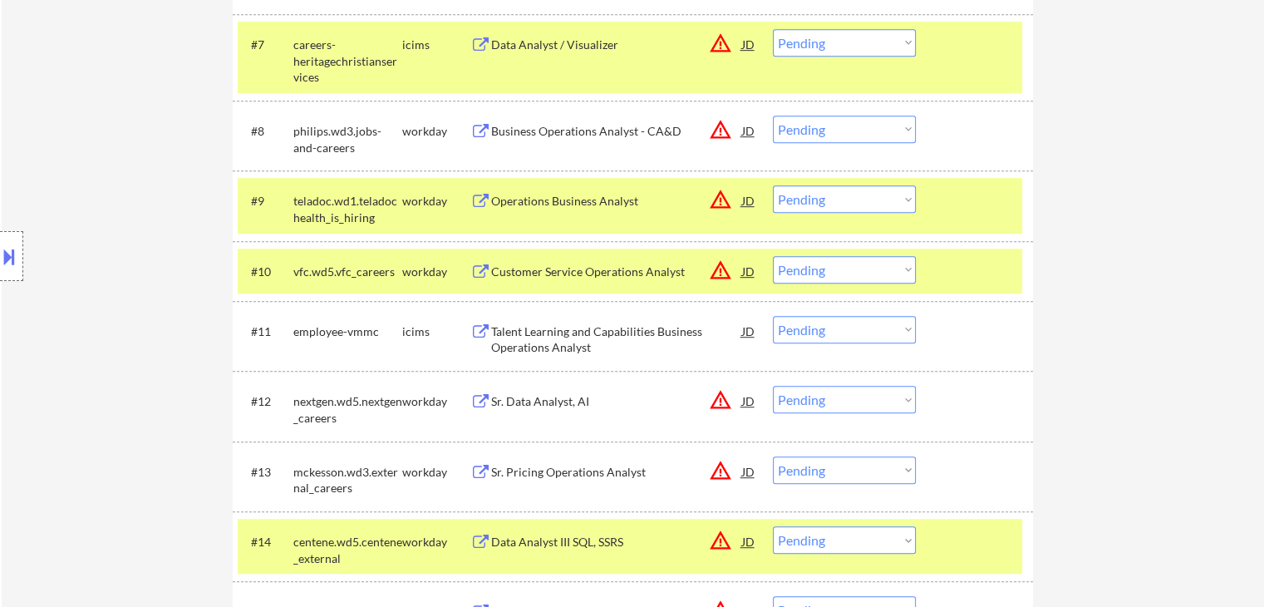
click at [814, 128] on select "Choose an option... Pending Applied Excluded (Questions) Excluded (Expired) Exc…" at bounding box center [844, 129] width 143 height 27
click at [773, 116] on select "Choose an option... Pending Applied Excluded (Questions) Excluded (Expired) Exc…" at bounding box center [844, 129] width 143 height 27
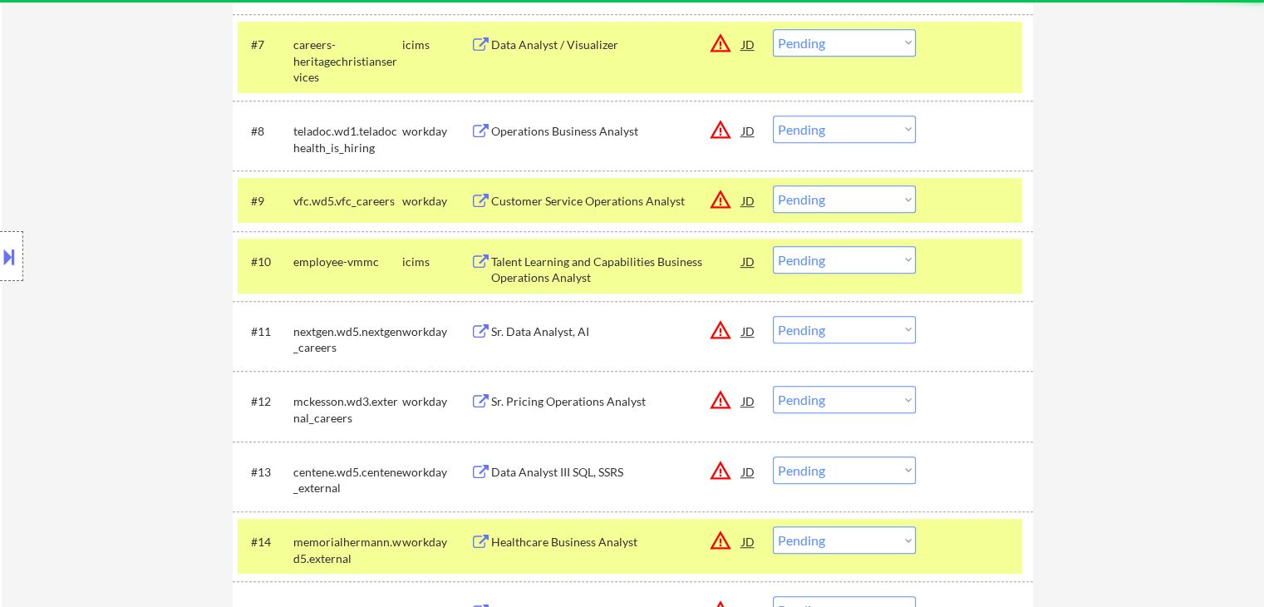
click at [638, 136] on div "Operations Business Analyst" at bounding box center [616, 131] width 251 height 17
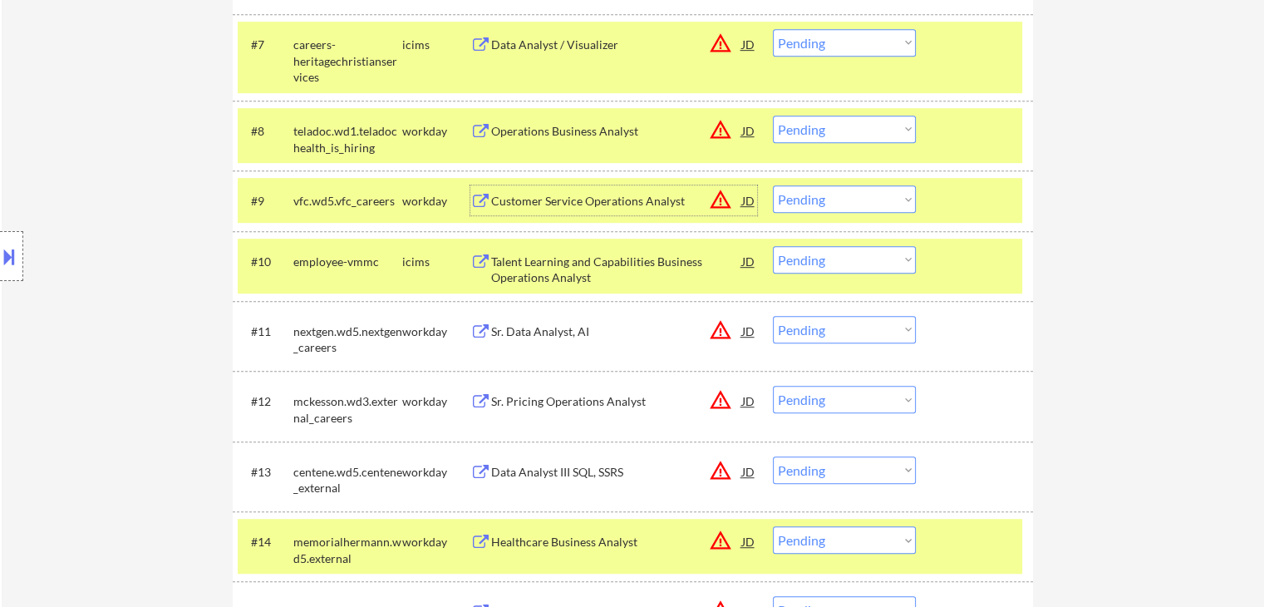
click at [627, 204] on div "Customer Service Operations Analyst" at bounding box center [616, 201] width 251 height 17
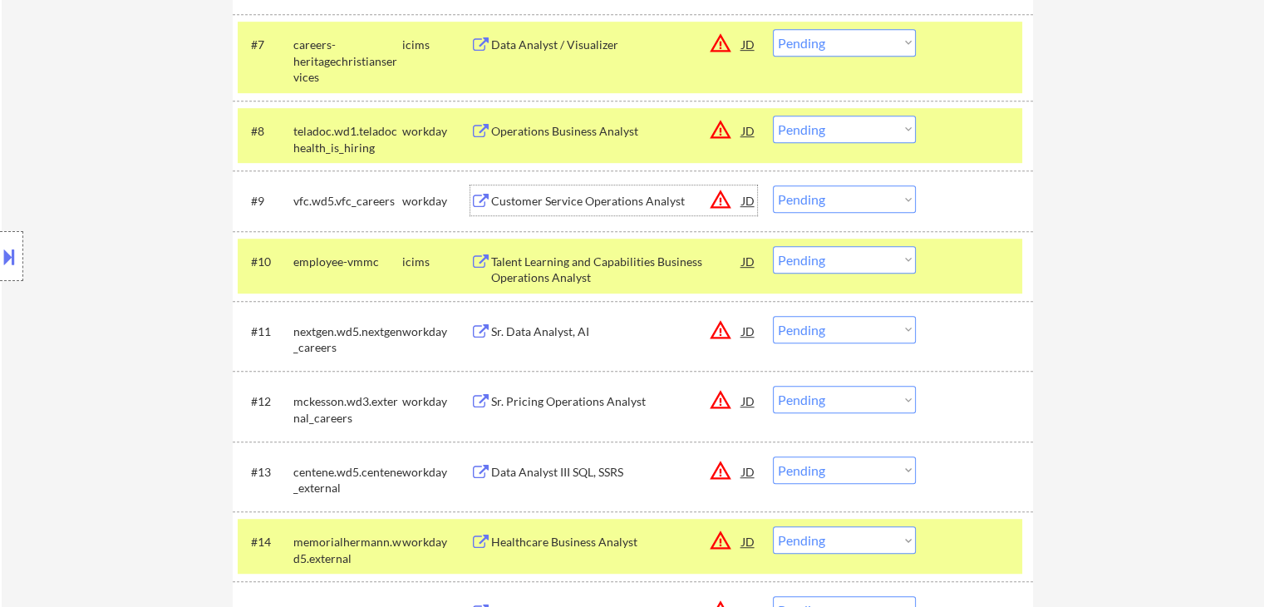
click at [860, 133] on select "Choose an option... Pending Applied Excluded (Questions) Excluded (Expired) Exc…" at bounding box center [844, 129] width 143 height 27
click at [773, 116] on select "Choose an option... Pending Applied Excluded (Questions) Excluded (Expired) Exc…" at bounding box center [844, 129] width 143 height 27
click at [845, 200] on select "Choose an option... Pending Applied Excluded (Questions) Excluded (Expired) Exc…" at bounding box center [844, 198] width 143 height 27
click at [773, 185] on select "Choose an option... Pending Applied Excluded (Questions) Excluded (Expired) Exc…" at bounding box center [844, 198] width 143 height 27
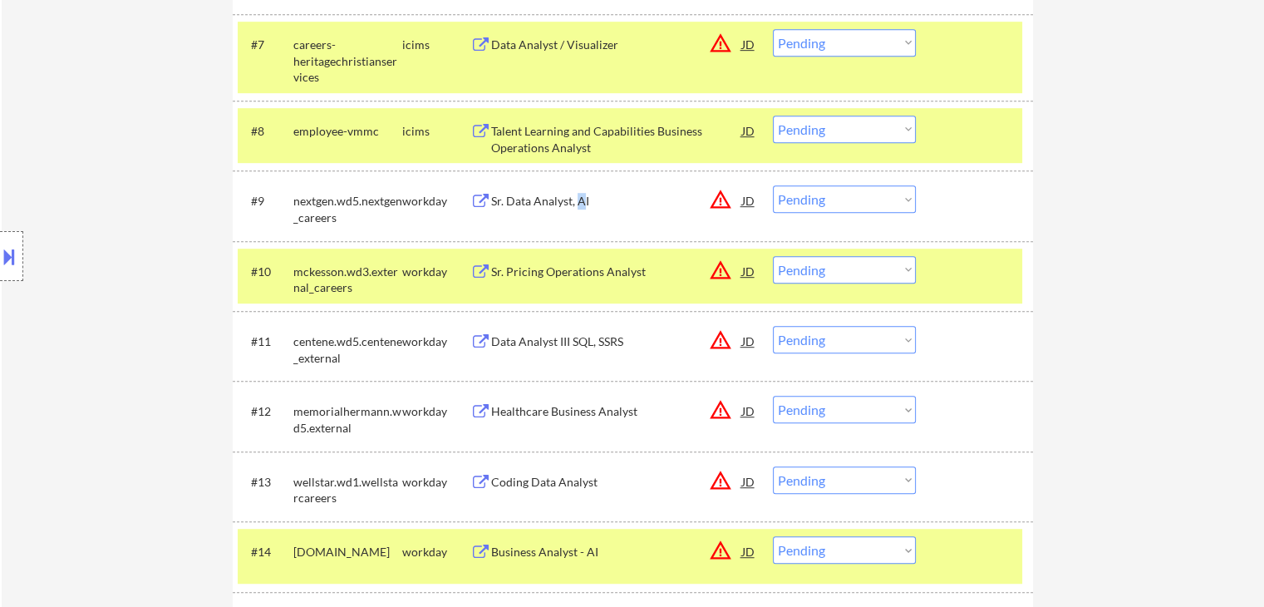
click at [579, 190] on div "Sr. Data Analyst, AI" at bounding box center [616, 200] width 251 height 30
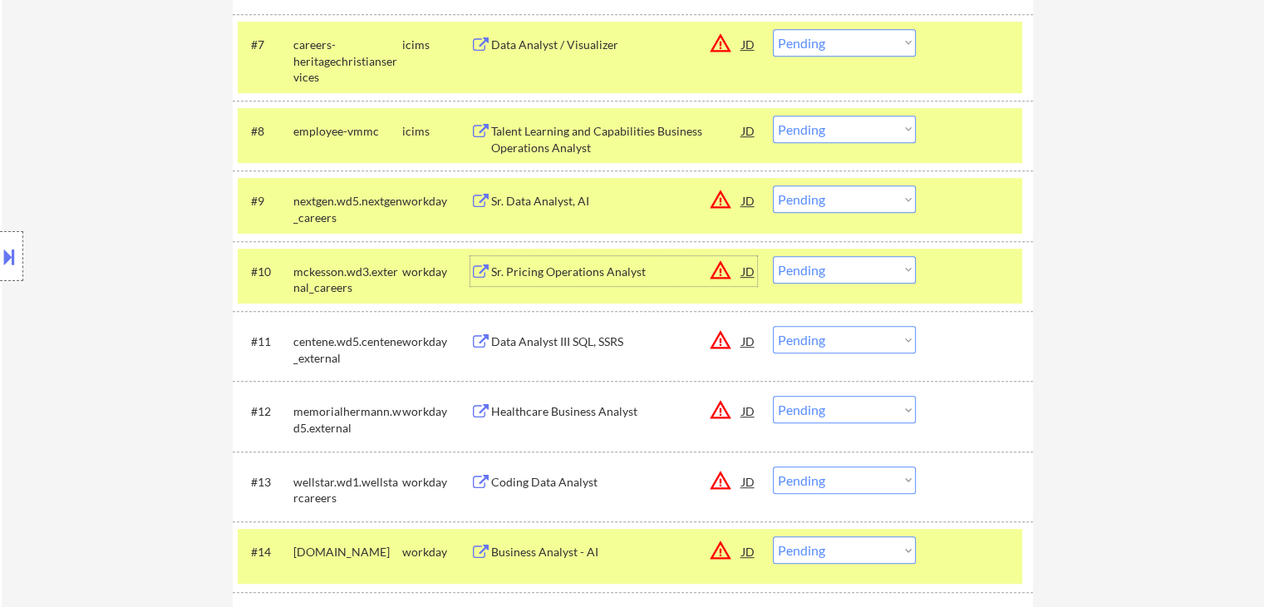
click at [638, 263] on div "Sr. Pricing Operations Analyst" at bounding box center [616, 271] width 251 height 17
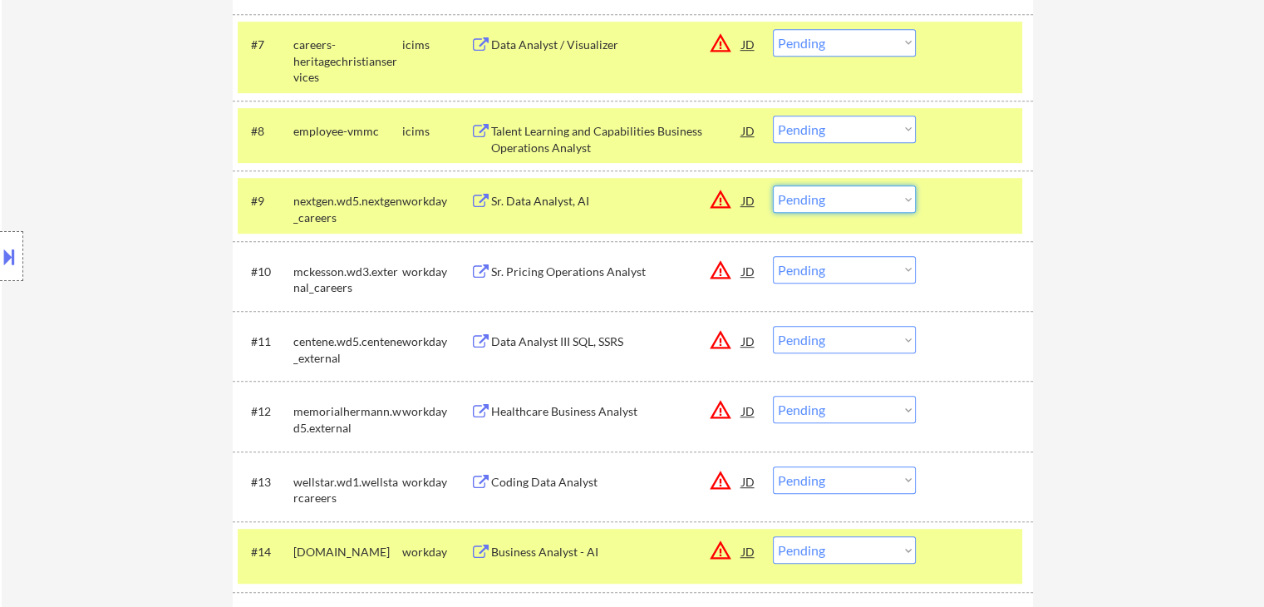
drag, startPoint x: 826, startPoint y: 194, endPoint x: 824, endPoint y: 210, distance: 16.7
click at [825, 194] on select "Choose an option... Pending Applied Excluded (Questions) Excluded (Expired) Exc…" at bounding box center [844, 198] width 143 height 27
click at [773, 185] on select "Choose an option... Pending Applied Excluded (Questions) Excluded (Expired) Exc…" at bounding box center [844, 198] width 143 height 27
click at [620, 347] on div "Data Analyst III SQL, SSRS" at bounding box center [616, 341] width 251 height 17
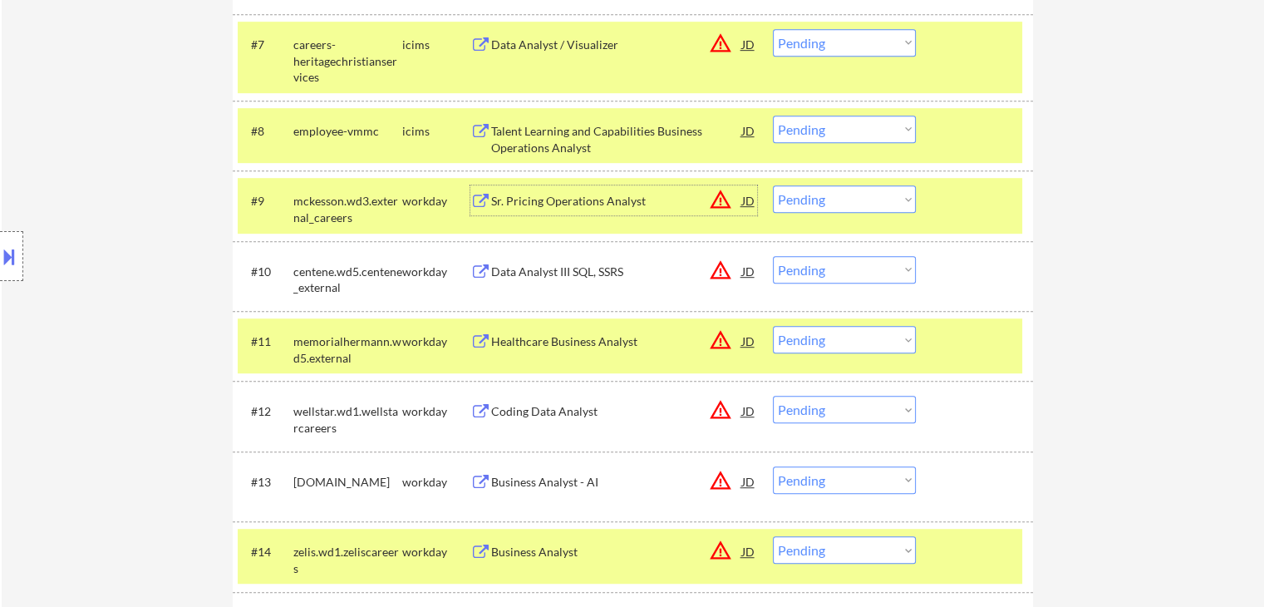
click at [597, 194] on div "Sr. Pricing Operations Analyst" at bounding box center [616, 201] width 251 height 17
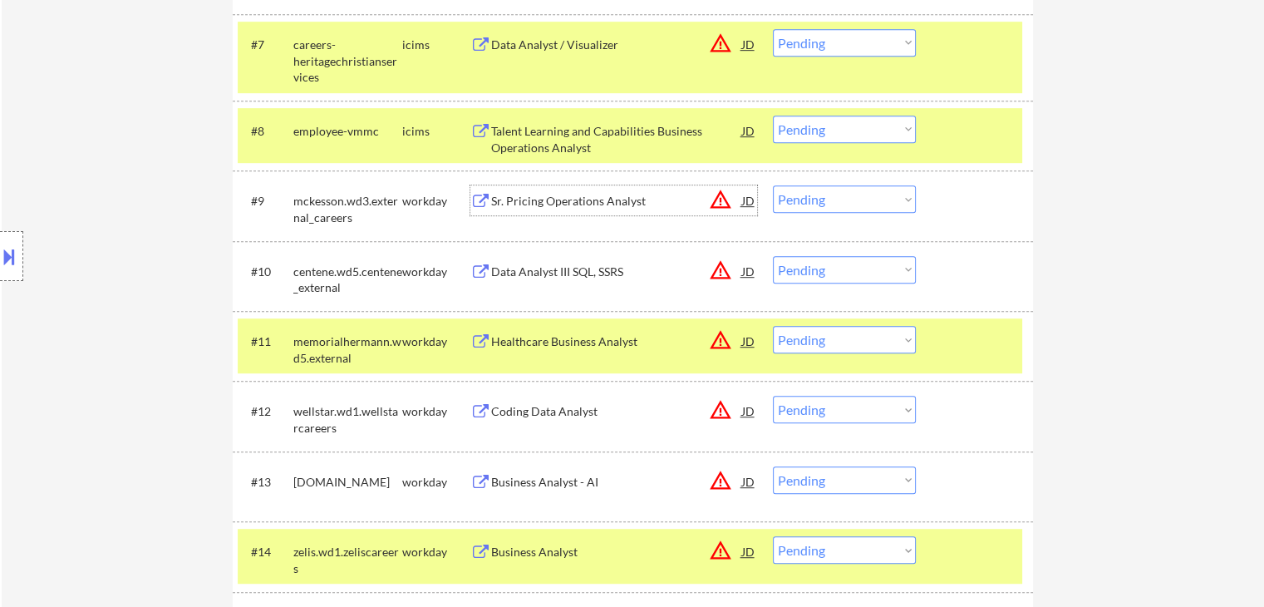
drag, startPoint x: 809, startPoint y: 197, endPoint x: 810, endPoint y: 210, distance: 13.3
click at [810, 199] on select "Choose an option... Pending Applied Excluded (Questions) Excluded (Expired) Exc…" at bounding box center [844, 198] width 143 height 27
click at [773, 185] on select "Choose an option... Pending Applied Excluded (Questions) Excluded (Expired) Exc…" at bounding box center [844, 198] width 143 height 27
click at [814, 199] on select "Choose an option... Pending Applied Excluded (Questions) Excluded (Expired) Exc…" at bounding box center [844, 198] width 143 height 27
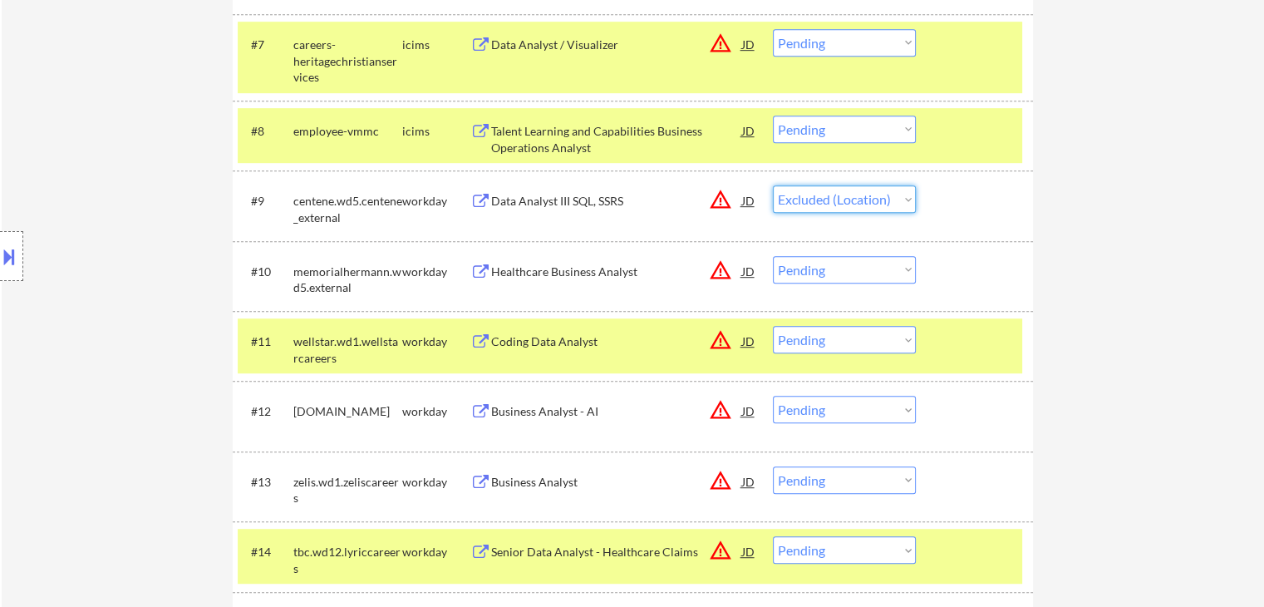
click at [773, 185] on select "Choose an option... Pending Applied Excluded (Questions) Excluded (Expired) Exc…" at bounding box center [844, 198] width 143 height 27
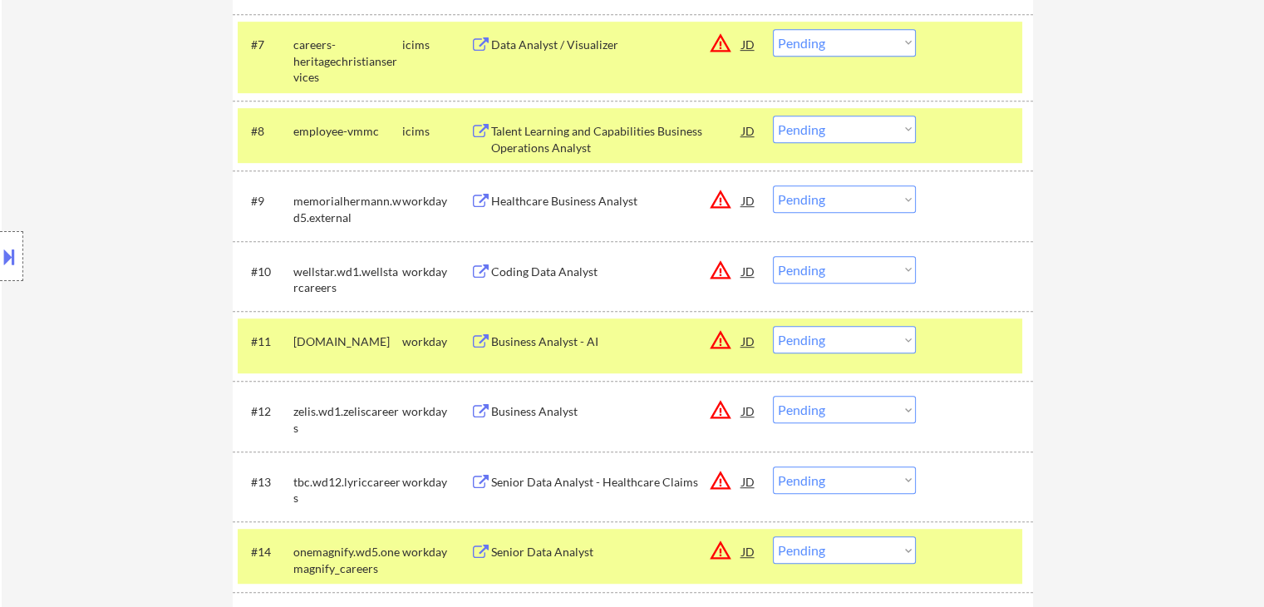
click at [625, 200] on div "Healthcare Business Analyst" at bounding box center [616, 201] width 251 height 17
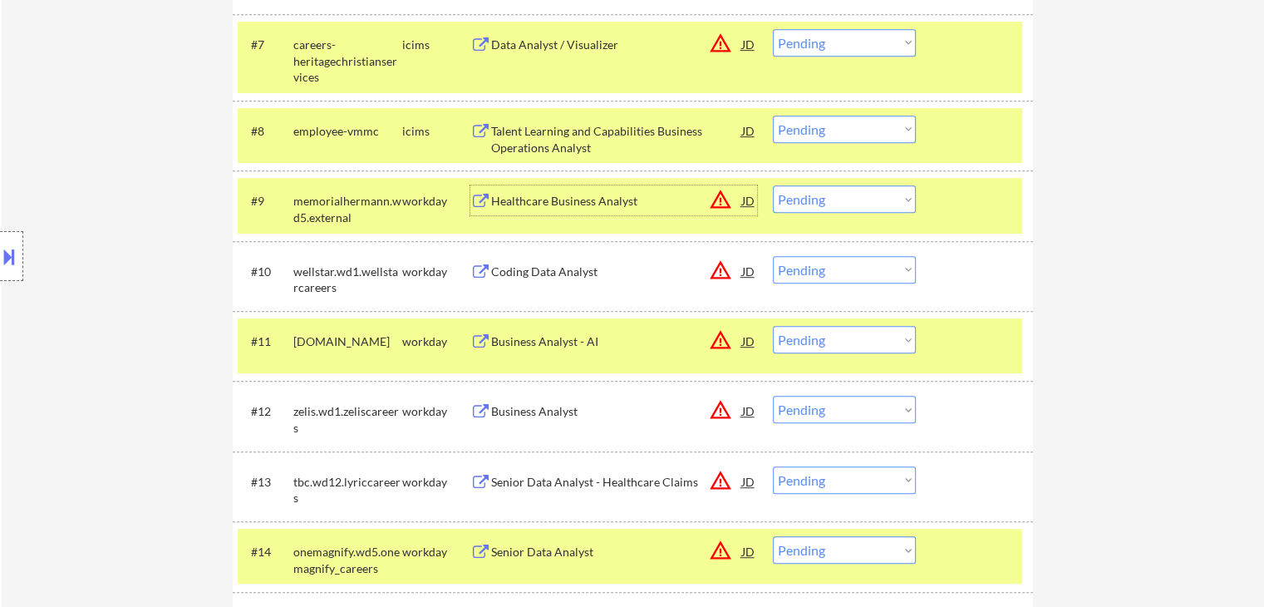
click at [602, 270] on div "Coding Data Analyst" at bounding box center [616, 271] width 251 height 17
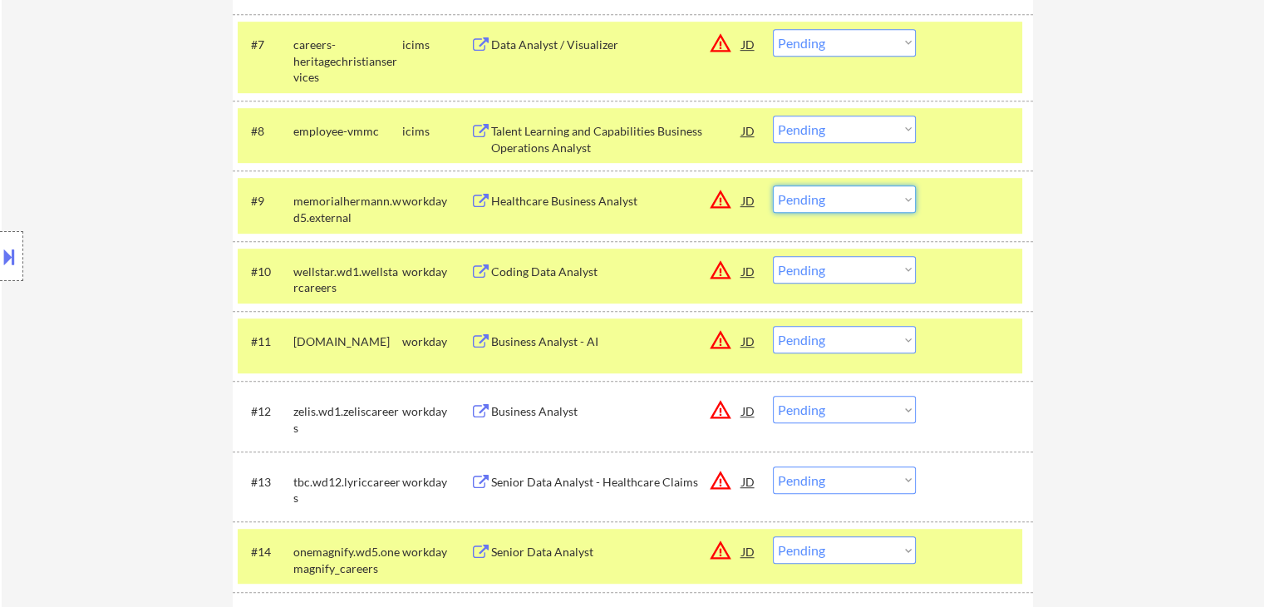
click at [842, 204] on select "Choose an option... Pending Applied Excluded (Questions) Excluded (Expired) Exc…" at bounding box center [844, 198] width 143 height 27
click at [773, 185] on select "Choose an option... Pending Applied Excluded (Questions) Excluded (Expired) Exc…" at bounding box center [844, 198] width 143 height 27
click at [625, 335] on div "Business Analyst - AI" at bounding box center [616, 341] width 251 height 17
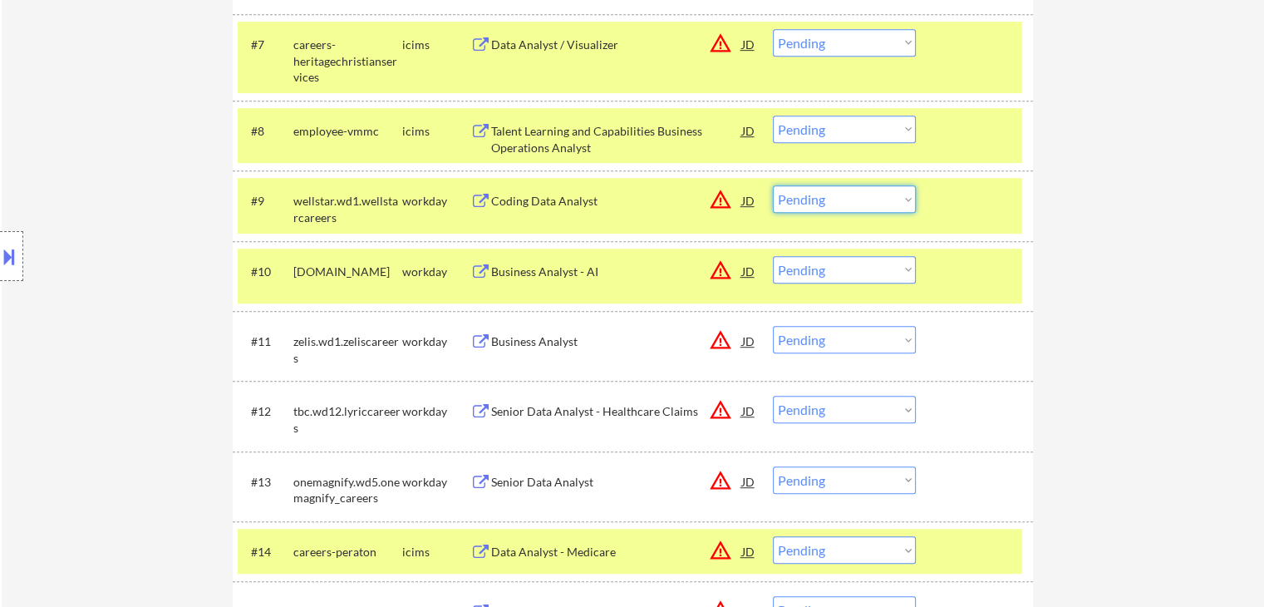
drag, startPoint x: 835, startPoint y: 197, endPoint x: 837, endPoint y: 209, distance: 12.6
click at [835, 199] on select "Choose an option... Pending Applied Excluded (Questions) Excluded (Expired) Exc…" at bounding box center [844, 198] width 143 height 27
click at [773, 185] on select "Choose an option... Pending Applied Excluded (Questions) Excluded (Expired) Exc…" at bounding box center [844, 198] width 143 height 27
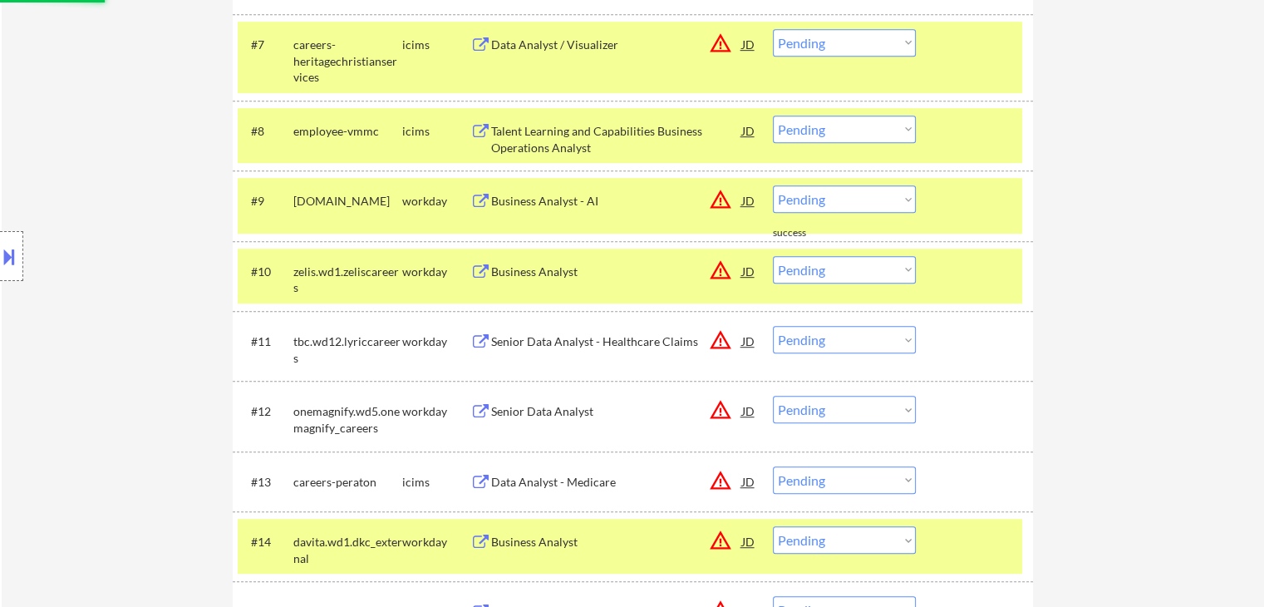
click at [582, 274] on div "Business Analyst" at bounding box center [616, 271] width 251 height 17
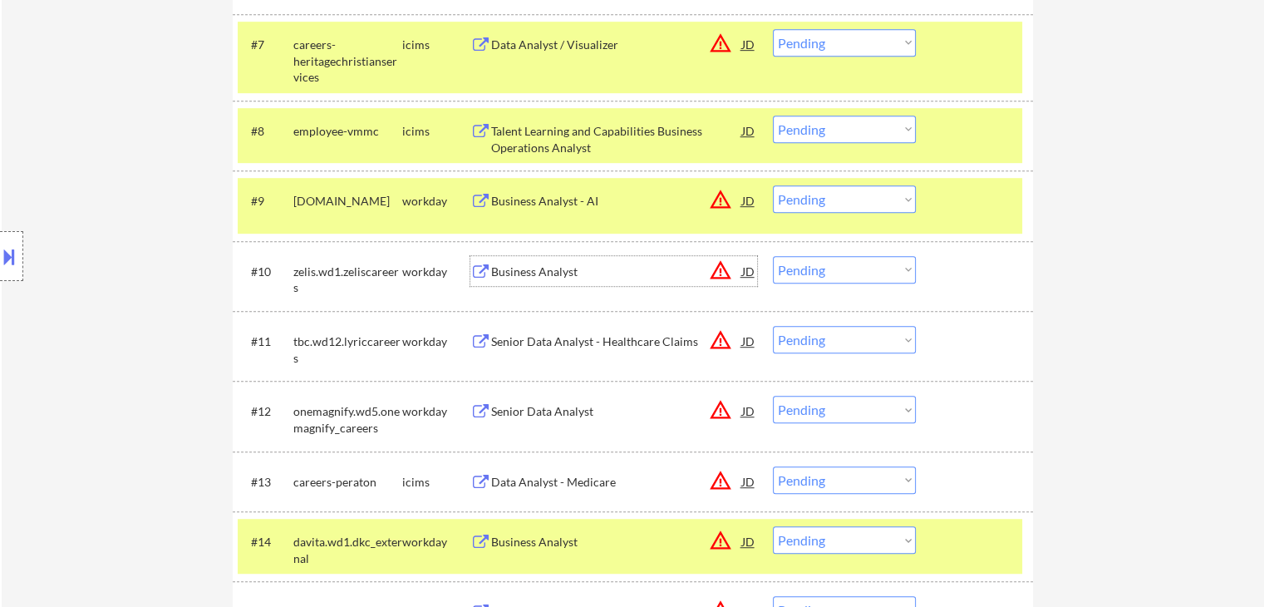
drag, startPoint x: 841, startPoint y: 199, endPoint x: 839, endPoint y: 209, distance: 10.1
click at [841, 199] on select "Choose an option... Pending Applied Excluded (Questions) Excluded (Expired) Exc…" at bounding box center [844, 198] width 143 height 27
click at [773, 185] on select "Choose an option... Pending Applied Excluded (Questions) Excluded (Expired) Exc…" at bounding box center [844, 198] width 143 height 27
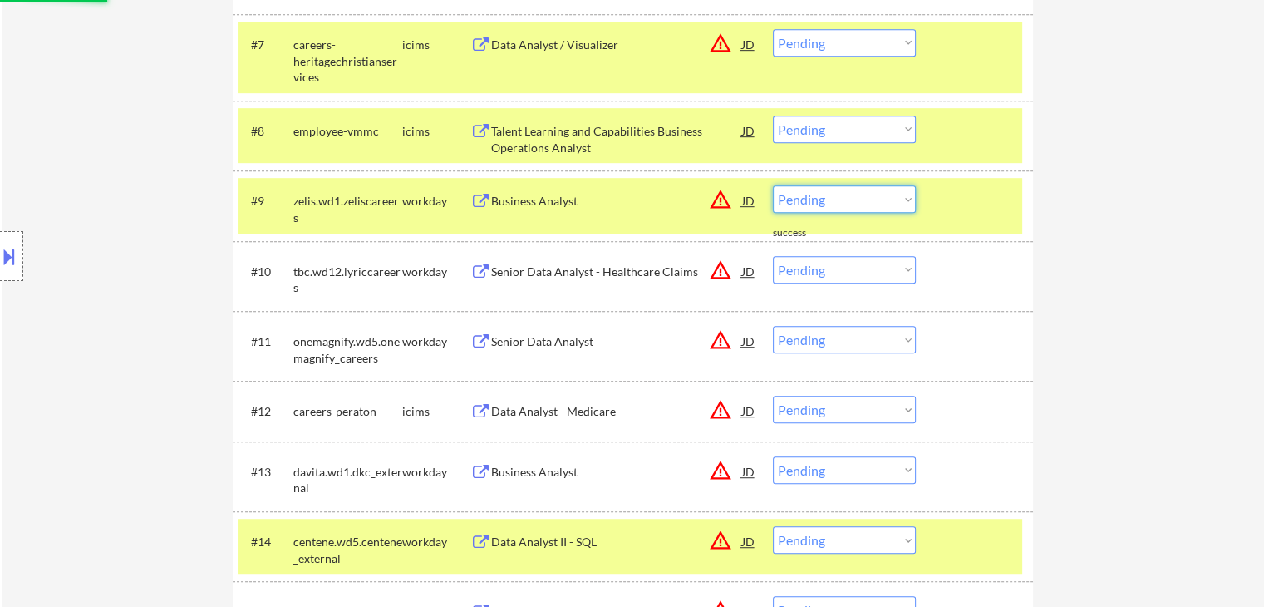
click at [852, 198] on select "Choose an option... Pending Applied Excluded (Questions) Excluded (Expired) Exc…" at bounding box center [844, 198] width 143 height 27
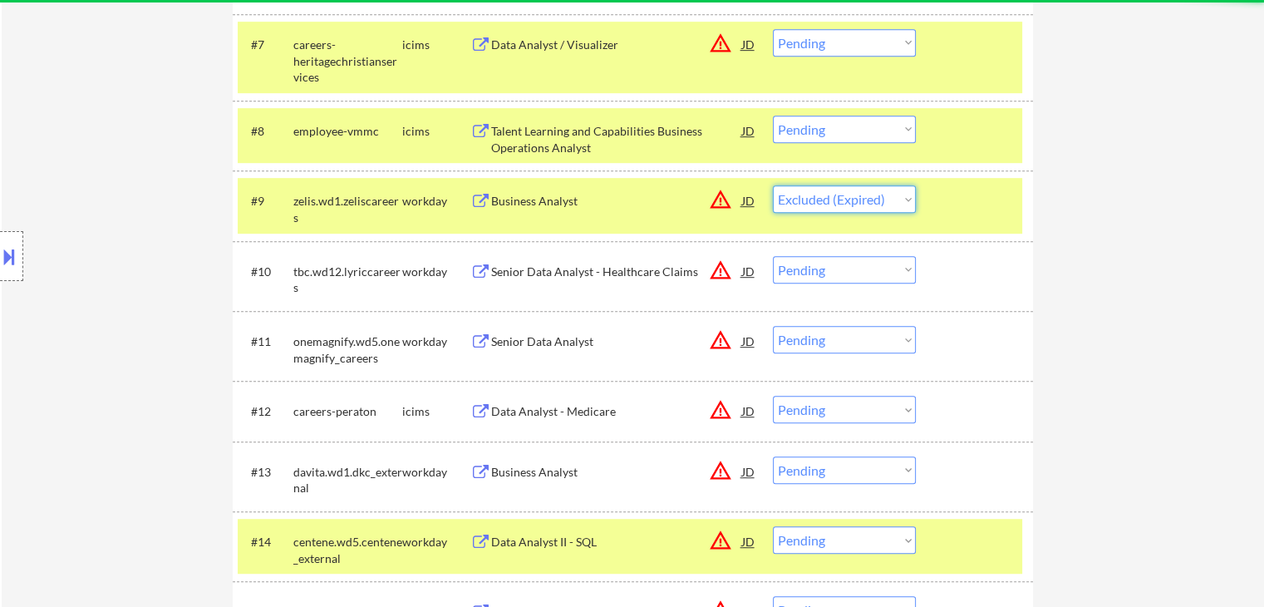
click at [773, 185] on select "Choose an option... Pending Applied Excluded (Questions) Excluded (Expired) Exc…" at bounding box center [844, 198] width 143 height 27
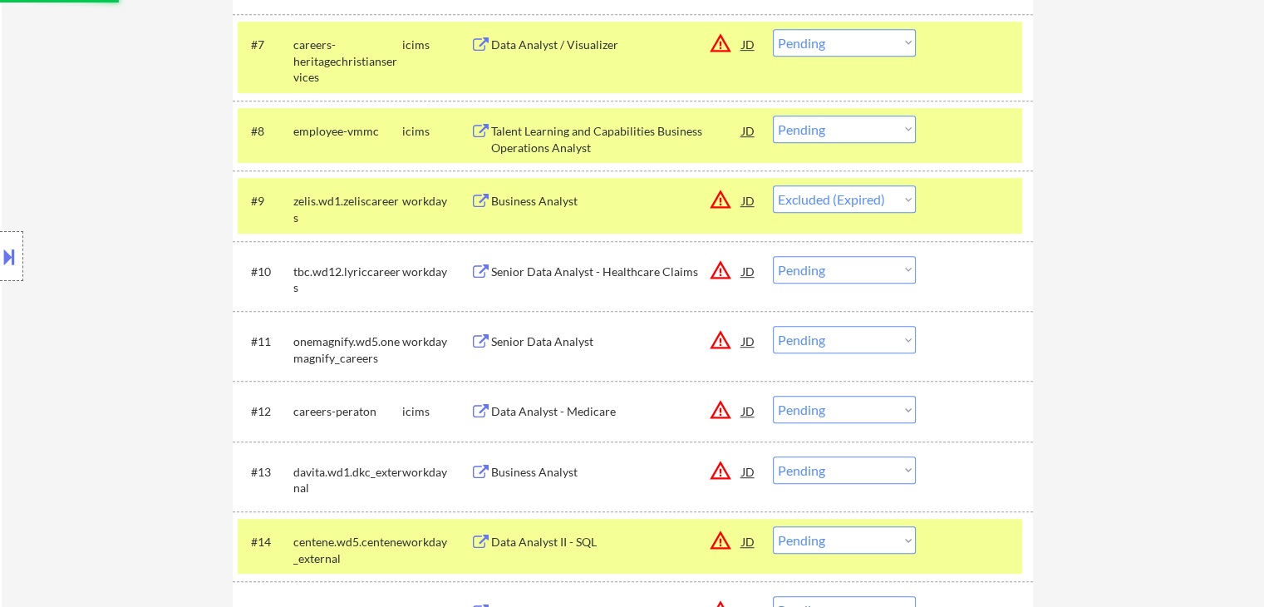
click at [634, 273] on div "Senior Data Analyst - Healthcare Claims" at bounding box center [616, 271] width 251 height 17
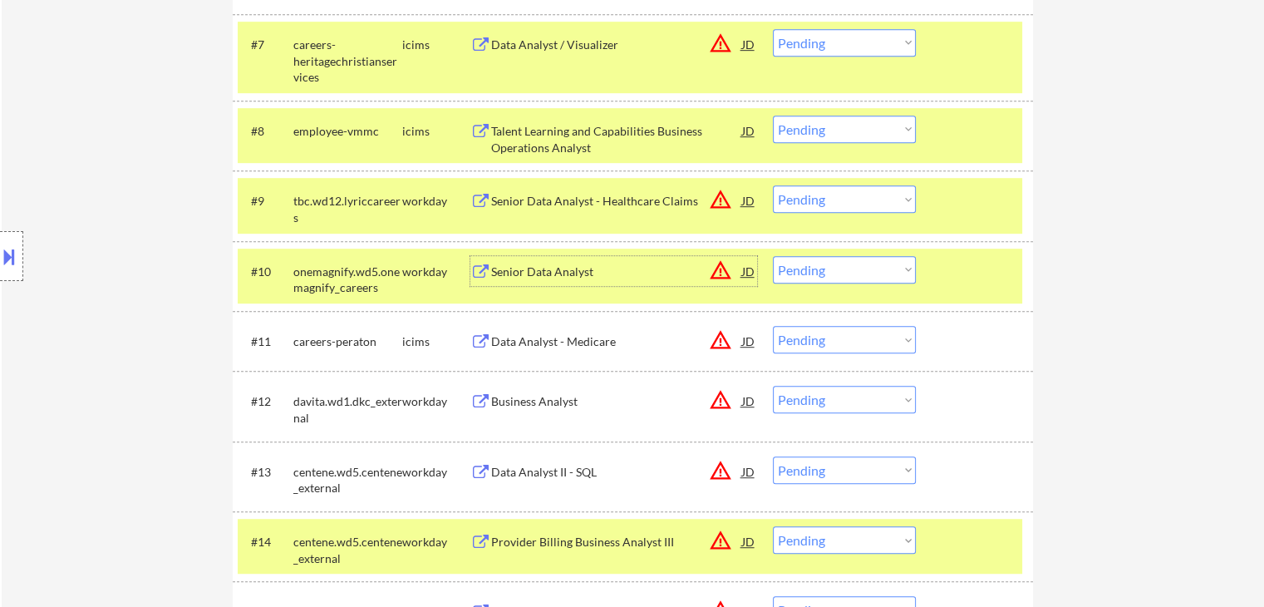
click at [597, 270] on div "Senior Data Analyst" at bounding box center [616, 271] width 251 height 17
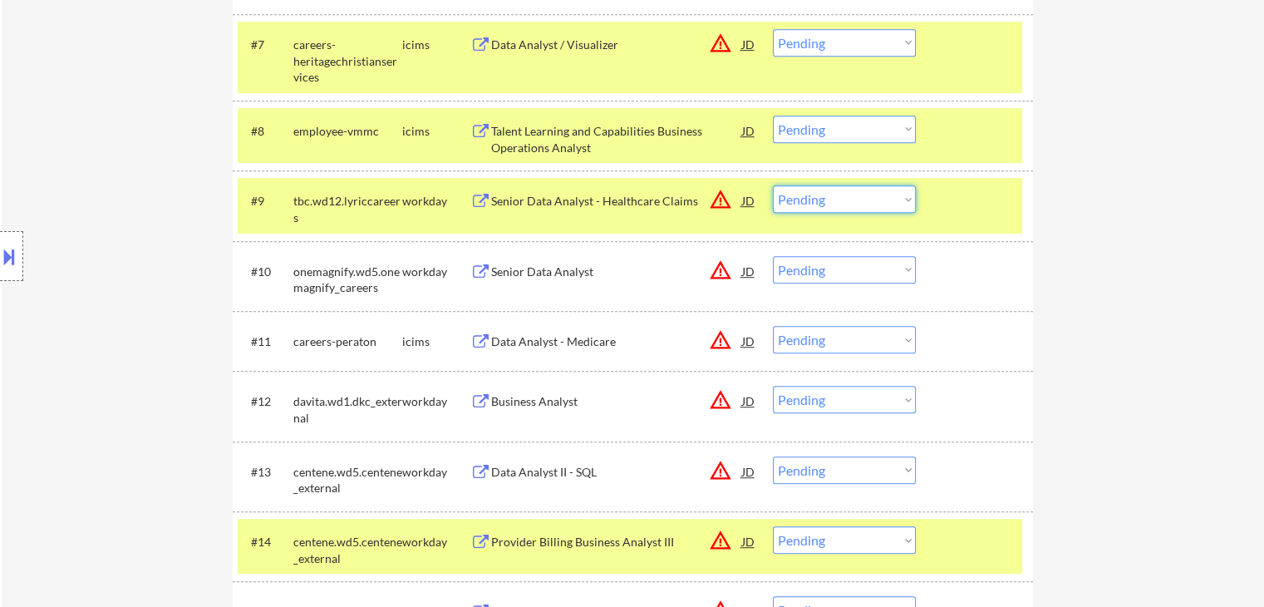
click at [845, 200] on select "Choose an option... Pending Applied Excluded (Questions) Excluded (Expired) Exc…" at bounding box center [844, 198] width 143 height 27
click at [773, 185] on select "Choose an option... Pending Applied Excluded (Questions) Excluded (Expired) Exc…" at bounding box center [844, 198] width 143 height 27
drag, startPoint x: 809, startPoint y: 267, endPoint x: 820, endPoint y: 277, distance: 14.7
click at [809, 267] on select "Choose an option... Pending Applied Excluded (Questions) Excluded (Expired) Exc…" at bounding box center [844, 269] width 143 height 27
click at [773, 256] on select "Choose an option... Pending Applied Excluded (Questions) Excluded (Expired) Exc…" at bounding box center [844, 269] width 143 height 27
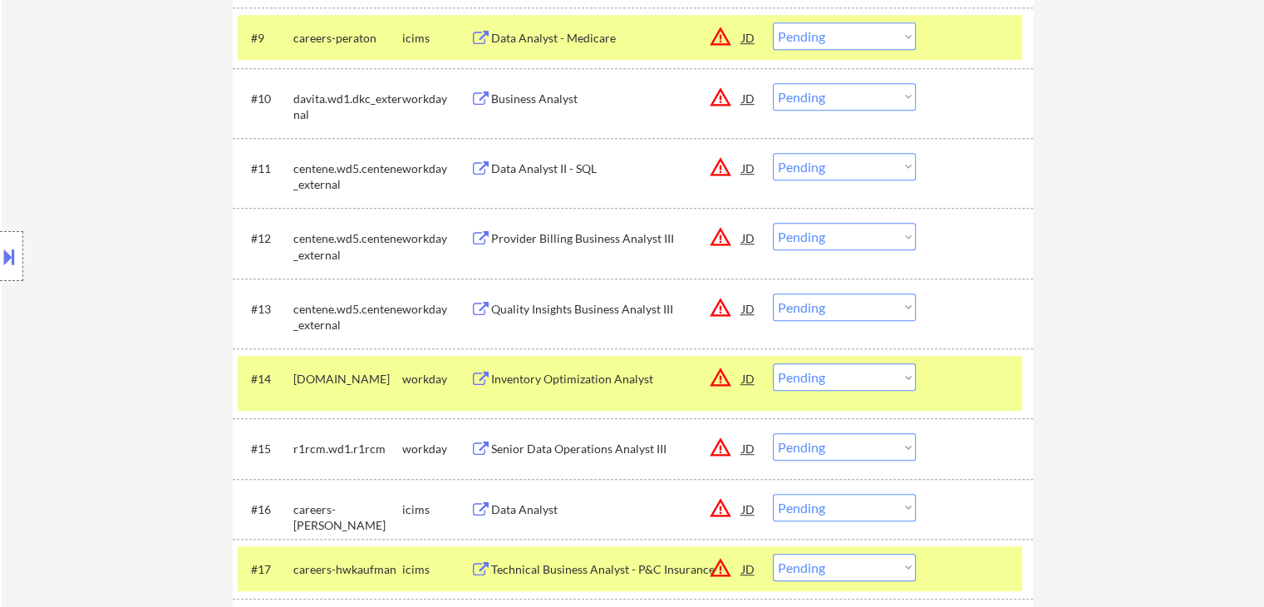
scroll to position [1080, 0]
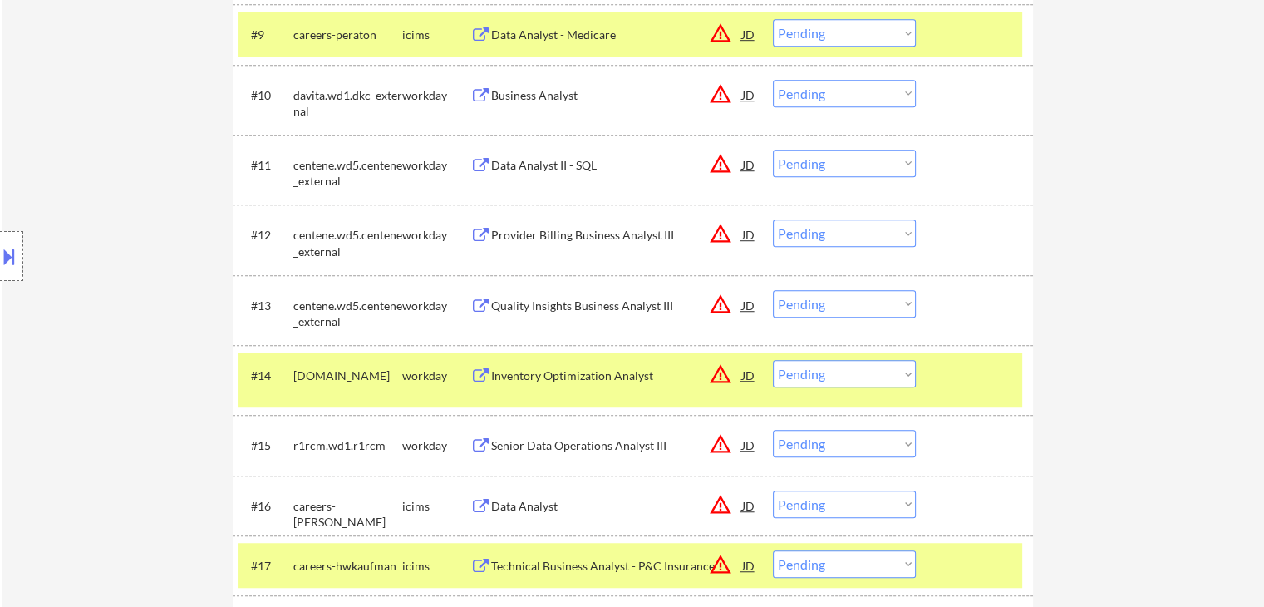
click at [593, 100] on div "Business Analyst" at bounding box center [616, 95] width 251 height 17
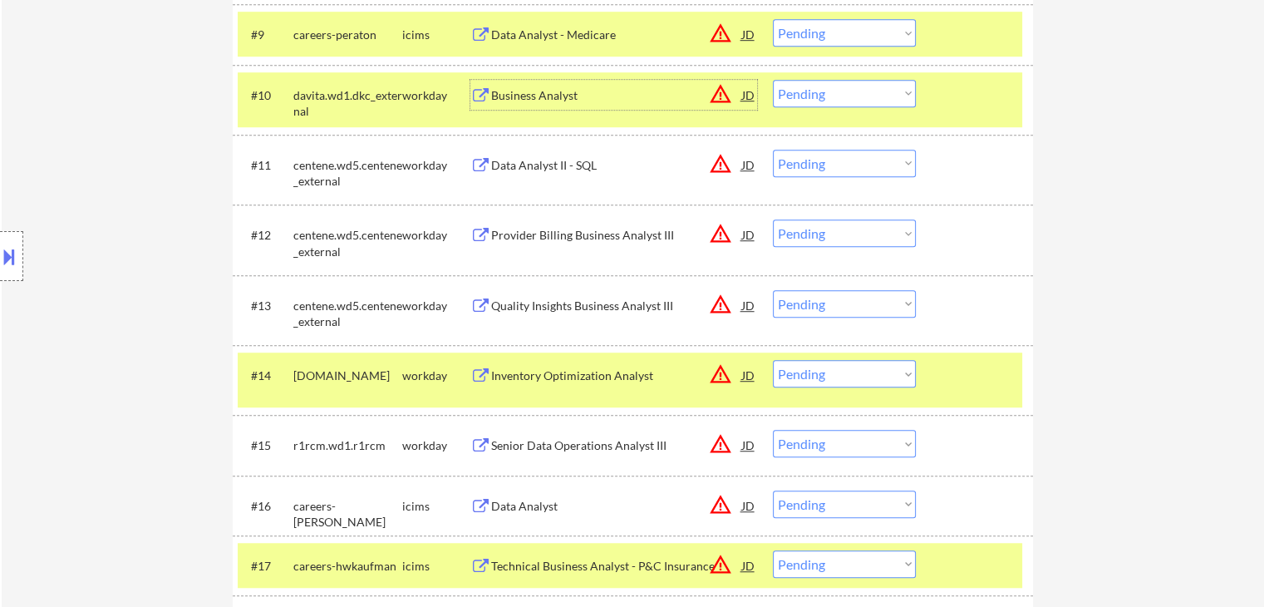
click at [610, 170] on div "Data Analyst II - SQL" at bounding box center [616, 165] width 251 height 17
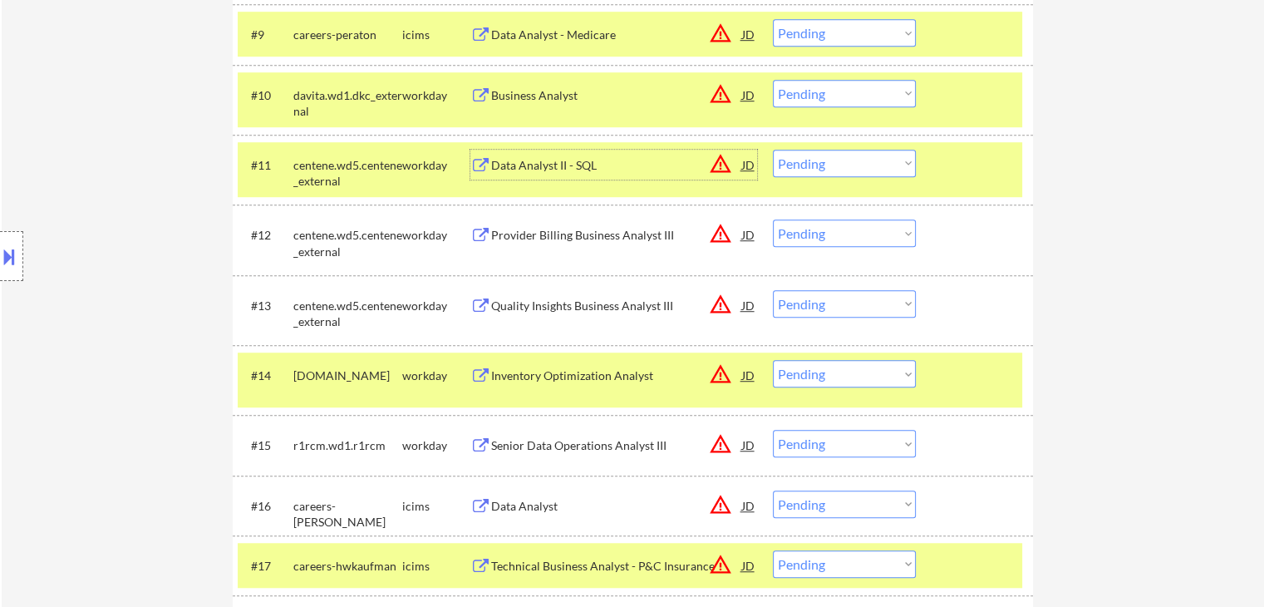
click at [838, 97] on select "Choose an option... Pending Applied Excluded (Questions) Excluded (Expired) Exc…" at bounding box center [844, 93] width 143 height 27
click at [773, 80] on select "Choose an option... Pending Applied Excluded (Questions) Excluded (Expired) Exc…" at bounding box center [844, 93] width 143 height 27
click at [828, 168] on select "Choose an option... Pending Applied Excluded (Questions) Excluded (Expired) Exc…" at bounding box center [844, 163] width 143 height 27
click at [773, 150] on select "Choose an option... Pending Applied Excluded (Questions) Excluded (Expired) Exc…" at bounding box center [844, 163] width 143 height 27
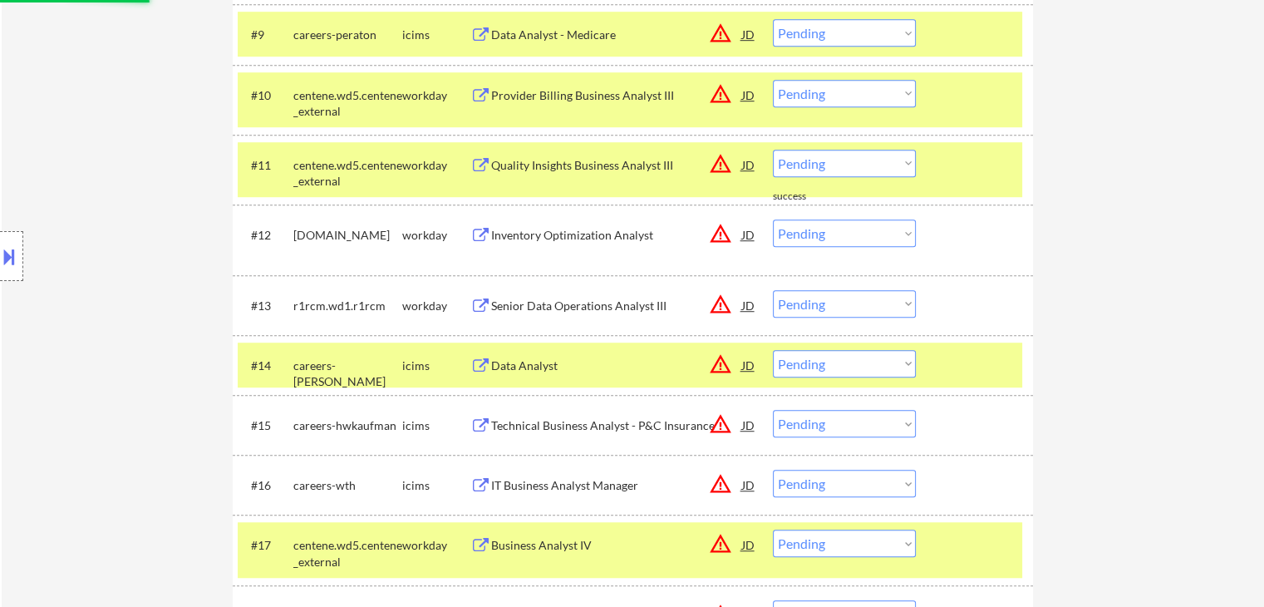
click at [641, 82] on div "Provider Billing Business Analyst III" at bounding box center [616, 95] width 251 height 30
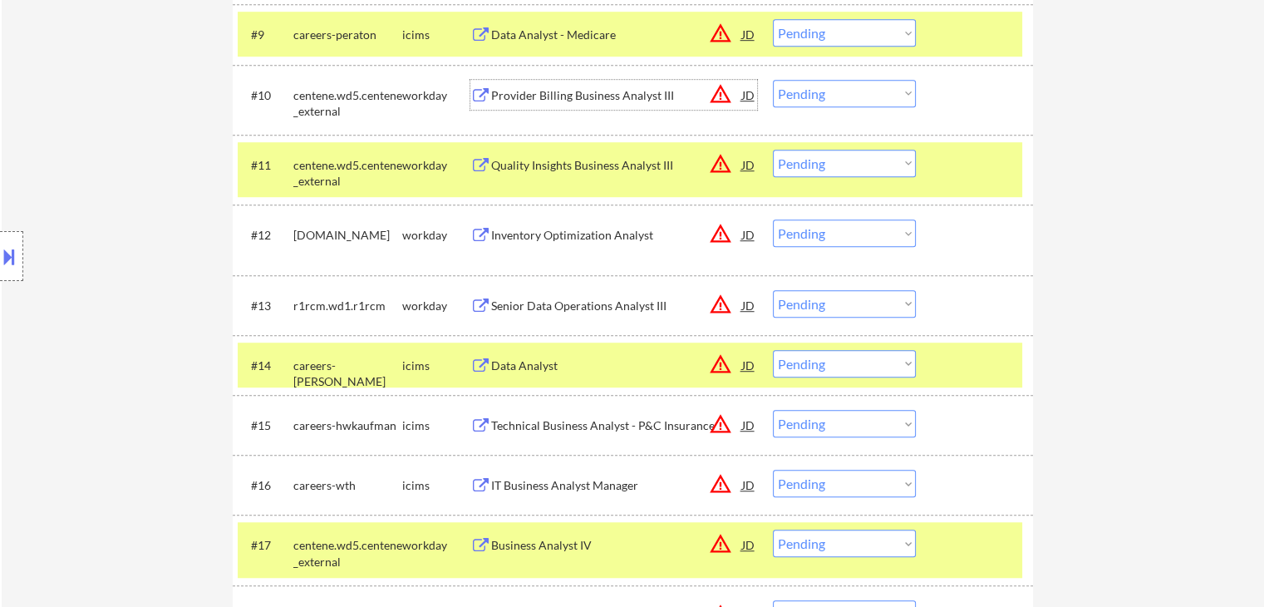
click at [638, 160] on div "Quality Insights Business Analyst III" at bounding box center [616, 165] width 251 height 17
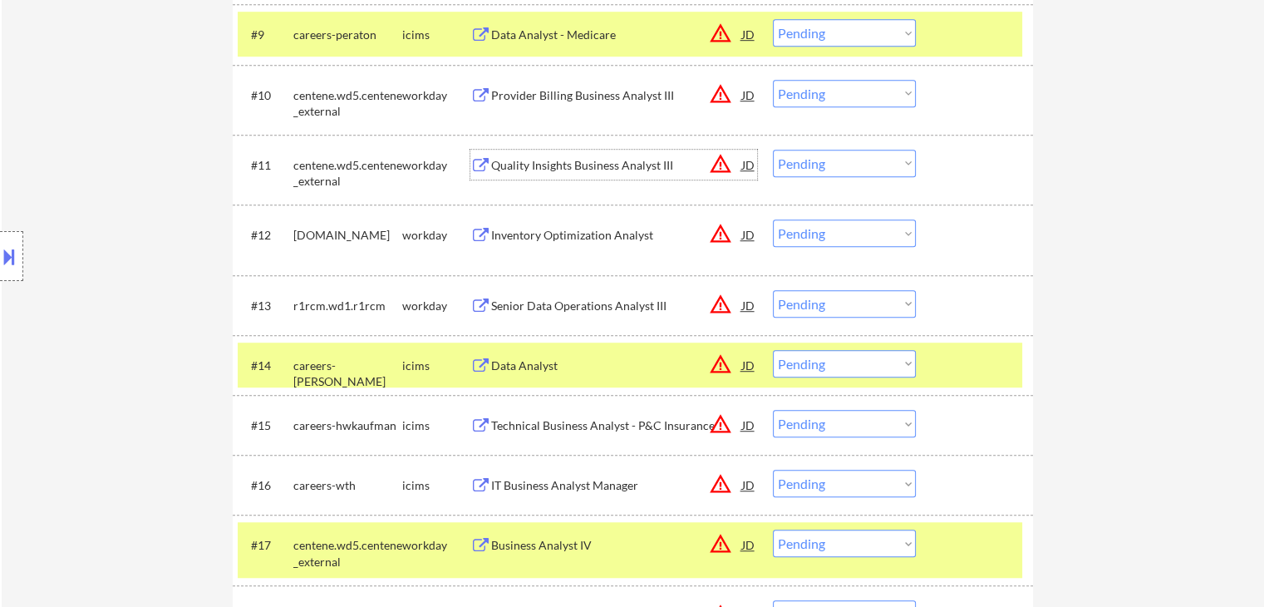
click at [804, 95] on select "Choose an option... Pending Applied Excluded (Questions) Excluded (Expired) Exc…" at bounding box center [844, 93] width 143 height 27
click at [773, 80] on select "Choose an option... Pending Applied Excluded (Questions) Excluded (Expired) Exc…" at bounding box center [844, 93] width 143 height 27
drag, startPoint x: 814, startPoint y: 150, endPoint x: 814, endPoint y: 159, distance: 9.2
click at [813, 150] on select "Choose an option... Pending Applied Excluded (Questions) Excluded (Expired) Exc…" at bounding box center [844, 163] width 143 height 27
click at [773, 150] on select "Choose an option... Pending Applied Excluded (Questions) Excluded (Expired) Exc…" at bounding box center [844, 163] width 143 height 27
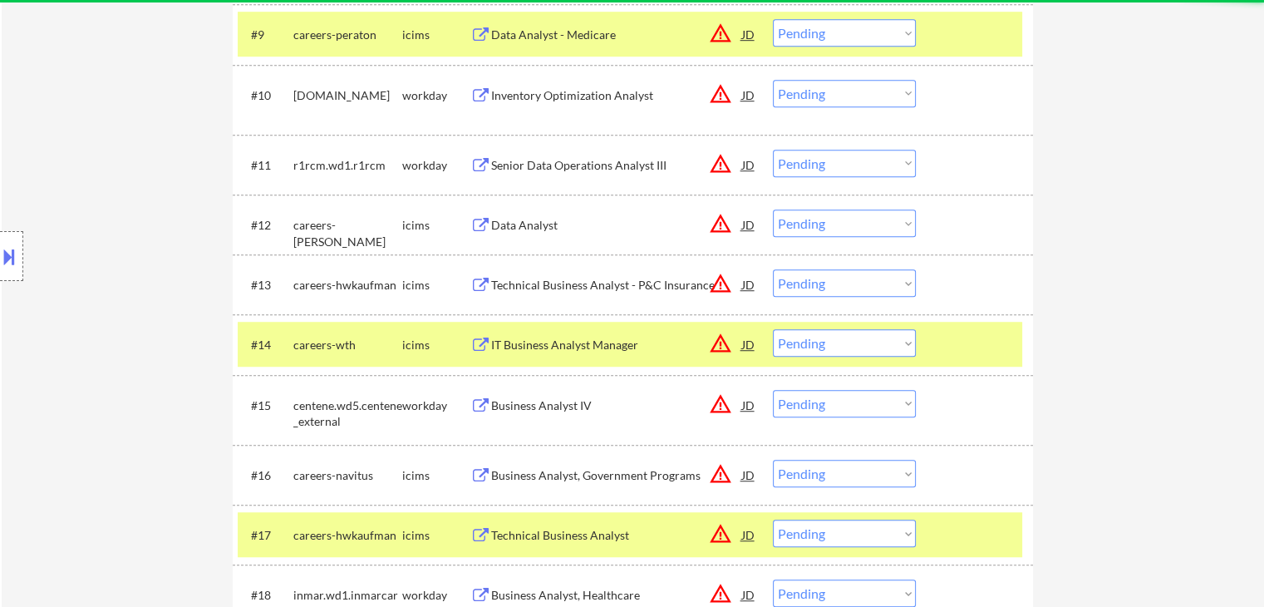
click at [592, 97] on div "Inventory Optimization Analyst" at bounding box center [616, 95] width 251 height 17
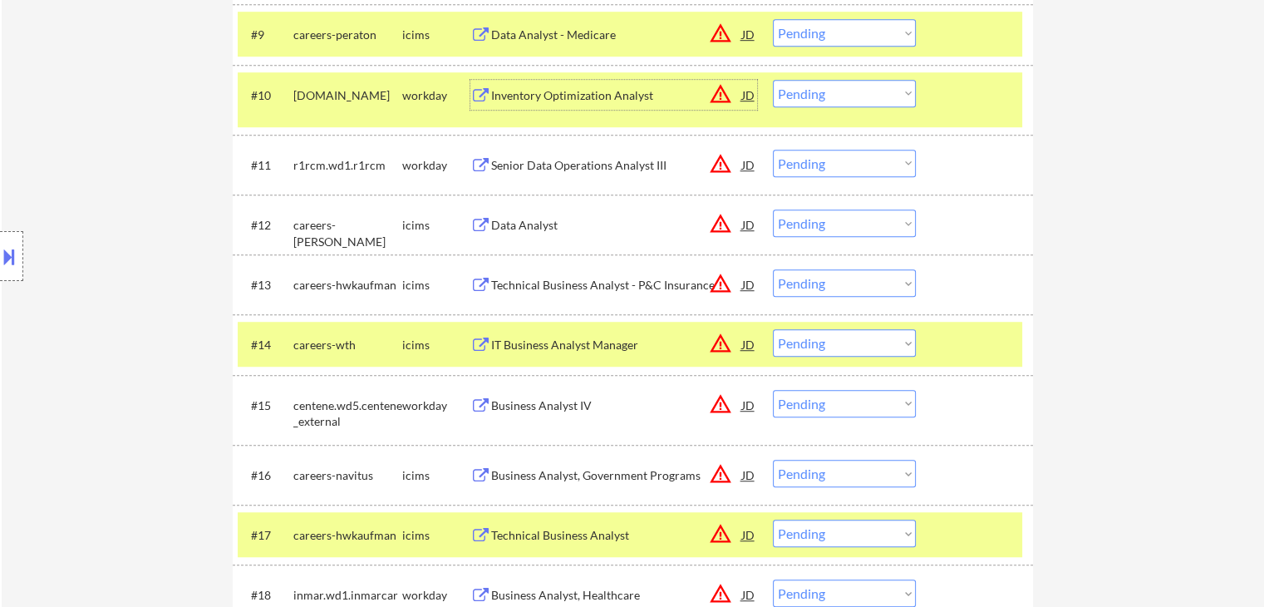
click at [603, 170] on div "Senior Data Operations Analyst III" at bounding box center [616, 165] width 251 height 17
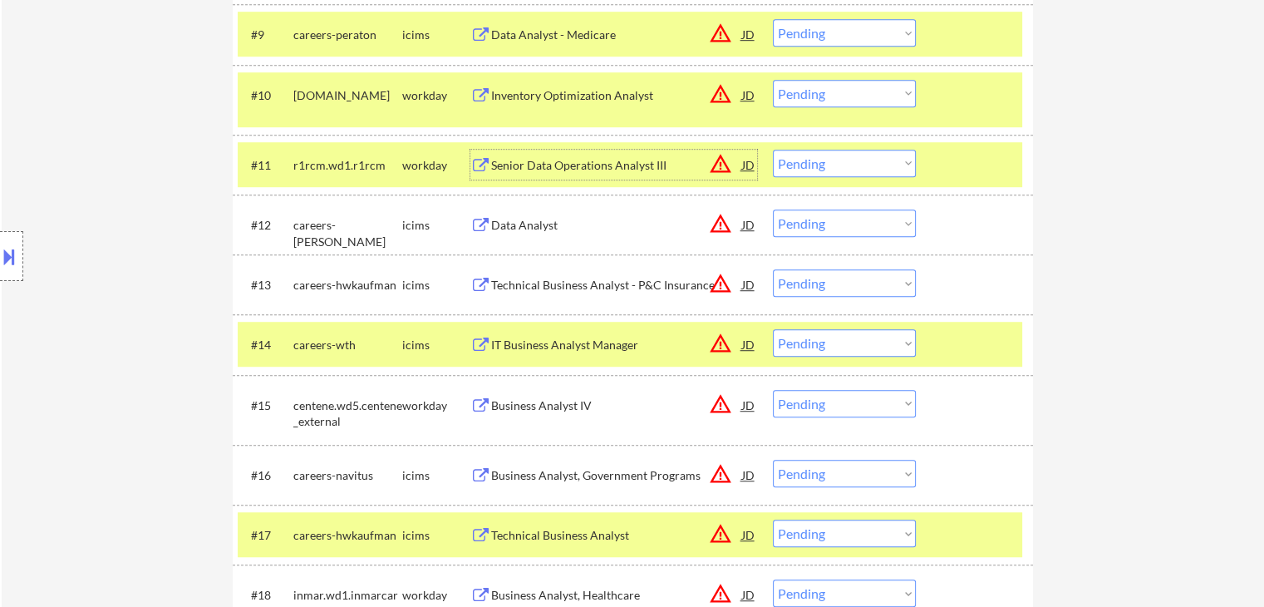
click at [814, 91] on select "Choose an option... Pending Applied Excluded (Questions) Excluded (Expired) Exc…" at bounding box center [844, 93] width 143 height 27
click at [773, 80] on select "Choose an option... Pending Applied Excluded (Questions) Excluded (Expired) Exc…" at bounding box center [844, 93] width 143 height 27
click at [819, 170] on select "Choose an option... Pending Applied Excluded (Questions) Excluded (Expired) Exc…" at bounding box center [844, 163] width 143 height 27
click at [773, 150] on select "Choose an option... Pending Applied Excluded (Questions) Excluded (Expired) Exc…" at bounding box center [844, 163] width 143 height 27
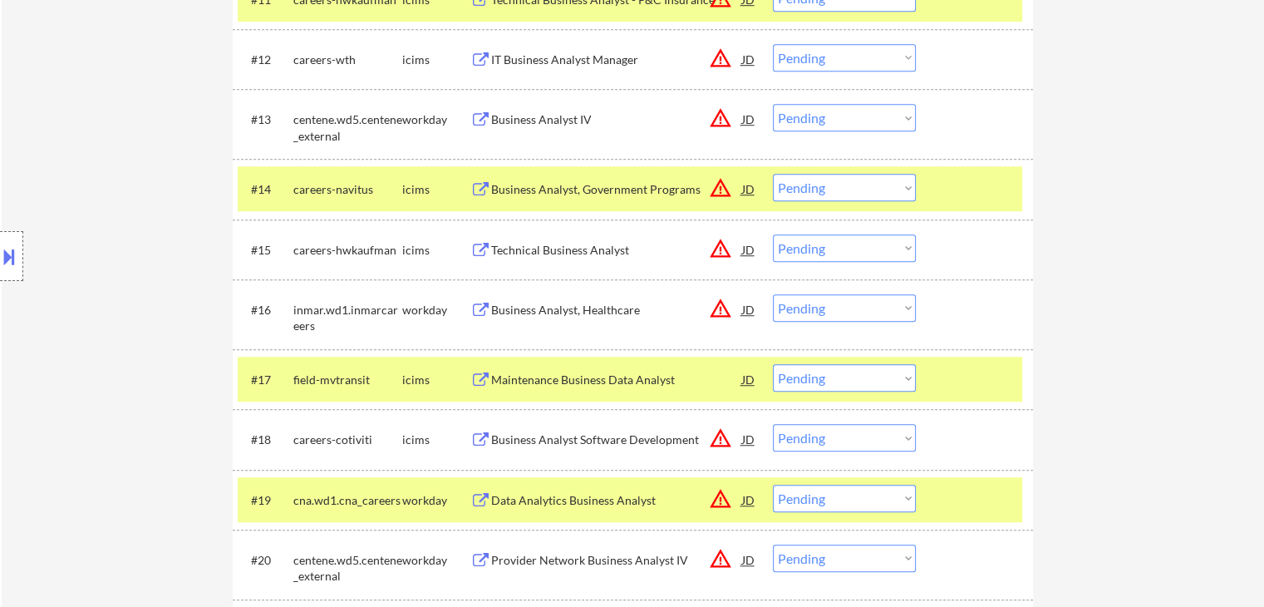
scroll to position [1246, 0]
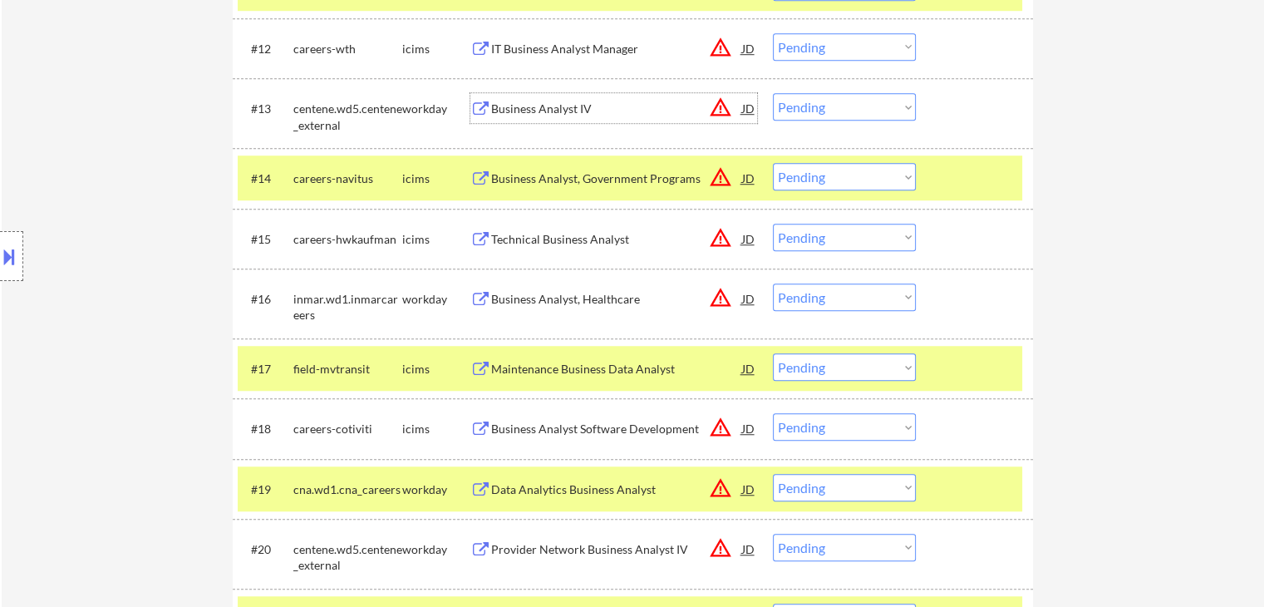
click at [571, 107] on div "Business Analyst IV" at bounding box center [616, 109] width 251 height 17
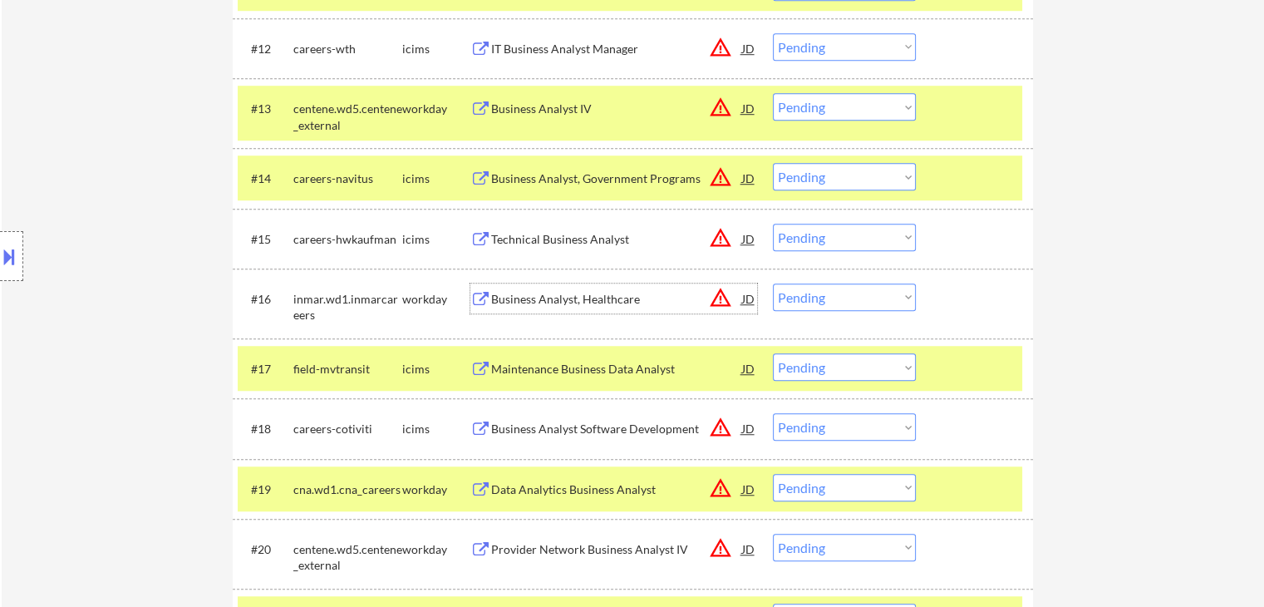
click at [611, 287] on div "Business Analyst, Healthcare" at bounding box center [616, 298] width 251 height 30
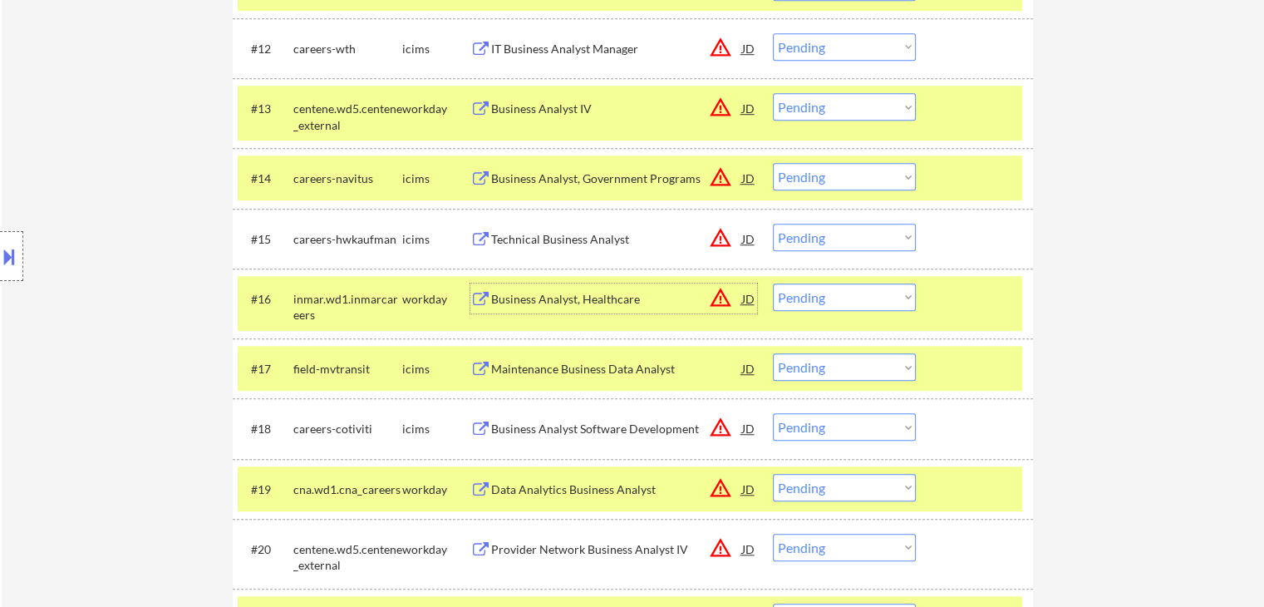
click at [834, 180] on select "Choose an option... Pending Applied Excluded (Questions) Excluded (Expired) Exc…" at bounding box center [844, 176] width 143 height 27
click at [844, 94] on select "Choose an option... Pending Applied Excluded (Questions) Excluded (Expired) Exc…" at bounding box center [844, 106] width 143 height 27
click at [773, 93] on select "Choose an option... Pending Applied Excluded (Questions) Excluded (Expired) Exc…" at bounding box center [844, 106] width 143 height 27
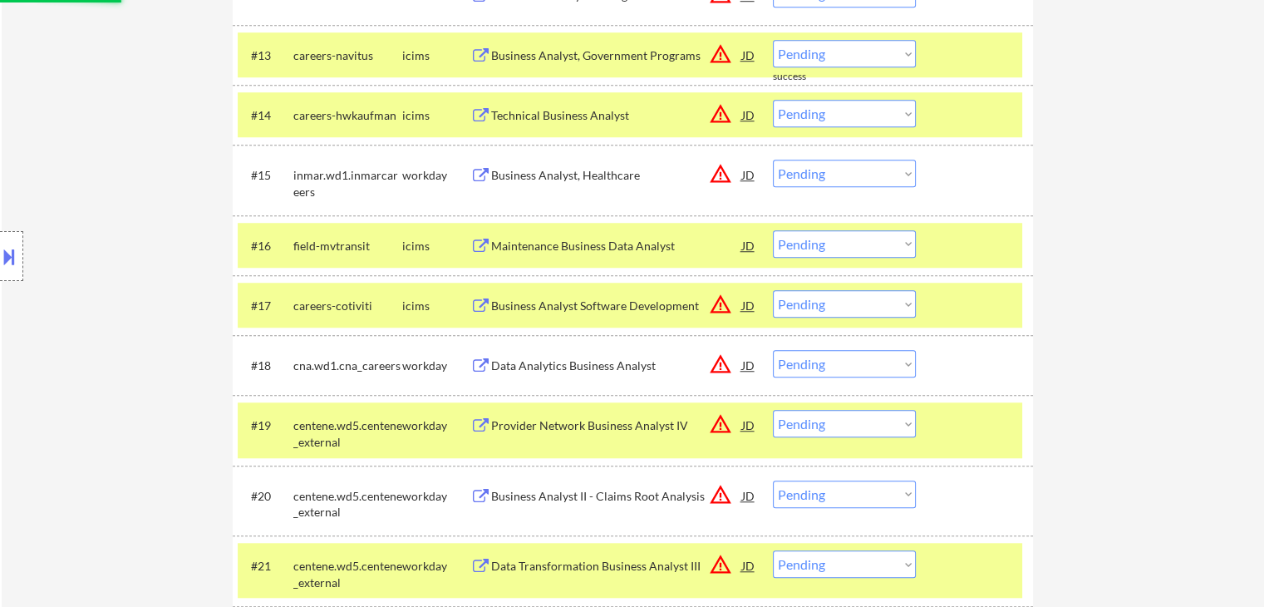
scroll to position [1330, 0]
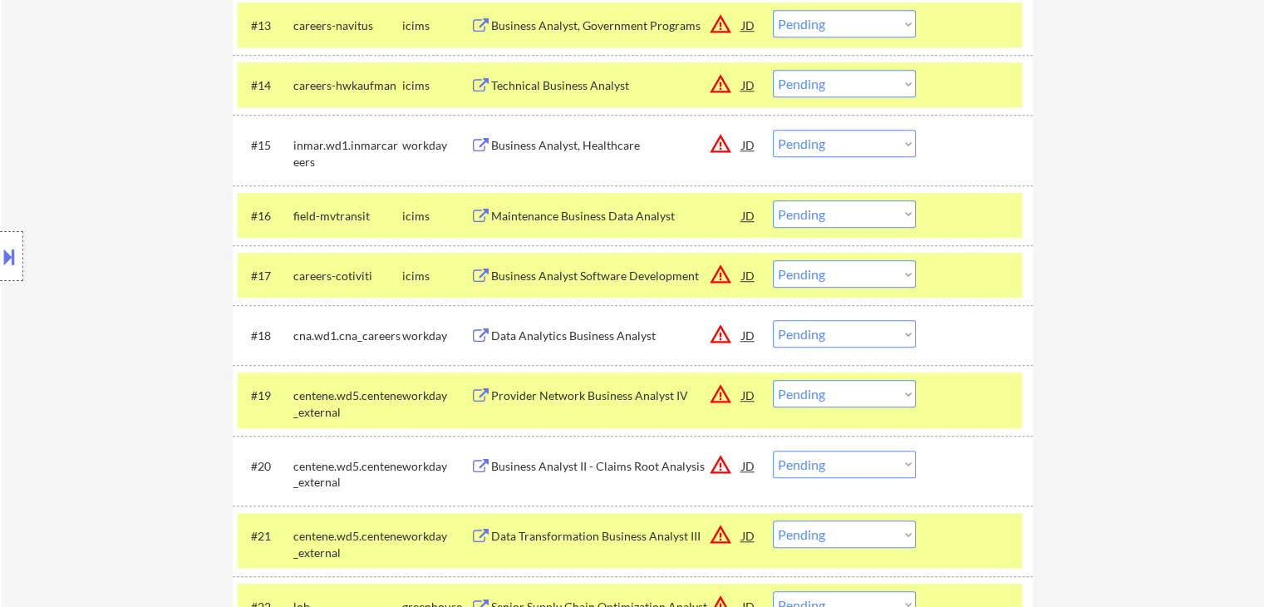
click at [824, 141] on select "Choose an option... Pending Applied Excluded (Questions) Excluded (Expired) Exc…" at bounding box center [844, 143] width 143 height 27
click at [773, 130] on select "Choose an option... Pending Applied Excluded (Questions) Excluded (Expired) Exc…" at bounding box center [844, 143] width 143 height 27
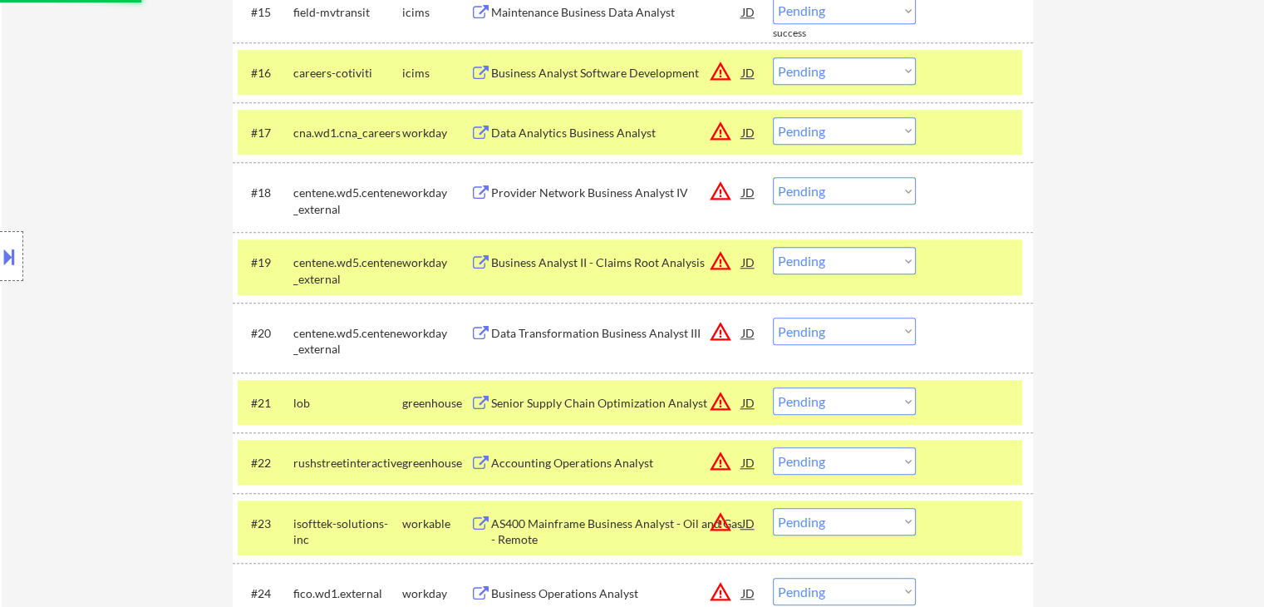
scroll to position [1496, 0]
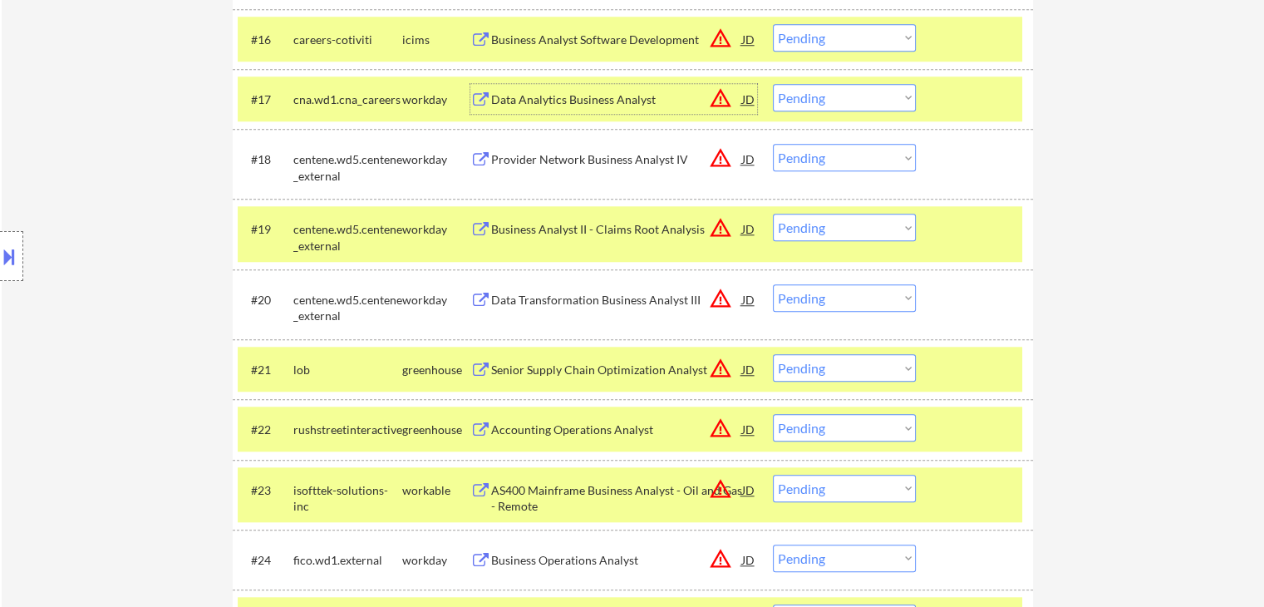
click at [651, 97] on div "Data Analytics Business Analyst" at bounding box center [616, 99] width 251 height 17
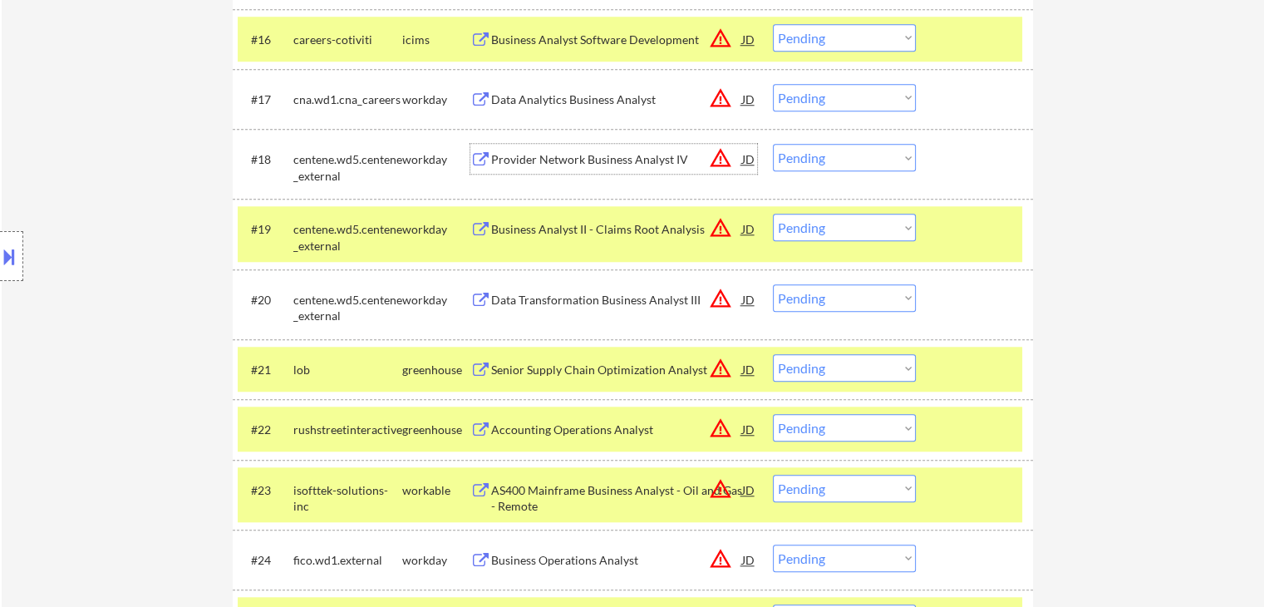
click at [661, 161] on div "Provider Network Business Analyst IV" at bounding box center [616, 159] width 251 height 17
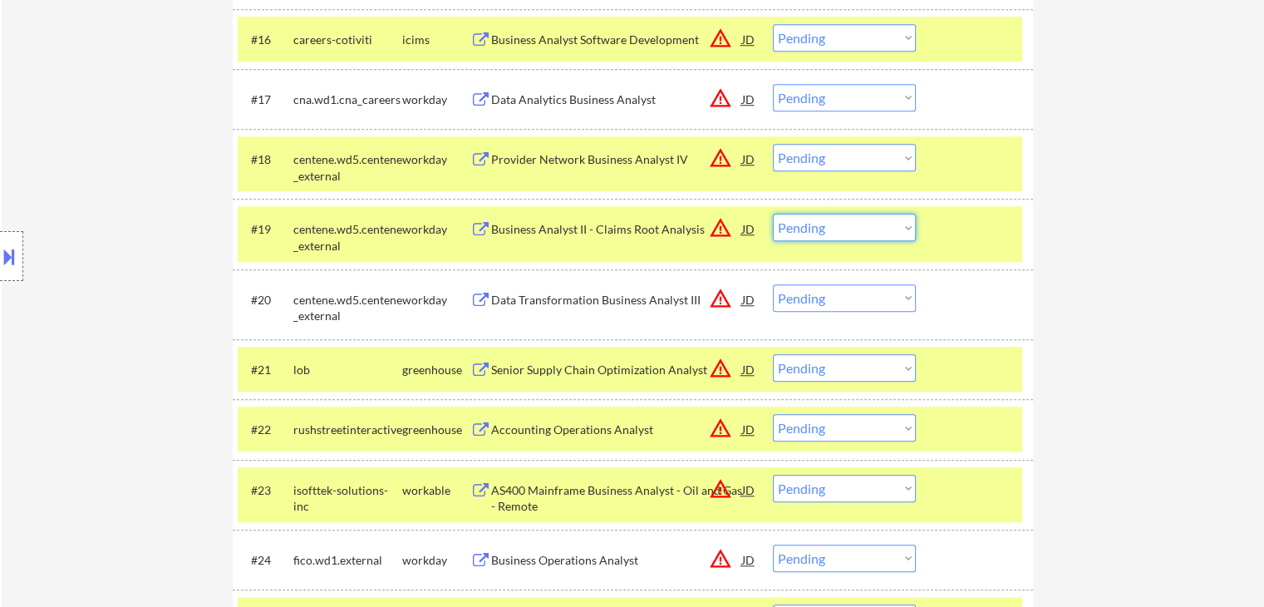
click at [827, 228] on select "Choose an option... Pending Applied Excluded (Questions) Excluded (Expired) Exc…" at bounding box center [844, 227] width 143 height 27
click at [773, 214] on select "Choose an option... Pending Applied Excluded (Questions) Excluded (Expired) Exc…" at bounding box center [844, 227] width 143 height 27
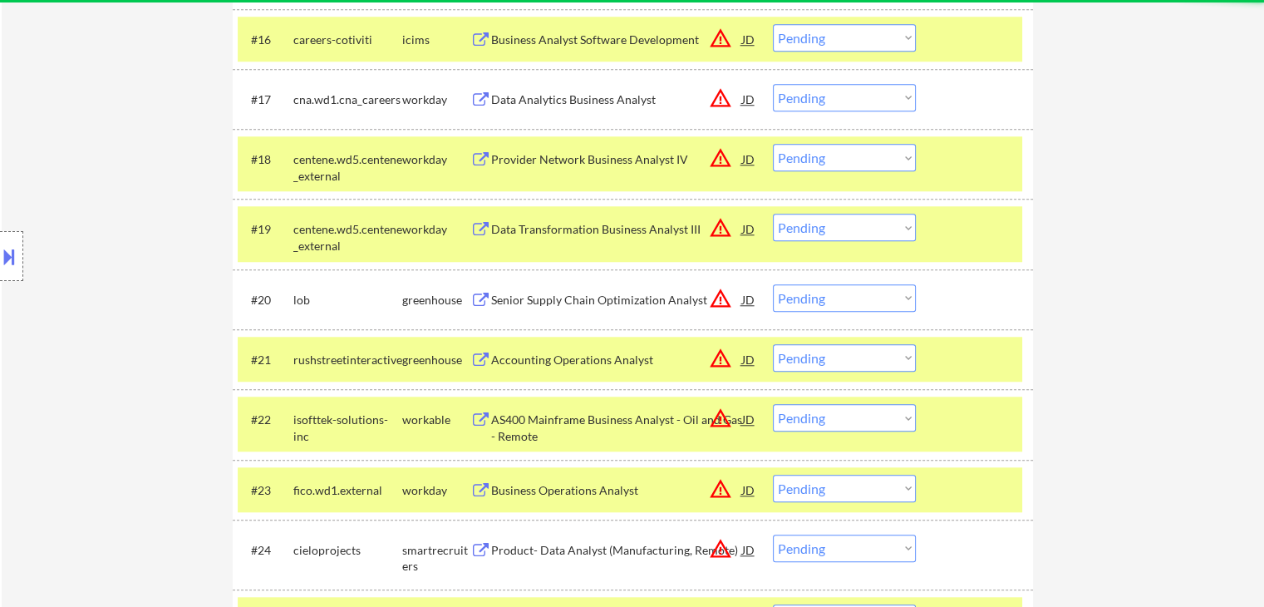
click at [645, 226] on div "Data Transformation Business Analyst III" at bounding box center [616, 229] width 251 height 17
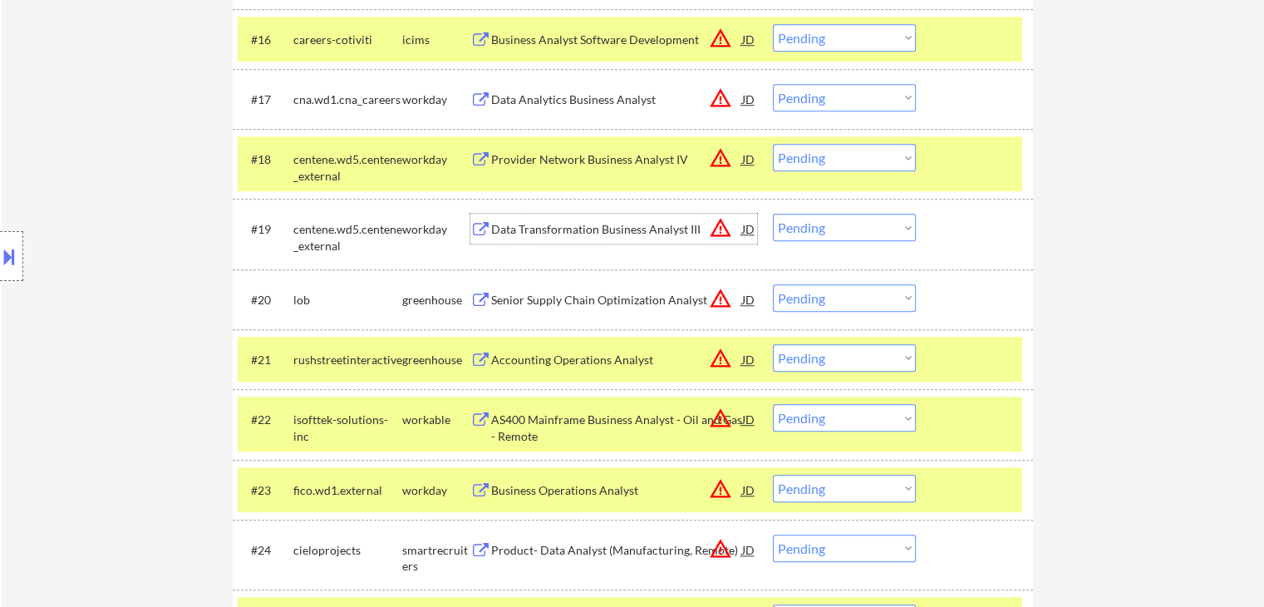
click at [833, 232] on select "Choose an option... Pending Applied Excluded (Questions) Excluded (Expired) Exc…" at bounding box center [844, 227] width 143 height 27
click at [773, 214] on select "Choose an option... Pending Applied Excluded (Questions) Excluded (Expired) Exc…" at bounding box center [844, 227] width 143 height 27
click at [619, 154] on div "Provider Network Business Analyst IV" at bounding box center [616, 159] width 251 height 17
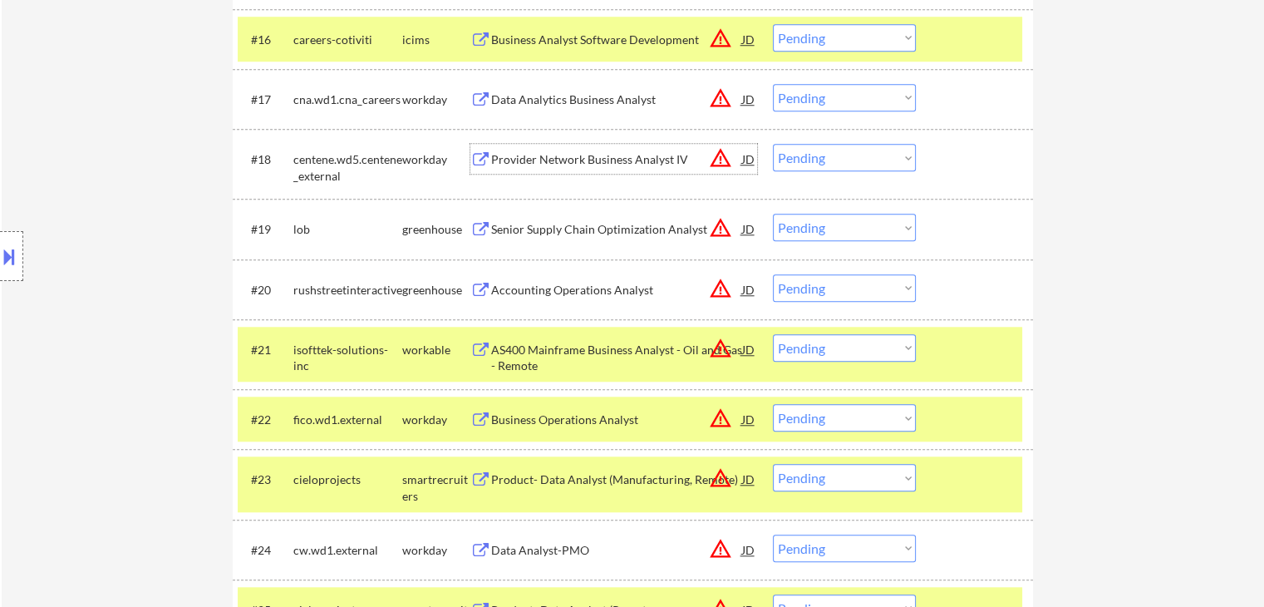
click at [811, 158] on select "Choose an option... Pending Applied Excluded (Questions) Excluded (Expired) Exc…" at bounding box center [844, 157] width 143 height 27
click at [773, 144] on select "Choose an option... Pending Applied Excluded (Questions) Excluded (Expired) Exc…" at bounding box center [844, 157] width 143 height 27
click at [622, 229] on div "Senior Supply Chain Optimization Analyst" at bounding box center [616, 229] width 251 height 17
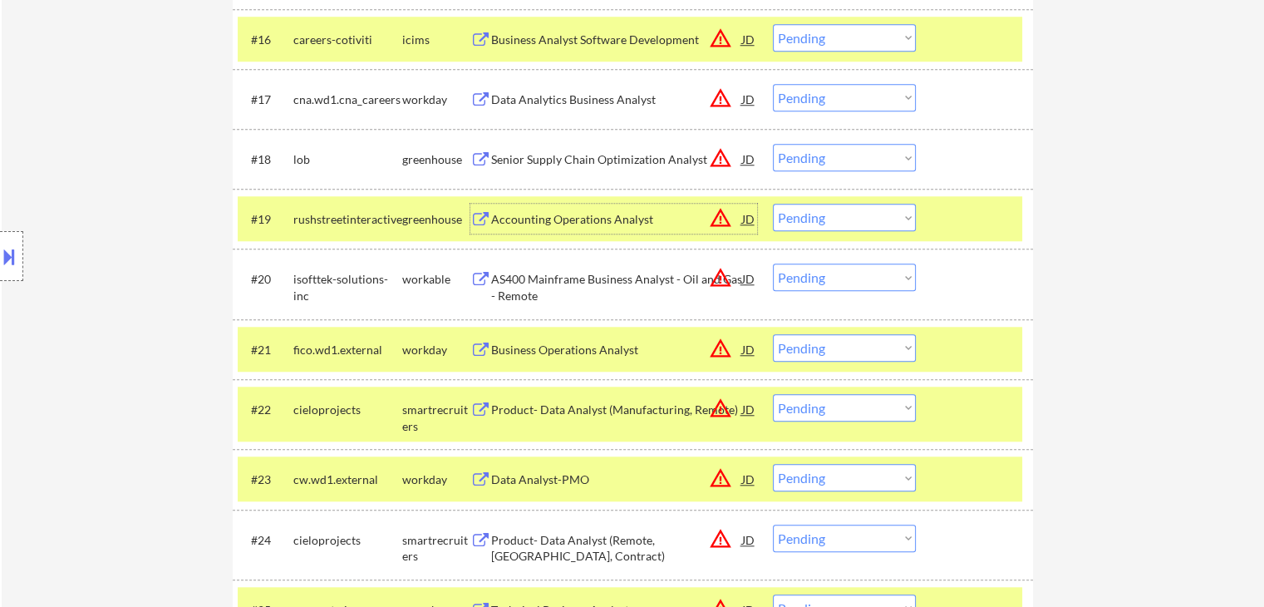
click at [824, 147] on select "Choose an option... Pending Applied Excluded (Questions) Excluded (Expired) Exc…" at bounding box center [844, 157] width 143 height 27
click at [773, 144] on select "Choose an option... Pending Applied Excluded (Questions) Excluded (Expired) Exc…" at bounding box center [844, 157] width 143 height 27
click at [639, 222] on div "Accounting Operations Analyst" at bounding box center [616, 219] width 251 height 17
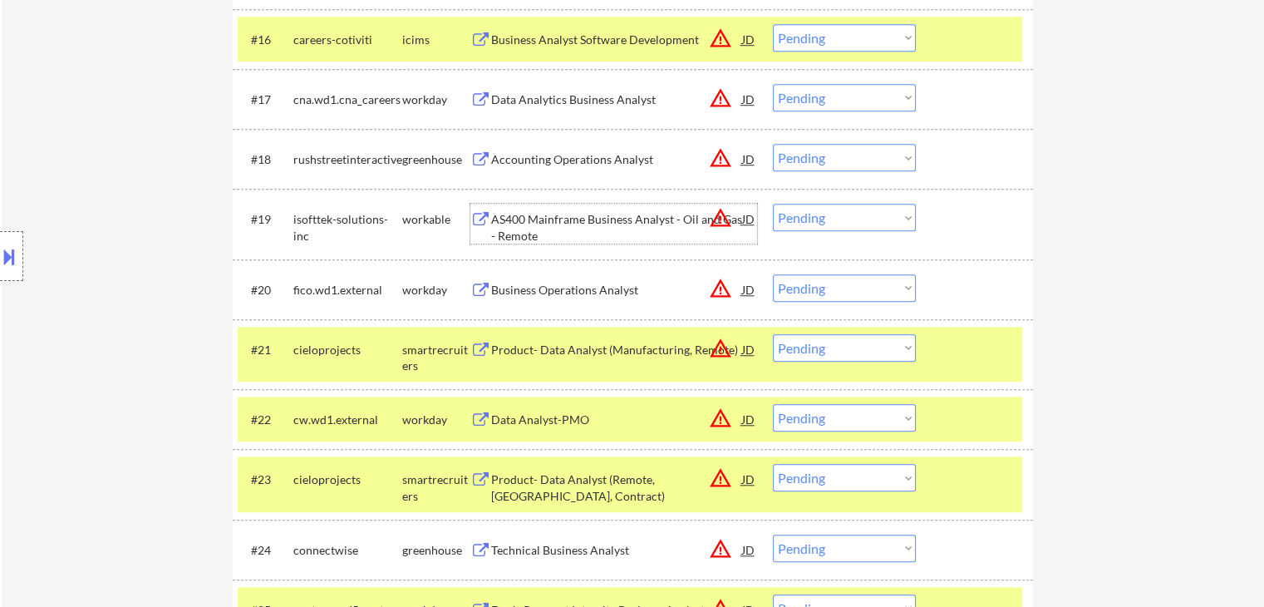
click at [815, 99] on select "Choose an option... Pending Applied Excluded (Questions) Excluded (Expired) Exc…" at bounding box center [844, 97] width 143 height 27
click at [773, 84] on select "Choose an option... Pending Applied Excluded (Questions) Excluded (Expired) Exc…" at bounding box center [844, 97] width 143 height 27
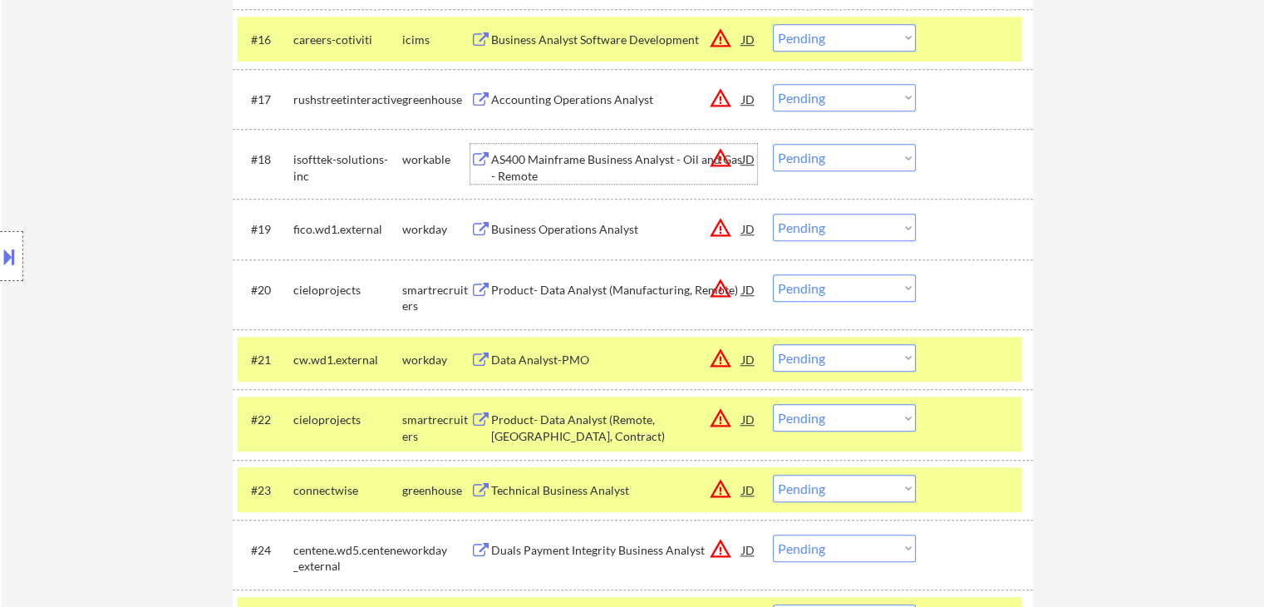
click at [618, 158] on div "AS400 Mainframe Business Analyst - Oil and Gas - Remote" at bounding box center [616, 167] width 251 height 32
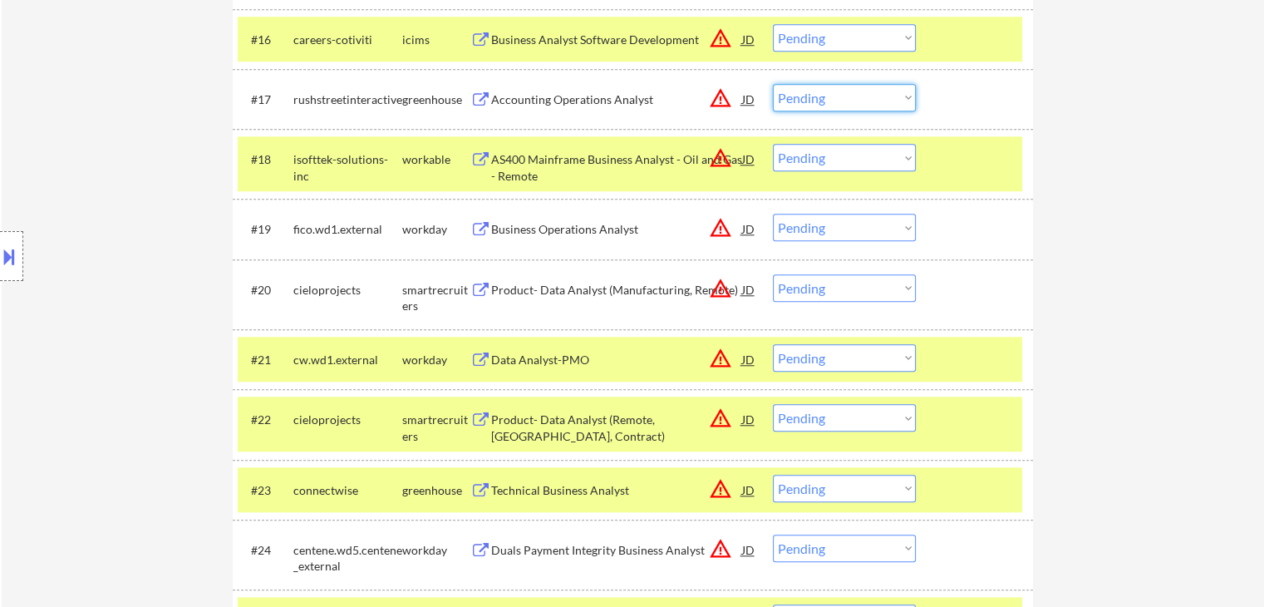
click at [828, 106] on select "Choose an option... Pending Applied Excluded (Questions) Excluded (Expired) Exc…" at bounding box center [844, 97] width 143 height 27
click at [773, 84] on select "Choose an option... Pending Applied Excluded (Questions) Excluded (Expired) Exc…" at bounding box center [844, 97] width 143 height 27
click at [615, 230] on div "Business Operations Analyst" at bounding box center [616, 229] width 251 height 17
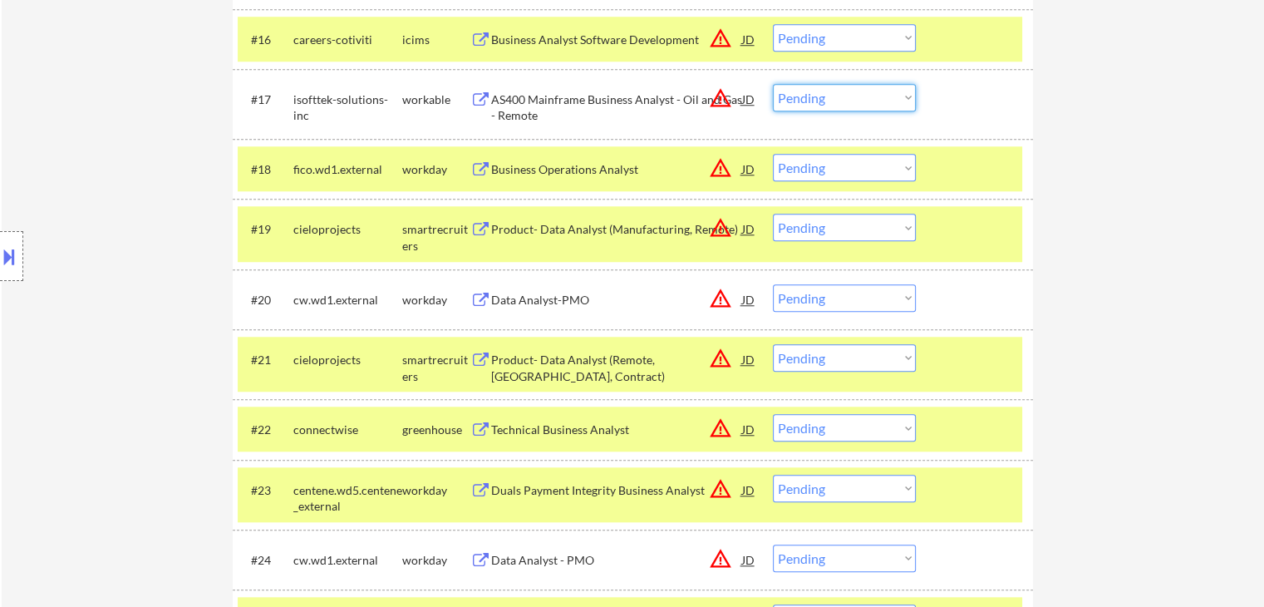
click at [809, 95] on select "Choose an option... Pending Applied Excluded (Questions) Excluded (Expired) Exc…" at bounding box center [844, 97] width 143 height 27
click at [773, 84] on select "Choose an option... Pending Applied Excluded (Questions) Excluded (Expired) Exc…" at bounding box center [844, 97] width 143 height 27
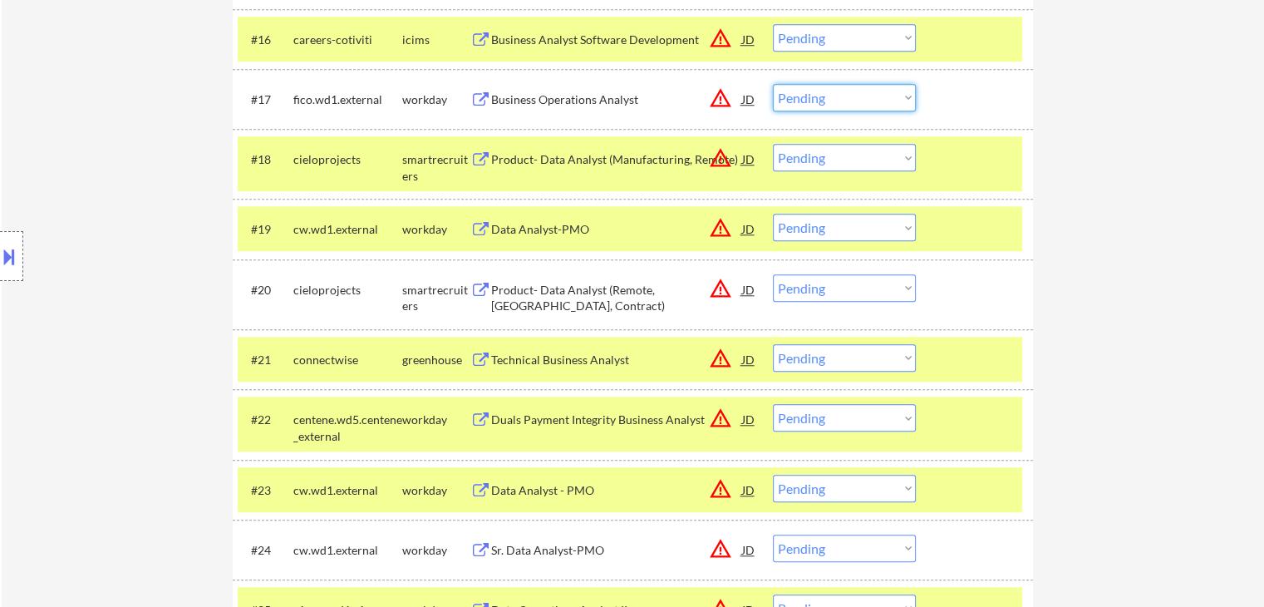
drag, startPoint x: 800, startPoint y: 93, endPoint x: 804, endPoint y: 107, distance: 14.7
click at [800, 93] on select "Choose an option... Pending Applied Excluded (Questions) Excluded (Expired) Exc…" at bounding box center [844, 97] width 143 height 27
click at [773, 84] on select "Choose an option... Pending Applied Excluded (Questions) Excluded (Expired) Exc…" at bounding box center [844, 97] width 143 height 27
click at [655, 155] on div "Product- Data Analyst (Manufacturing, Remote)" at bounding box center [616, 159] width 251 height 17
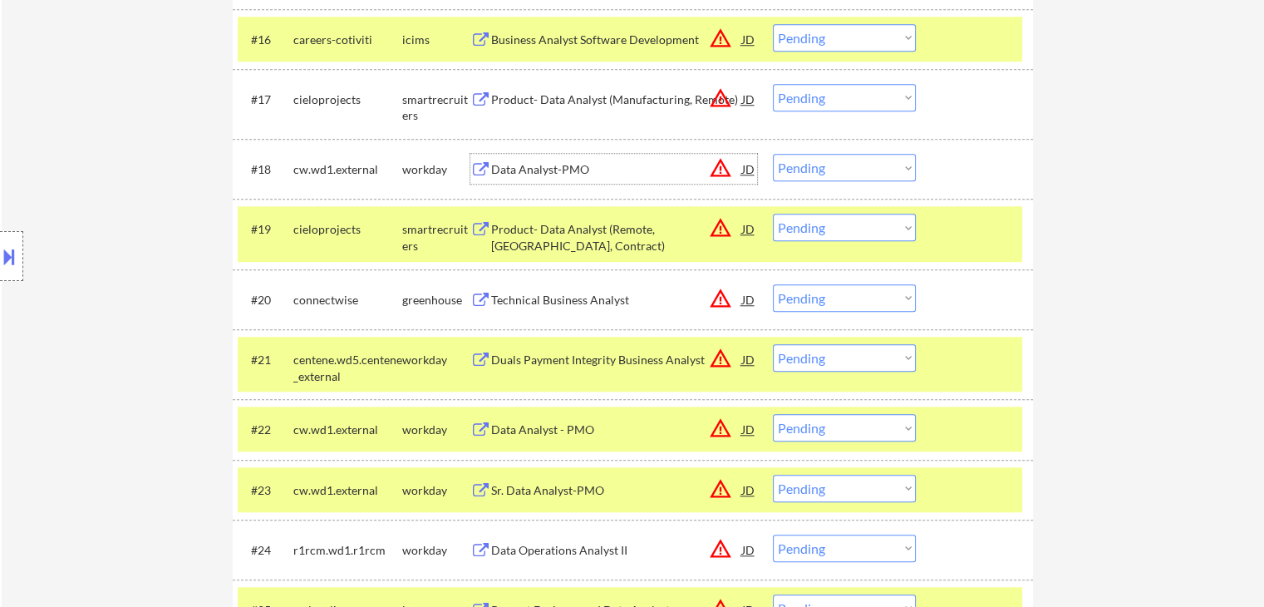
click at [831, 96] on select "Choose an option... Pending Applied Excluded (Questions) Excluded (Expired) Exc…" at bounding box center [844, 97] width 143 height 27
click at [773, 84] on select "Choose an option... Pending Applied Excluded (Questions) Excluded (Expired) Exc…" at bounding box center [844, 97] width 143 height 27
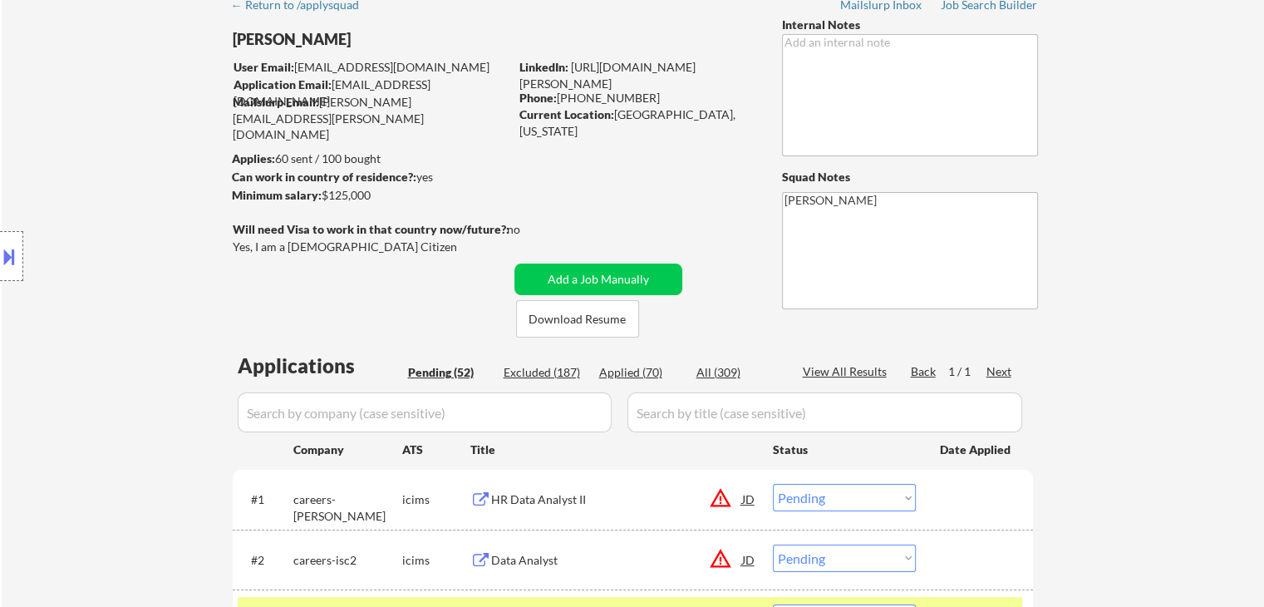
scroll to position [0, 0]
